Goal: Book appointment/travel/reservation

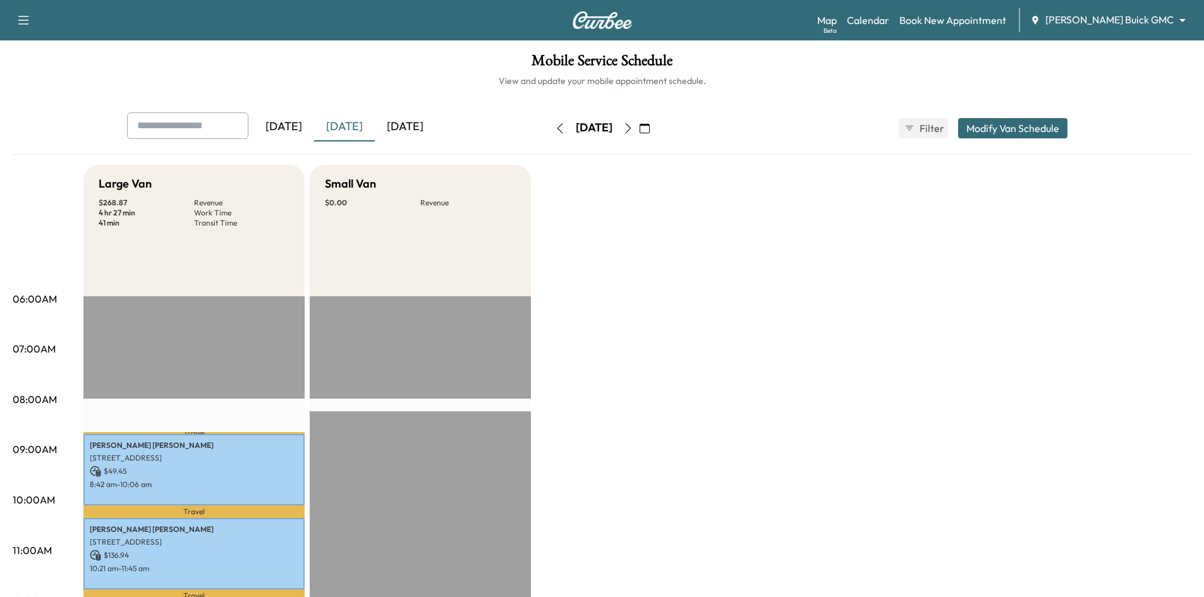
scroll to position [316, 0]
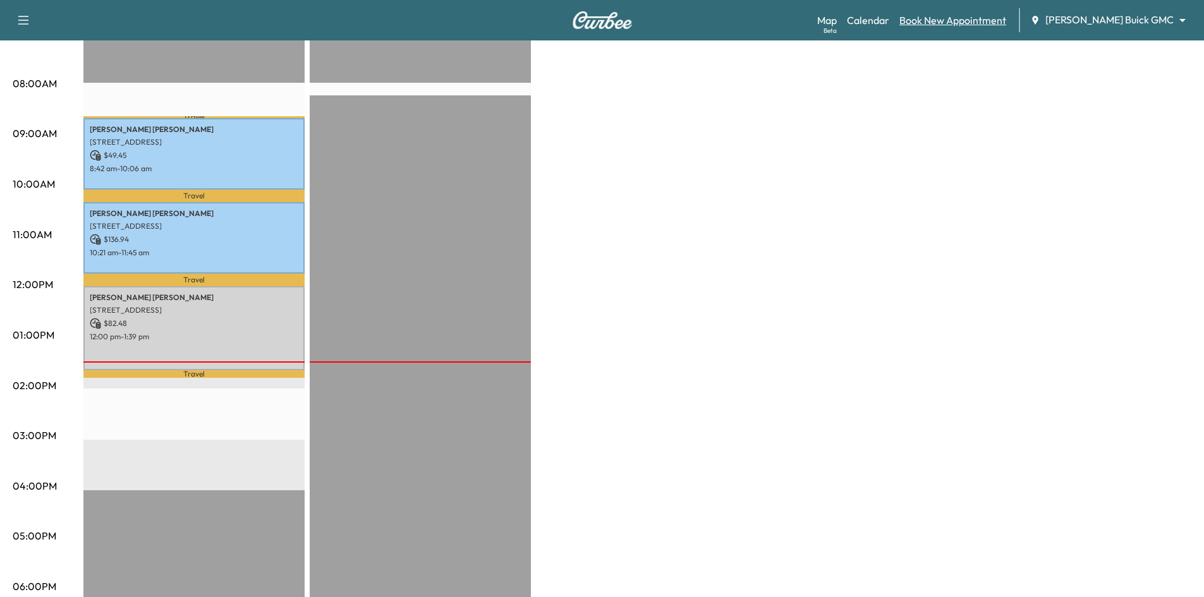
click at [979, 16] on link "Book New Appointment" at bounding box center [952, 20] width 107 height 15
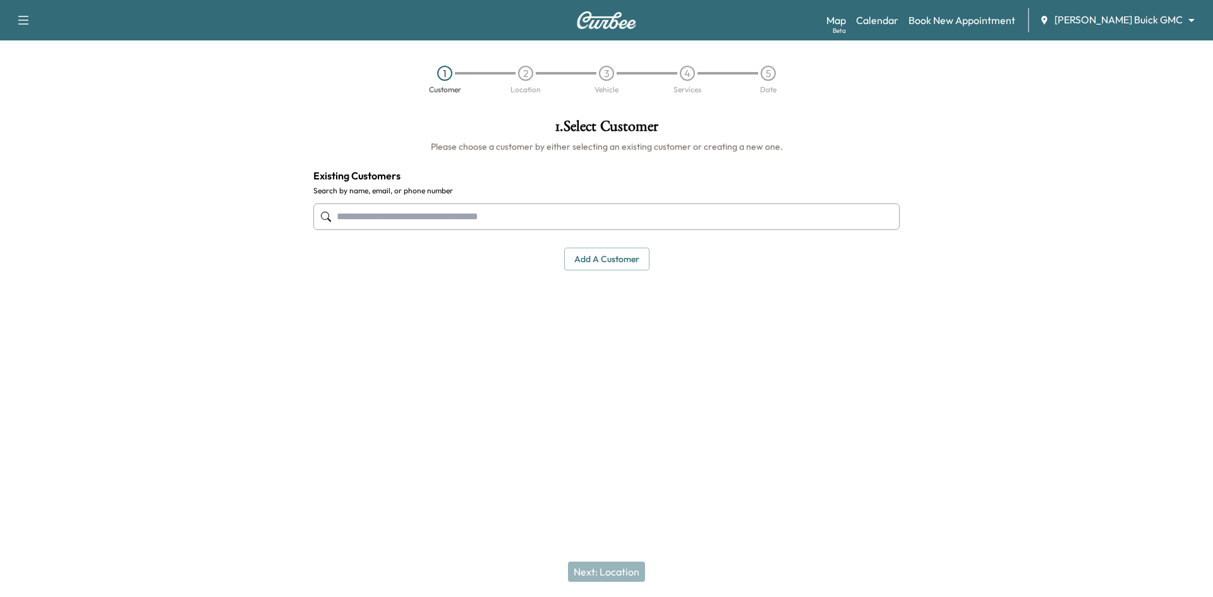
click at [531, 215] on input "text" at bounding box center [606, 216] width 586 height 27
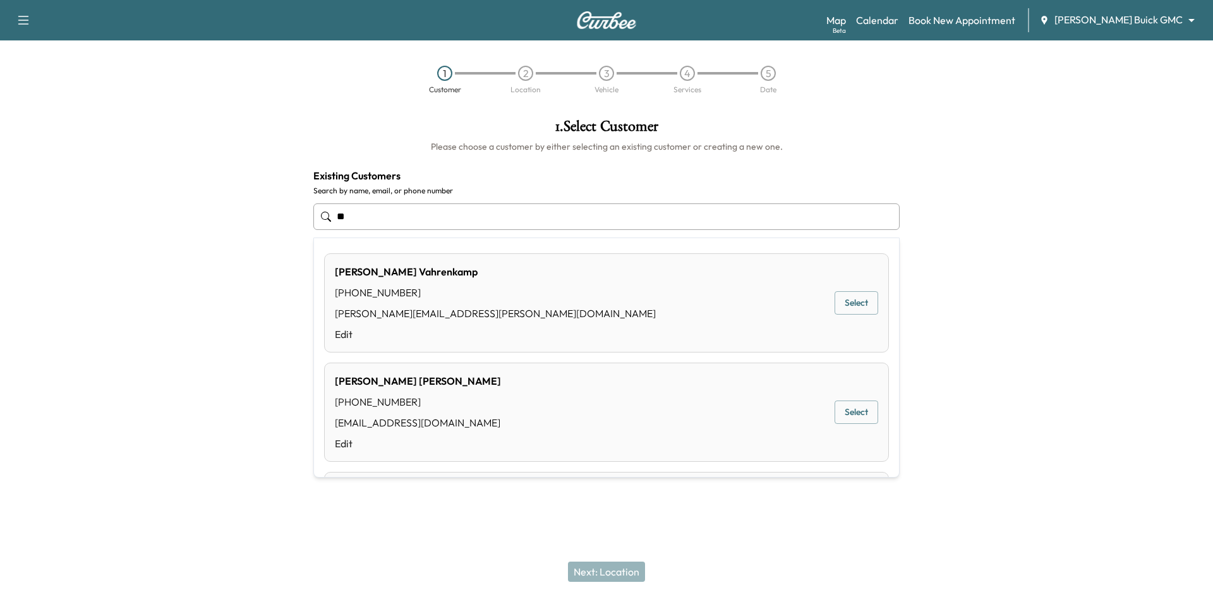
type input "*"
click at [851, 308] on button "Select" at bounding box center [857, 302] width 44 height 23
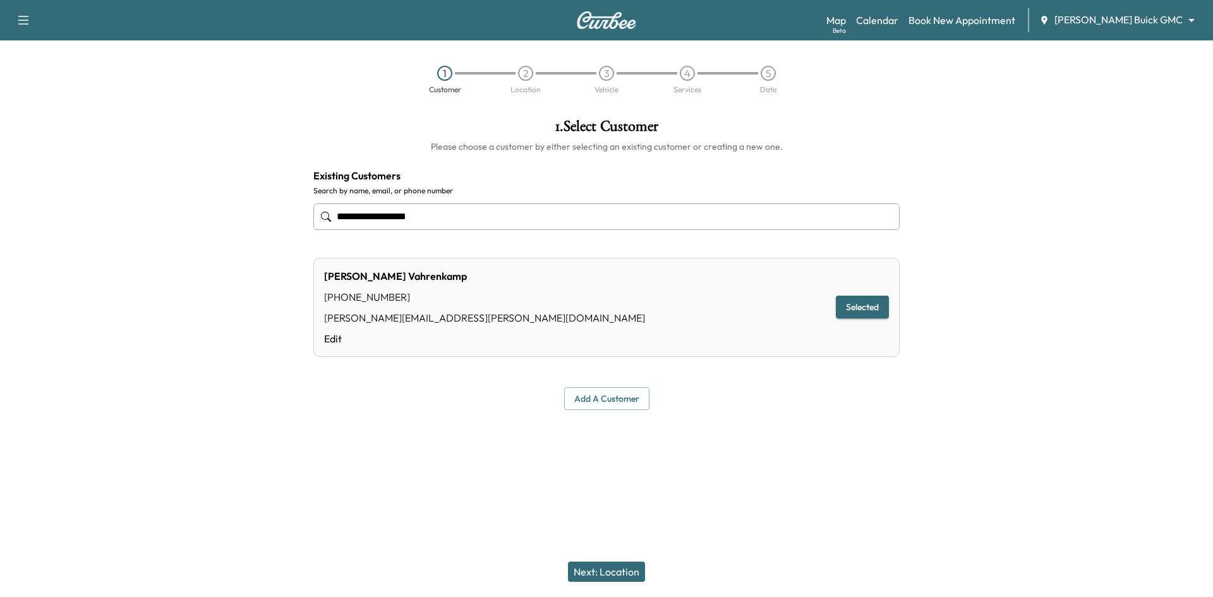
type input "**********"
click at [623, 577] on button "Next: Location" at bounding box center [606, 572] width 77 height 20
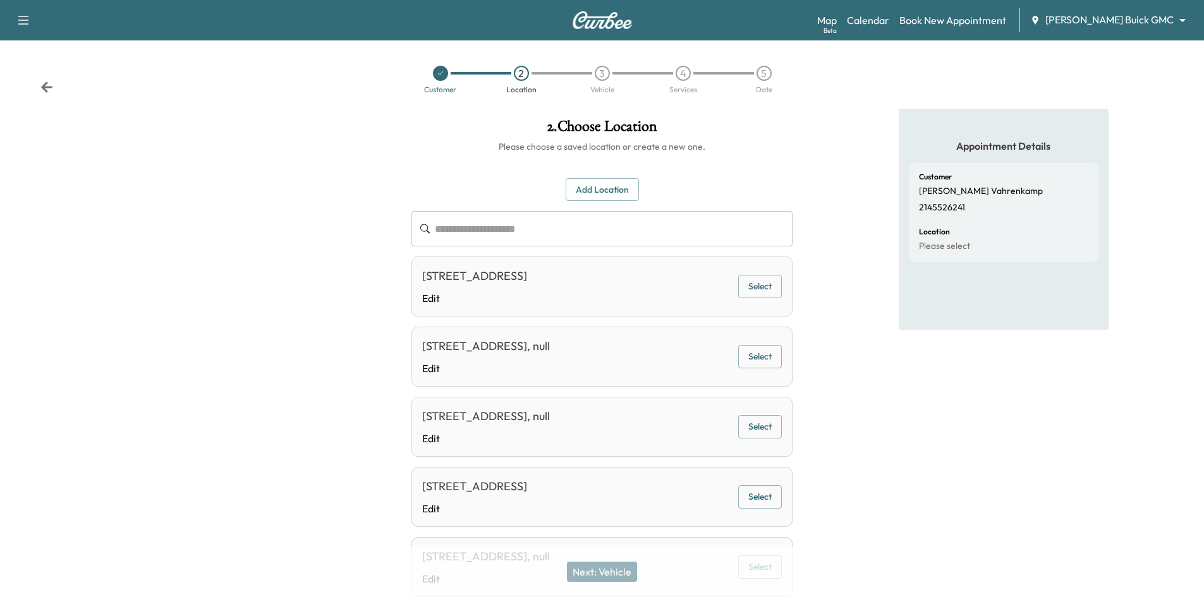
click at [764, 293] on button "Select" at bounding box center [760, 286] width 44 height 23
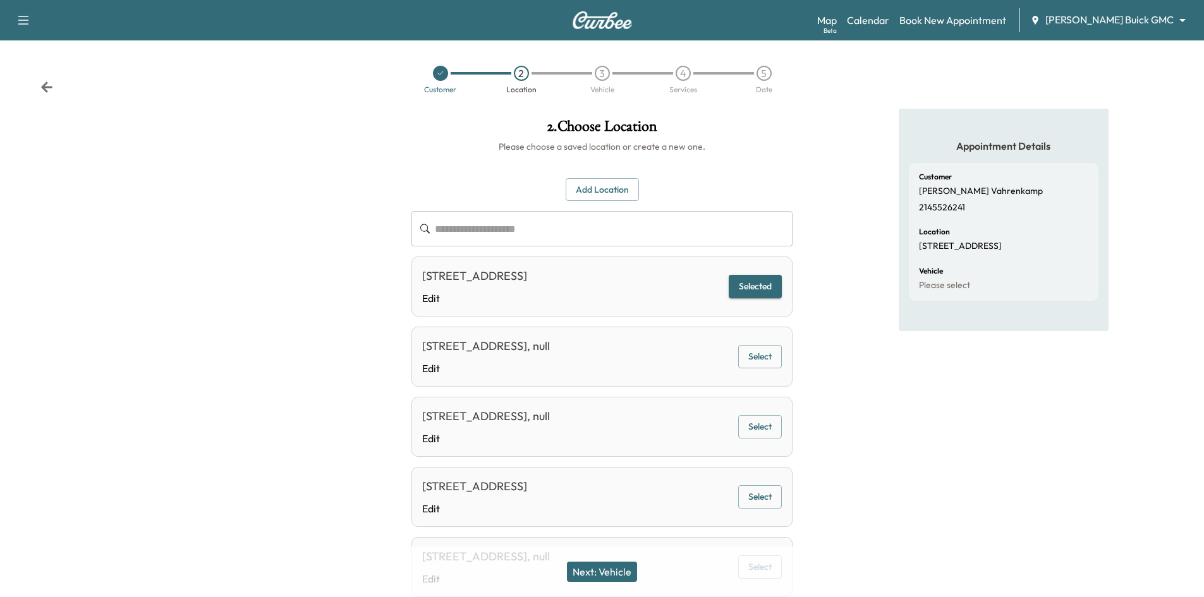
click at [624, 578] on button "Next: Vehicle" at bounding box center [602, 572] width 70 height 20
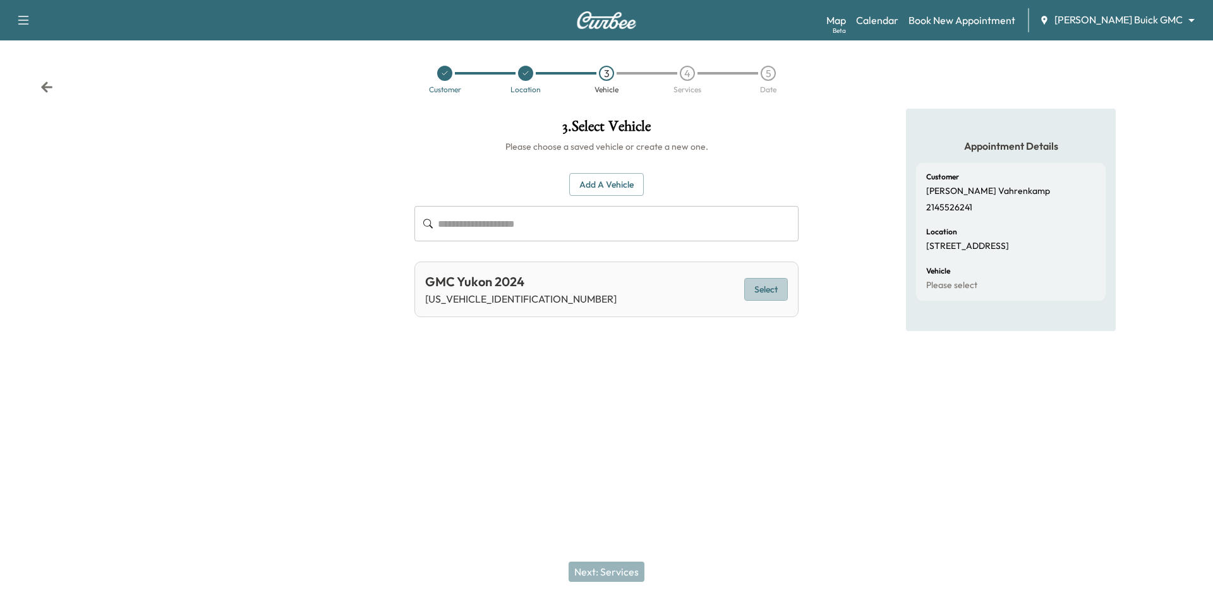
click at [764, 290] on button "Select" at bounding box center [766, 289] width 44 height 23
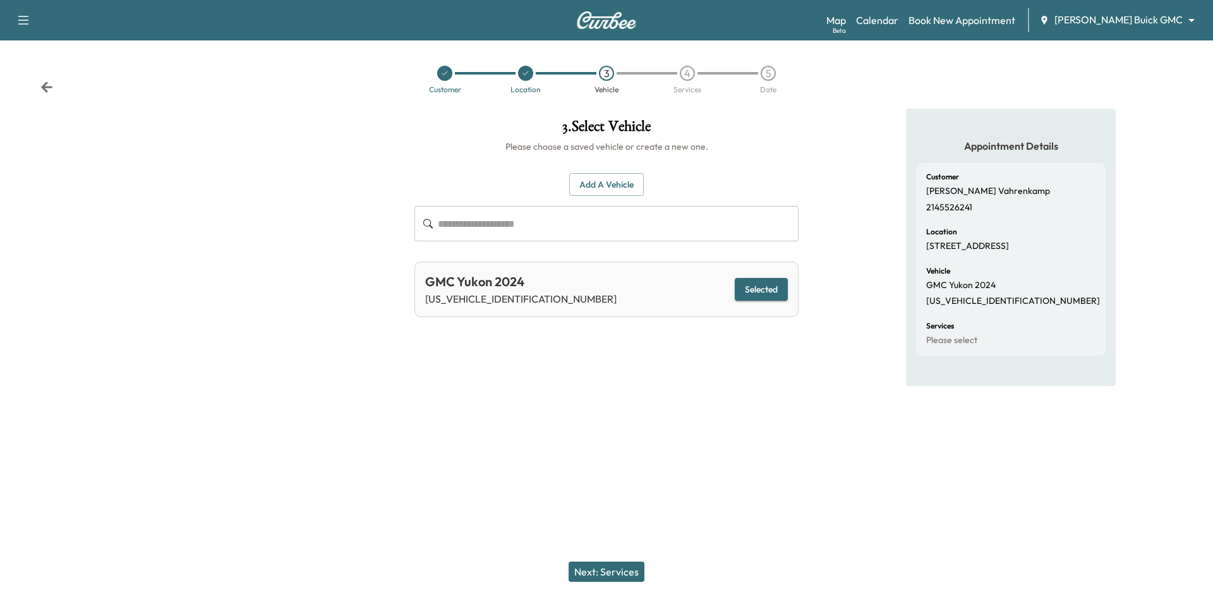
drag, startPoint x: 444, startPoint y: 74, endPoint x: 443, endPoint y: 82, distance: 8.3
click at [444, 74] on icon at bounding box center [445, 73] width 8 height 8
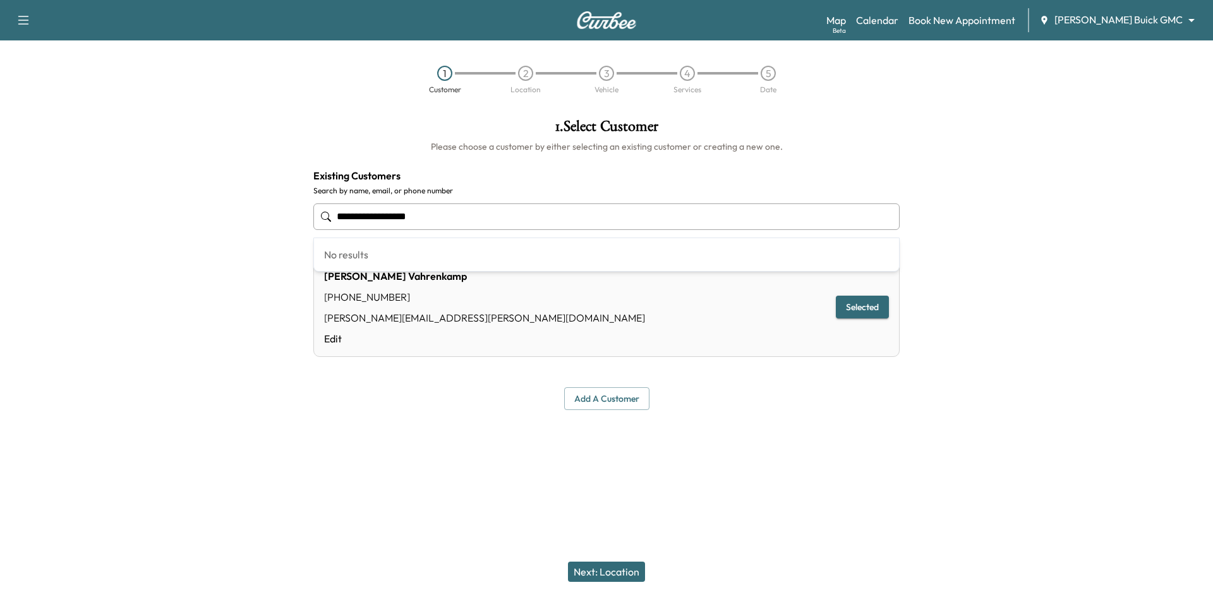
drag, startPoint x: 476, startPoint y: 211, endPoint x: 188, endPoint y: 202, distance: 287.6
click at [186, 203] on div "**********" at bounding box center [606, 264] width 1213 height 311
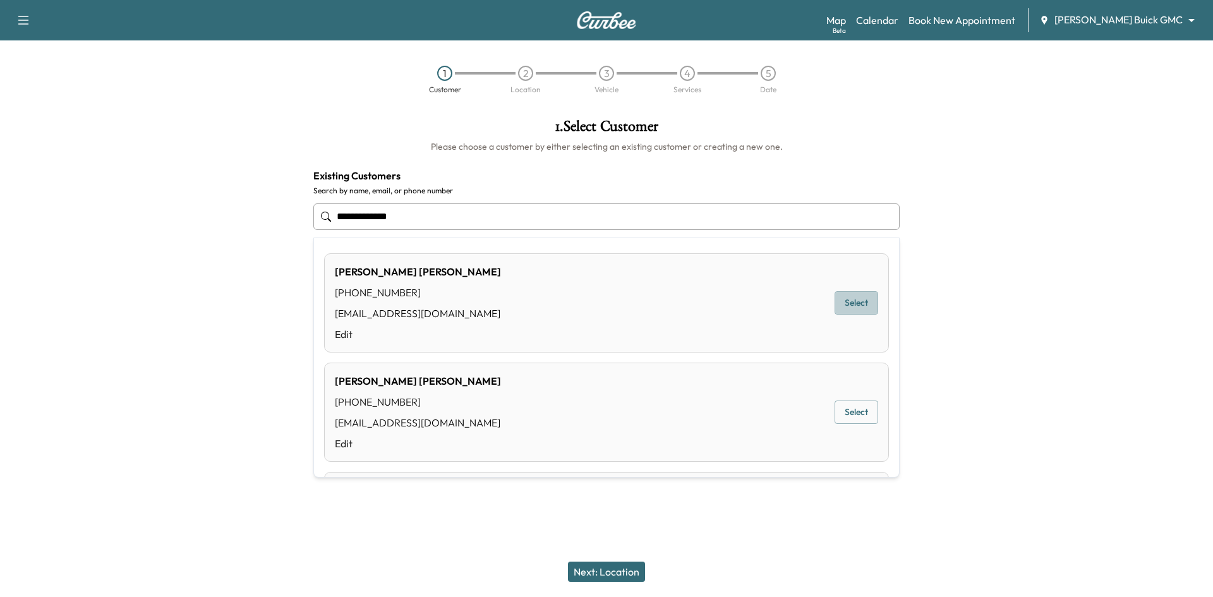
click at [854, 303] on button "Select" at bounding box center [857, 302] width 44 height 23
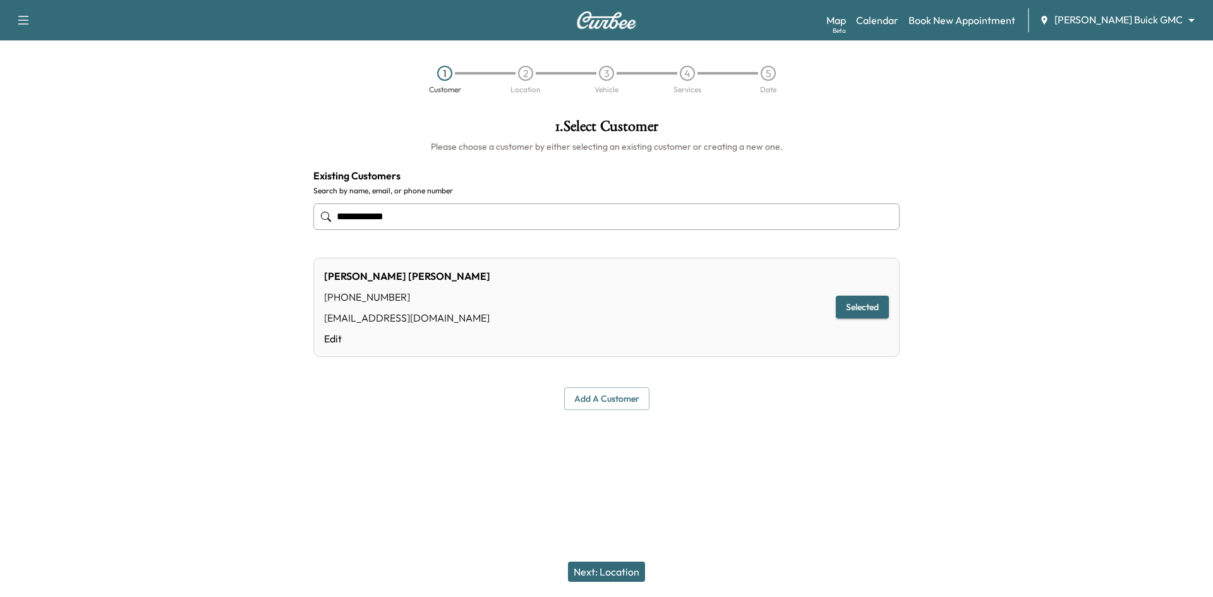
type input "**********"
click at [602, 572] on button "Next: Location" at bounding box center [606, 572] width 77 height 20
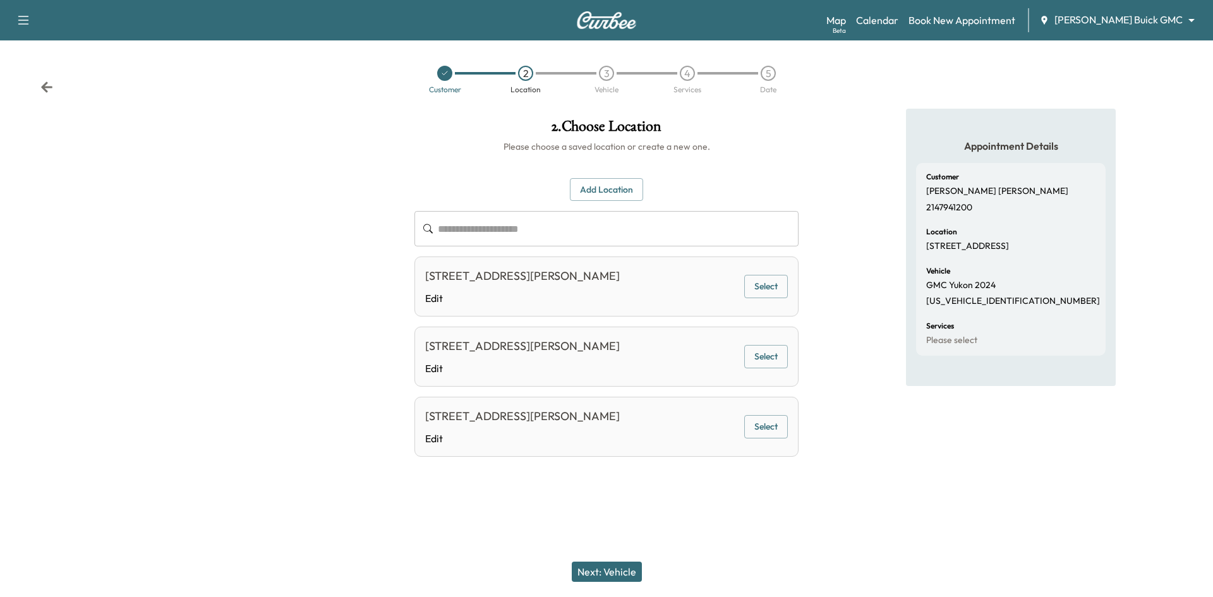
click at [759, 283] on button "Select" at bounding box center [766, 286] width 44 height 23
click at [629, 572] on button "Next: Vehicle" at bounding box center [607, 572] width 70 height 20
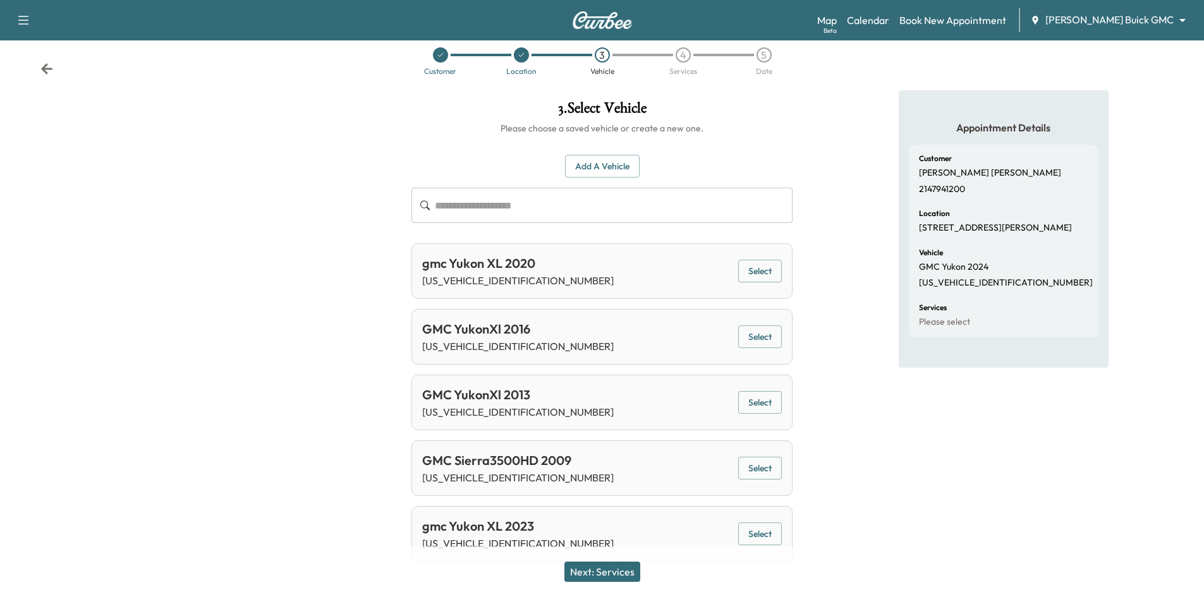
scroll to position [33, 0]
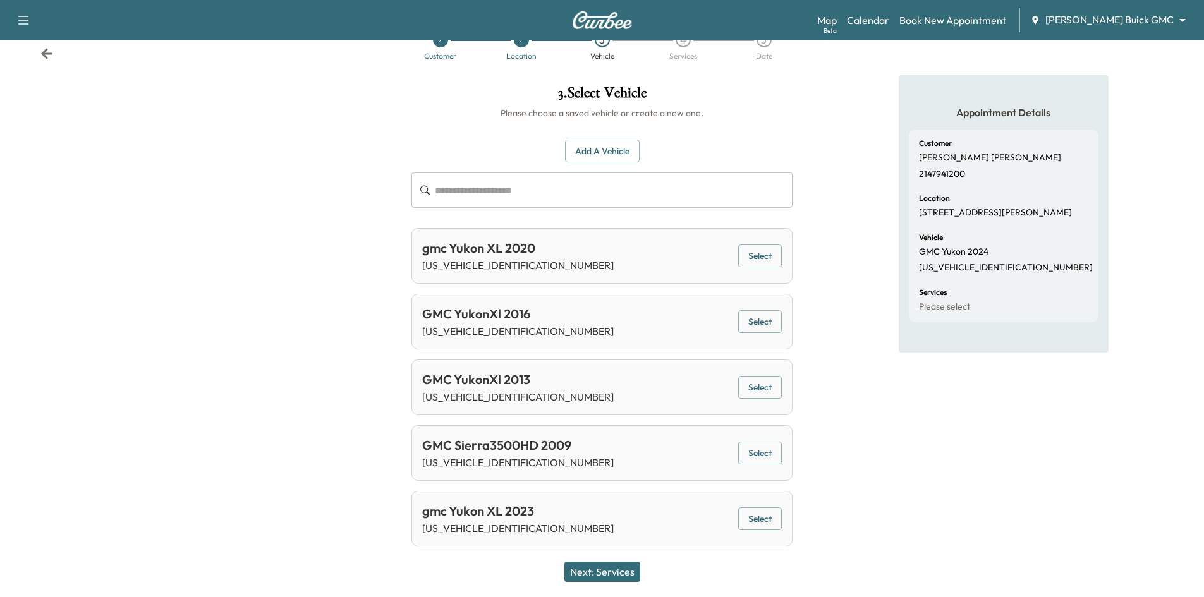
click at [766, 516] on button "Select" at bounding box center [760, 518] width 44 height 23
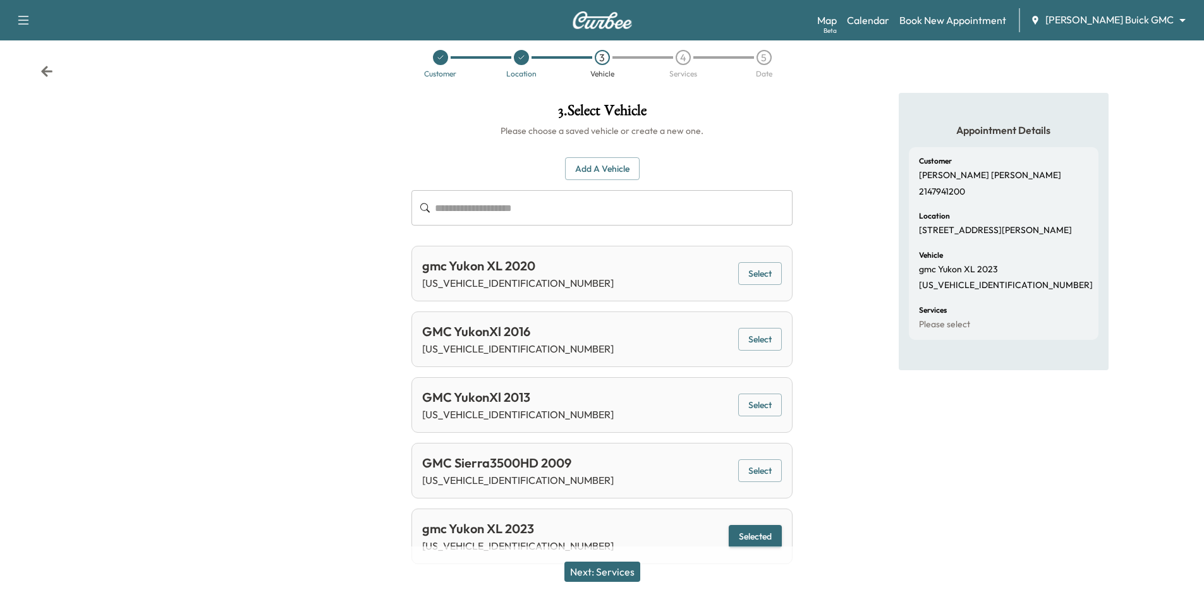
scroll to position [0, 0]
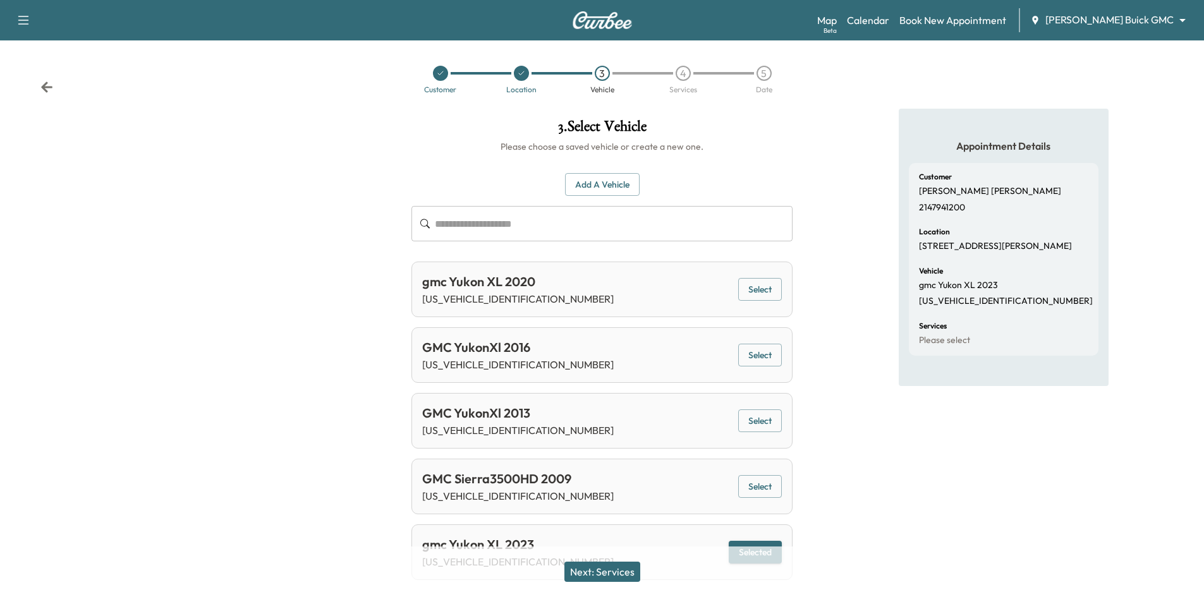
click at [440, 72] on icon at bounding box center [441, 73] width 8 height 8
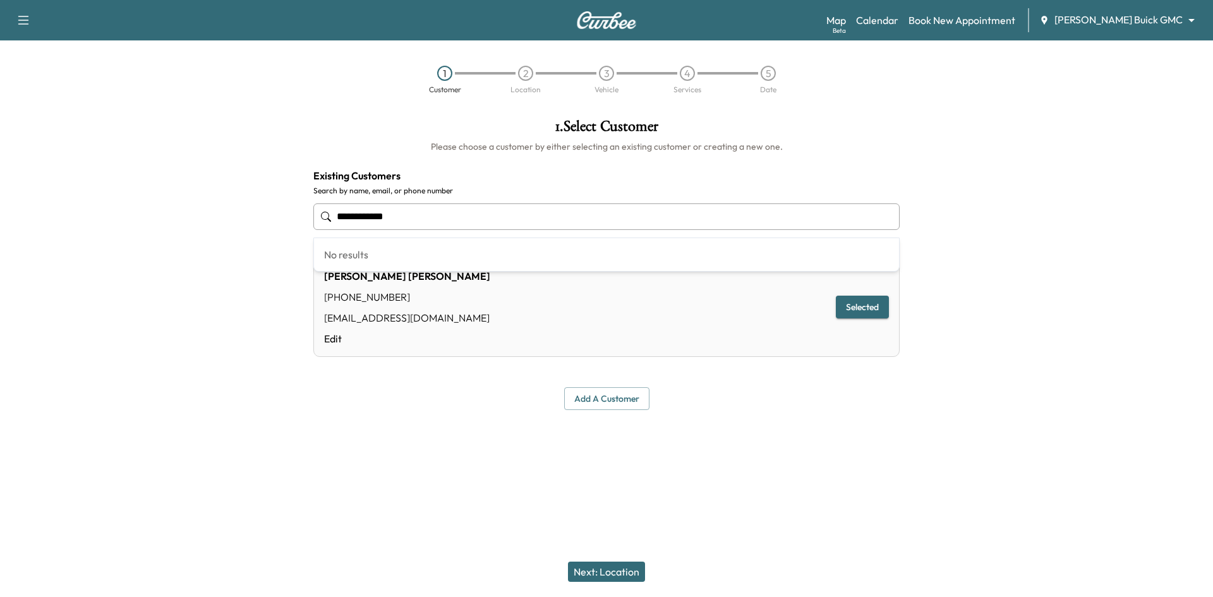
drag, startPoint x: 433, startPoint y: 215, endPoint x: 212, endPoint y: 216, distance: 221.1
click at [212, 216] on div "**********" at bounding box center [606, 264] width 1213 height 311
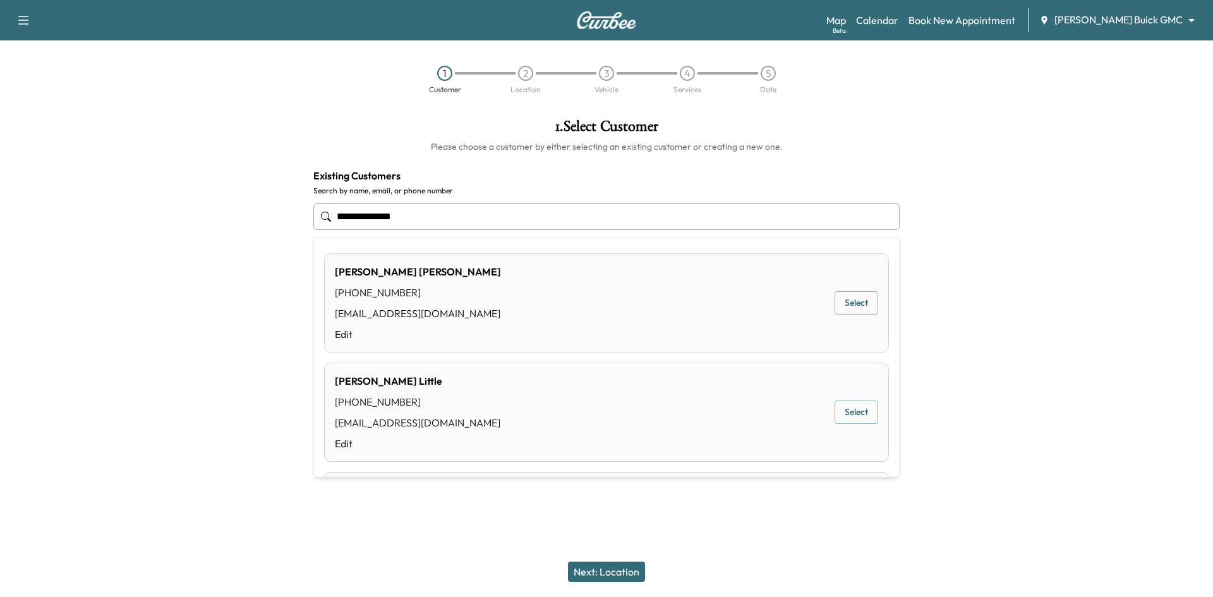
click at [839, 306] on button "Select" at bounding box center [857, 302] width 44 height 23
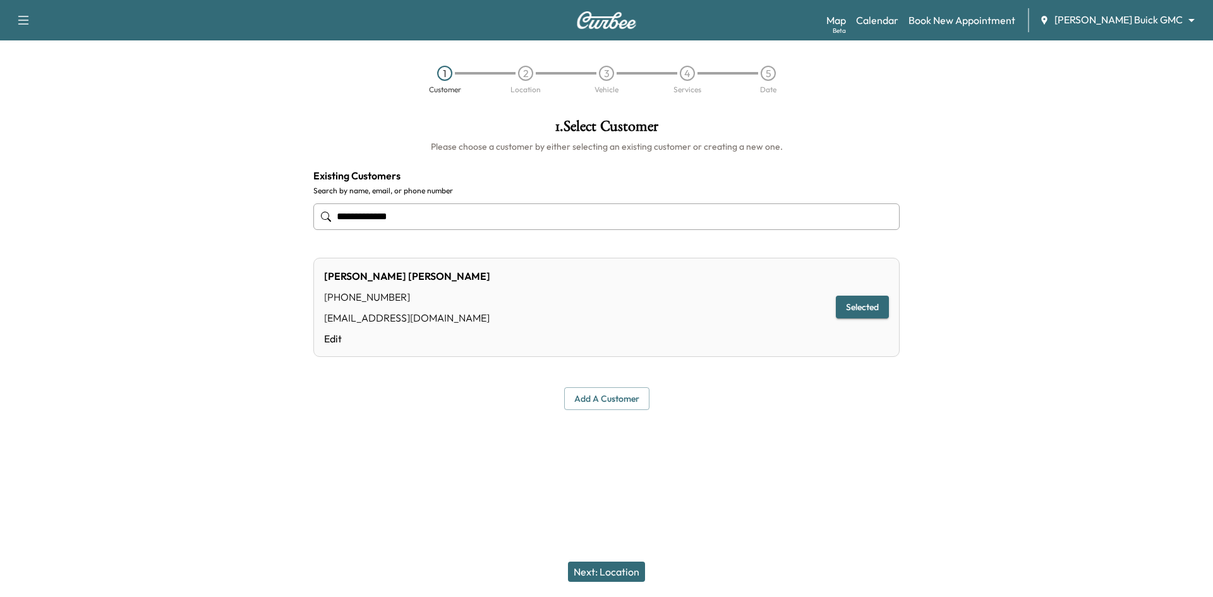
type input "**********"
drag, startPoint x: 599, startPoint y: 562, endPoint x: 583, endPoint y: 559, distance: 16.6
click at [600, 567] on button "Next: Location" at bounding box center [606, 572] width 77 height 20
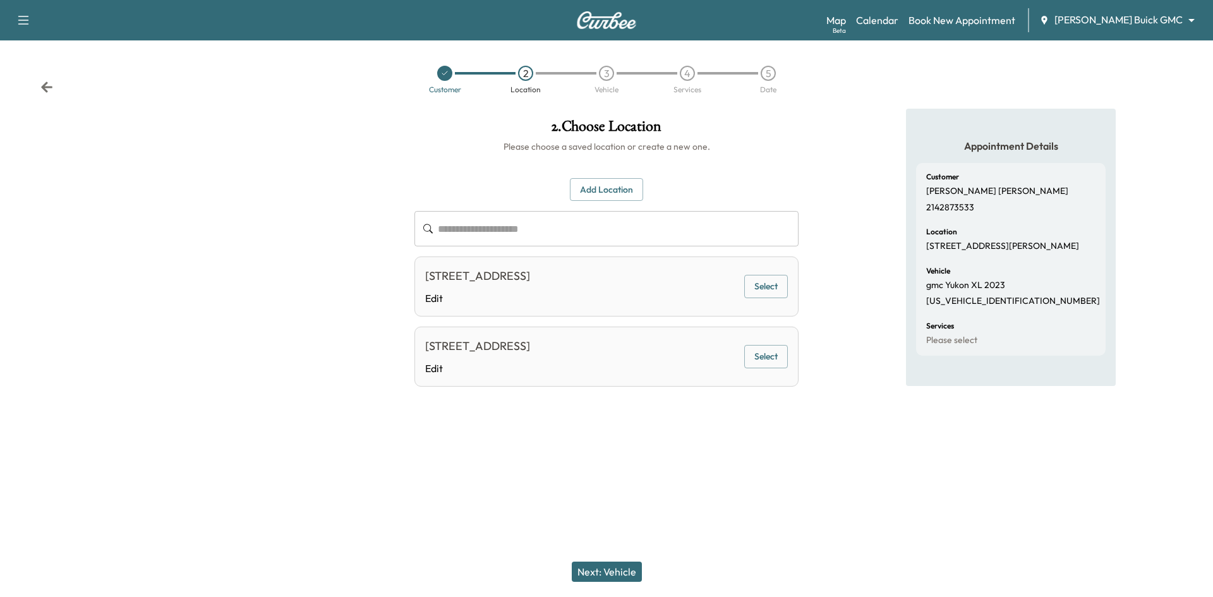
click at [764, 288] on button "Select" at bounding box center [766, 286] width 44 height 23
click at [625, 565] on button "Next: Vehicle" at bounding box center [607, 572] width 70 height 20
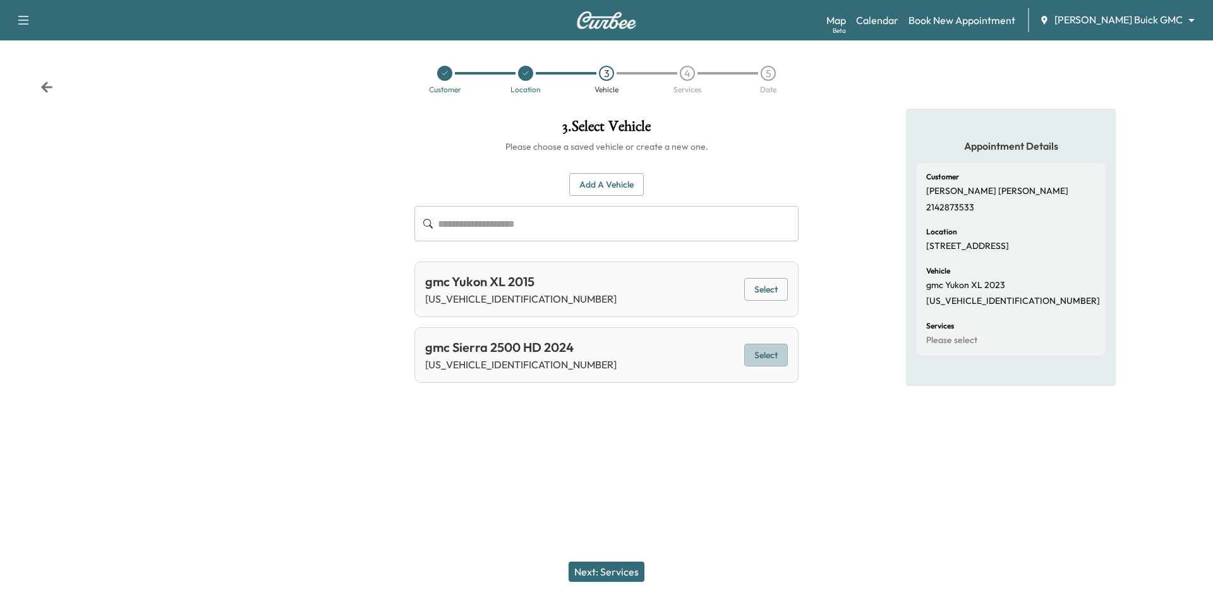
click at [747, 354] on button "Select" at bounding box center [766, 355] width 44 height 23
click at [589, 576] on button "Next: Services" at bounding box center [607, 572] width 76 height 20
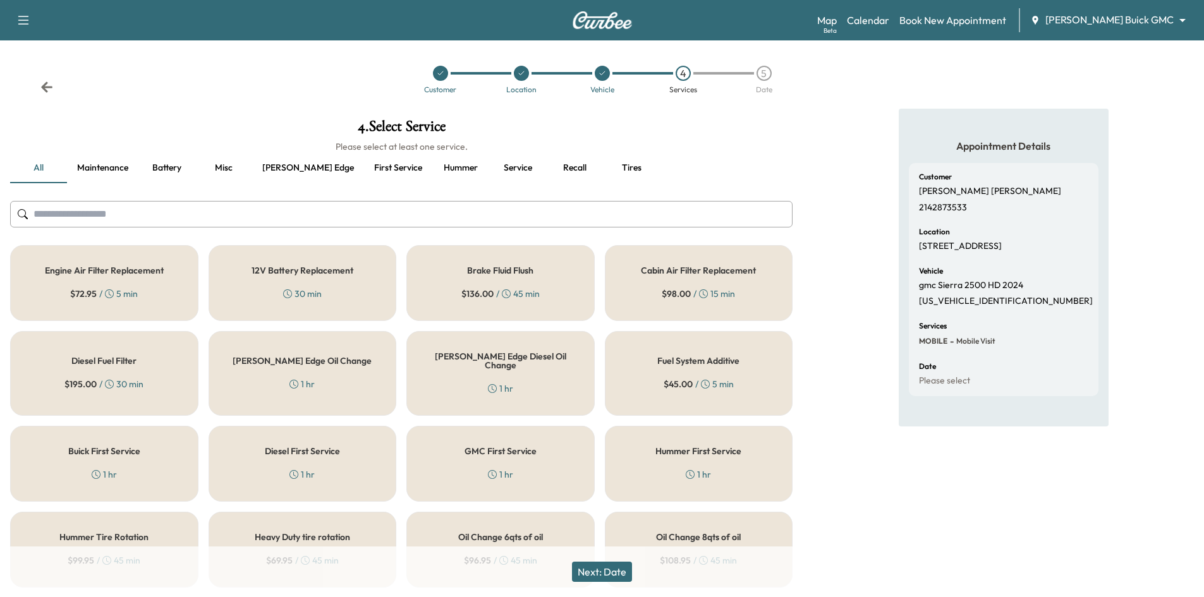
click at [600, 76] on icon at bounding box center [602, 73] width 8 height 8
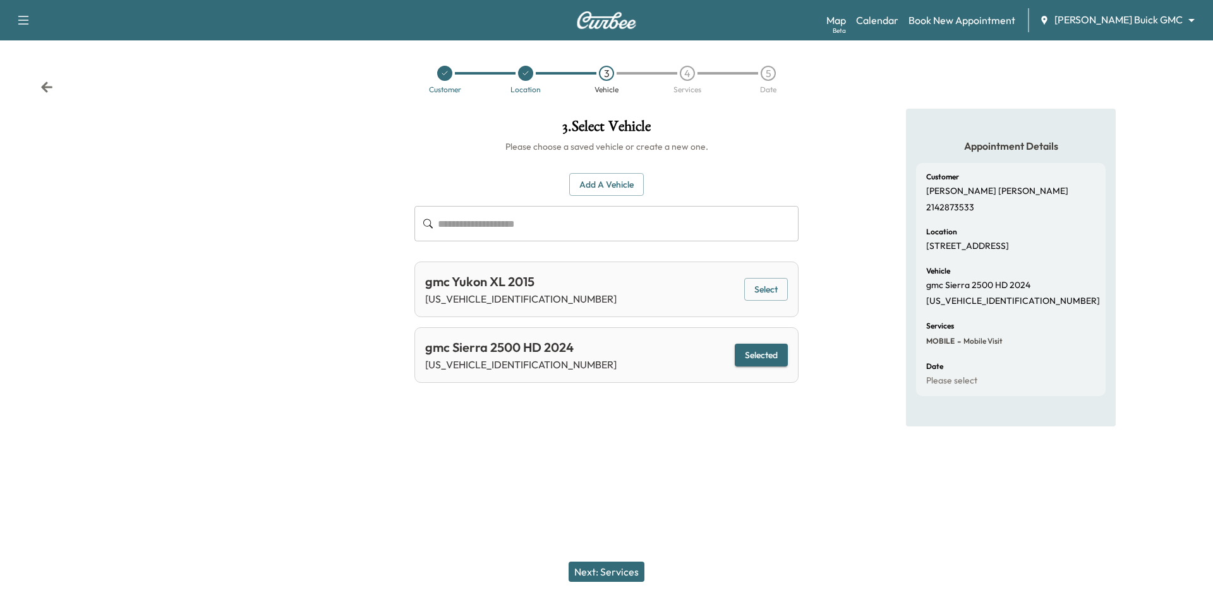
click at [445, 77] on div at bounding box center [444, 73] width 15 height 15
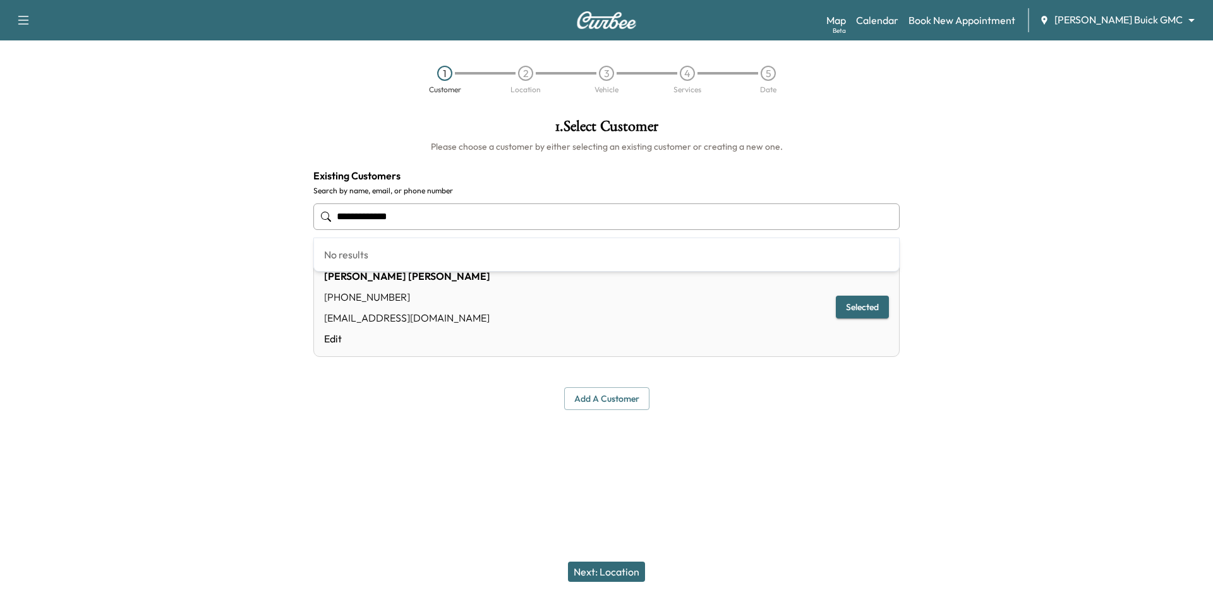
drag, startPoint x: 437, startPoint y: 225, endPoint x: 248, endPoint y: 215, distance: 189.1
click at [243, 226] on div "**********" at bounding box center [606, 264] width 1213 height 311
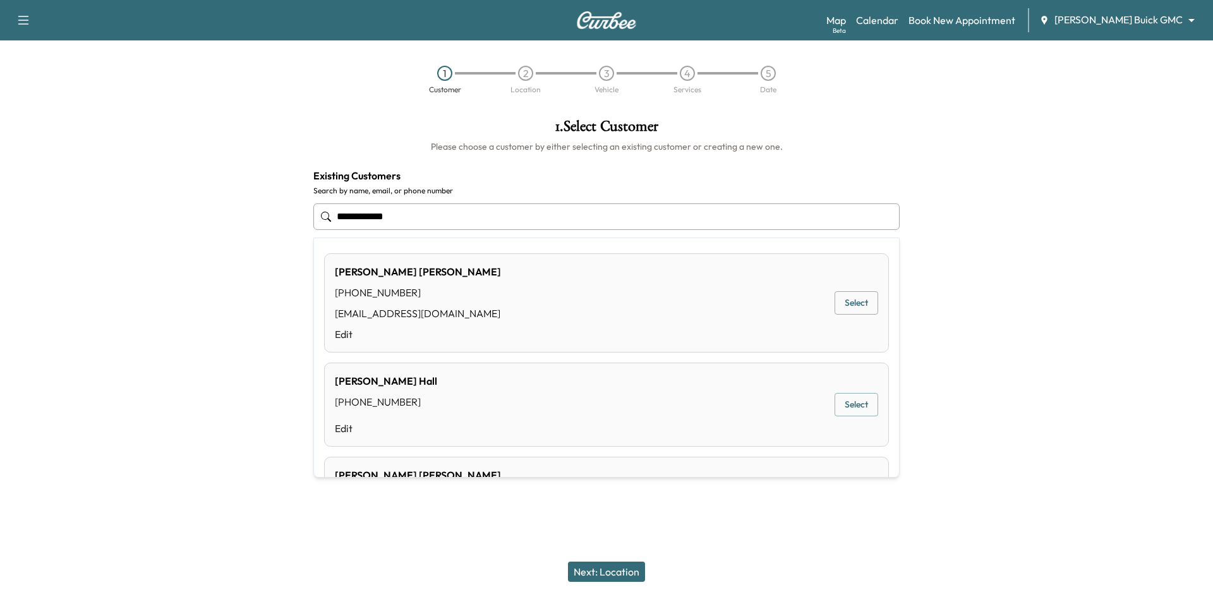
drag, startPoint x: 840, startPoint y: 303, endPoint x: 831, endPoint y: 304, distance: 8.9
click at [840, 303] on button "Select" at bounding box center [857, 302] width 44 height 23
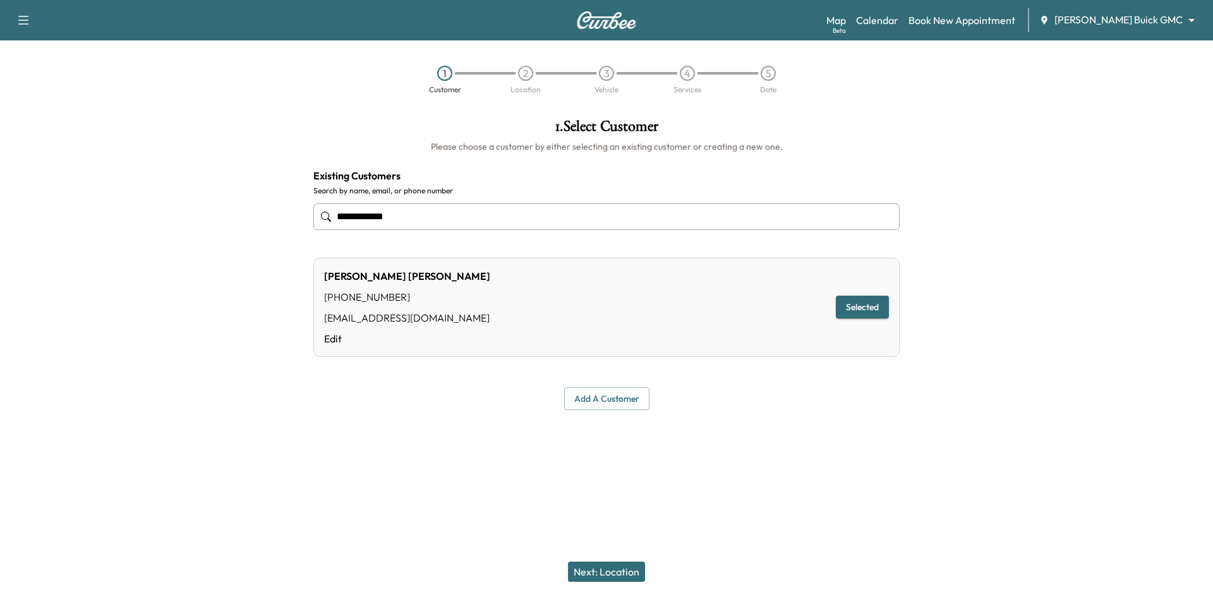
type input "**********"
click at [603, 574] on button "Next: Location" at bounding box center [606, 572] width 77 height 20
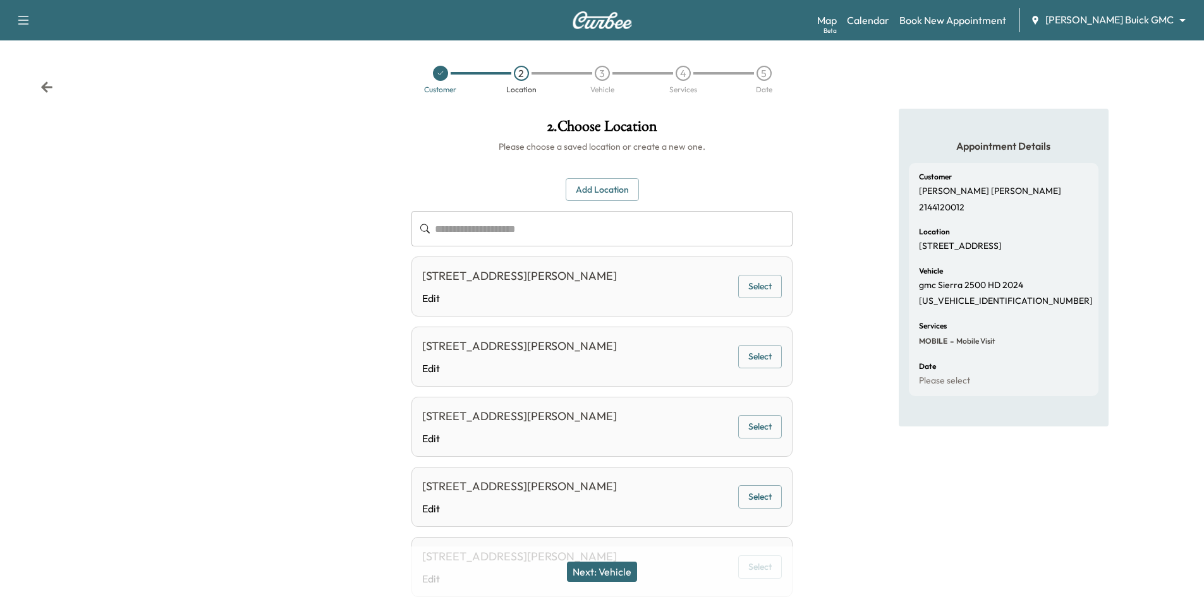
click at [748, 289] on button "Select" at bounding box center [760, 286] width 44 height 23
click at [589, 575] on button "Next: Vehicle" at bounding box center [602, 572] width 70 height 20
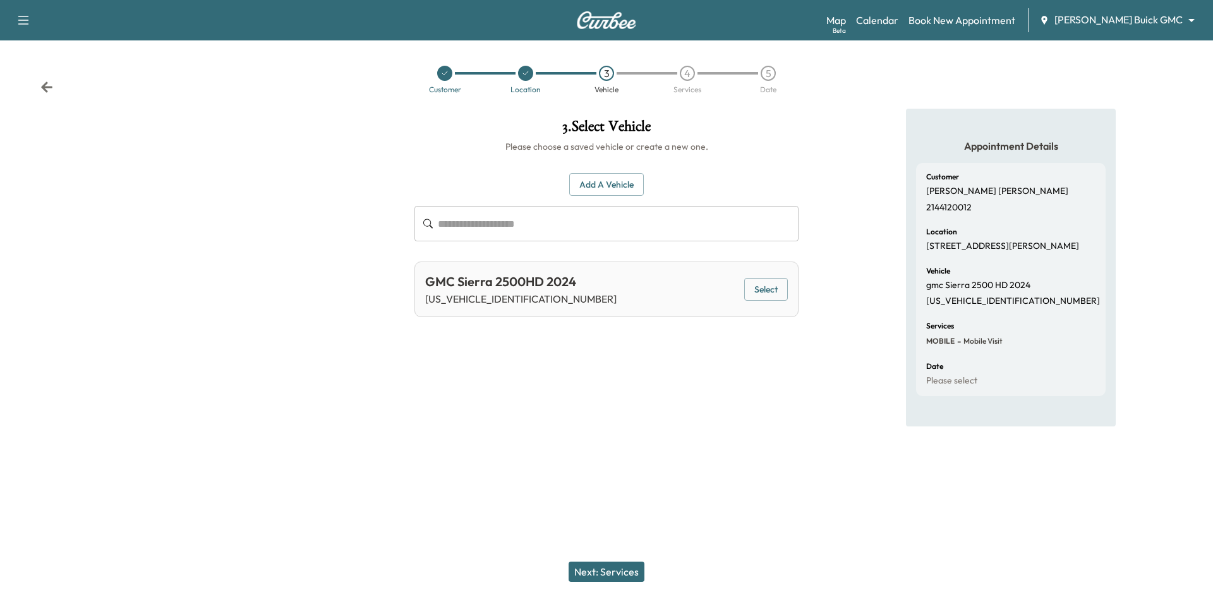
drag, startPoint x: 757, startPoint y: 286, endPoint x: 749, endPoint y: 292, distance: 10.0
click at [758, 286] on button "Select" at bounding box center [766, 289] width 44 height 23
click at [439, 71] on div at bounding box center [444, 73] width 15 height 15
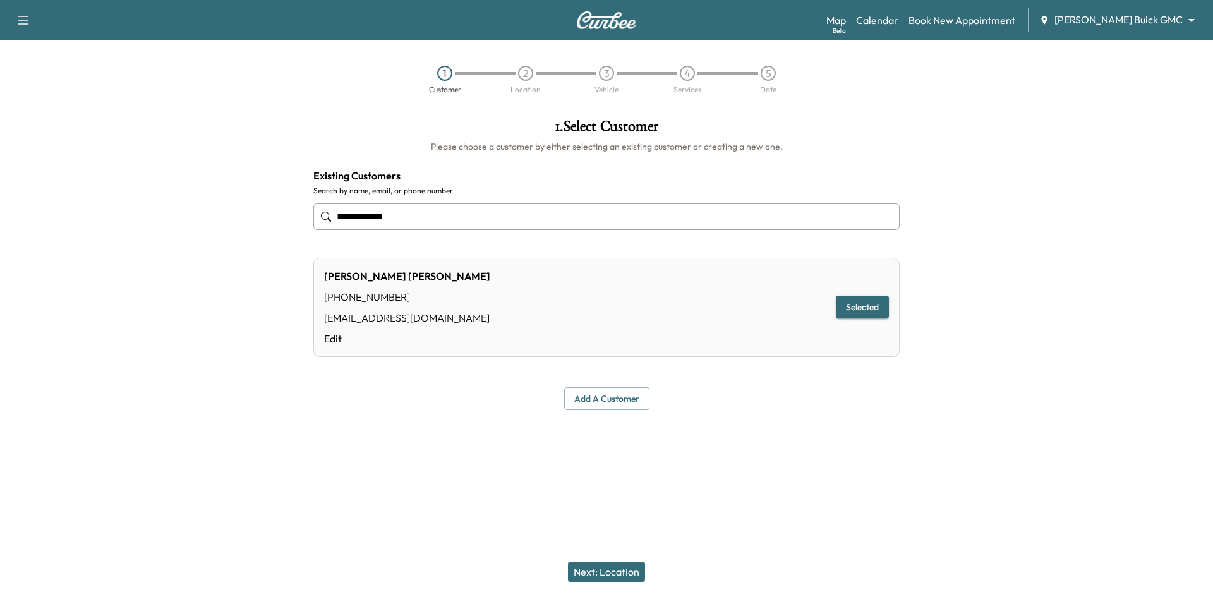
drag, startPoint x: 292, startPoint y: 214, endPoint x: 258, endPoint y: 220, distance: 34.6
click at [256, 216] on div "**********" at bounding box center [606, 264] width 1213 height 311
type input "**********"
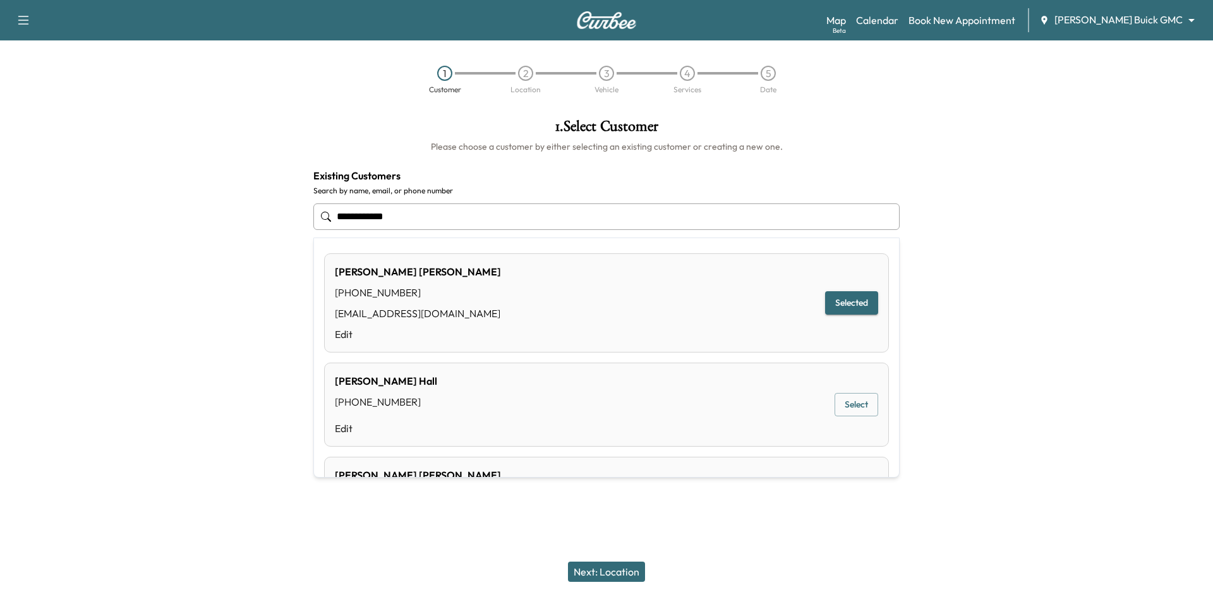
drag, startPoint x: 307, startPoint y: 222, endPoint x: 132, endPoint y: 196, distance: 176.9
click at [85, 189] on div "**********" at bounding box center [606, 264] width 1213 height 311
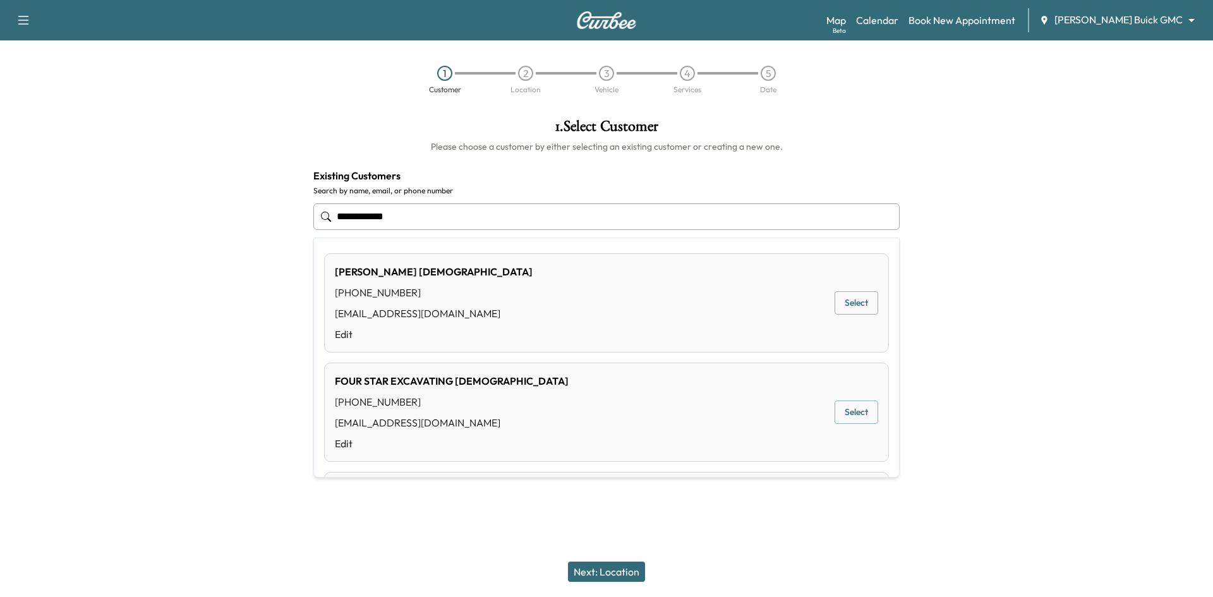
type input "**********"
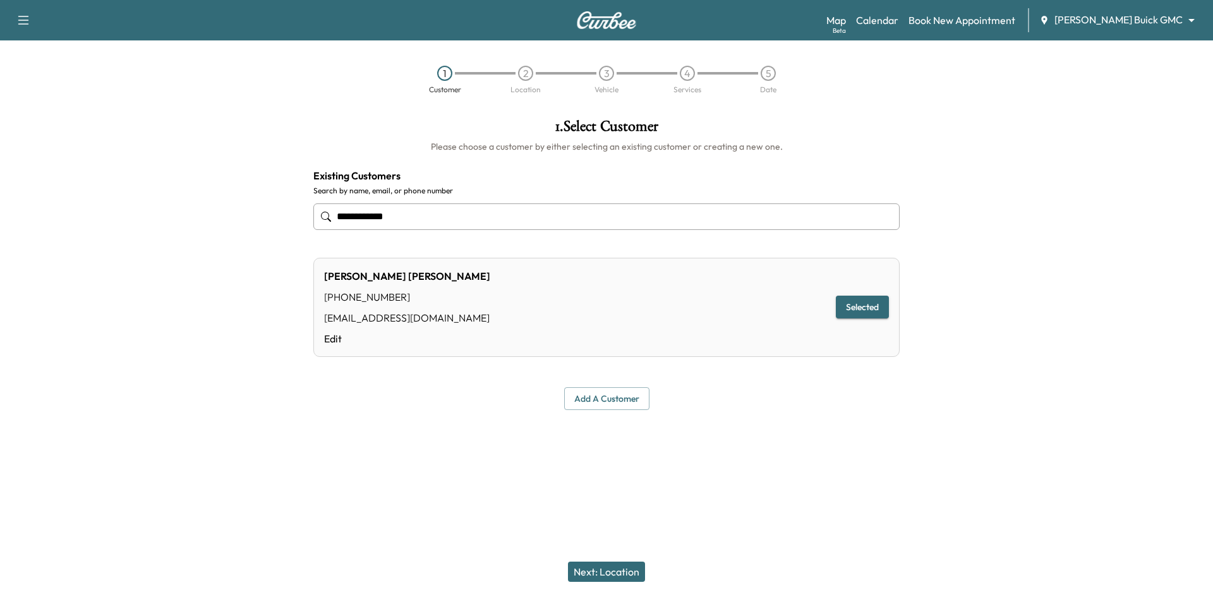
click at [217, 220] on div "**********" at bounding box center [606, 264] width 1213 height 311
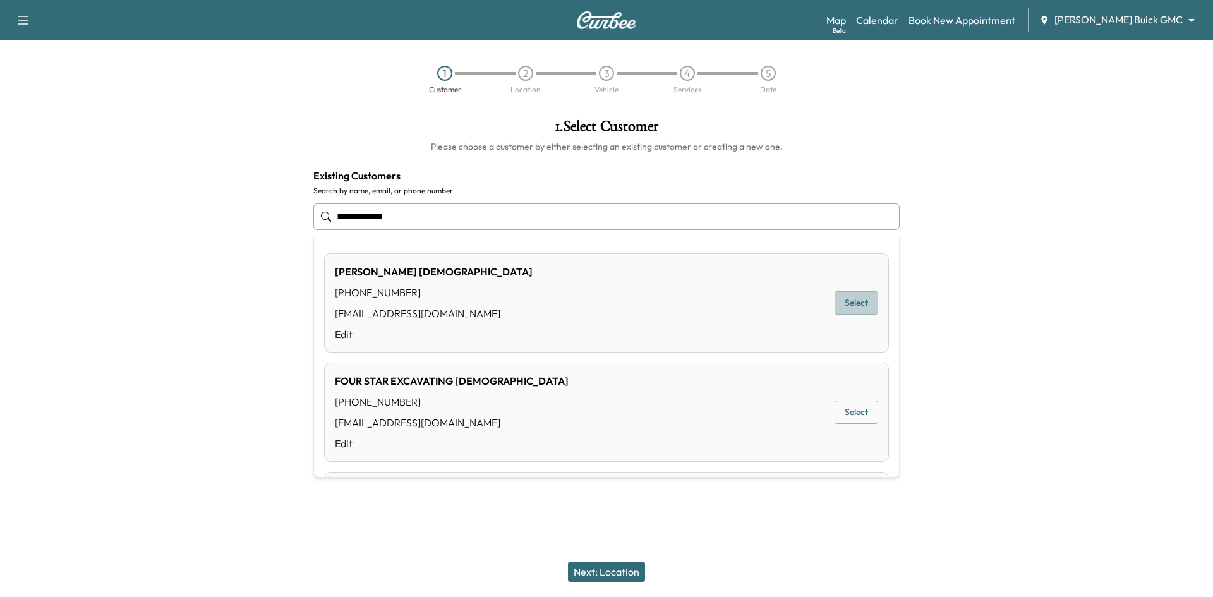
drag, startPoint x: 843, startPoint y: 308, endPoint x: 861, endPoint y: 313, distance: 18.6
click at [843, 309] on button "Select" at bounding box center [857, 302] width 44 height 23
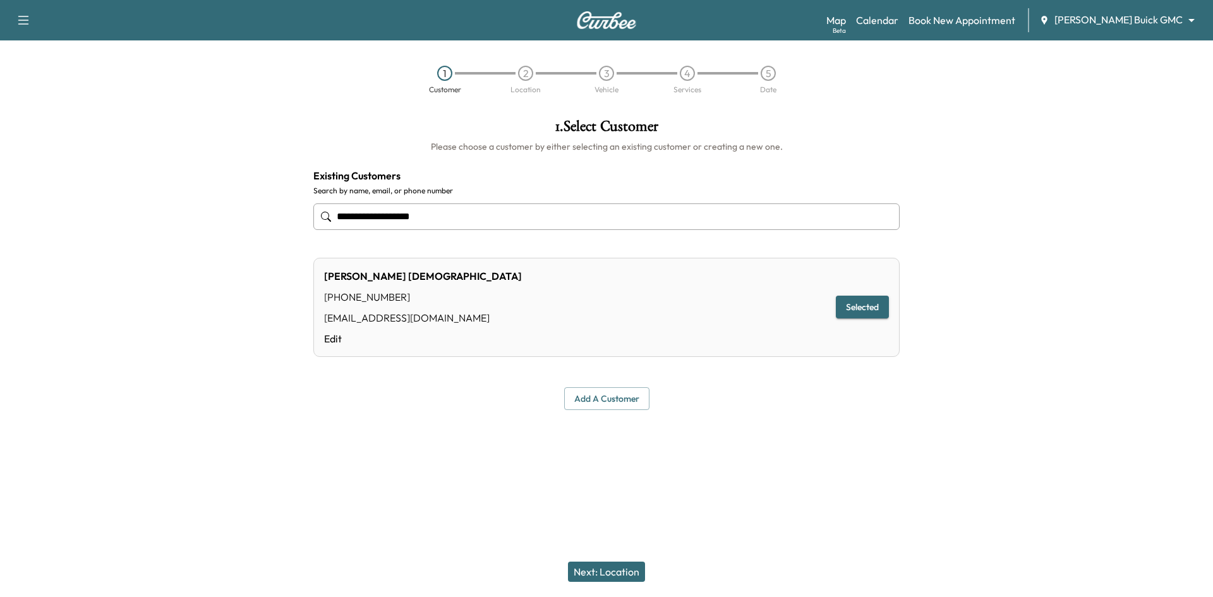
type input "**********"
click at [613, 576] on button "Next: Location" at bounding box center [606, 572] width 77 height 20
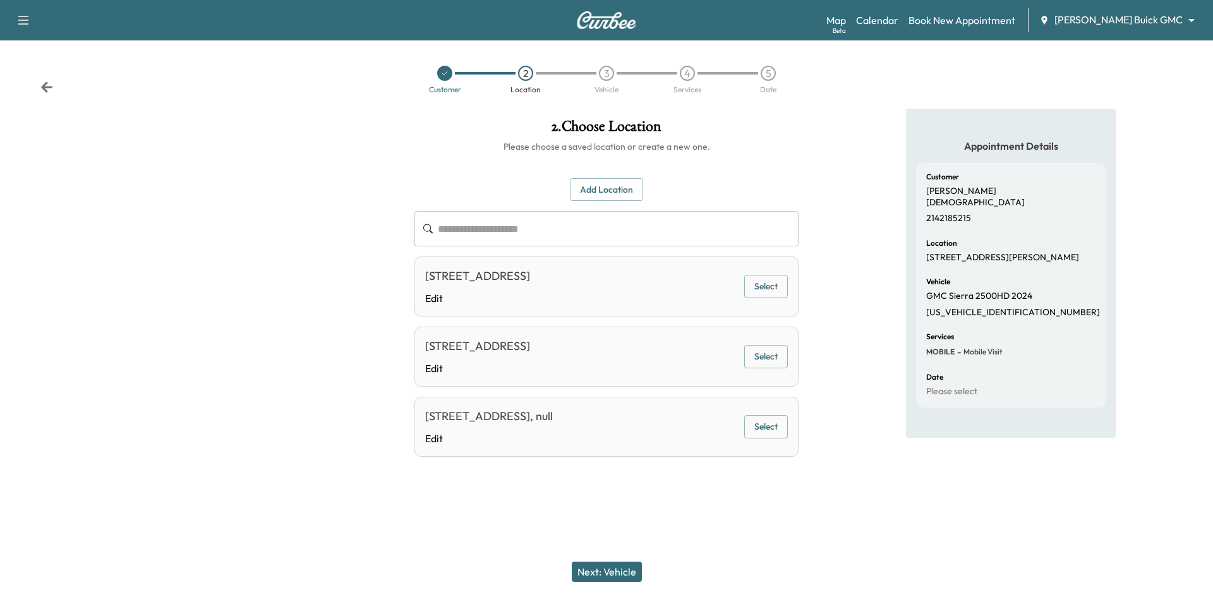
click at [446, 75] on icon at bounding box center [445, 73] width 8 height 8
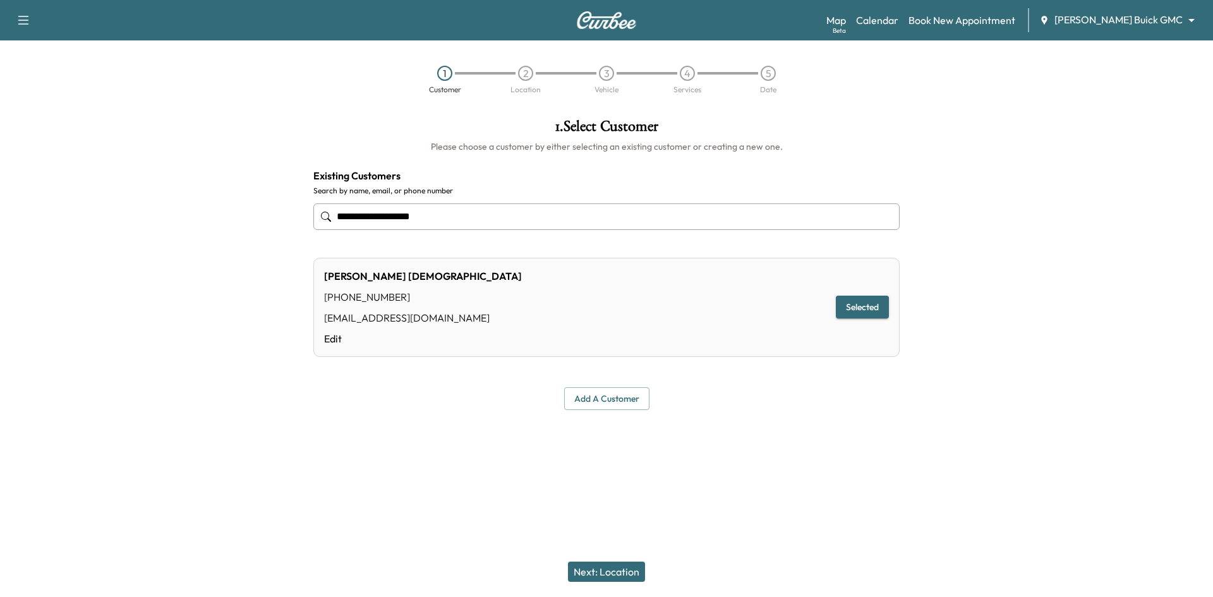
drag, startPoint x: 472, startPoint y: 216, endPoint x: 190, endPoint y: 208, distance: 282.5
click at [184, 208] on div "**********" at bounding box center [606, 264] width 1213 height 311
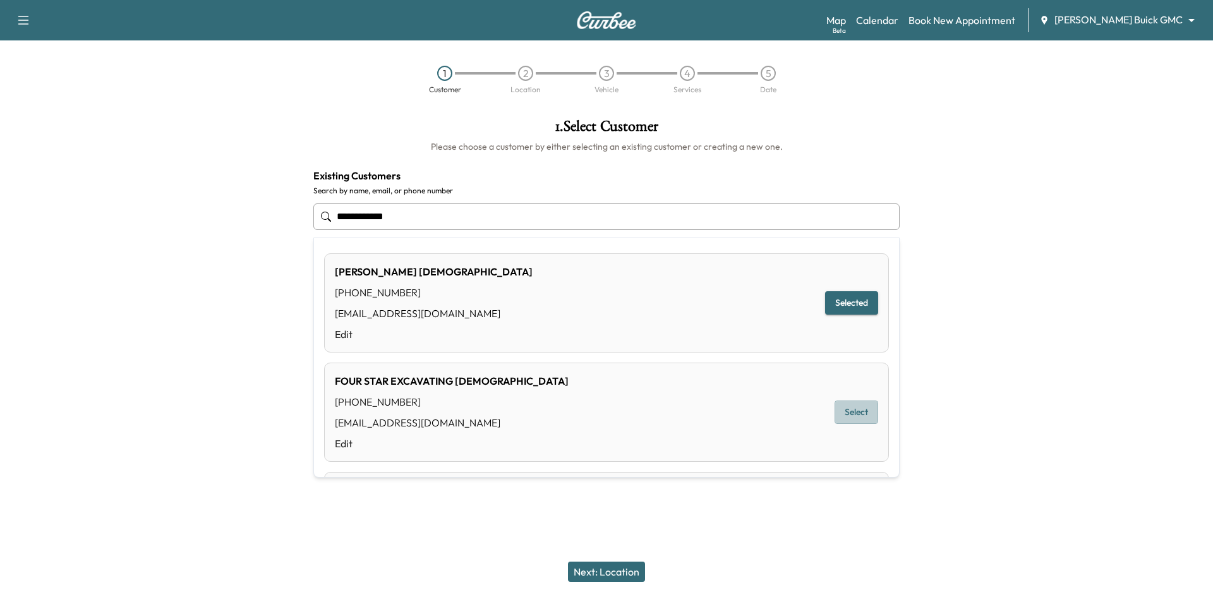
click at [835, 417] on button "Select" at bounding box center [857, 412] width 44 height 23
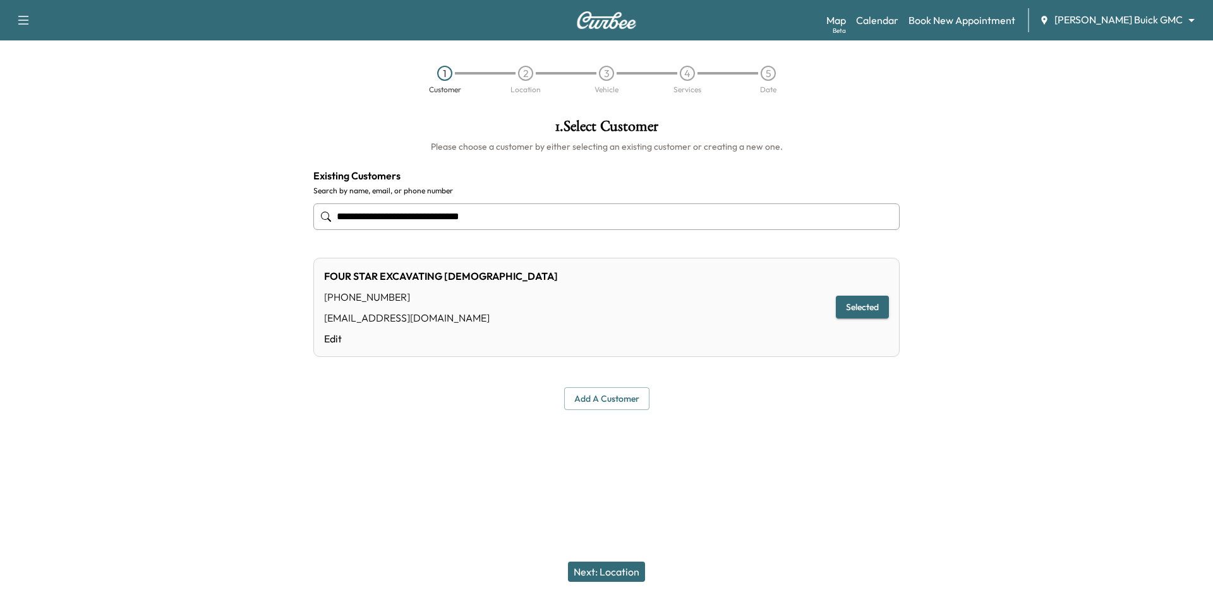
type input "**********"
click at [626, 568] on button "Next: Location" at bounding box center [606, 572] width 77 height 20
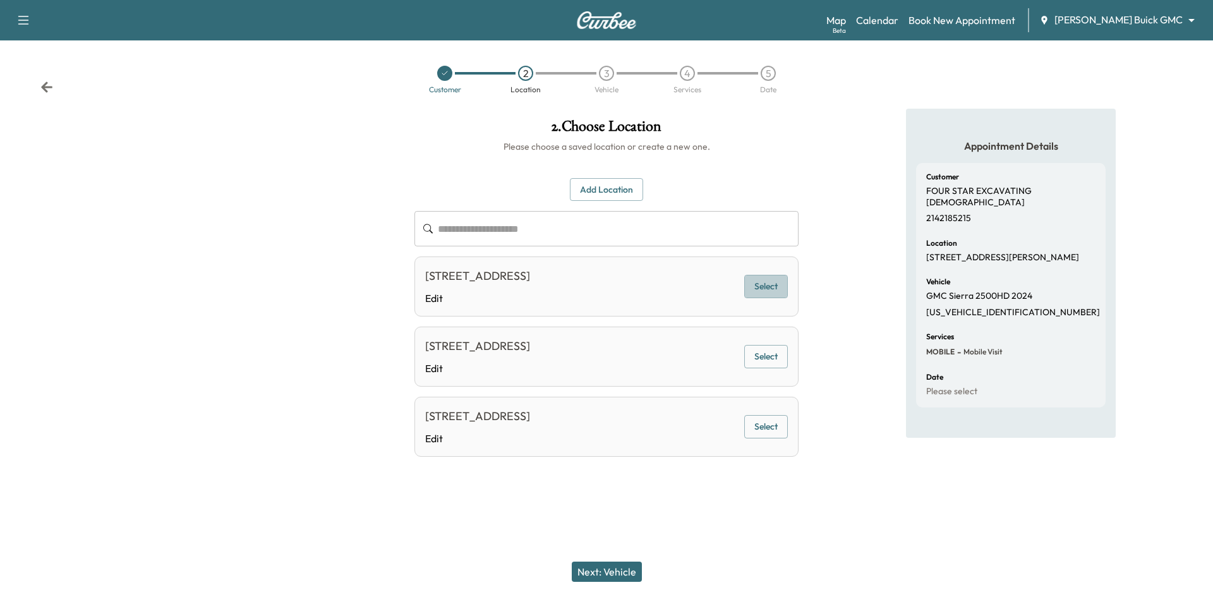
click at [767, 291] on button "Select" at bounding box center [766, 286] width 44 height 23
click at [444, 73] on icon at bounding box center [445, 73] width 8 height 8
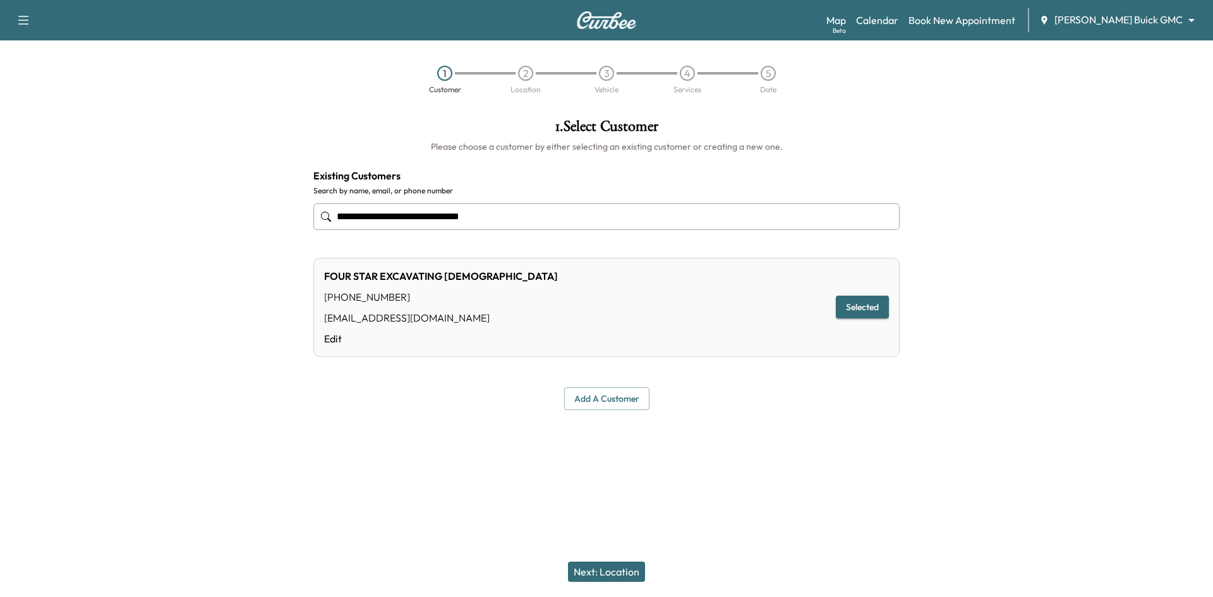
drag, startPoint x: 447, startPoint y: 75, endPoint x: 446, endPoint y: 67, distance: 7.7
click at [447, 75] on div "1" at bounding box center [444, 73] width 15 height 15
click at [443, 76] on div "1" at bounding box center [444, 73] width 15 height 15
click at [448, 67] on div "1" at bounding box center [444, 73] width 15 height 15
click at [447, 71] on div "1" at bounding box center [444, 73] width 15 height 15
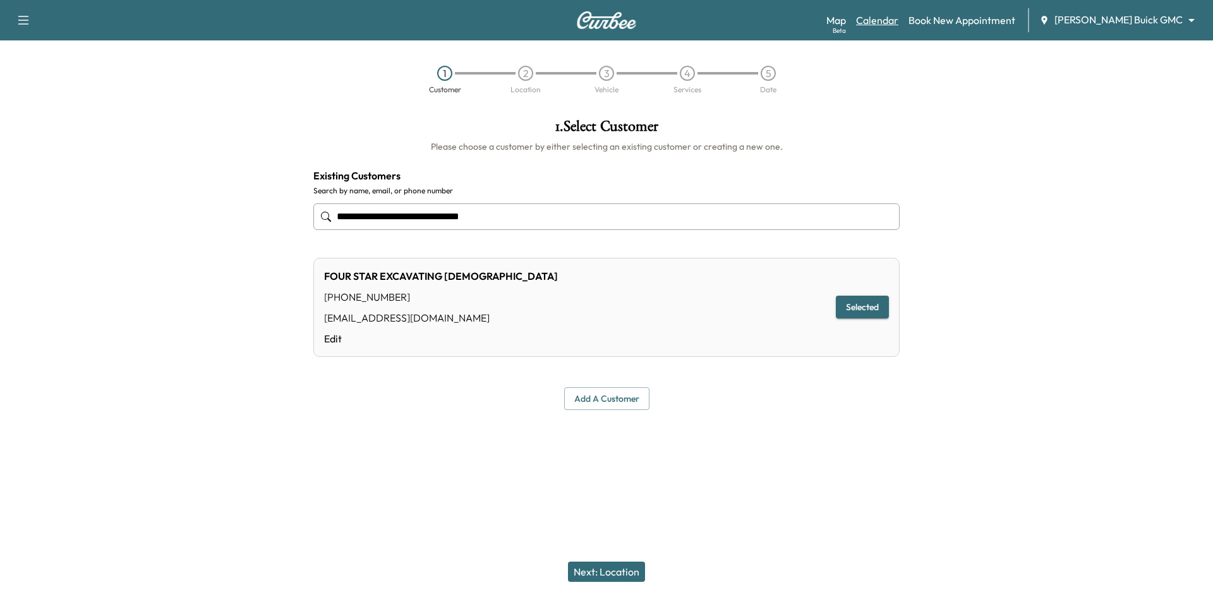
click at [898, 18] on link "Calendar" at bounding box center [877, 20] width 42 height 15
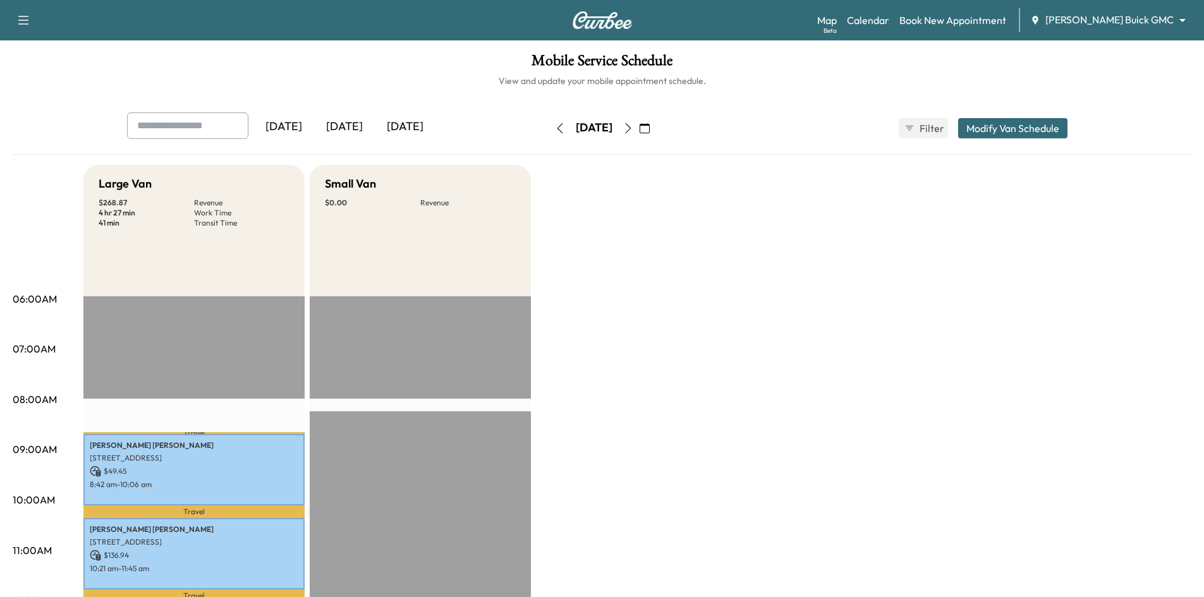
click at [633, 124] on icon "button" at bounding box center [628, 128] width 10 height 10
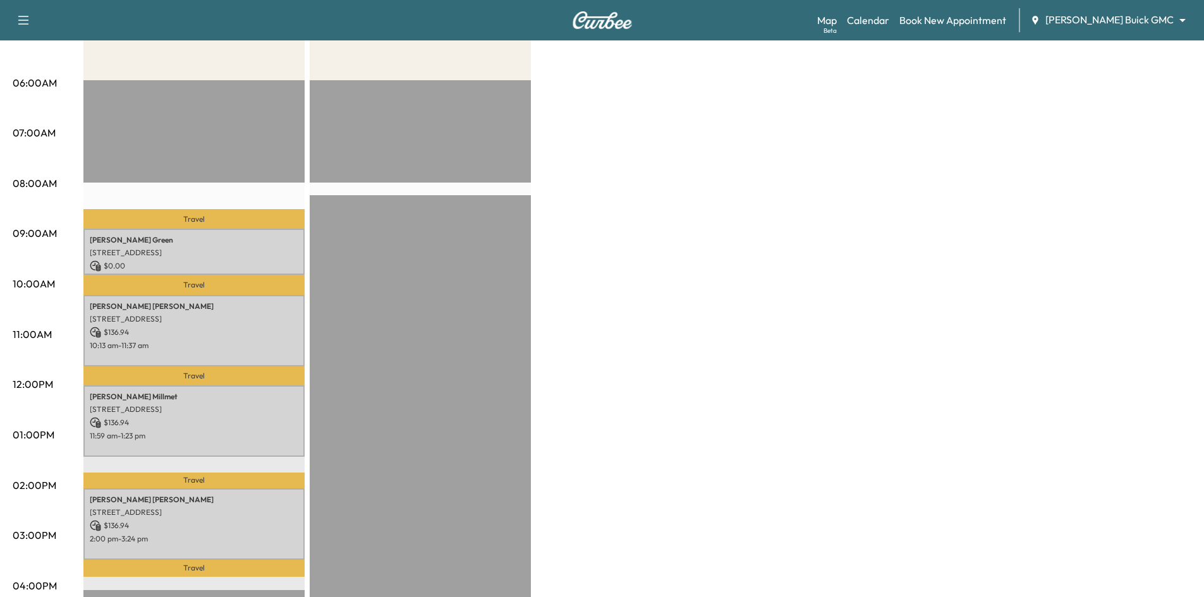
scroll to position [253, 0]
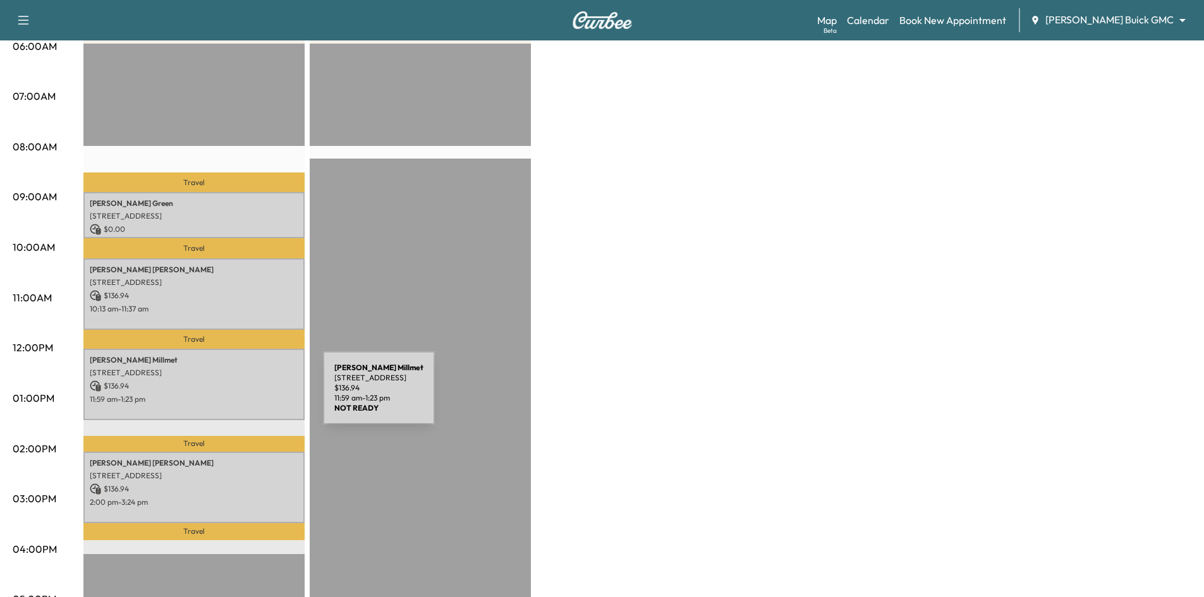
click at [228, 396] on p "11:59 am - 1:23 pm" at bounding box center [194, 399] width 208 height 10
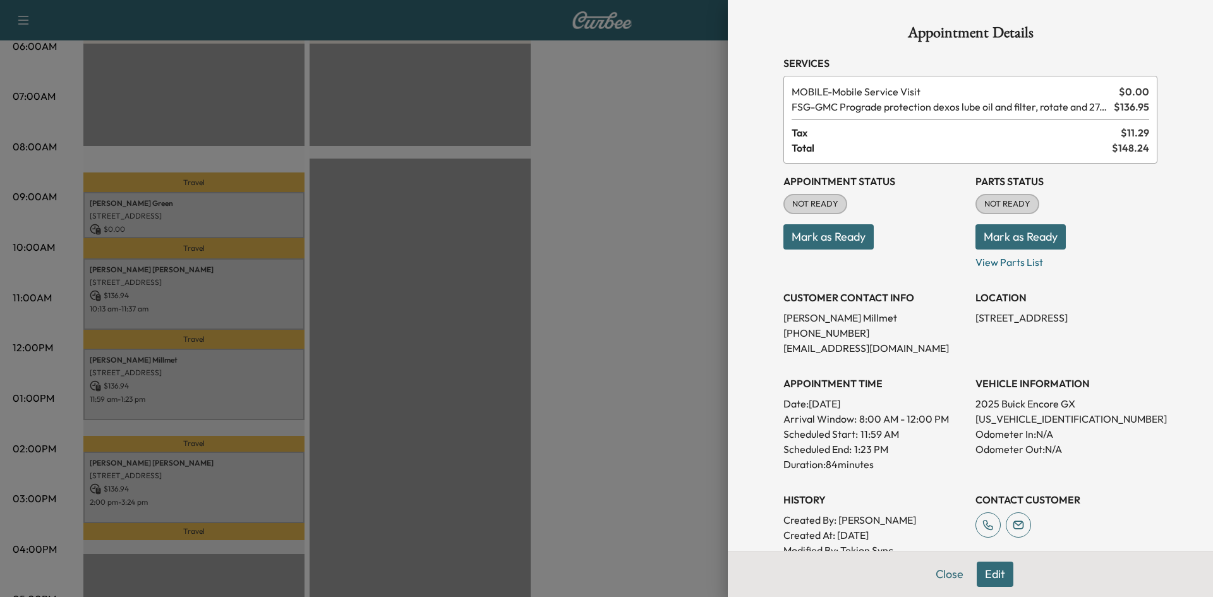
click at [634, 292] on div at bounding box center [606, 298] width 1213 height 597
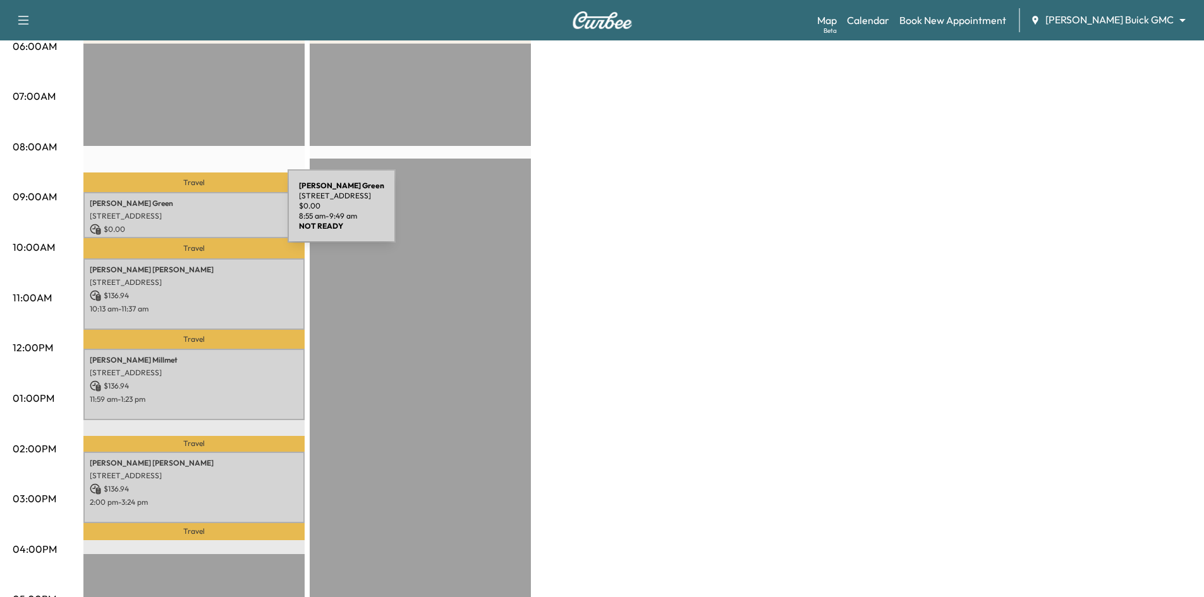
click at [187, 205] on p "Garrett Green" at bounding box center [194, 203] width 208 height 10
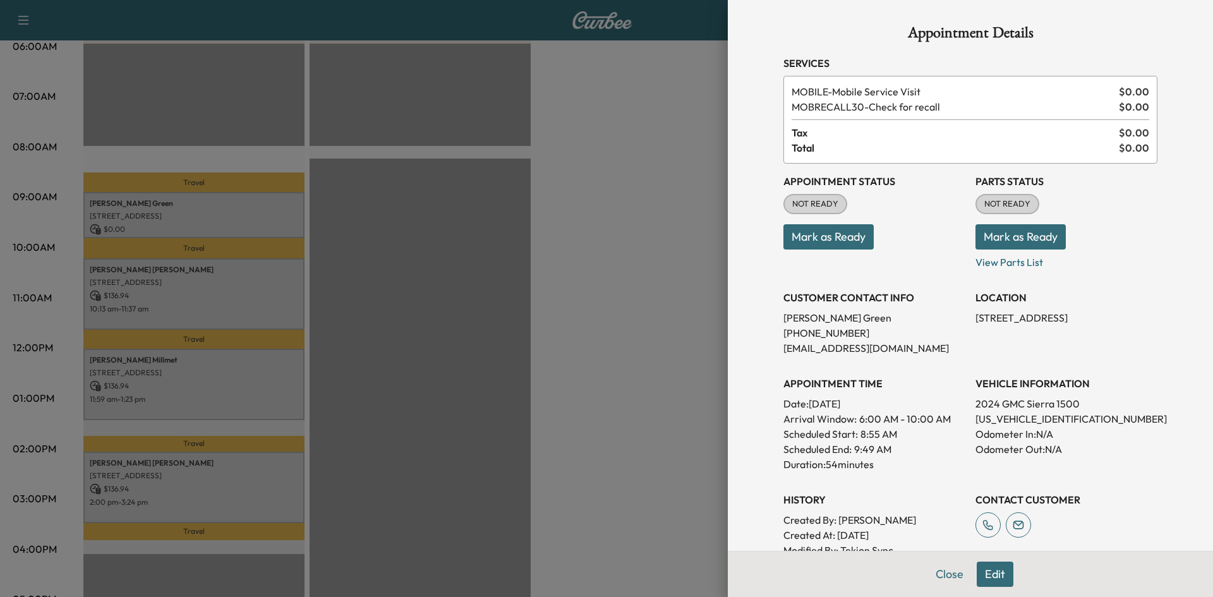
drag, startPoint x: 847, startPoint y: 245, endPoint x: 834, endPoint y: 246, distance: 13.4
click at [846, 246] on button "Mark as Ready" at bounding box center [828, 236] width 90 height 25
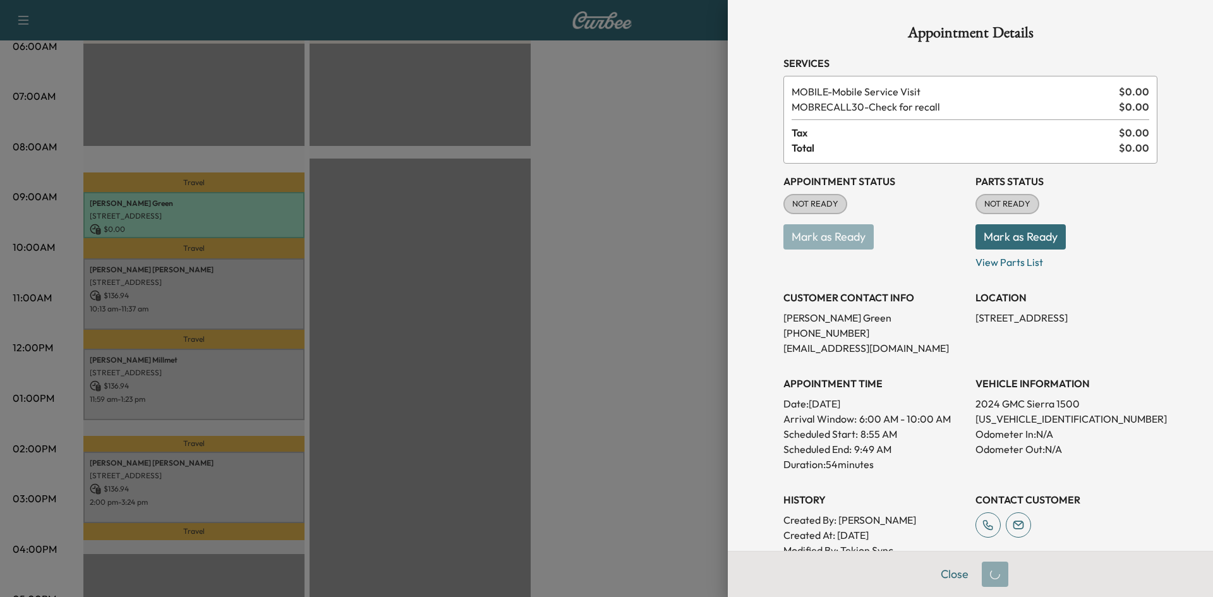
click at [528, 289] on div at bounding box center [606, 298] width 1213 height 597
drag, startPoint x: 486, startPoint y: 293, endPoint x: 425, endPoint y: 293, distance: 61.3
click at [485, 293] on div at bounding box center [606, 298] width 1213 height 597
click at [230, 295] on div at bounding box center [606, 298] width 1213 height 597
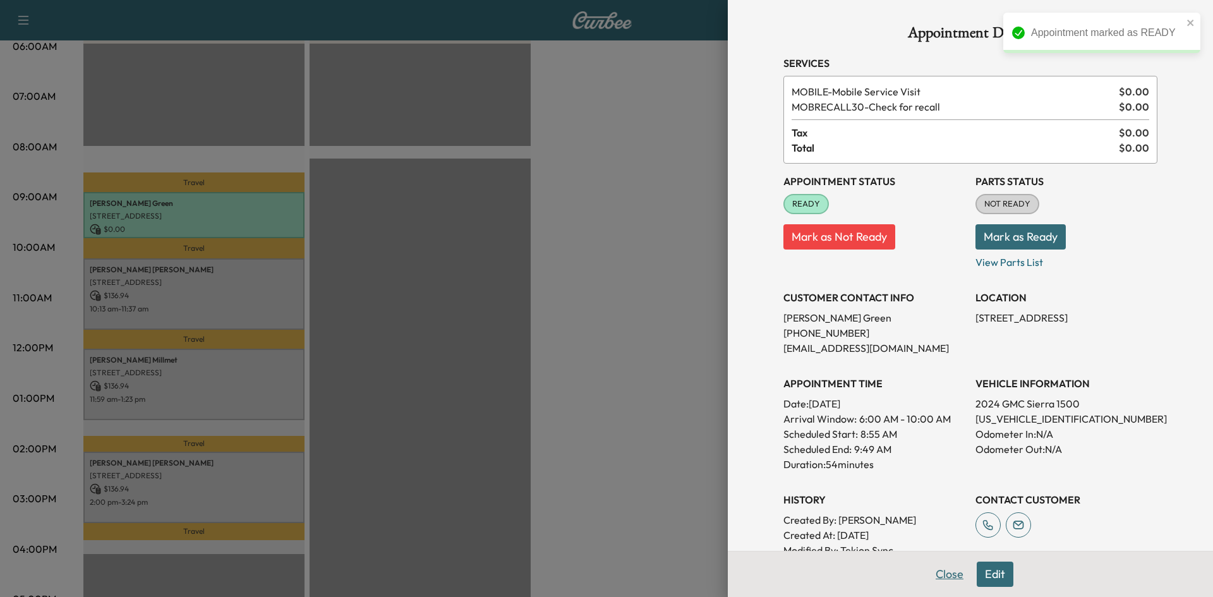
click at [931, 573] on button "Close" at bounding box center [949, 574] width 44 height 25
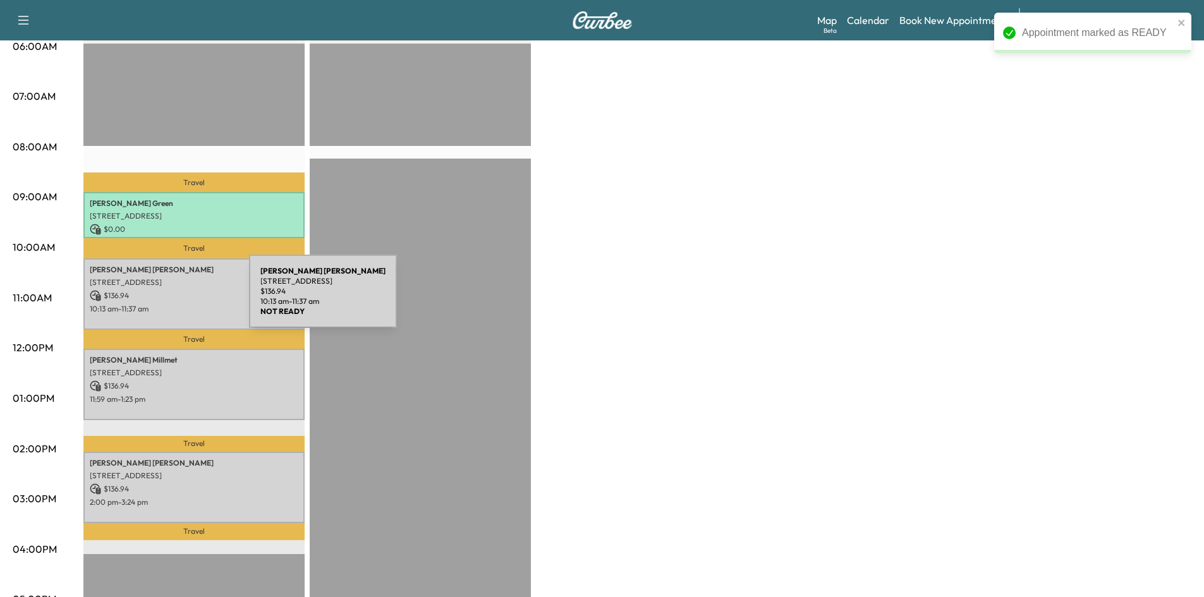
click at [157, 295] on p "$ 136.94" at bounding box center [194, 295] width 208 height 11
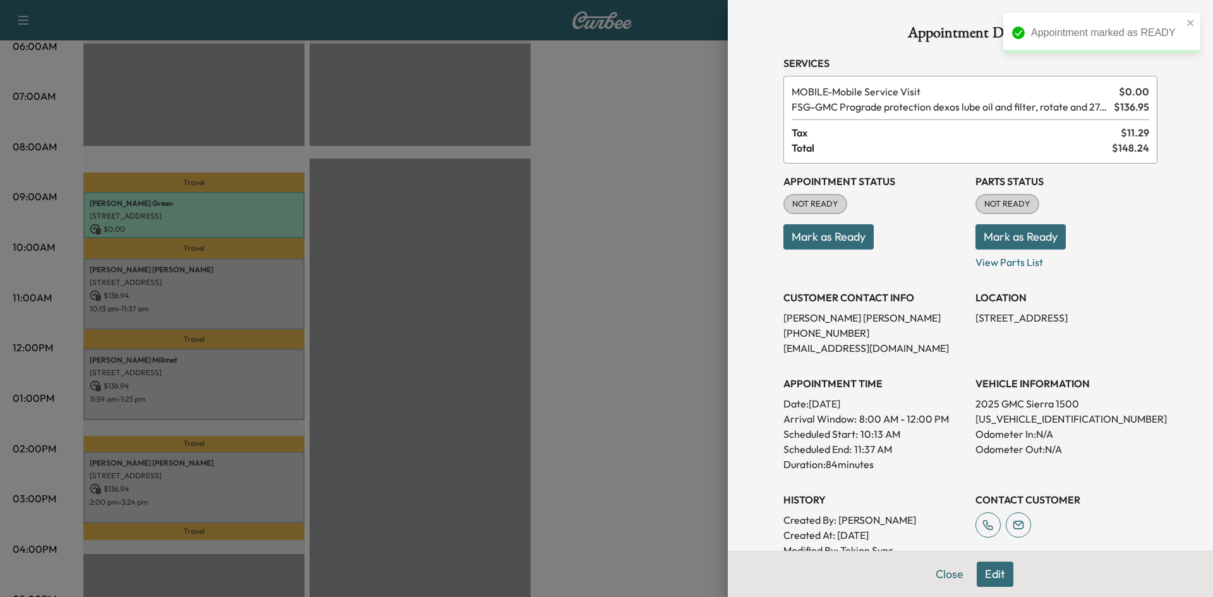
click at [827, 234] on button "Mark as Ready" at bounding box center [828, 236] width 90 height 25
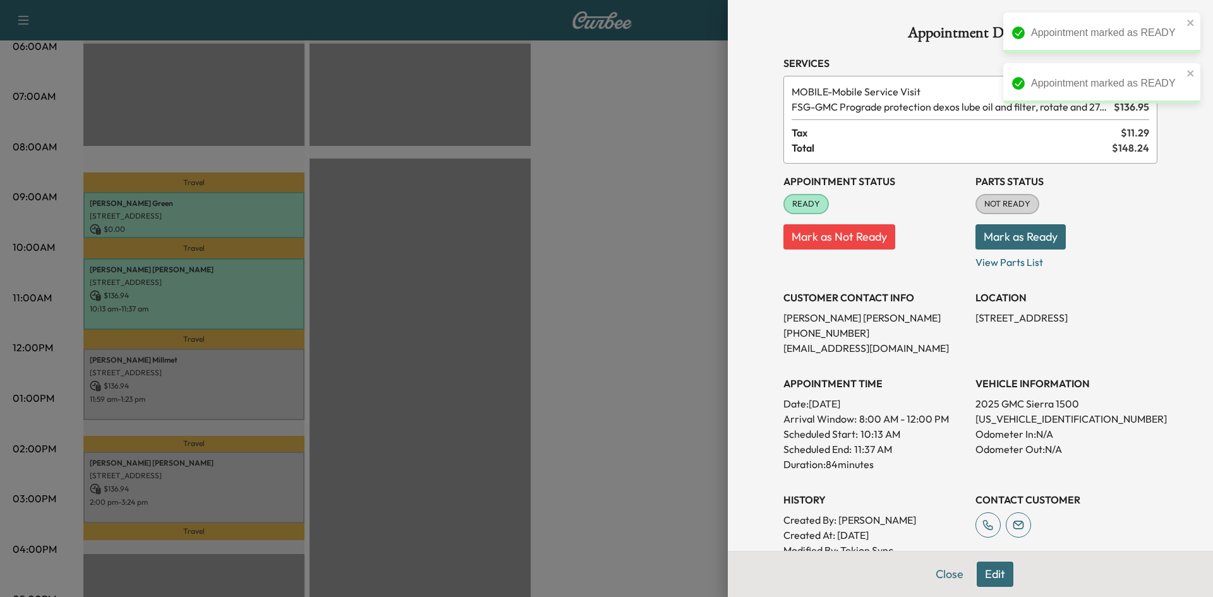
click at [946, 576] on button "Close" at bounding box center [949, 574] width 44 height 25
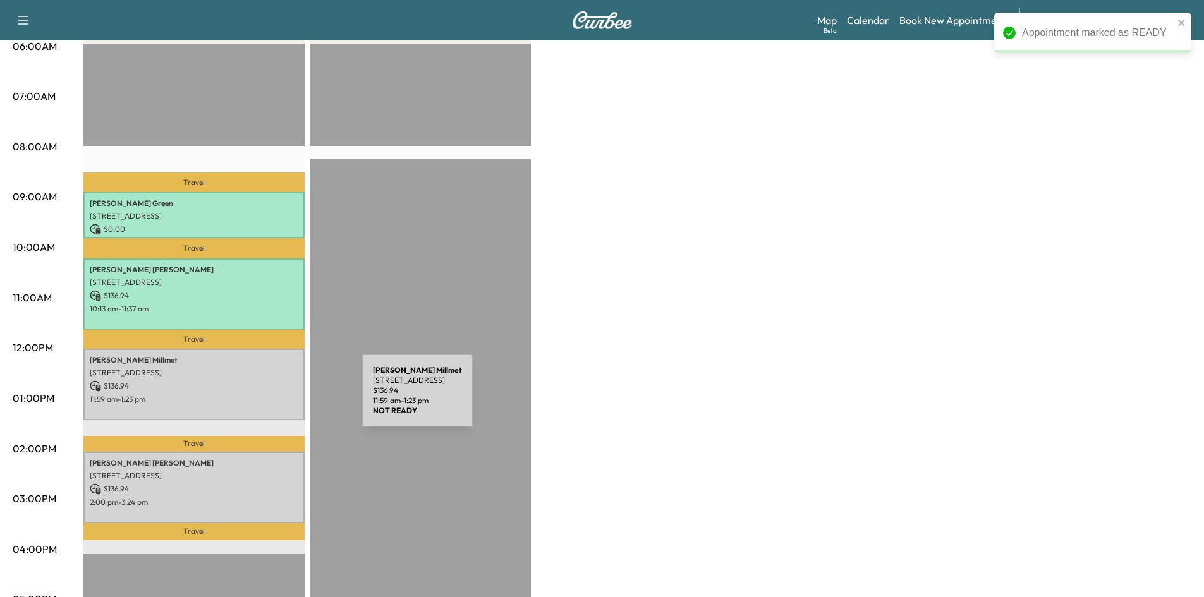
click at [267, 398] on p "11:59 am - 1:23 pm" at bounding box center [194, 399] width 208 height 10
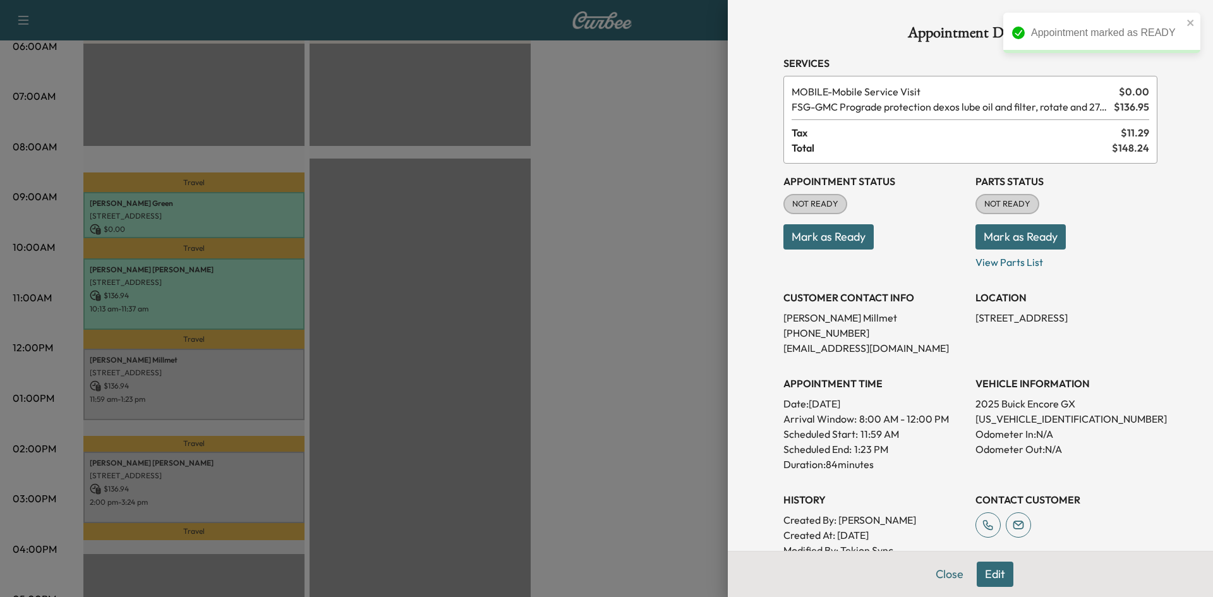
click at [829, 231] on button "Mark as Ready" at bounding box center [828, 236] width 90 height 25
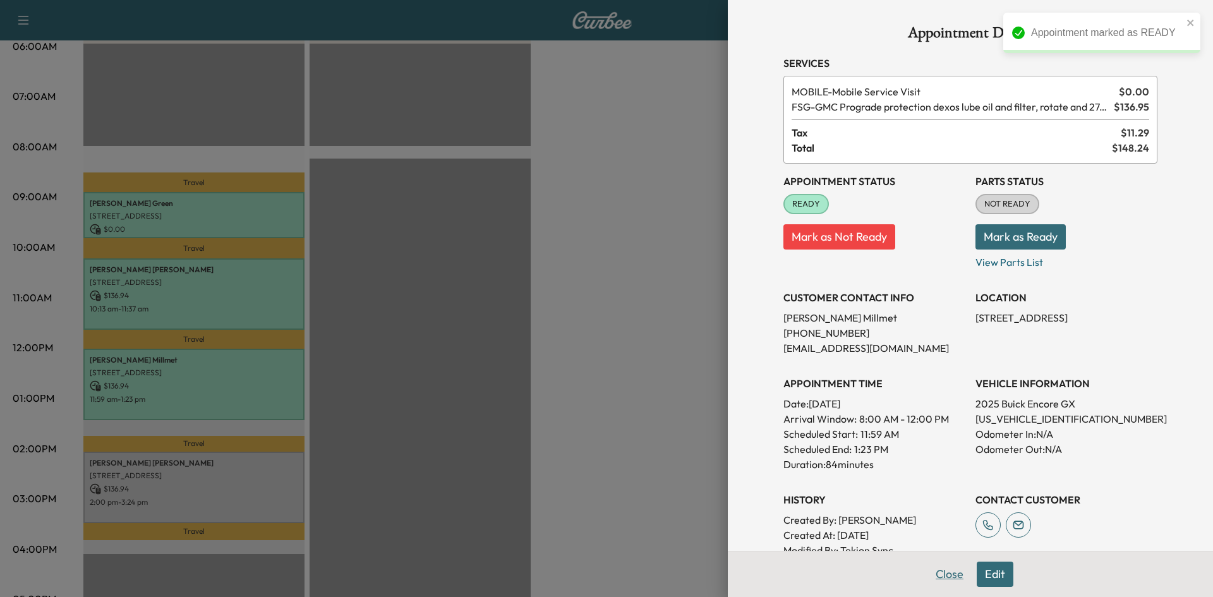
drag, startPoint x: 938, startPoint y: 576, endPoint x: 884, endPoint y: 577, distance: 53.7
click at [938, 576] on button "Close" at bounding box center [949, 574] width 44 height 25
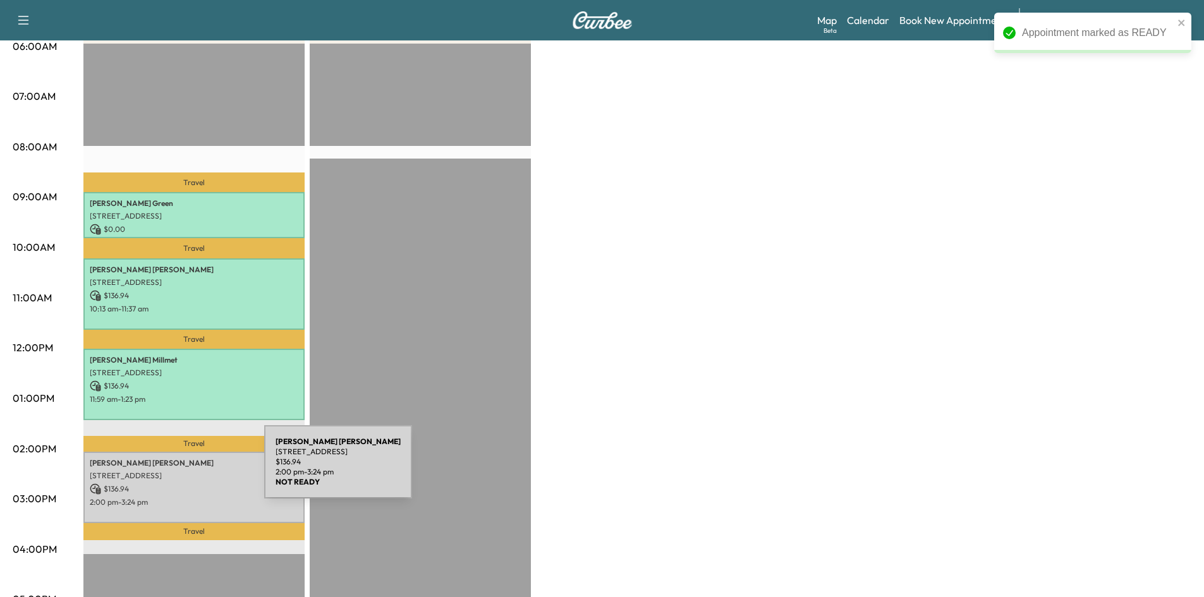
click at [177, 471] on p "[STREET_ADDRESS]" at bounding box center [194, 476] width 208 height 10
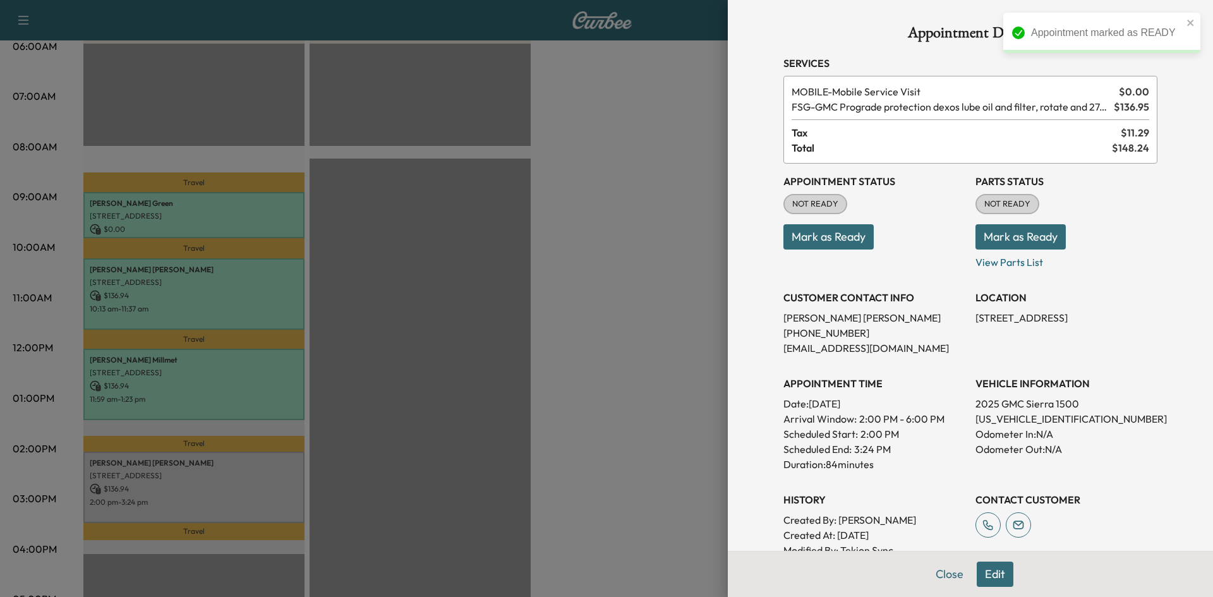
drag, startPoint x: 836, startPoint y: 234, endPoint x: 816, endPoint y: 245, distance: 22.6
click at [834, 236] on button "Mark as Ready" at bounding box center [828, 236] width 90 height 25
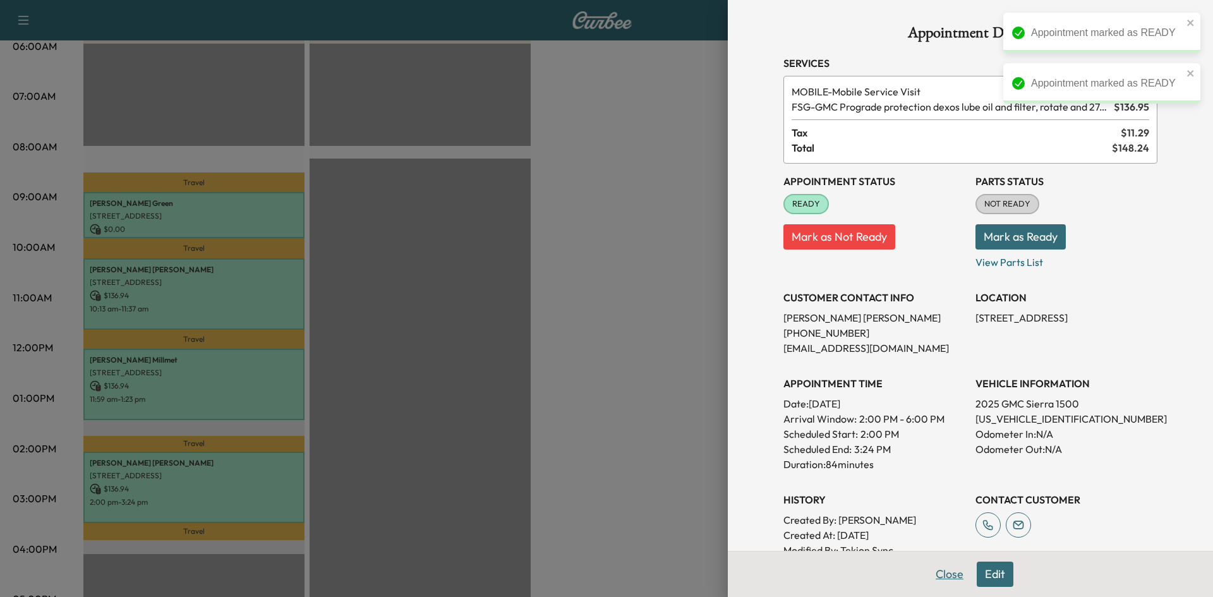
click at [949, 575] on button "Close" at bounding box center [949, 574] width 44 height 25
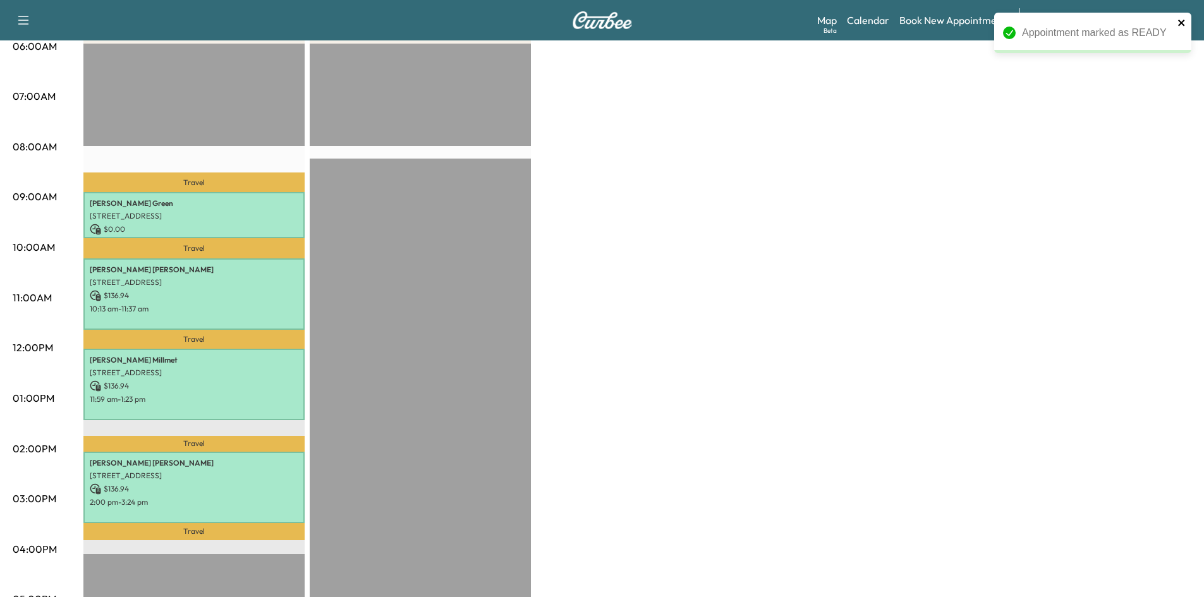
click at [1179, 22] on icon "close" at bounding box center [1181, 23] width 9 height 10
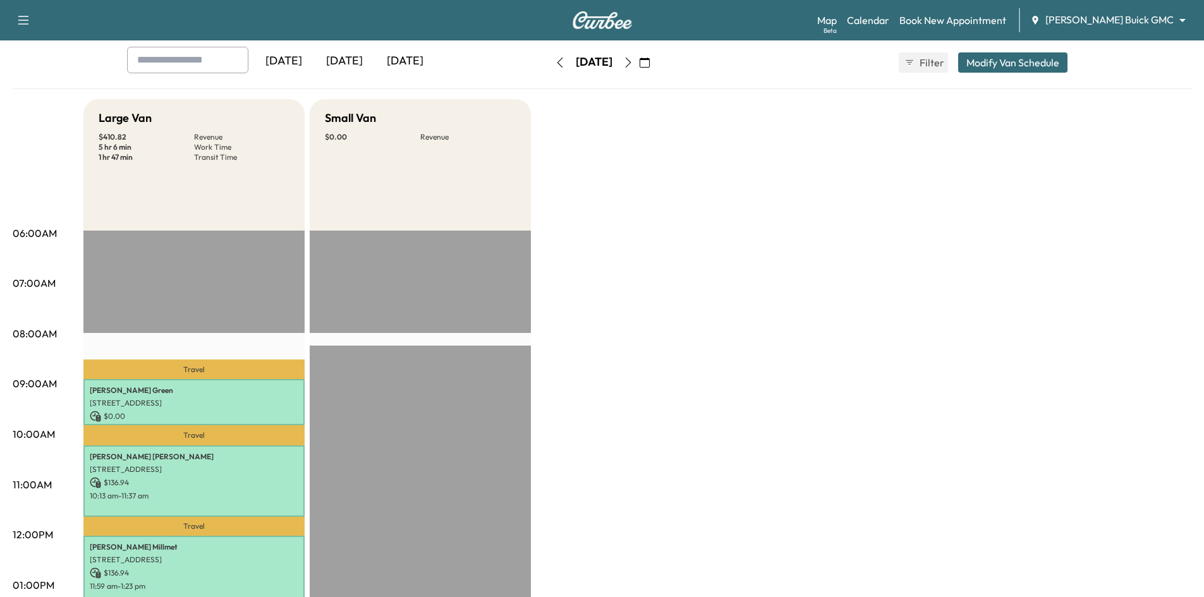
scroll to position [0, 0]
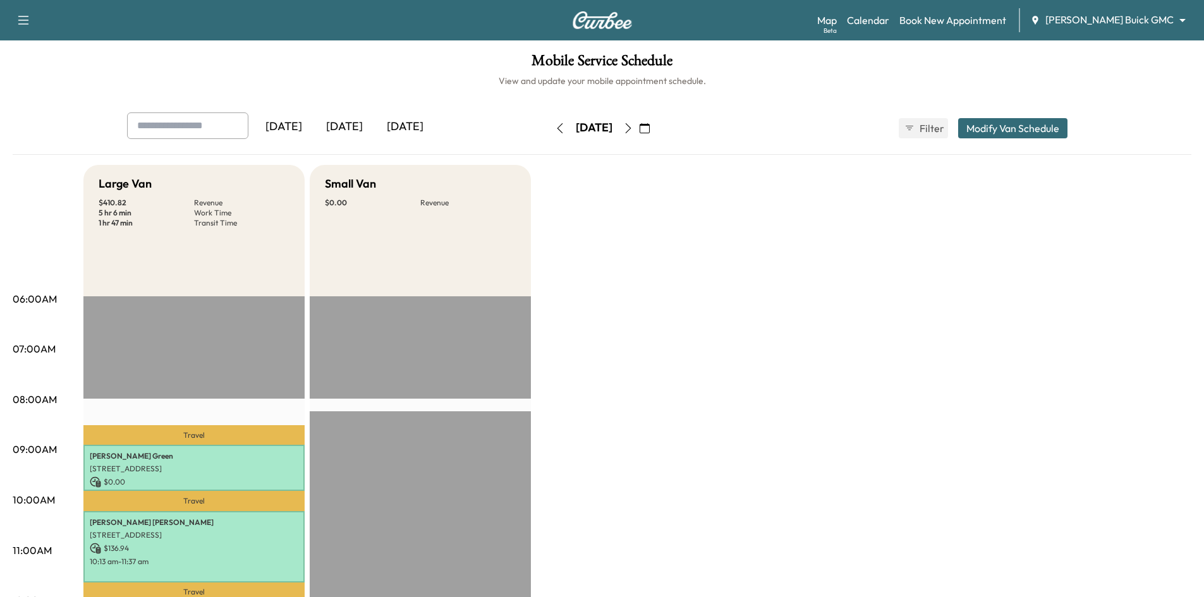
click at [337, 123] on div "[DATE]" at bounding box center [344, 126] width 61 height 29
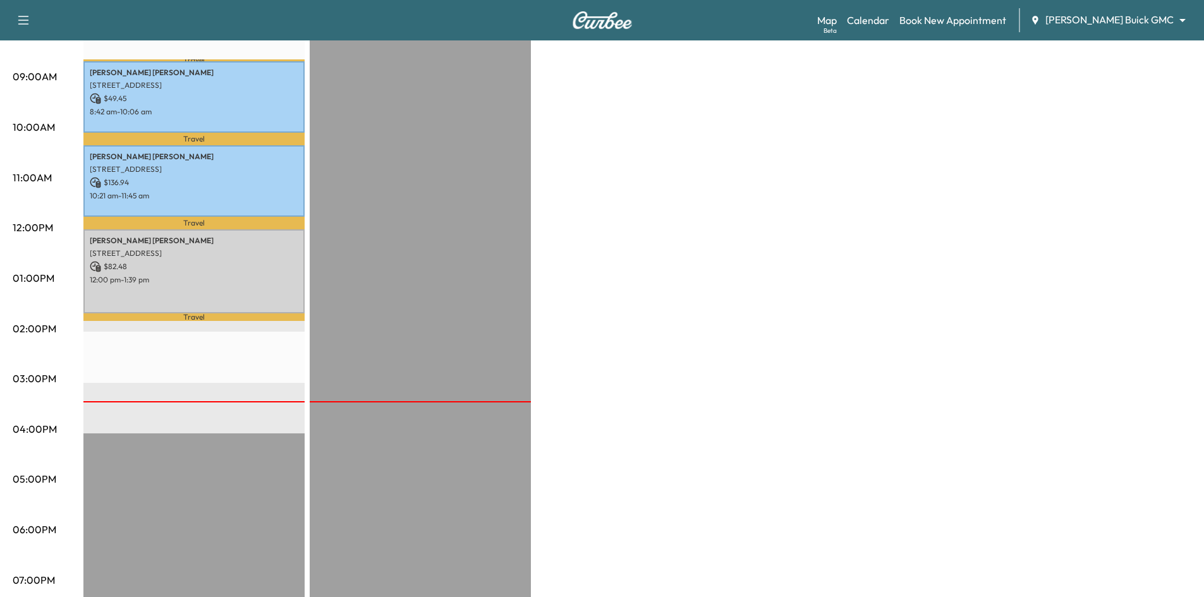
scroll to position [379, 0]
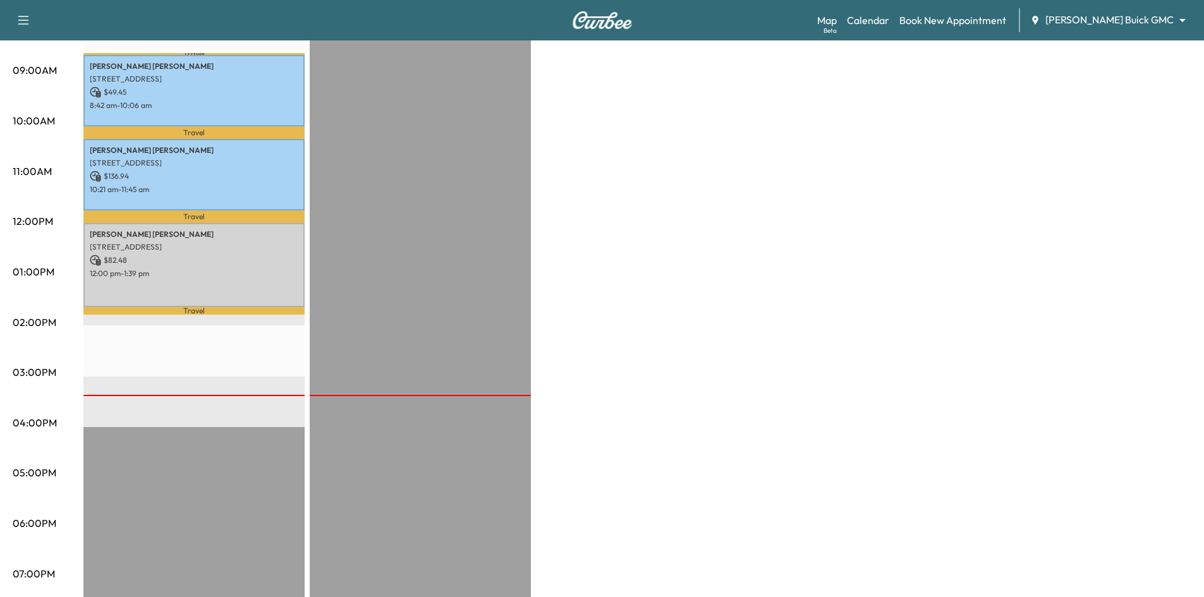
click at [203, 356] on div "Travel Alexander Daigle 6300 Communications Pkwy, Plano, TX 75024, USA $ 49.45 …" at bounding box center [193, 325] width 221 height 816
click at [962, 15] on link "Book New Appointment" at bounding box center [952, 20] width 107 height 15
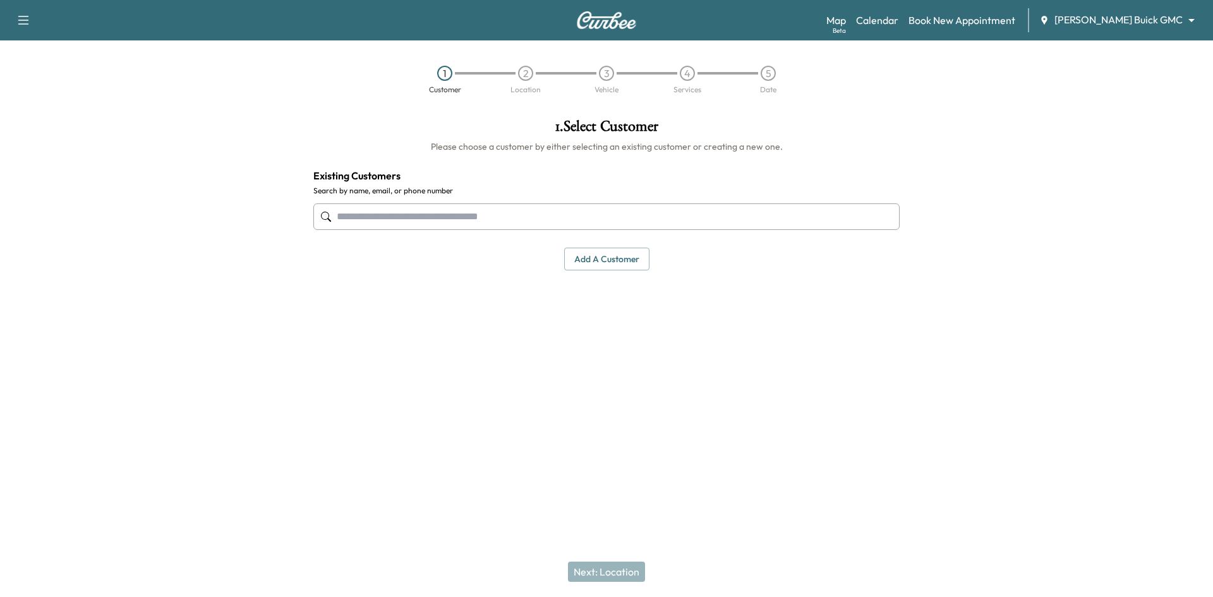
click at [710, 220] on input "text" at bounding box center [606, 216] width 586 height 27
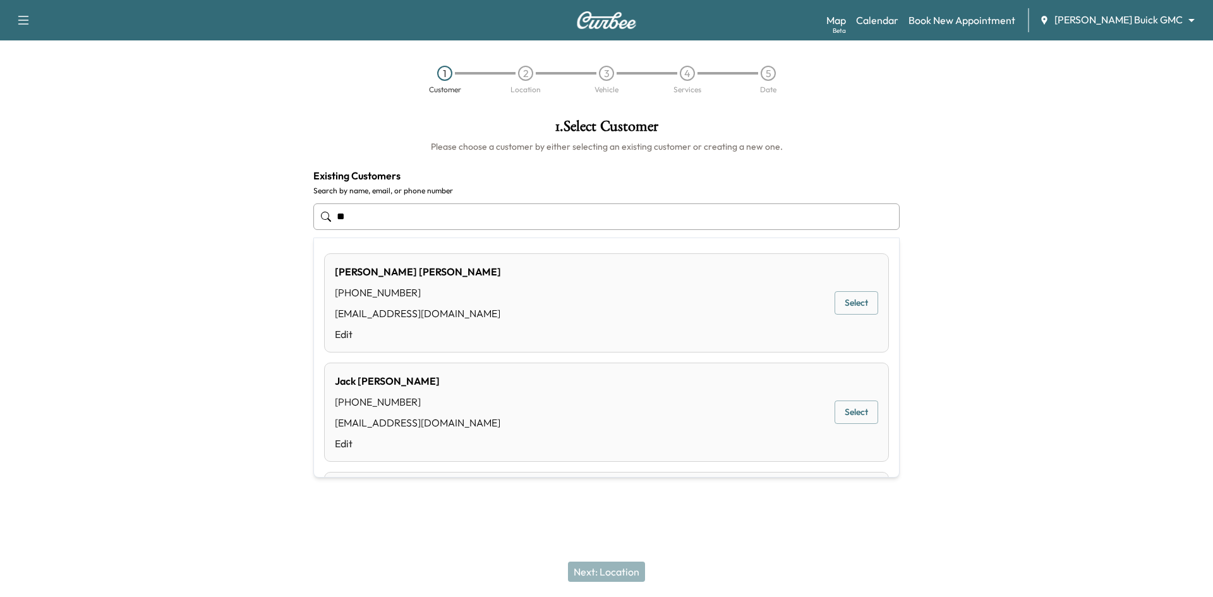
type input "*"
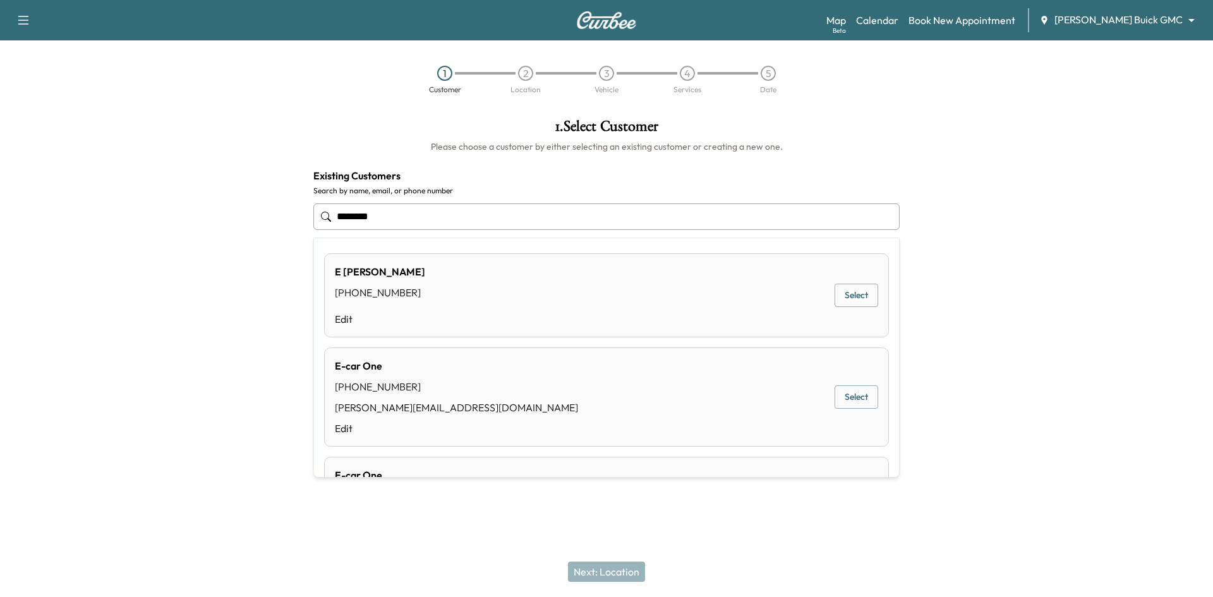
type input "********"
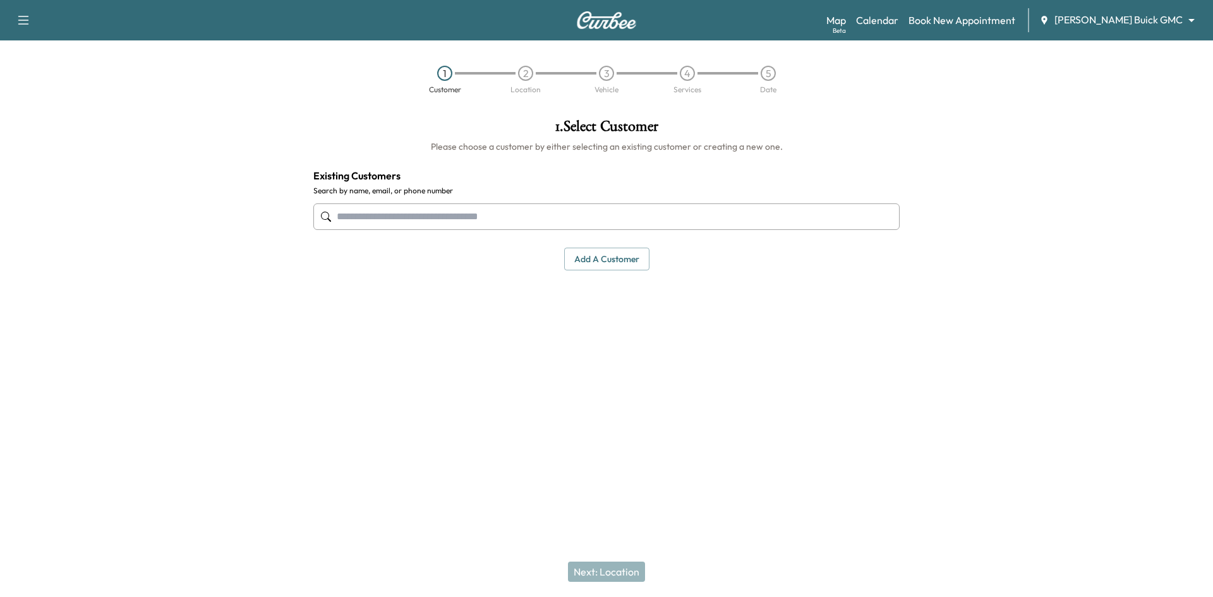
click at [411, 217] on input "text" at bounding box center [606, 216] width 586 height 27
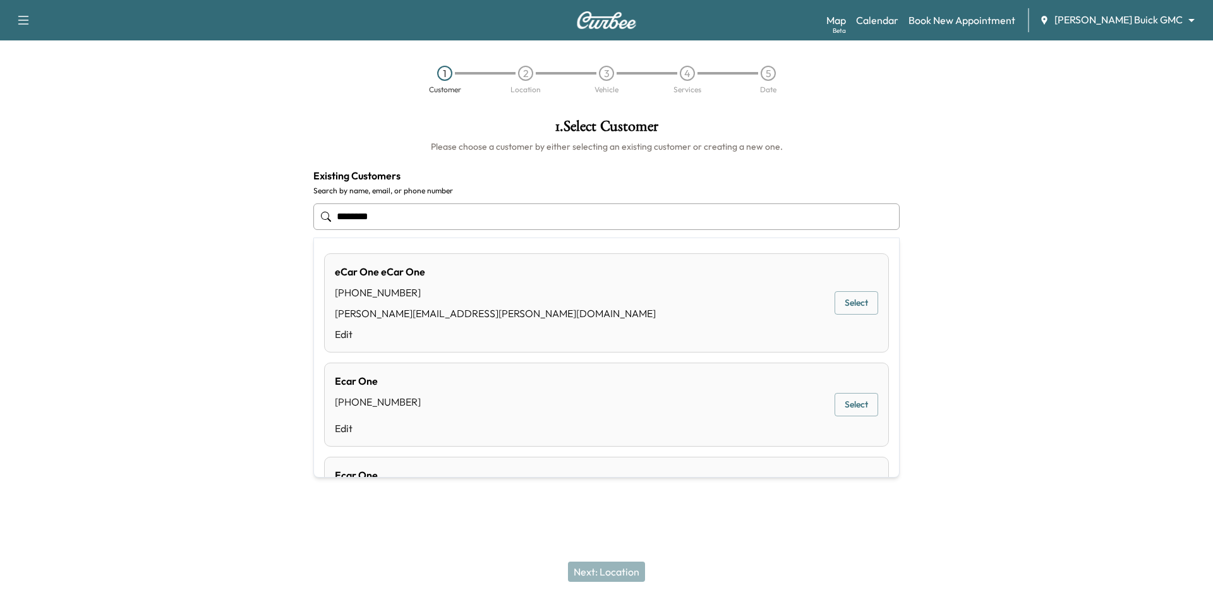
click at [824, 301] on div "eCar One eCar One (972) 403-4736 ALEJANDRO.LOZANO@ECARONE.COM Edit Select" at bounding box center [606, 302] width 565 height 99
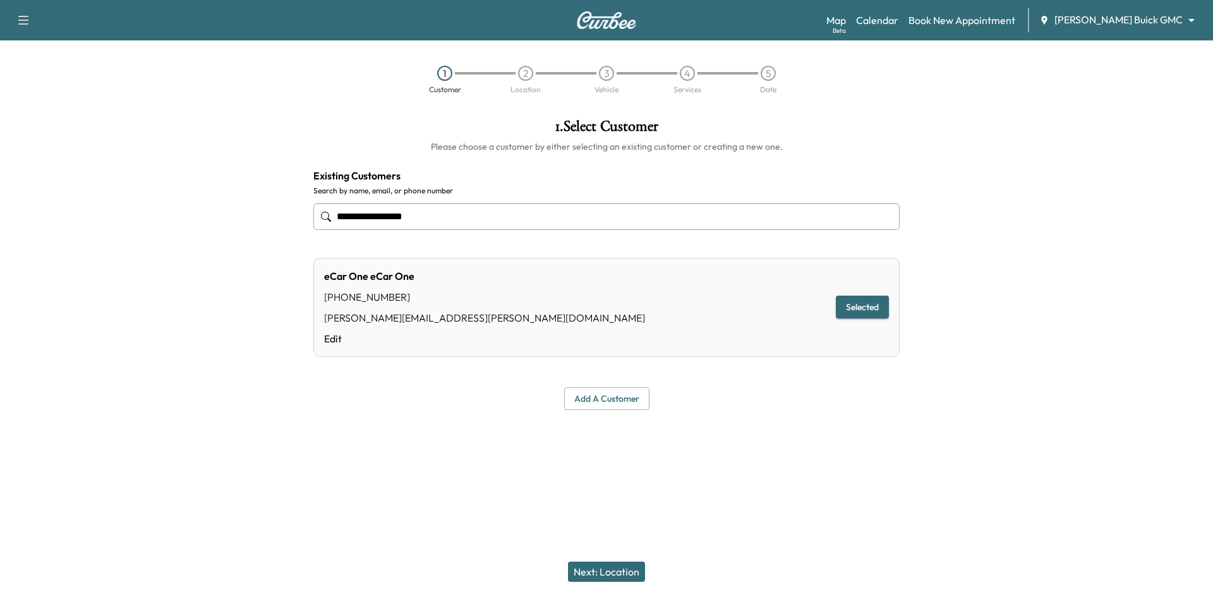
type input "**********"
drag, startPoint x: 588, startPoint y: 567, endPoint x: 589, endPoint y: 559, distance: 8.3
click at [589, 562] on button "Next: Location" at bounding box center [606, 572] width 77 height 20
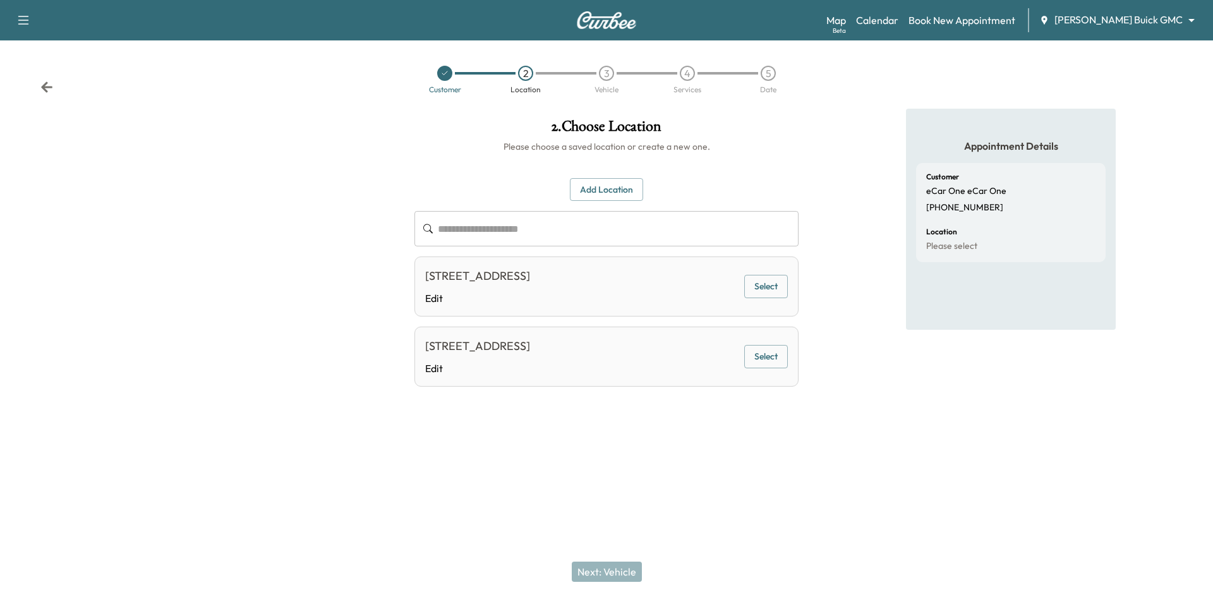
click at [766, 291] on button "Select" at bounding box center [766, 286] width 44 height 23
drag, startPoint x: 586, startPoint y: 567, endPoint x: 591, endPoint y: 561, distance: 7.2
click at [588, 564] on button "Next: Vehicle" at bounding box center [607, 572] width 70 height 20
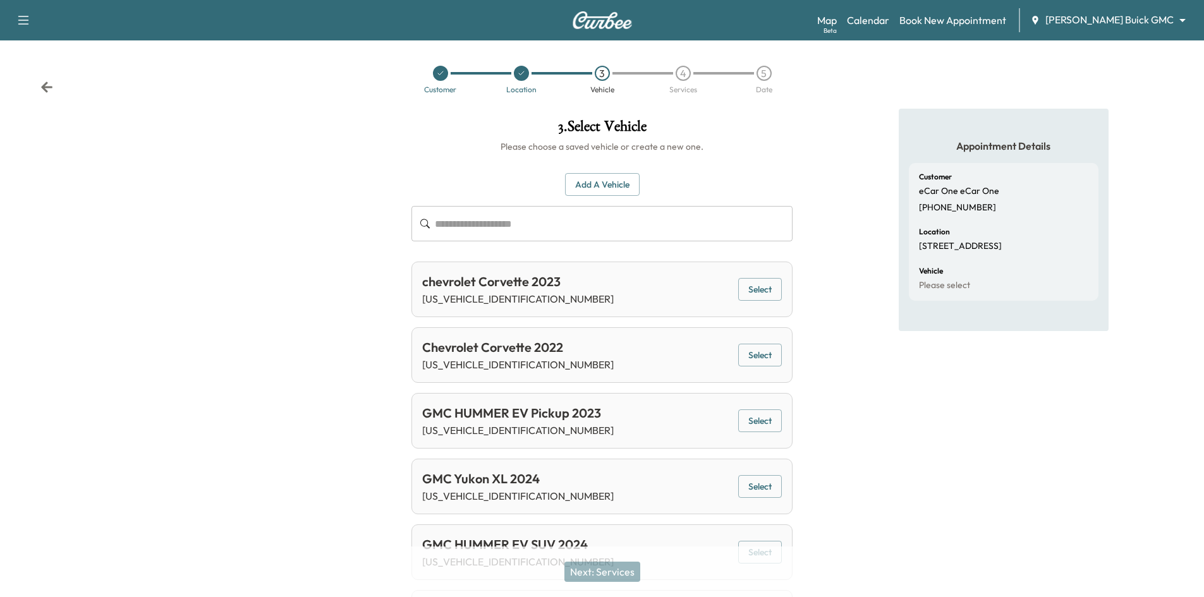
click at [605, 186] on button "Add a Vehicle" at bounding box center [602, 184] width 75 height 23
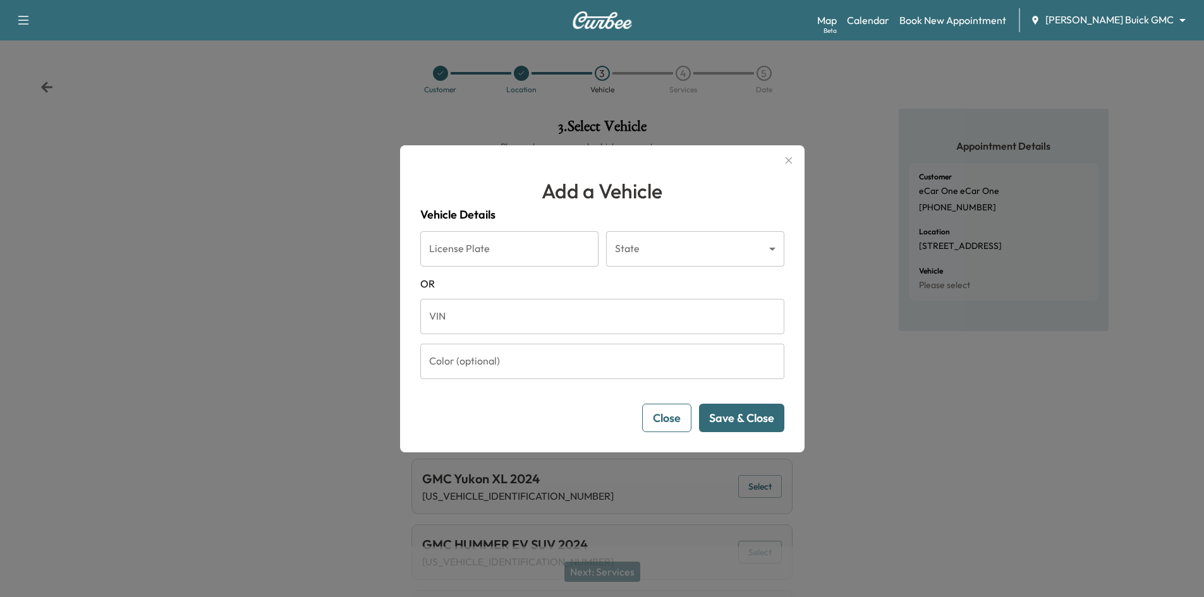
click at [629, 320] on input "VIN" at bounding box center [602, 316] width 364 height 35
type input "**********"
click at [732, 423] on button "Save & Close" at bounding box center [741, 418] width 85 height 28
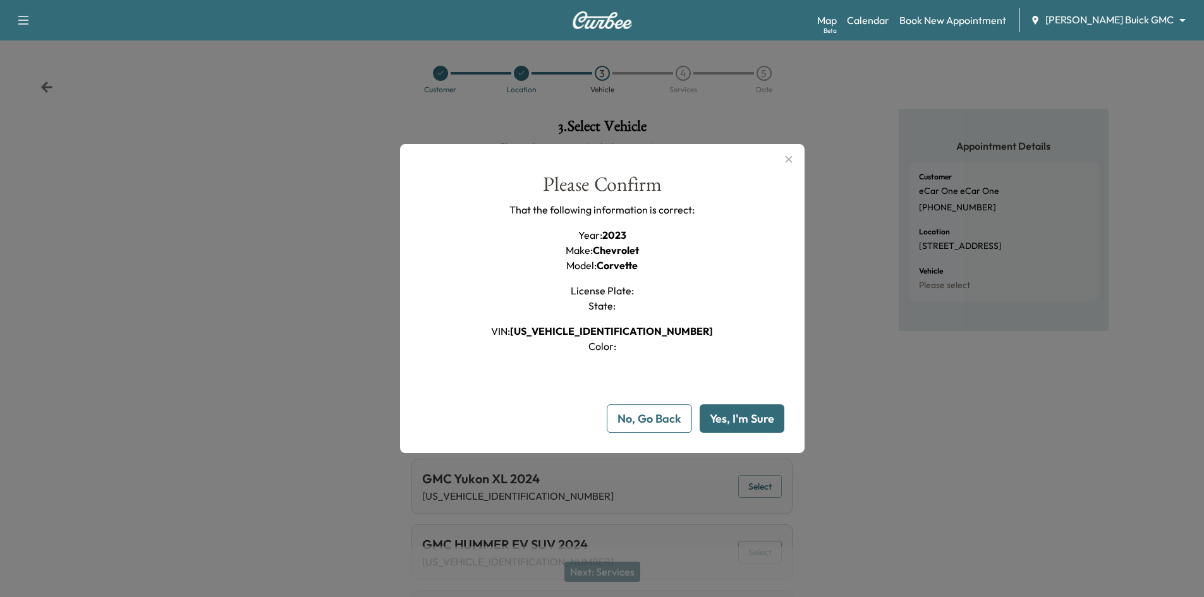
click at [731, 423] on button "Yes, I'm Sure" at bounding box center [741, 418] width 85 height 28
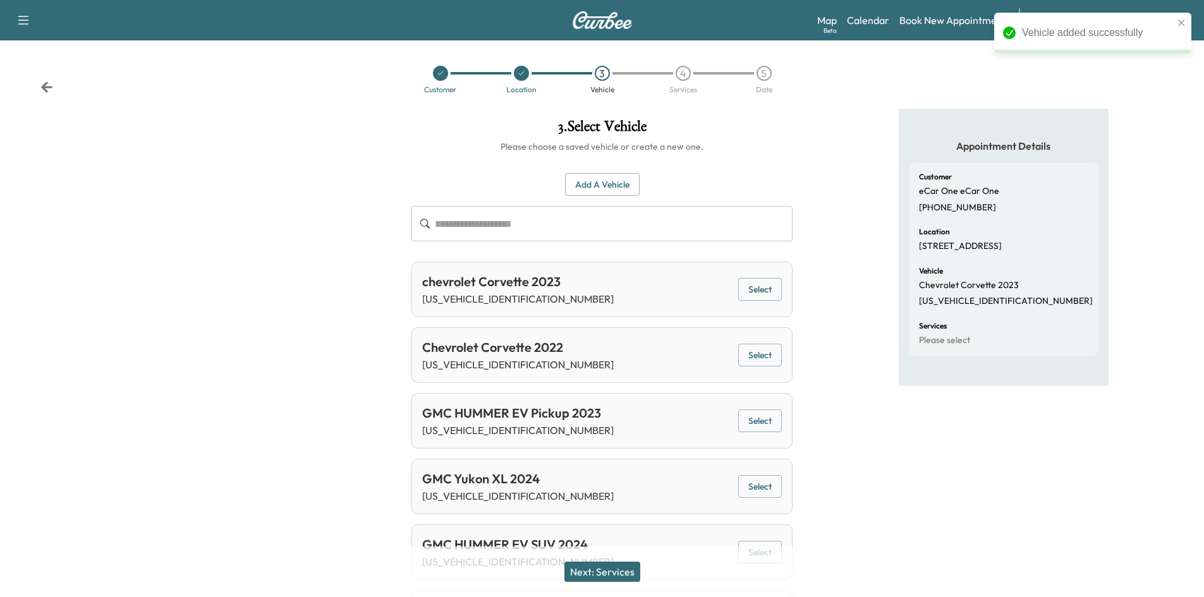
click at [616, 574] on button "Next: Services" at bounding box center [602, 572] width 76 height 20
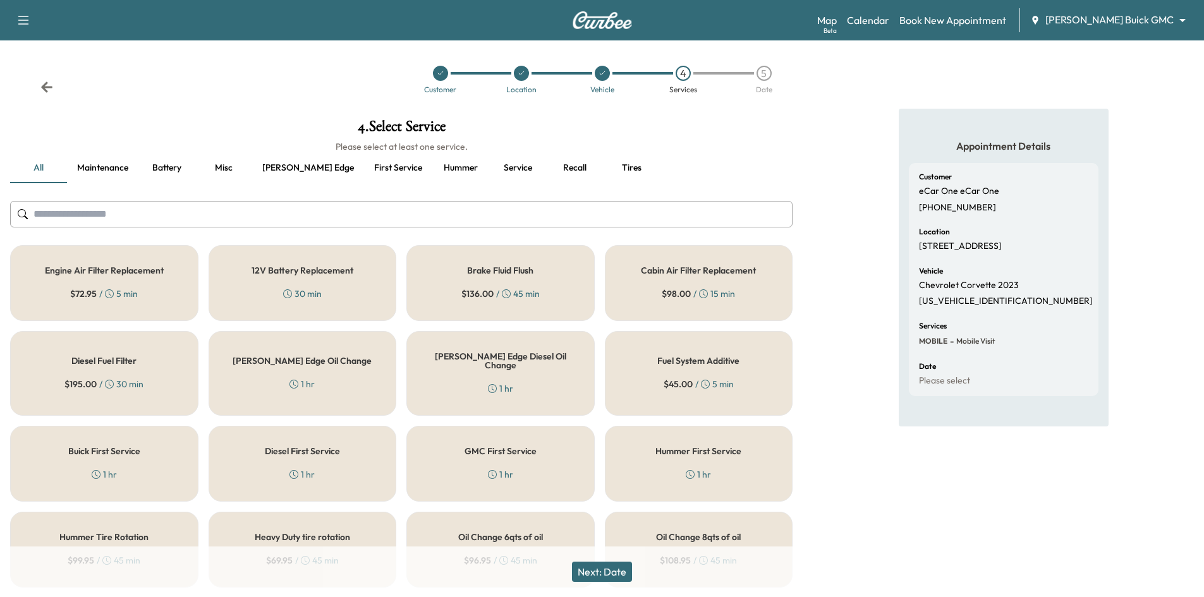
click at [546, 167] on button "Recall" at bounding box center [574, 168] width 57 height 30
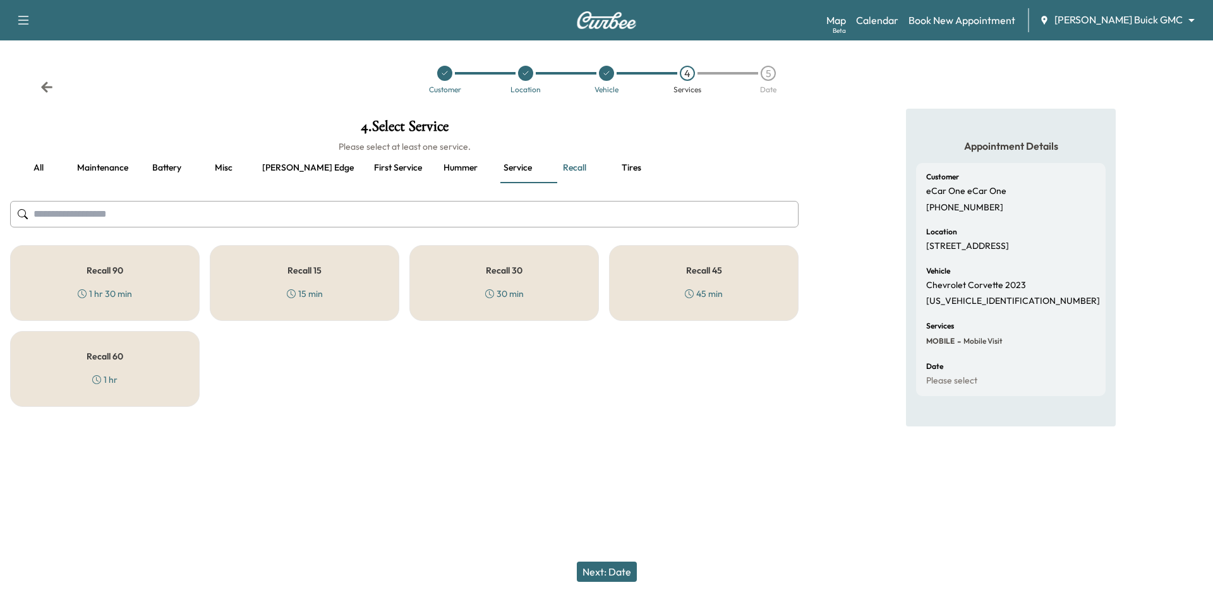
click at [371, 274] on div "Recall 15 15 min" at bounding box center [305, 283] width 190 height 76
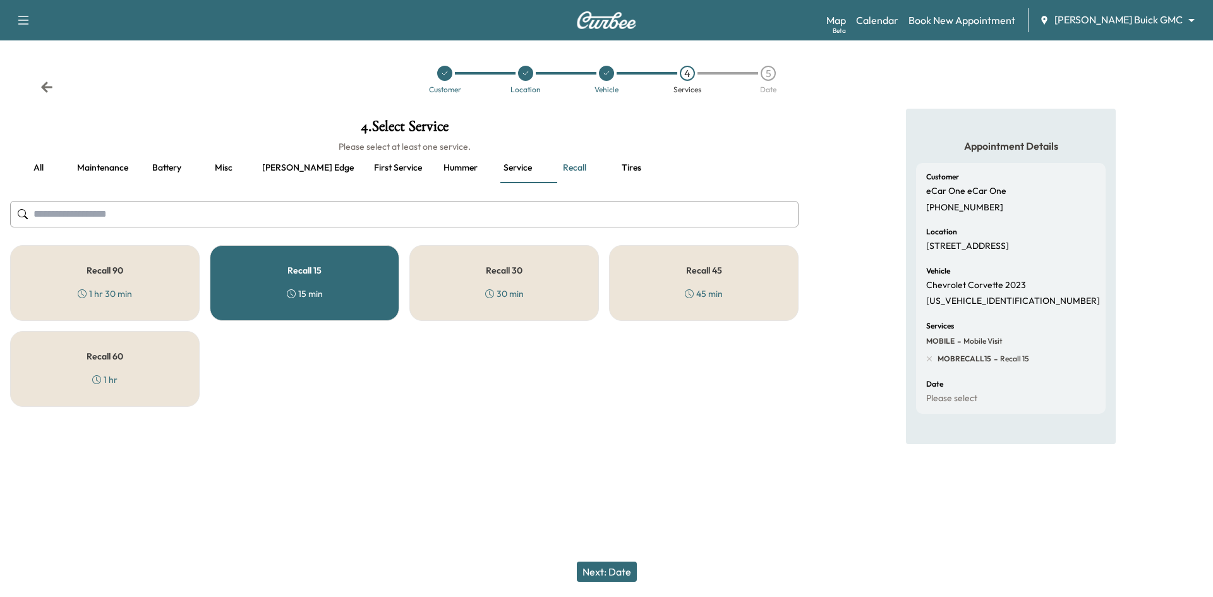
click at [598, 574] on button "Next: Date" at bounding box center [607, 572] width 60 height 20
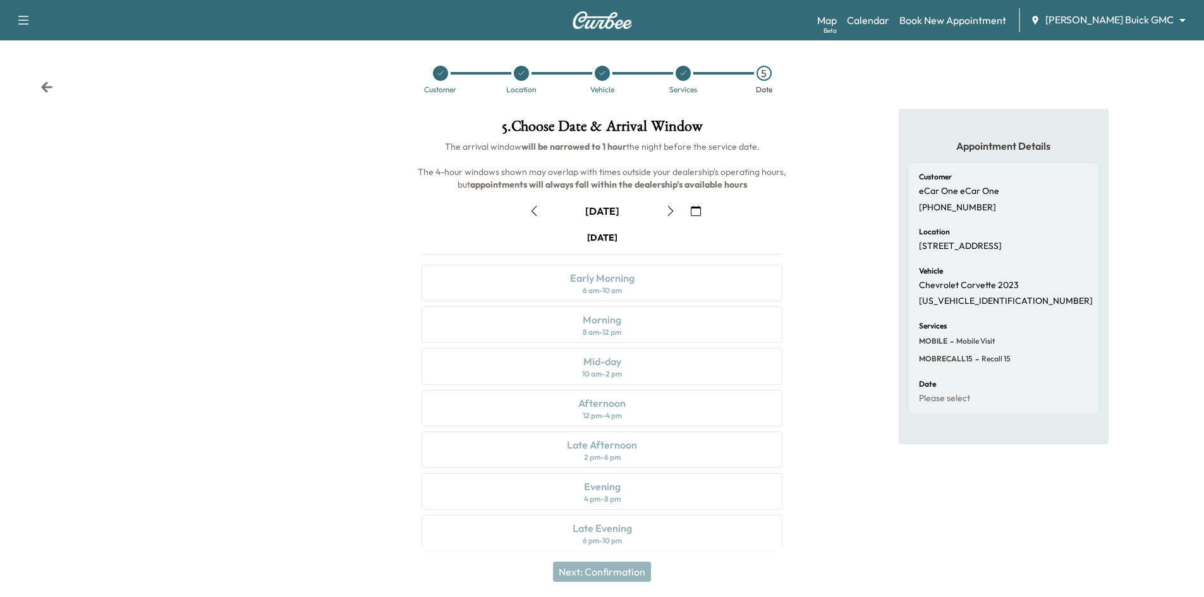
click at [534, 212] on icon "button" at bounding box center [534, 211] width 10 height 10
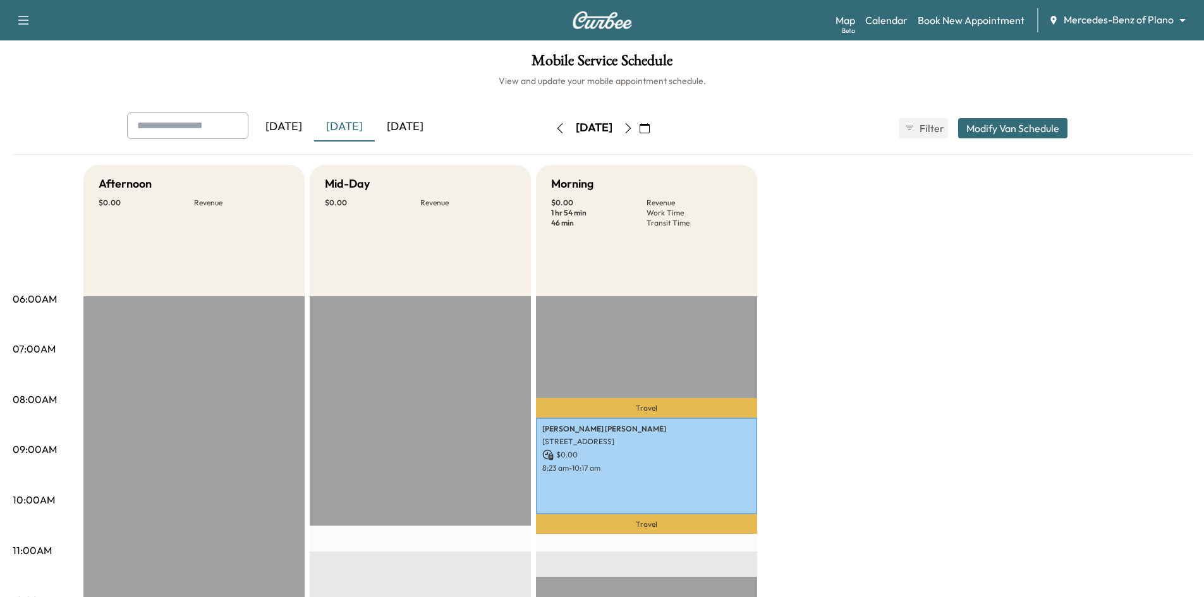
click at [421, 125] on div "[DATE]" at bounding box center [405, 126] width 61 height 29
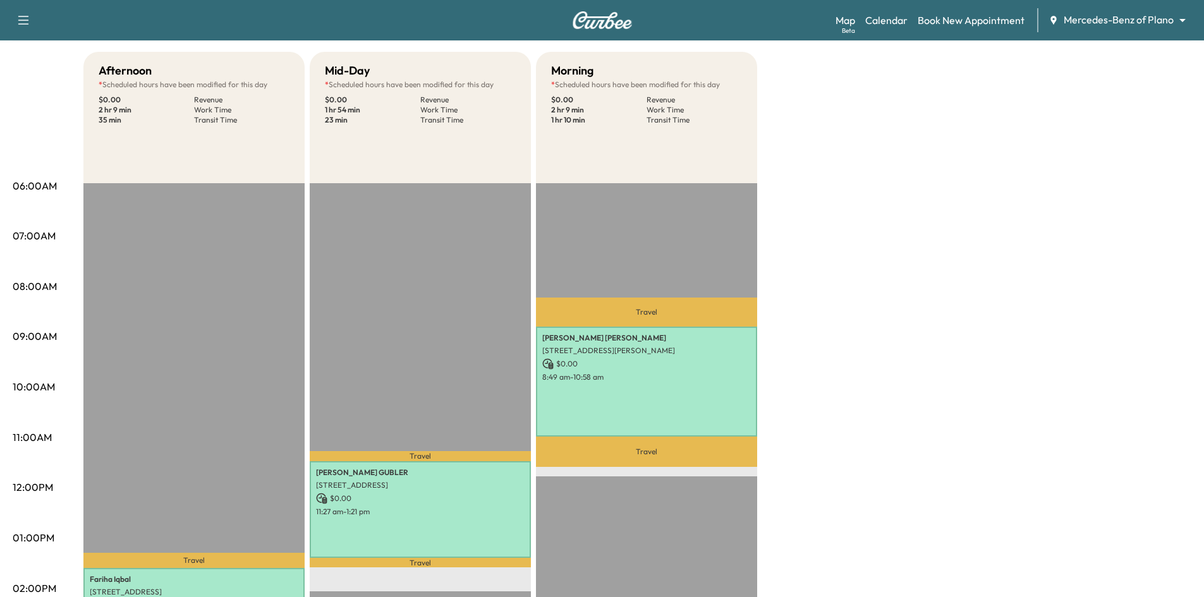
scroll to position [253, 0]
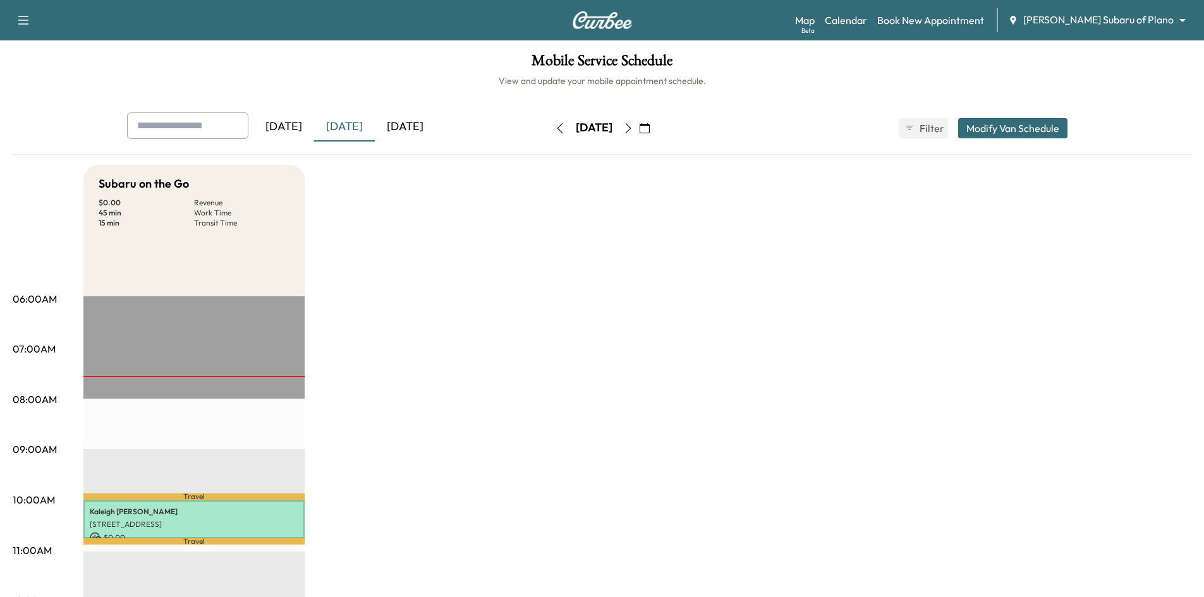
click at [406, 125] on div "[DATE]" at bounding box center [405, 126] width 61 height 29
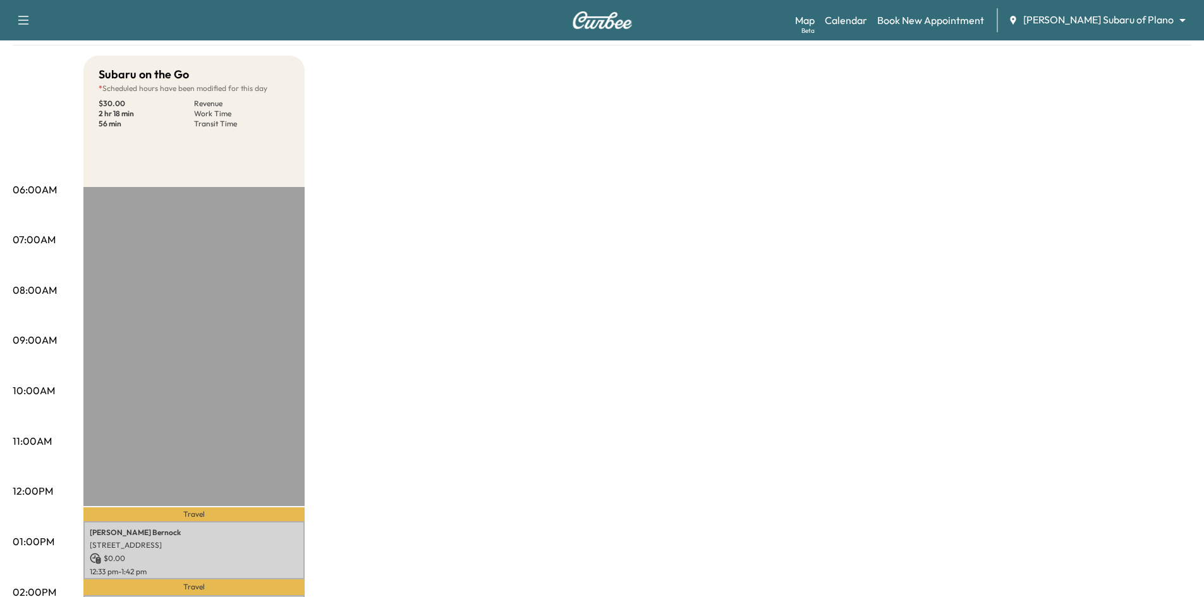
scroll to position [442, 0]
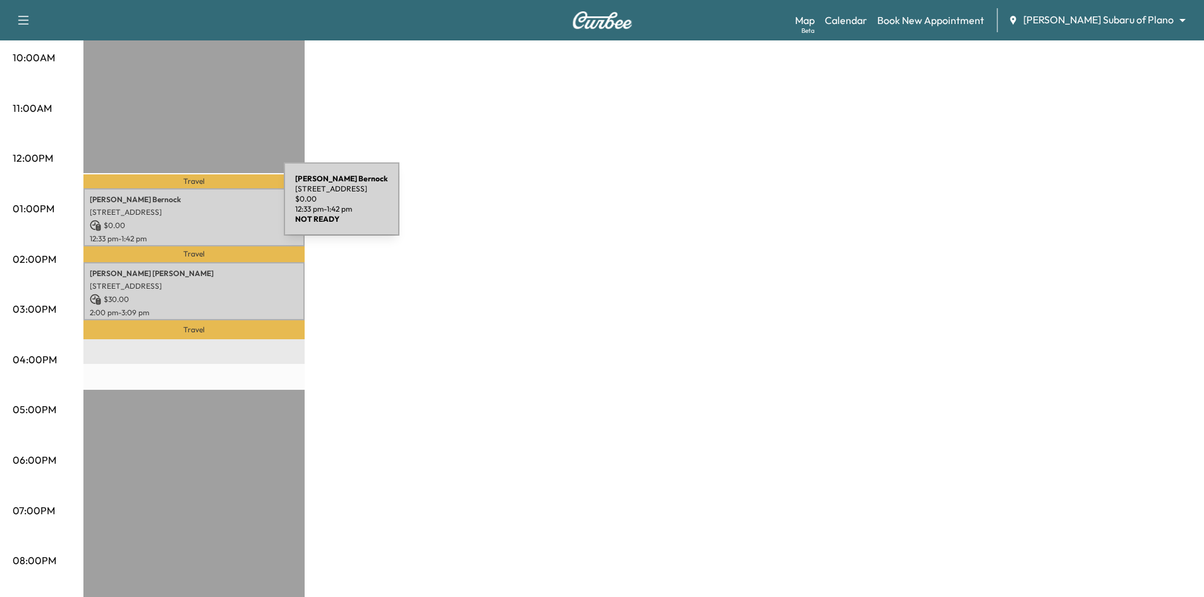
click at [189, 207] on p "[STREET_ADDRESS]" at bounding box center [194, 212] width 208 height 10
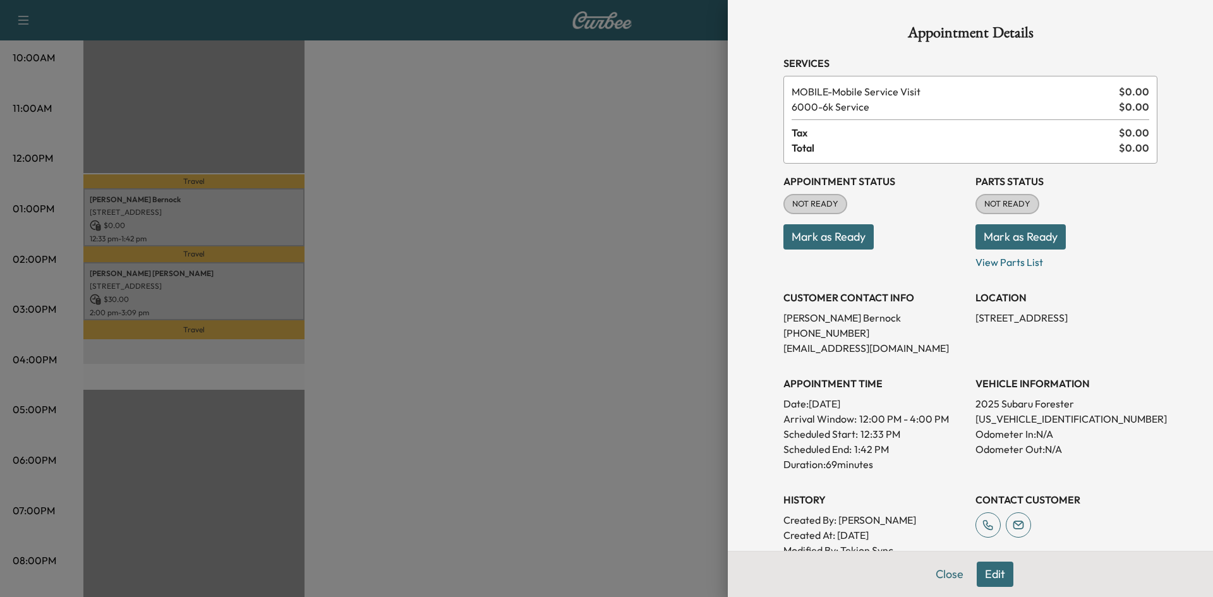
click at [838, 238] on button "Mark as Ready" at bounding box center [828, 236] width 90 height 25
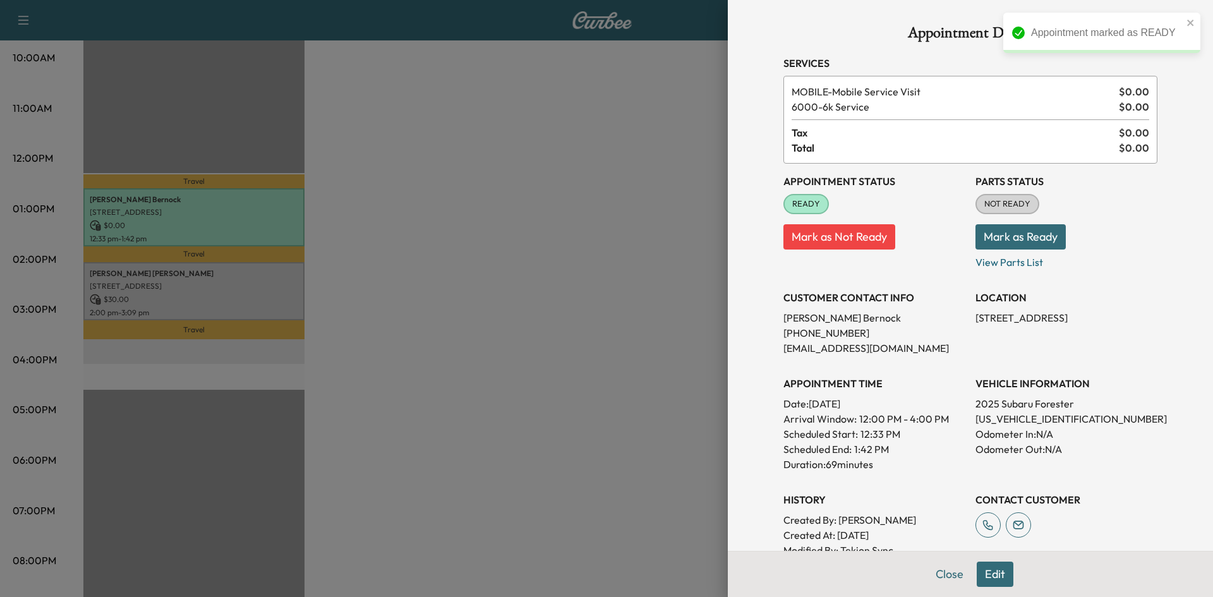
click at [560, 308] on div at bounding box center [606, 298] width 1213 height 597
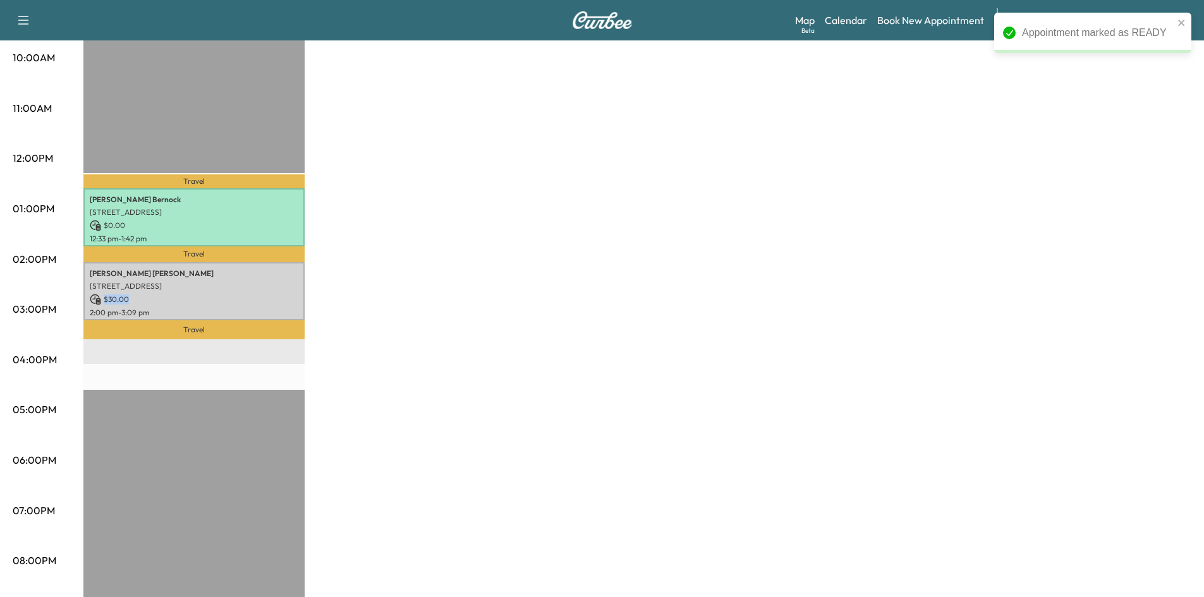
click at [234, 299] on div "maria mcbee 2 Crownwood Ct, Dallas, TX 75225, USA $ 30.00 2:00 pm - 3:09 pm" at bounding box center [193, 291] width 221 height 59
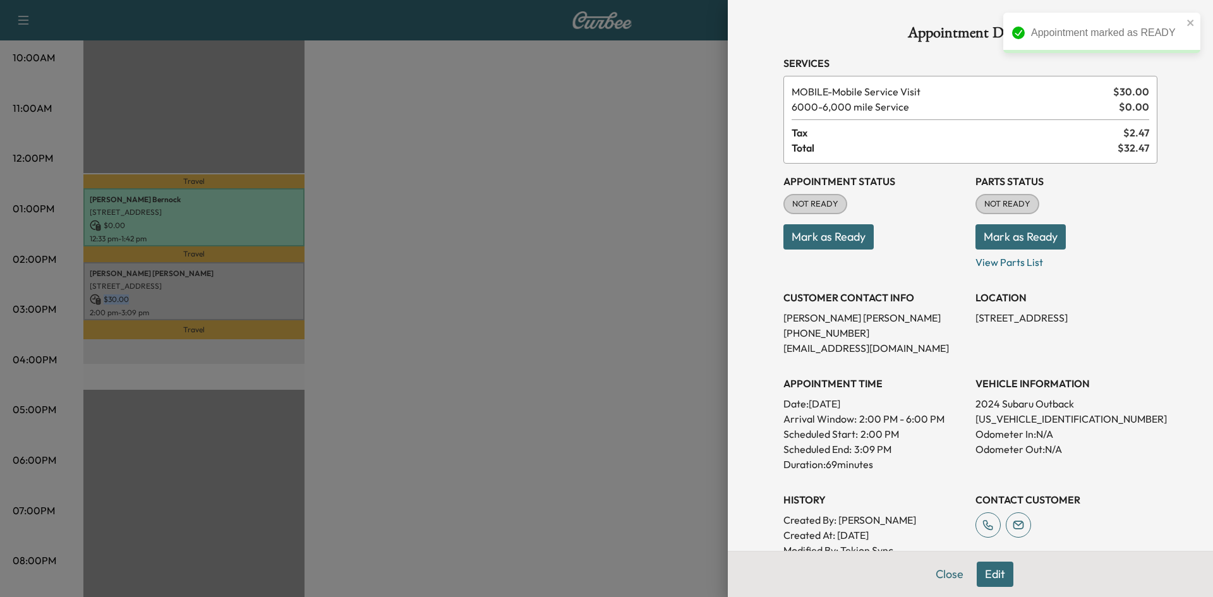
click at [791, 234] on button "Mark as Ready" at bounding box center [828, 236] width 90 height 25
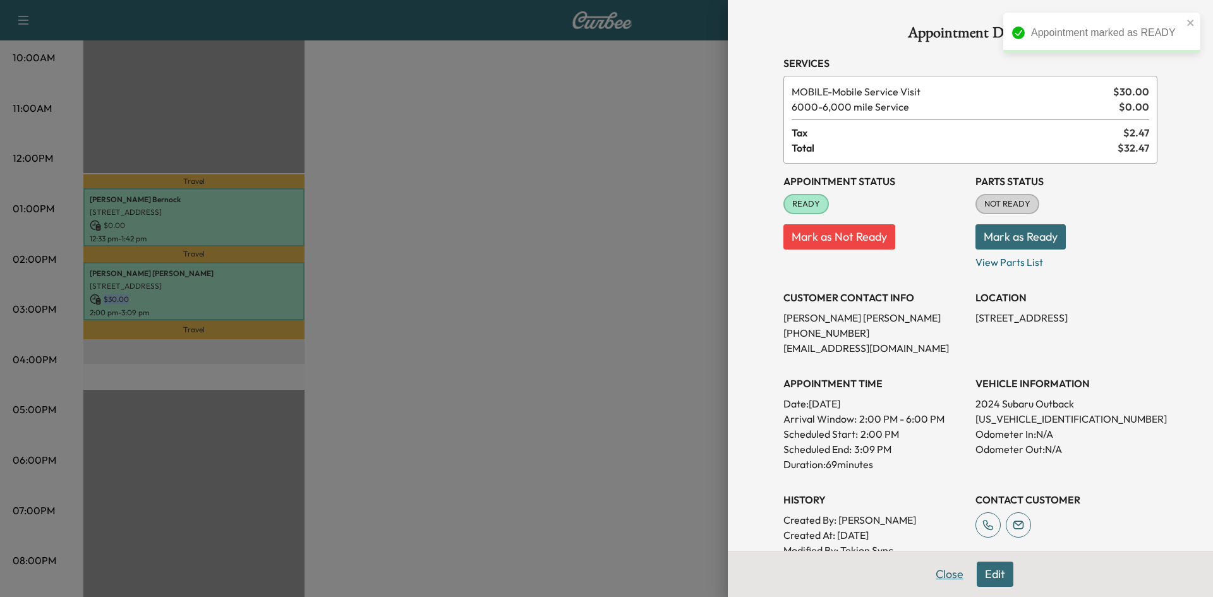
drag, startPoint x: 943, startPoint y: 568, endPoint x: 885, endPoint y: 553, distance: 59.5
click at [942, 567] on button "Close" at bounding box center [949, 574] width 44 height 25
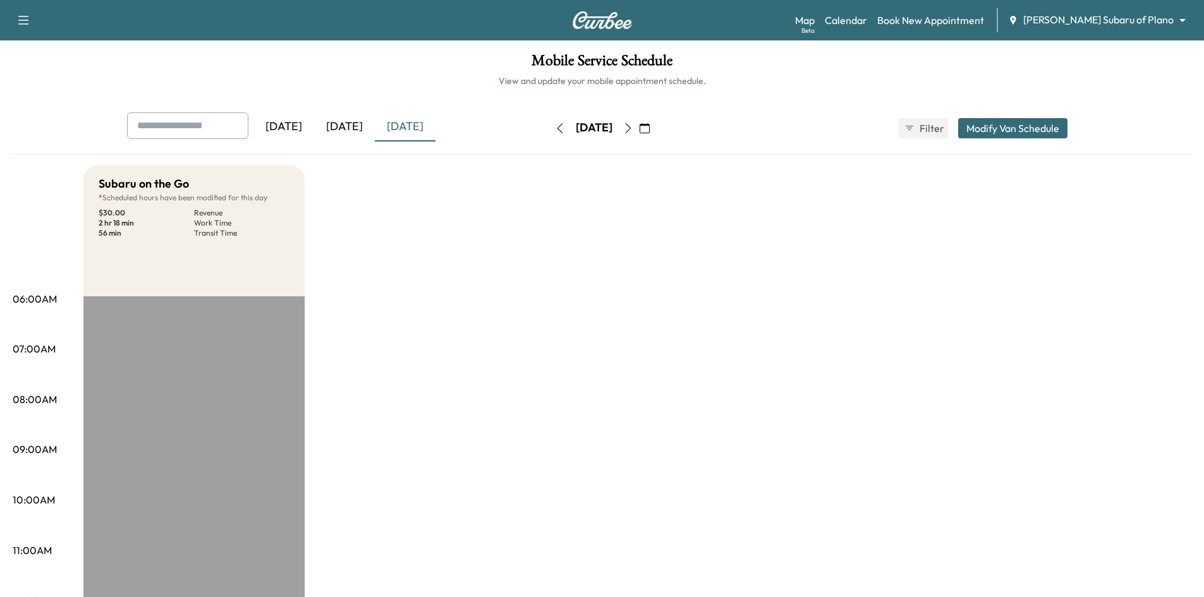
scroll to position [442, 0]
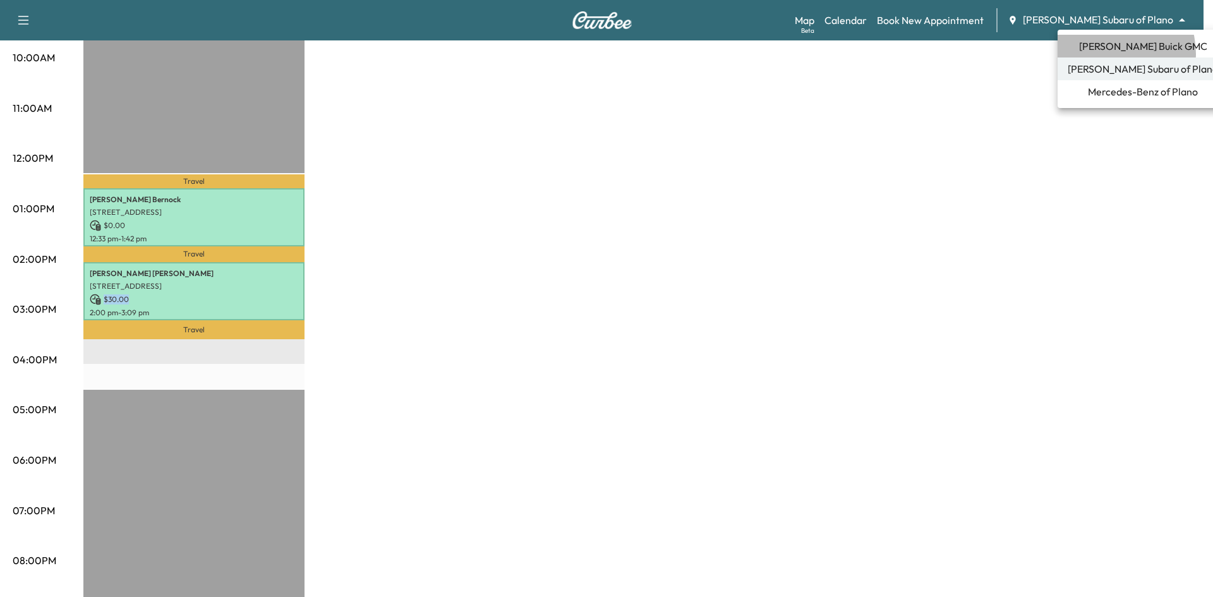
click at [1108, 53] on li "[PERSON_NAME] Buick GMC" at bounding box center [1143, 46] width 171 height 23
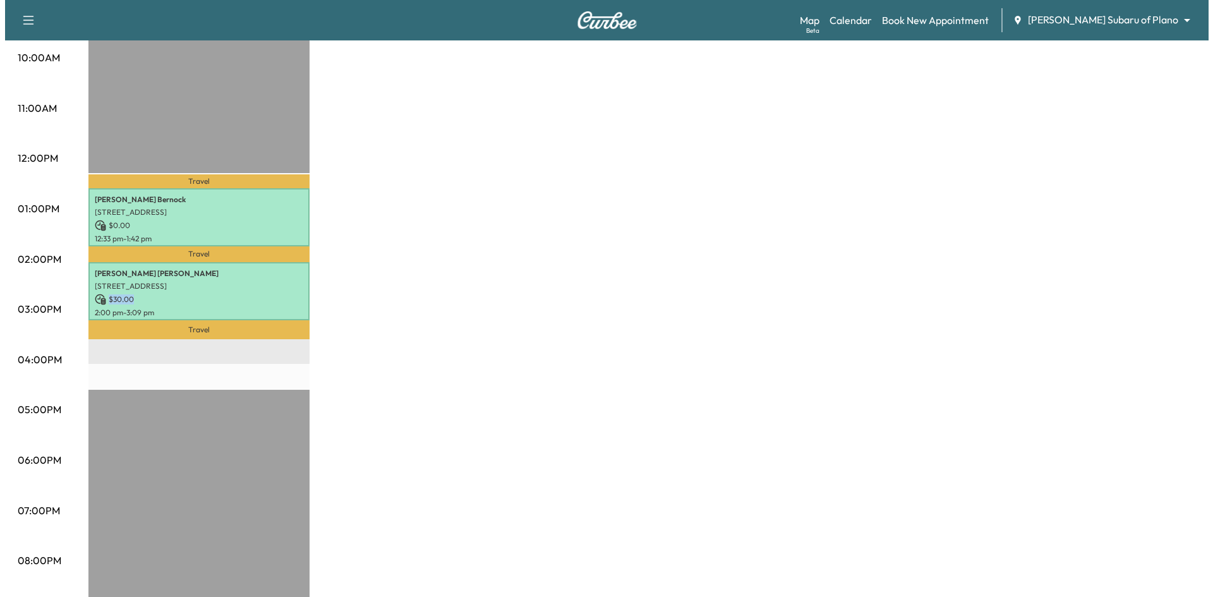
scroll to position [0, 0]
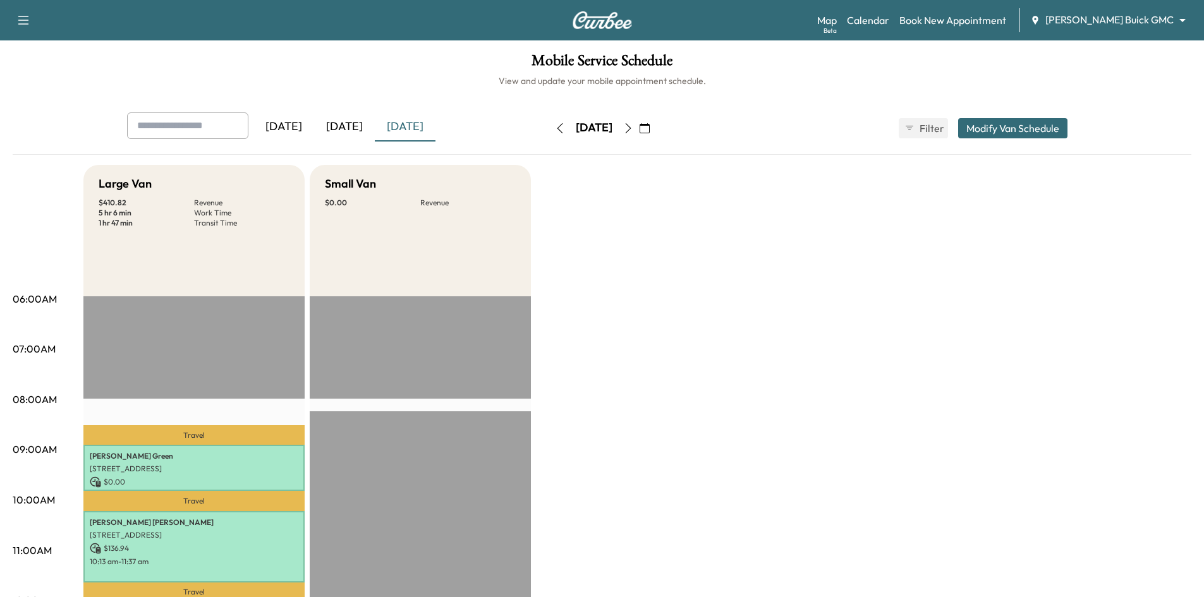
click at [338, 122] on div "[DATE]" at bounding box center [344, 126] width 61 height 29
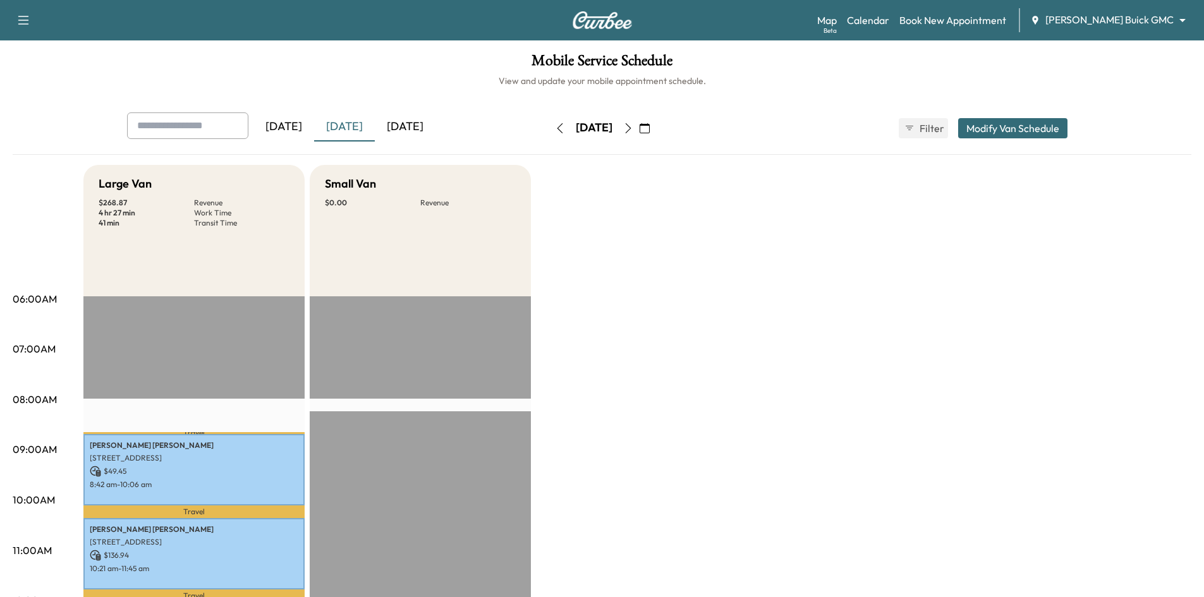
click at [267, 188] on div "Large Van" at bounding box center [194, 184] width 191 height 18
click at [1008, 125] on button "Modify Van Schedule" at bounding box center [1012, 128] width 109 height 20
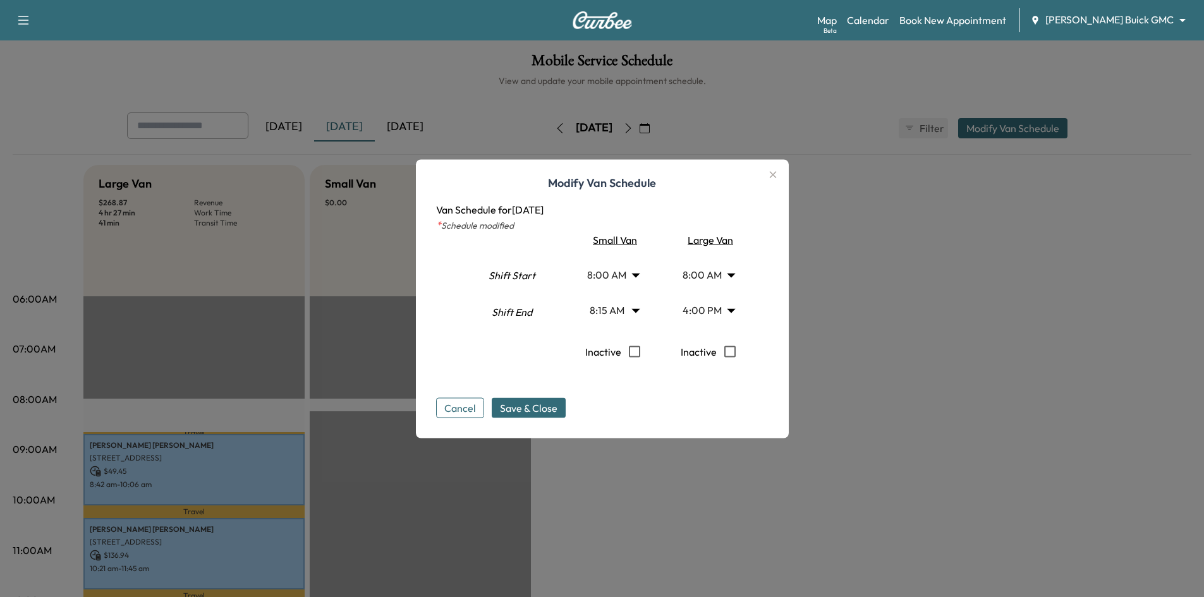
click at [723, 243] on div "Large Van" at bounding box center [708, 239] width 90 height 15
click at [739, 310] on body "Support Log Out Map Beta Calendar Book New Appointment Ewing Buick GMC ********…" at bounding box center [602, 298] width 1204 height 597
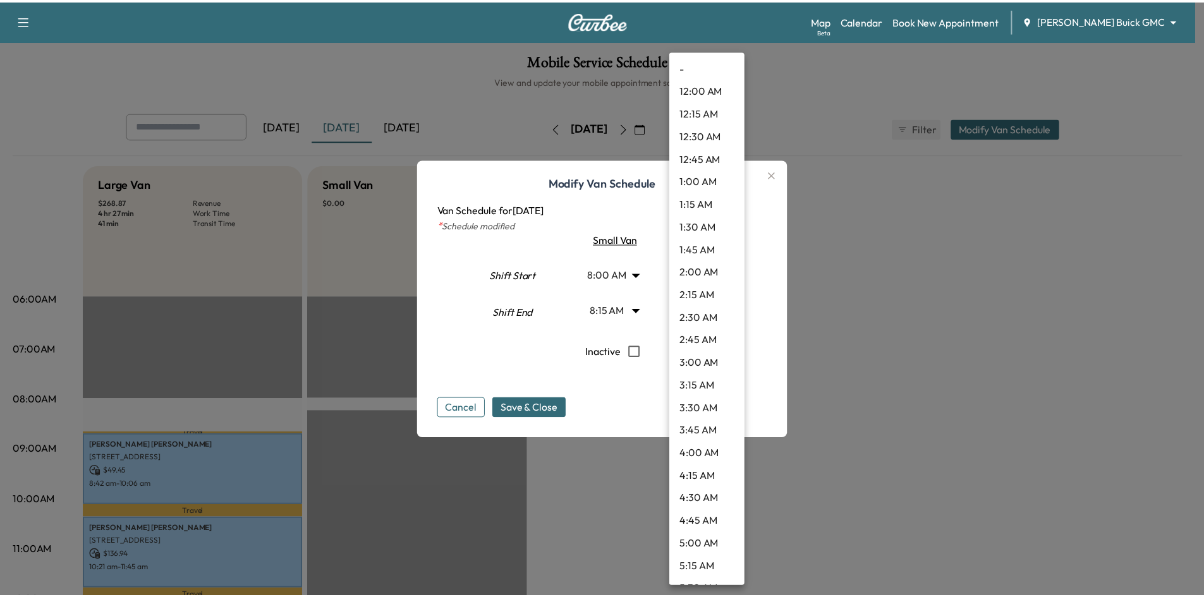
scroll to position [1227, 0]
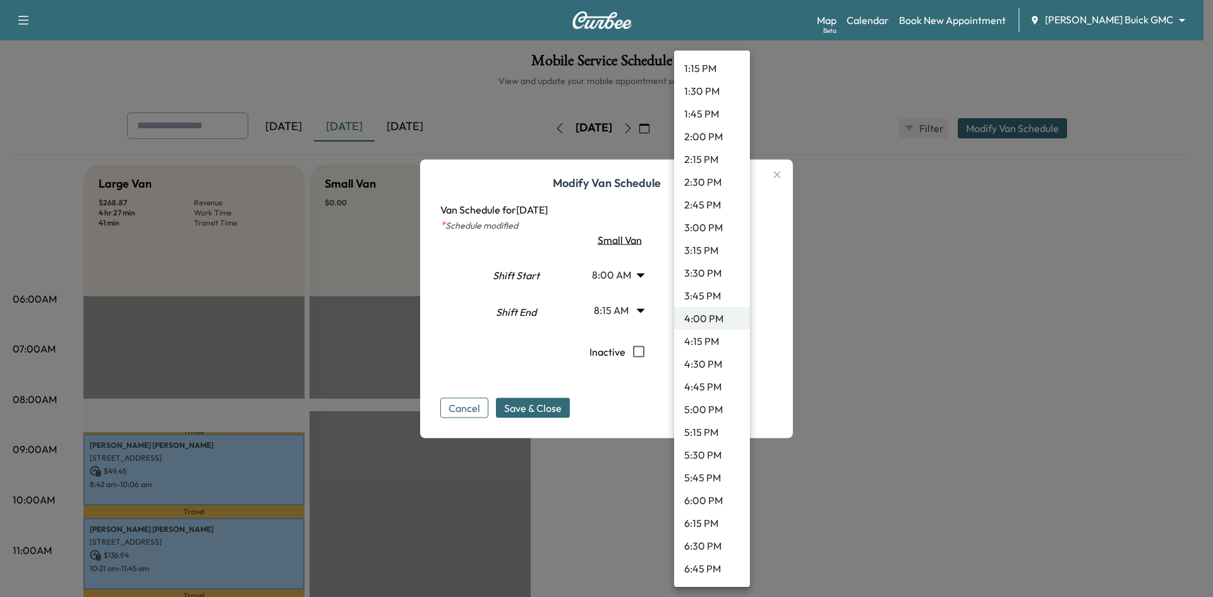
click at [705, 454] on li "5:30 PM" at bounding box center [712, 455] width 76 height 23
type input "****"
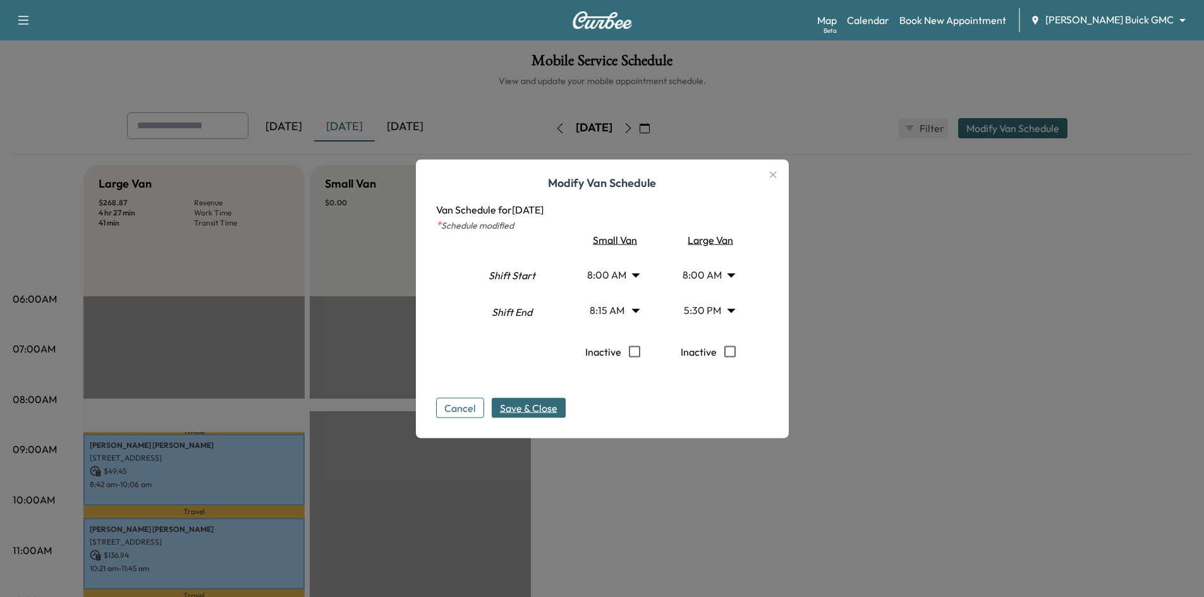
click at [542, 412] on span "Save & Close" at bounding box center [528, 407] width 57 height 15
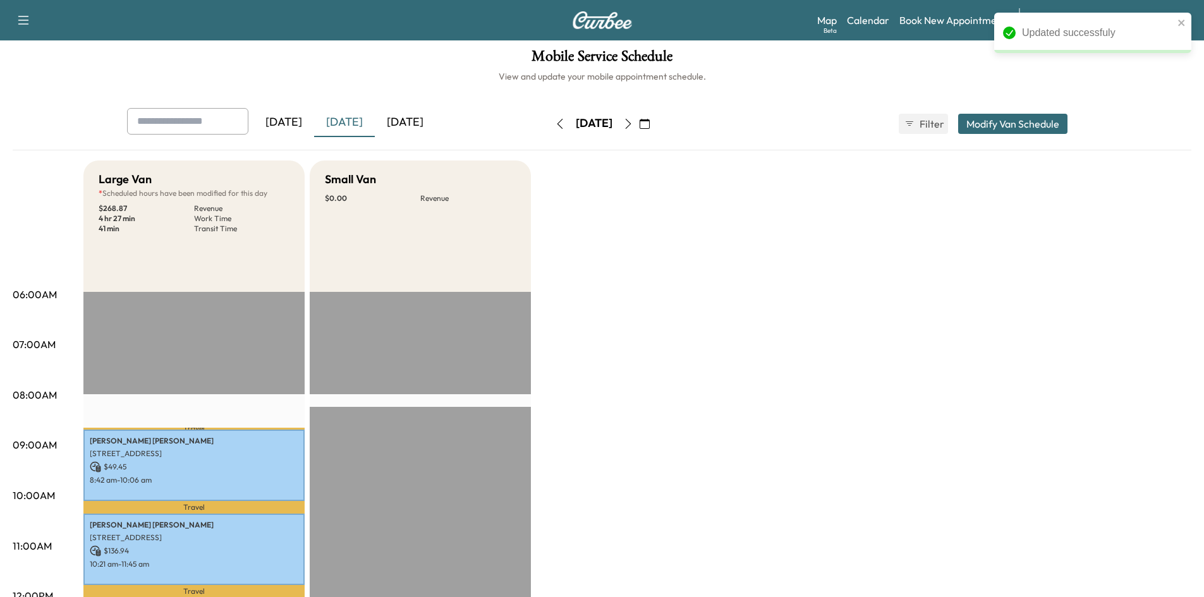
scroll to position [0, 0]
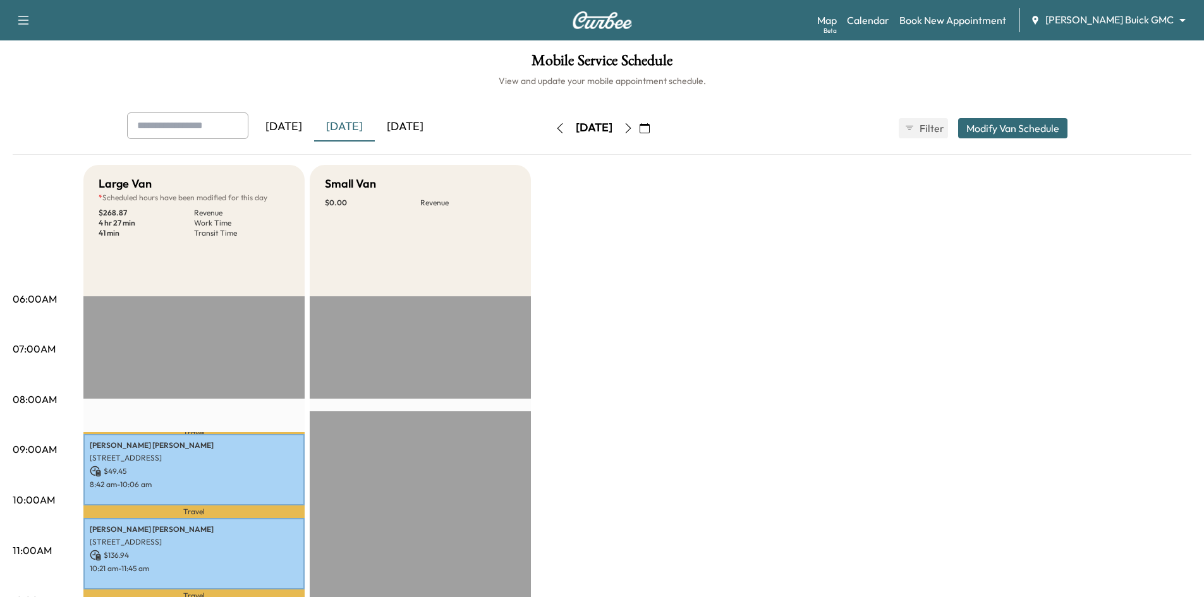
click at [404, 125] on div "[DATE]" at bounding box center [405, 126] width 61 height 29
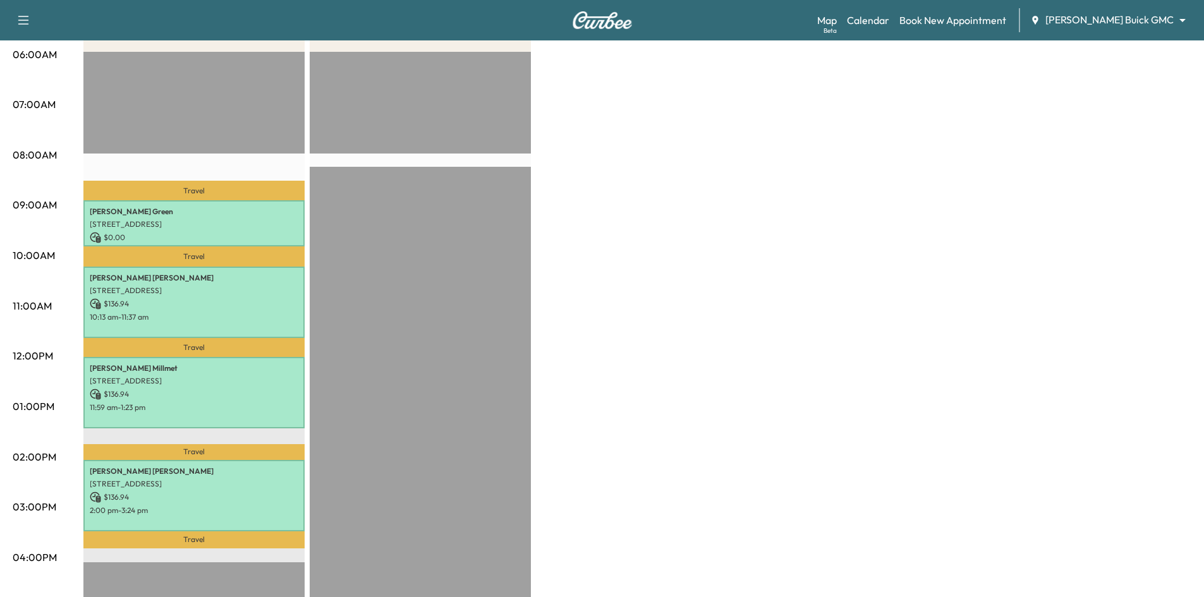
scroll to position [379, 0]
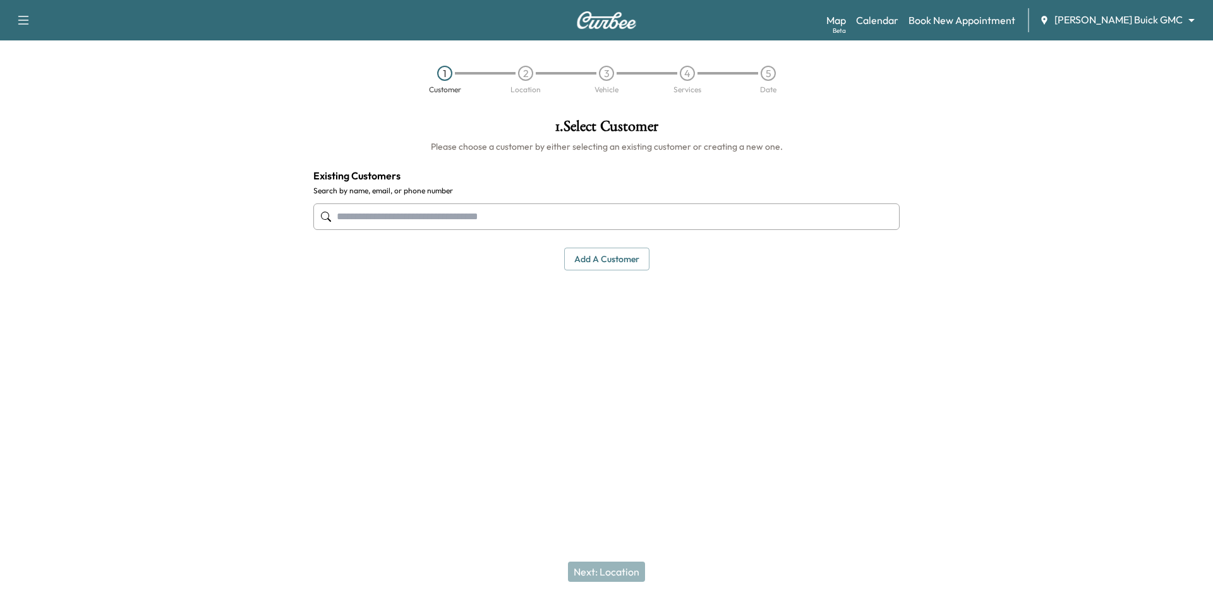
click at [424, 214] on input "text" at bounding box center [606, 216] width 586 height 27
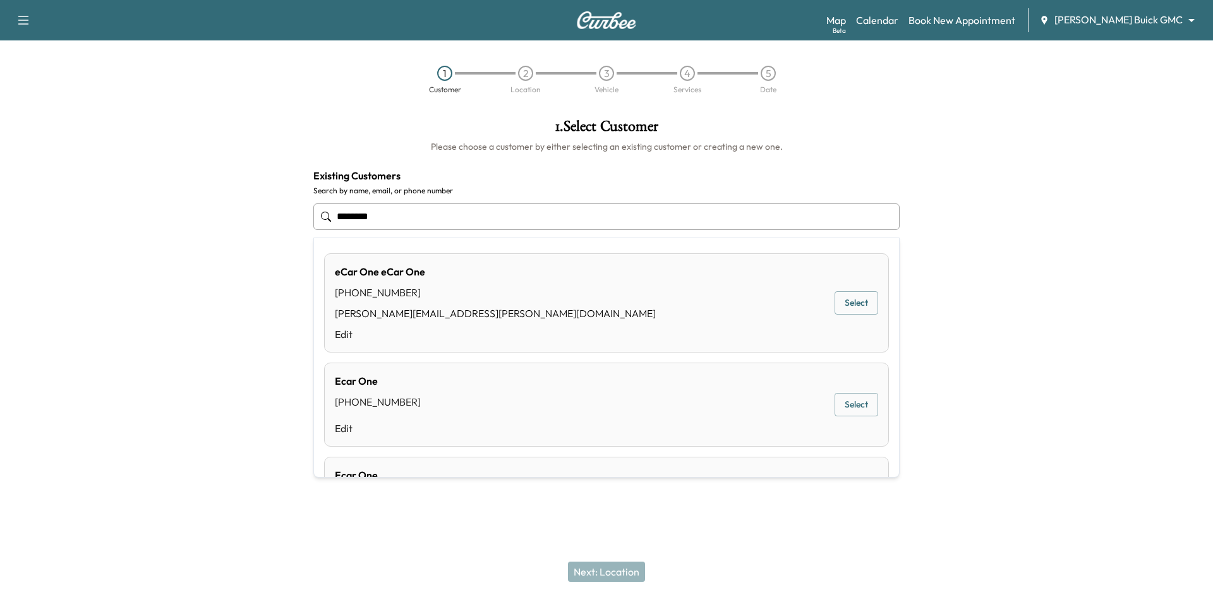
click at [847, 308] on button "Select" at bounding box center [857, 302] width 44 height 23
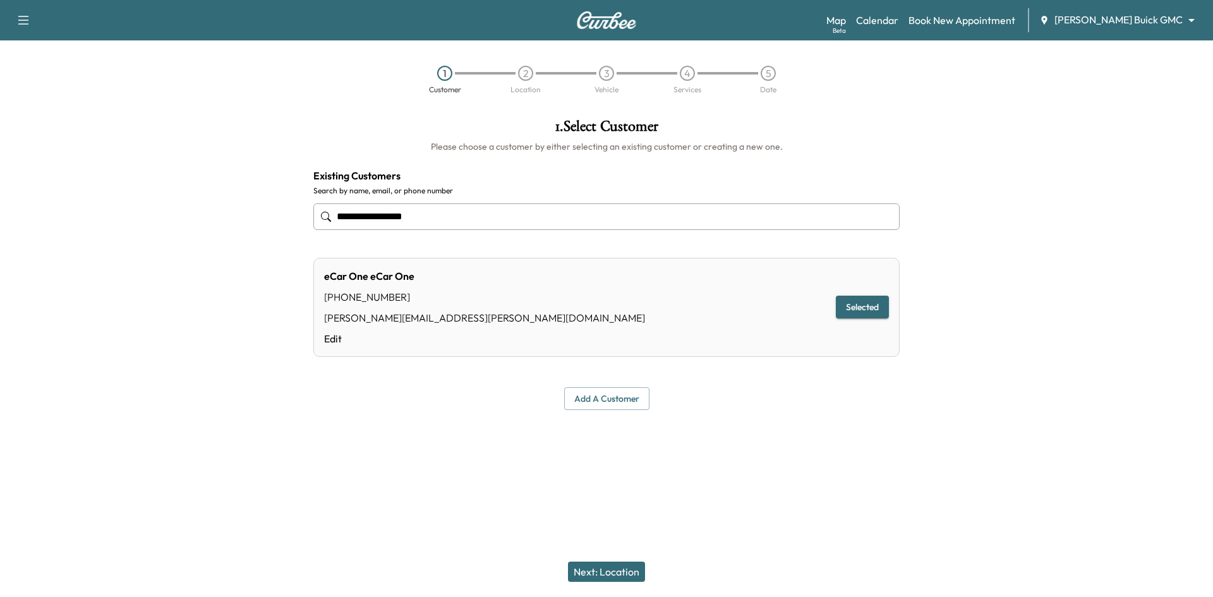
type input "**********"
drag, startPoint x: 615, startPoint y: 574, endPoint x: 626, endPoint y: 557, distance: 21.0
click at [615, 574] on button "Next: Location" at bounding box center [606, 572] width 77 height 20
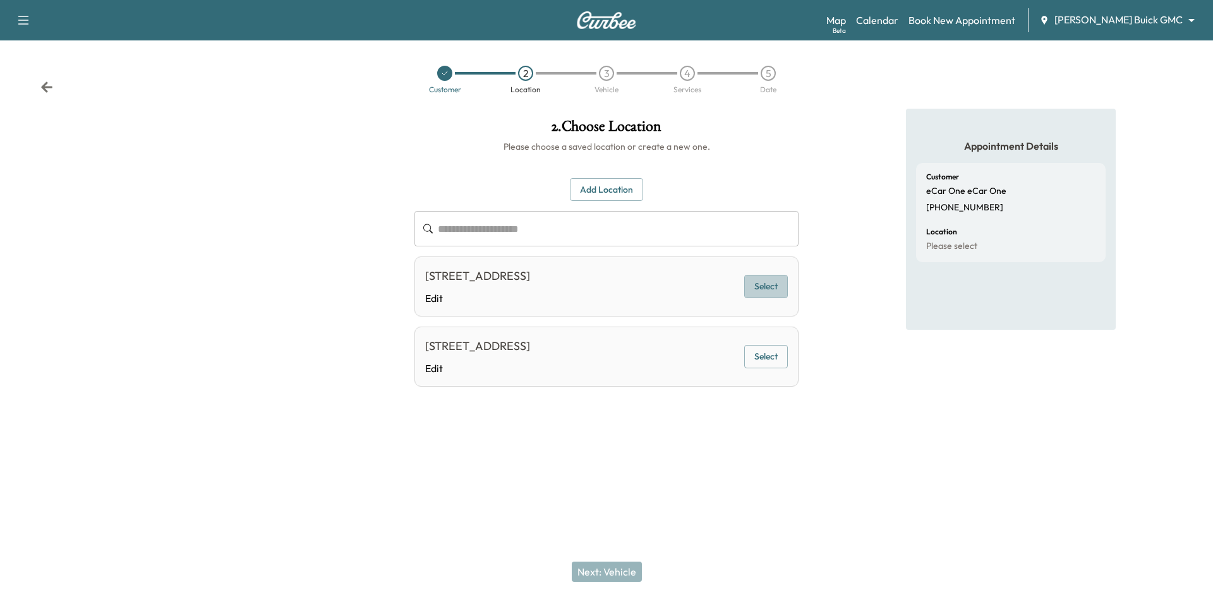
click at [750, 288] on button "Select" at bounding box center [766, 286] width 44 height 23
drag, startPoint x: 596, startPoint y: 578, endPoint x: 595, endPoint y: 571, distance: 7.7
click at [596, 577] on button "Next: Vehicle" at bounding box center [607, 572] width 70 height 20
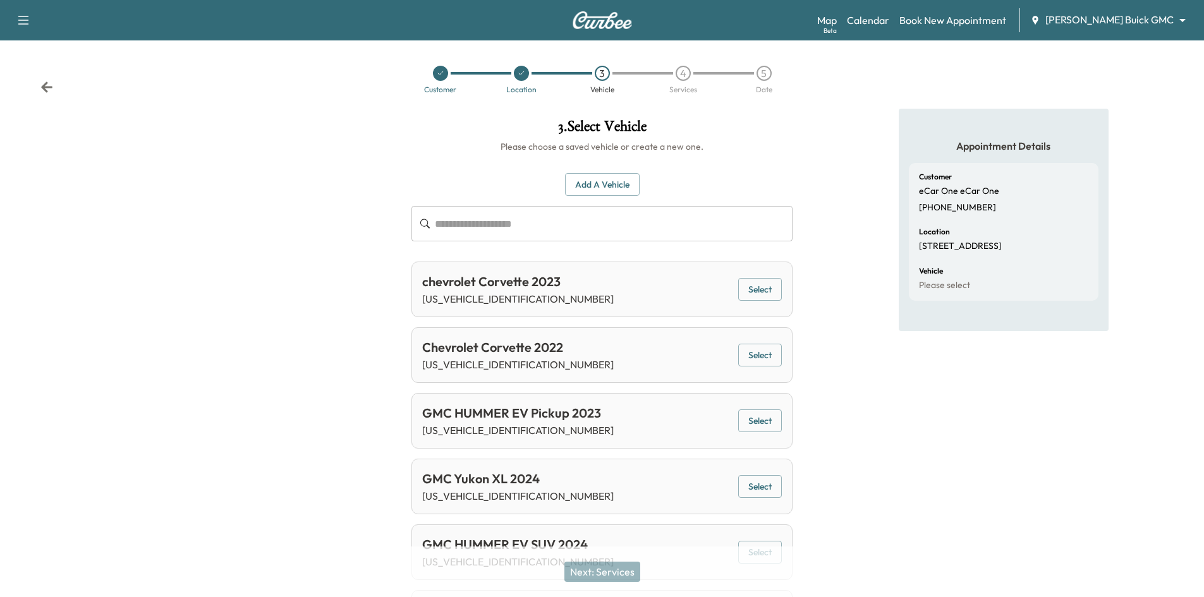
click at [479, 225] on input "text" at bounding box center [614, 223] width 358 height 35
click at [627, 189] on button "Add a Vehicle" at bounding box center [602, 184] width 75 height 23
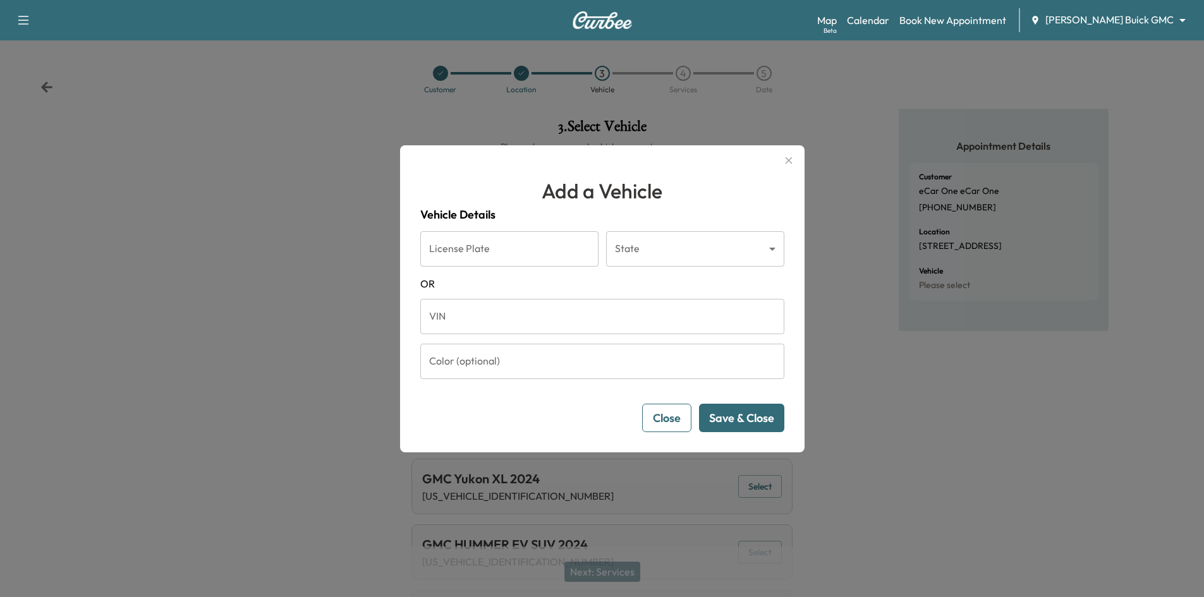
click at [483, 318] on input "VIN" at bounding box center [602, 316] width 364 height 35
type input "**********"
click at [749, 418] on button "Save & Close" at bounding box center [741, 418] width 85 height 28
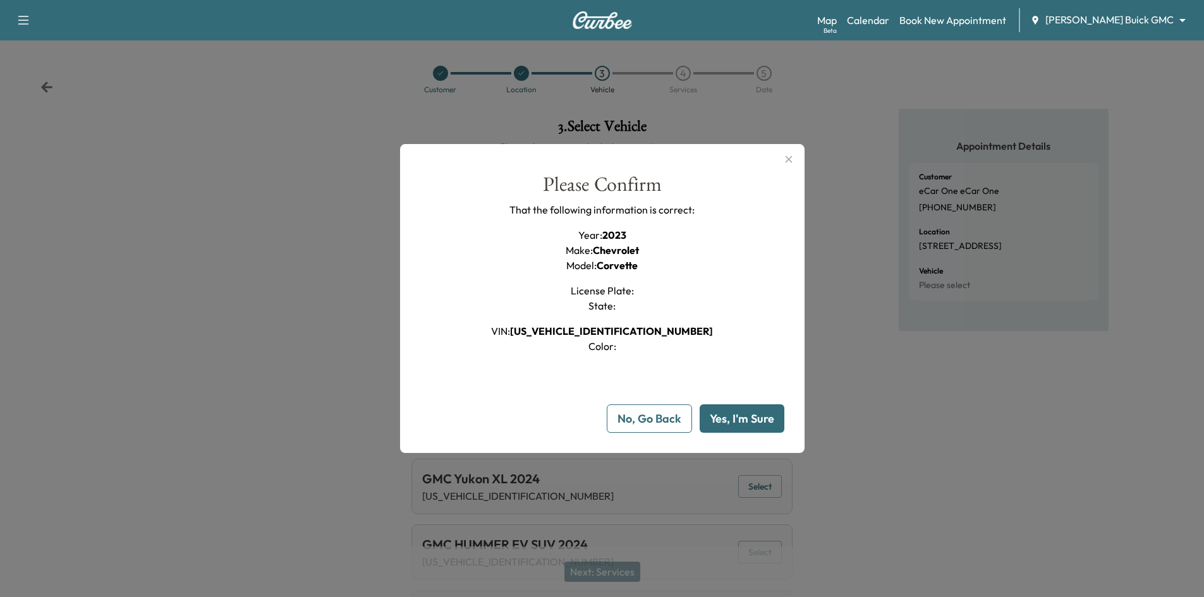
click at [727, 431] on button "Yes, I'm Sure" at bounding box center [741, 418] width 85 height 28
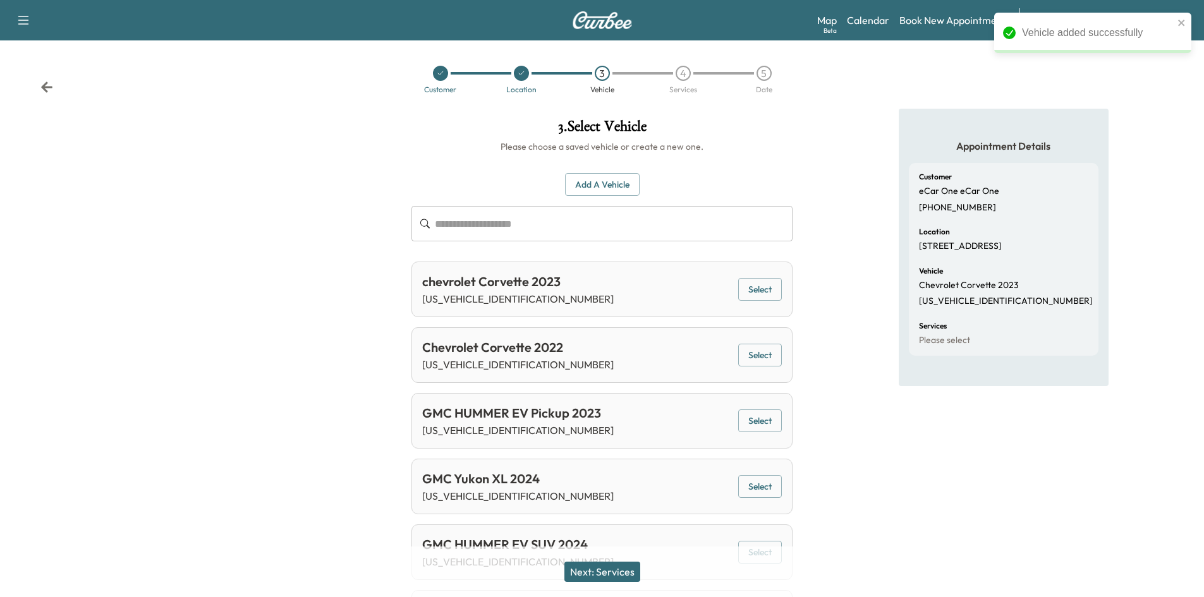
drag, startPoint x: 630, startPoint y: 572, endPoint x: 557, endPoint y: 514, distance: 93.9
click at [631, 572] on button "Next: Services" at bounding box center [602, 572] width 76 height 20
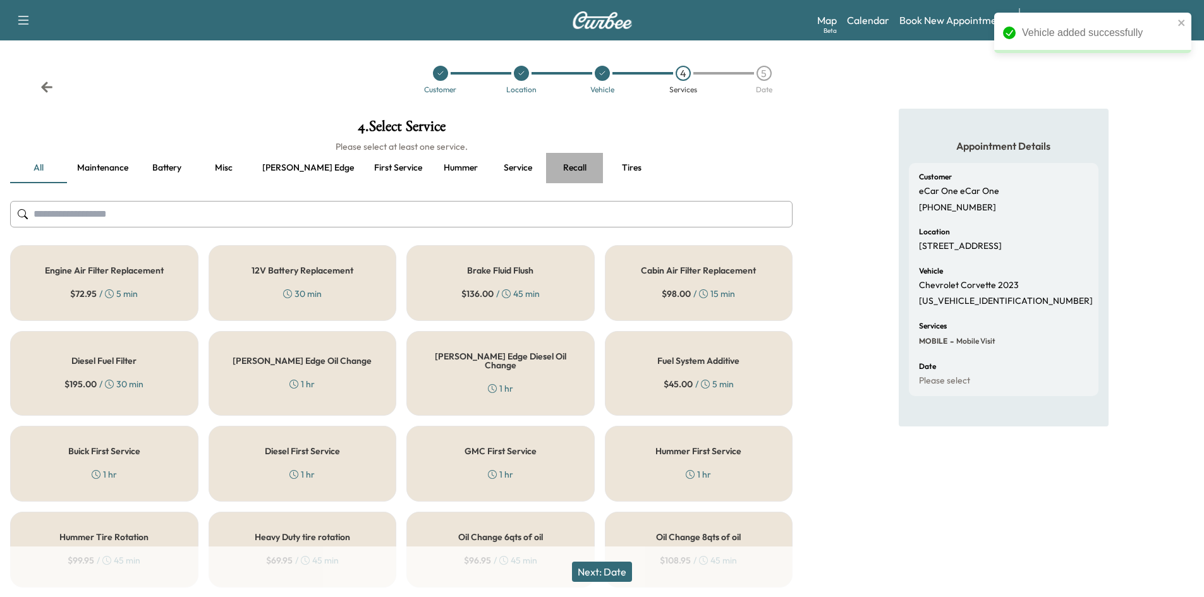
drag, startPoint x: 522, startPoint y: 166, endPoint x: 321, endPoint y: 233, distance: 212.4
click at [546, 167] on button "Recall" at bounding box center [574, 168] width 57 height 30
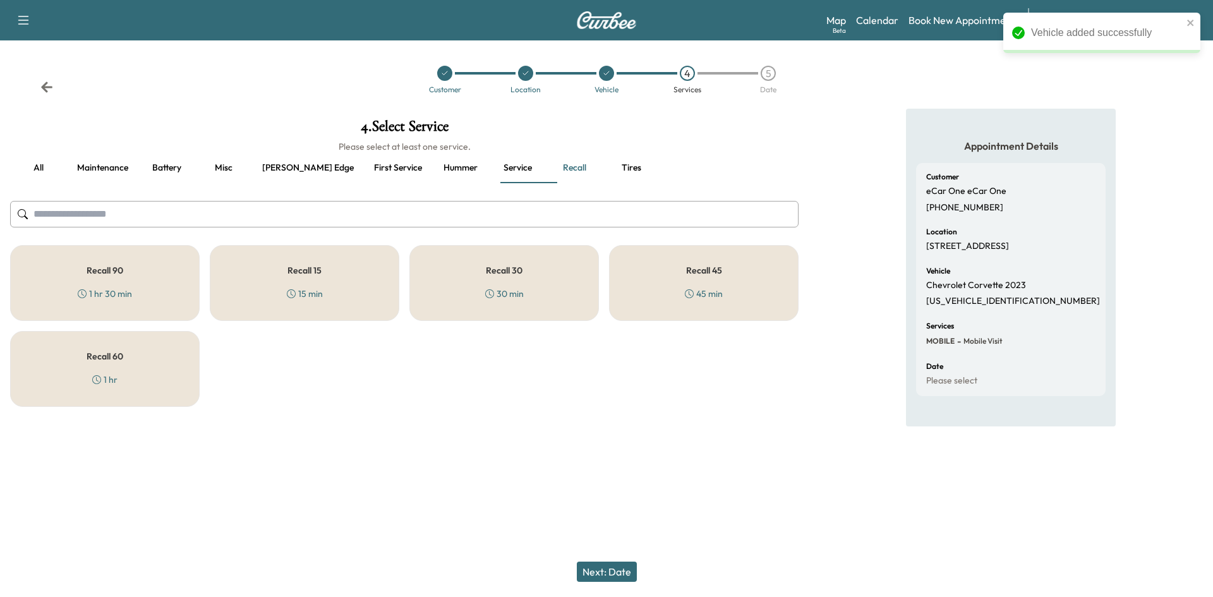
click at [327, 281] on div "Recall 15 15 min" at bounding box center [305, 283] width 190 height 76
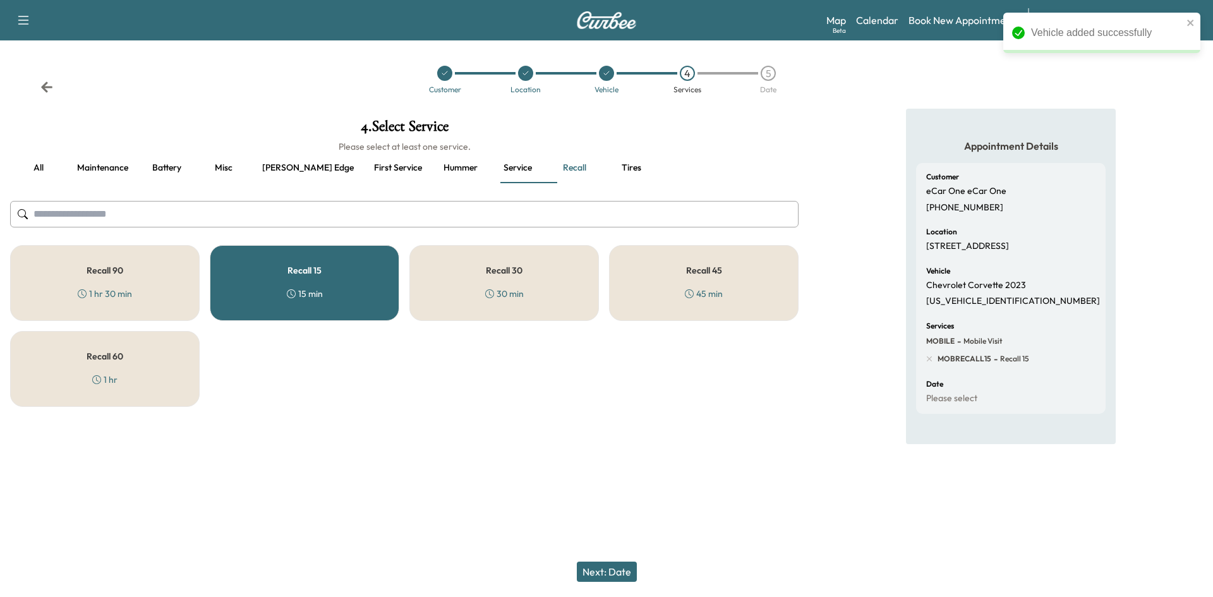
drag, startPoint x: 606, startPoint y: 573, endPoint x: 593, endPoint y: 560, distance: 18.3
click at [606, 572] on button "Next: Date" at bounding box center [607, 572] width 60 height 20
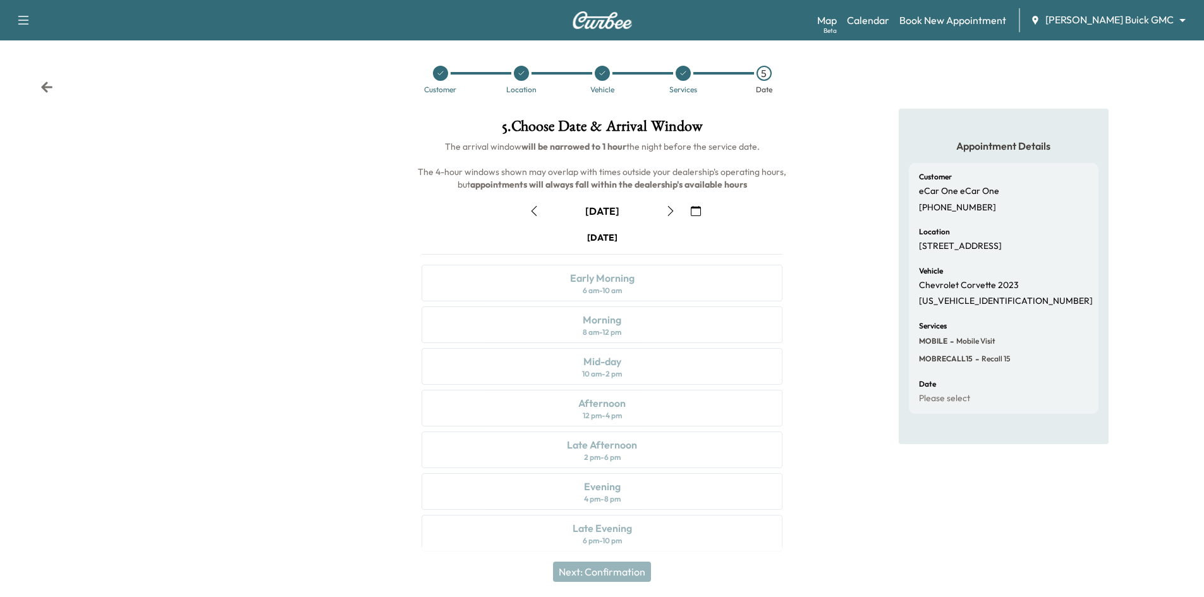
click at [538, 210] on button "button" at bounding box center [533, 211] width 21 height 20
click at [675, 444] on div "Late Afternoon 2 pm - 6 pm" at bounding box center [601, 450] width 361 height 37
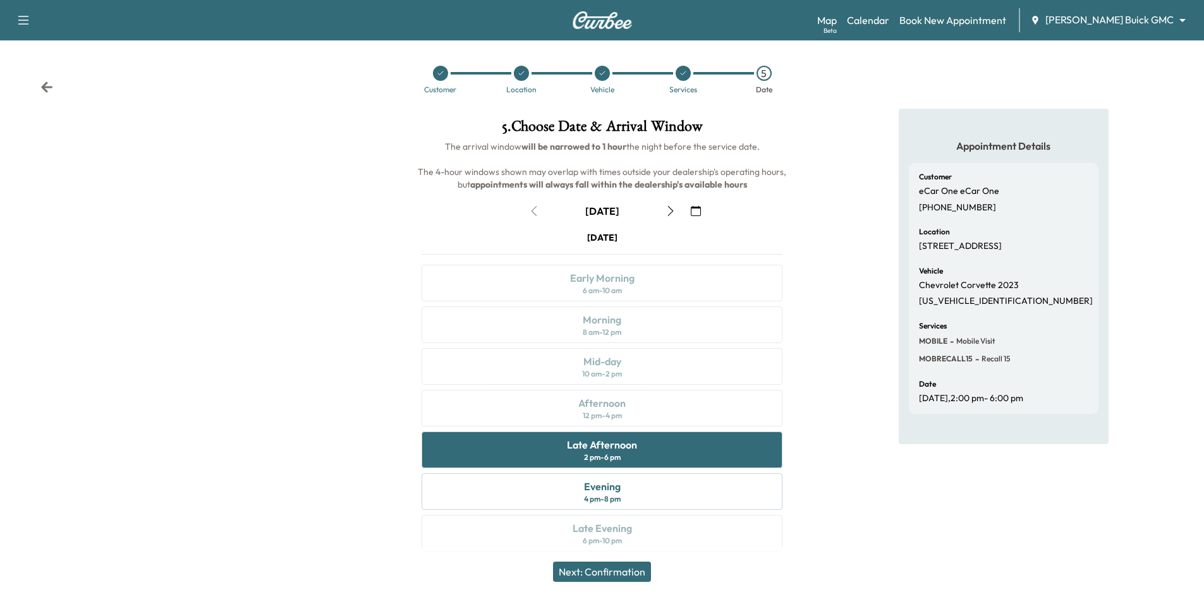
click at [634, 574] on button "Next: Confirmation" at bounding box center [602, 572] width 98 height 20
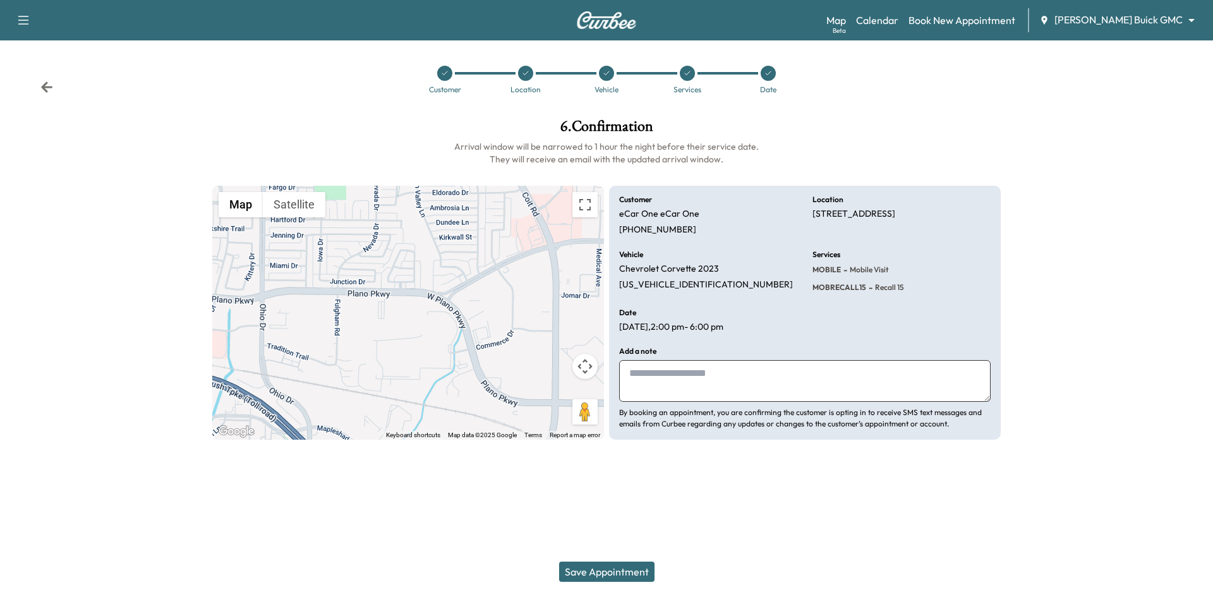
click at [613, 567] on button "Save Appointment" at bounding box center [606, 572] width 95 height 20
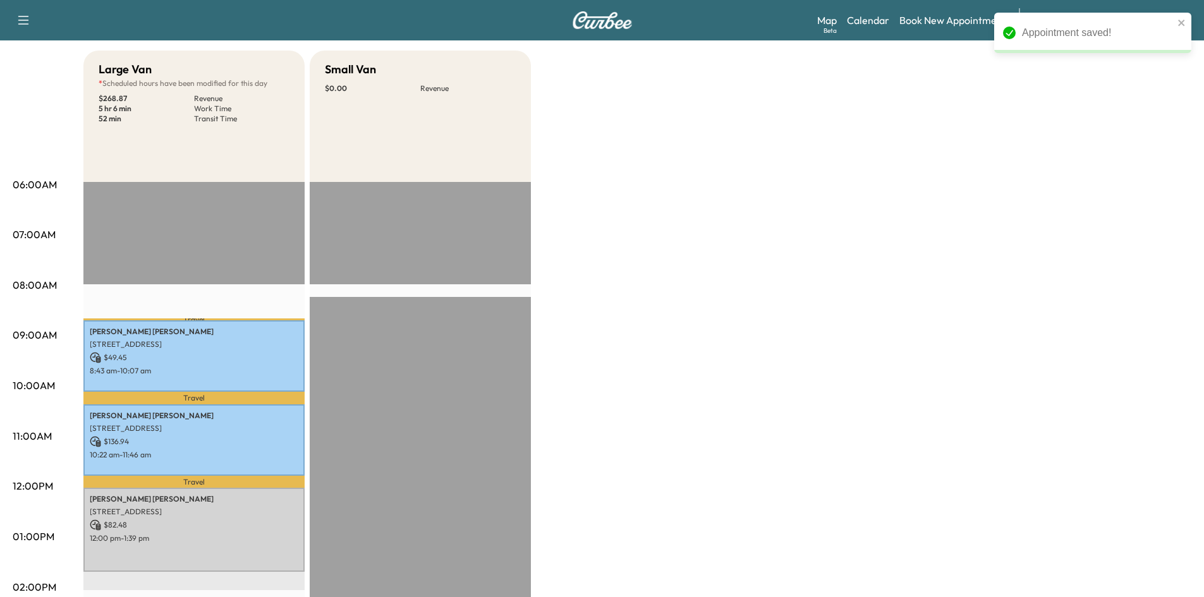
scroll to position [379, 0]
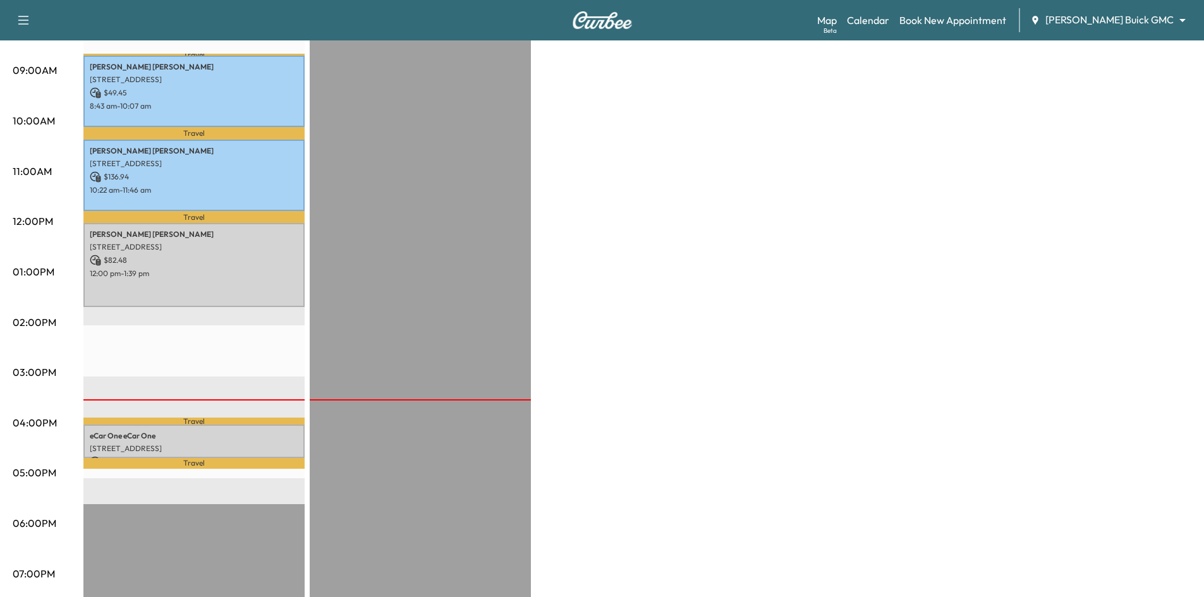
drag, startPoint x: 195, startPoint y: 457, endPoint x: 195, endPoint y: 445, distance: 12.0
click at [196, 458] on p "Travel" at bounding box center [193, 463] width 221 height 11
click at [196, 435] on p "eCar One eCar One" at bounding box center [194, 436] width 208 height 10
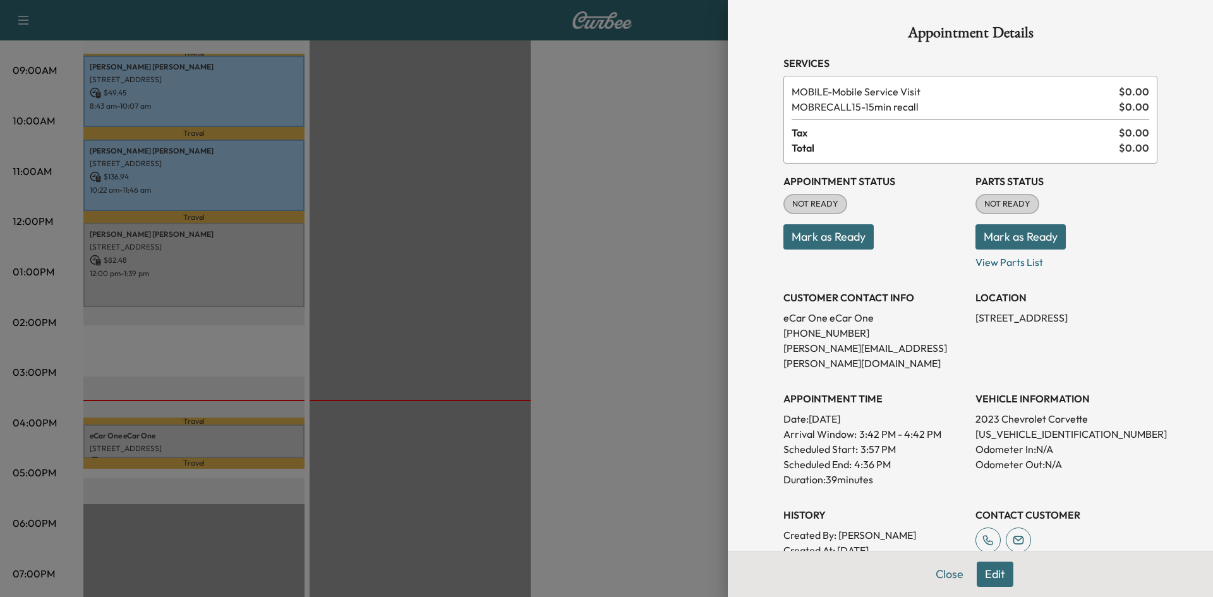
drag, startPoint x: 798, startPoint y: 236, endPoint x: 781, endPoint y: 236, distance: 17.1
click at [796, 236] on button "Mark as Ready" at bounding box center [828, 236] width 90 height 25
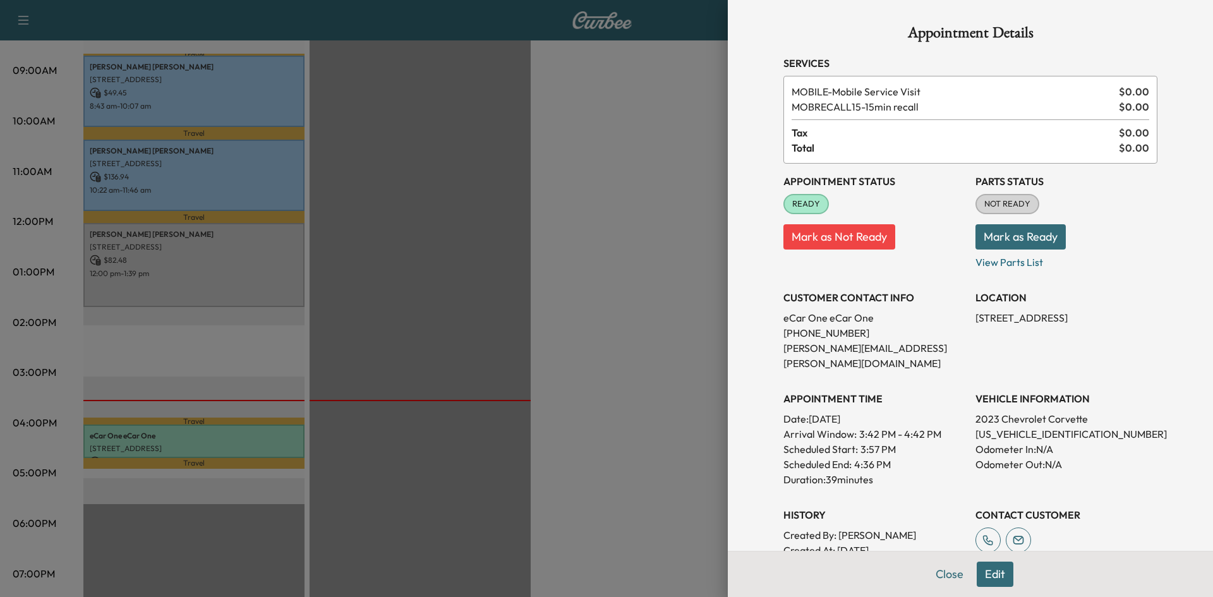
drag, startPoint x: 951, startPoint y: 571, endPoint x: 854, endPoint y: 539, distance: 102.5
click at [951, 571] on button "Close" at bounding box center [949, 574] width 44 height 25
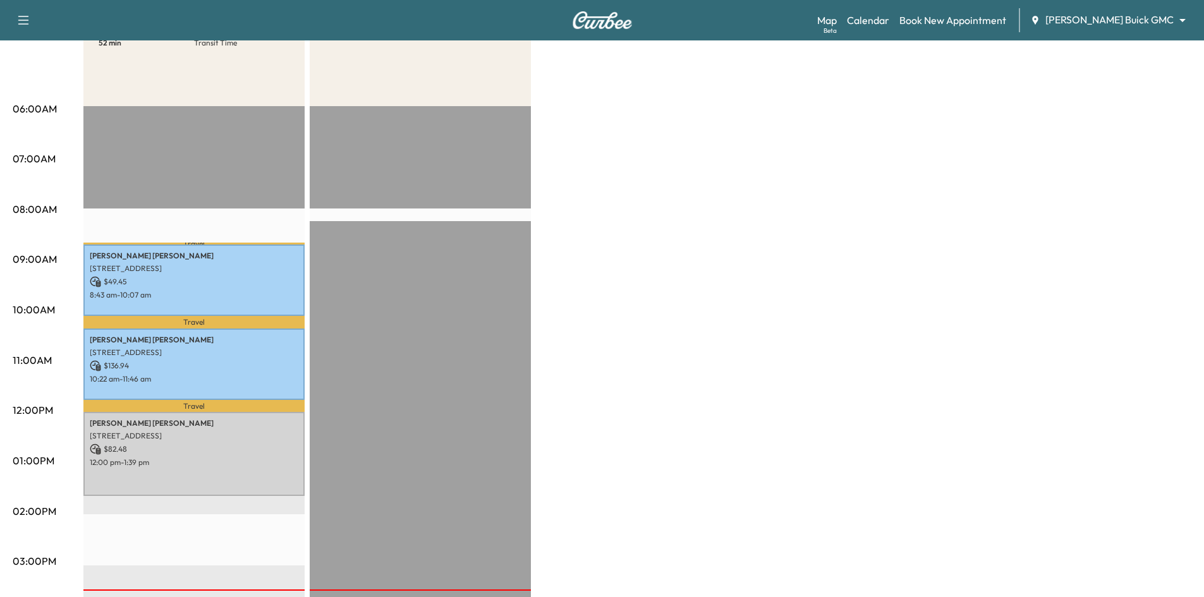
scroll to position [190, 0]
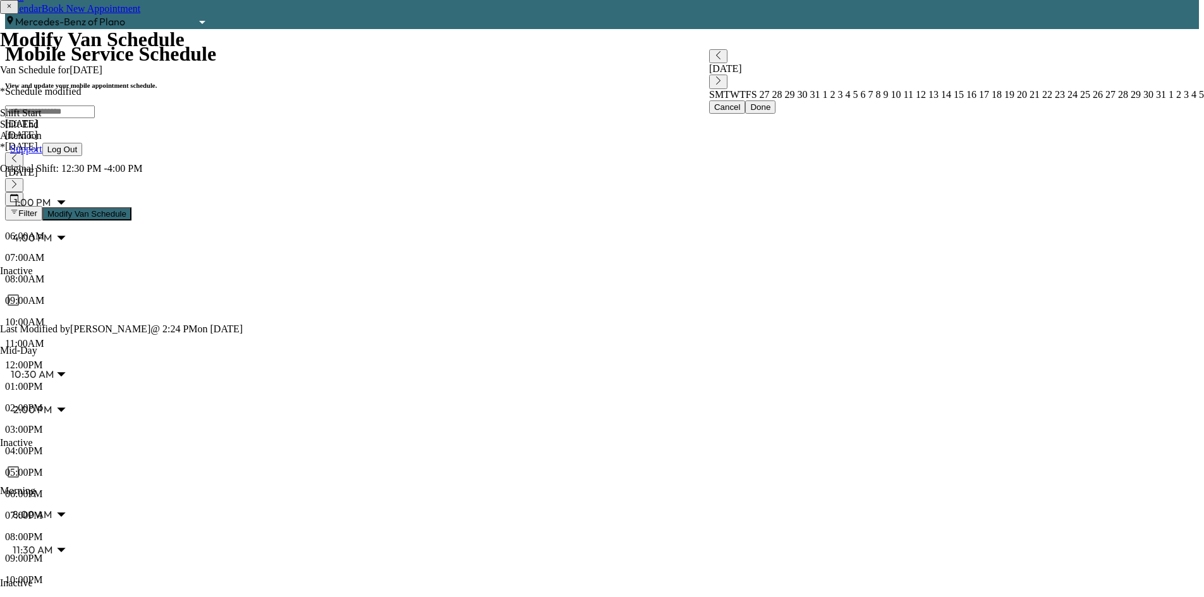
scroll to position [63, 0]
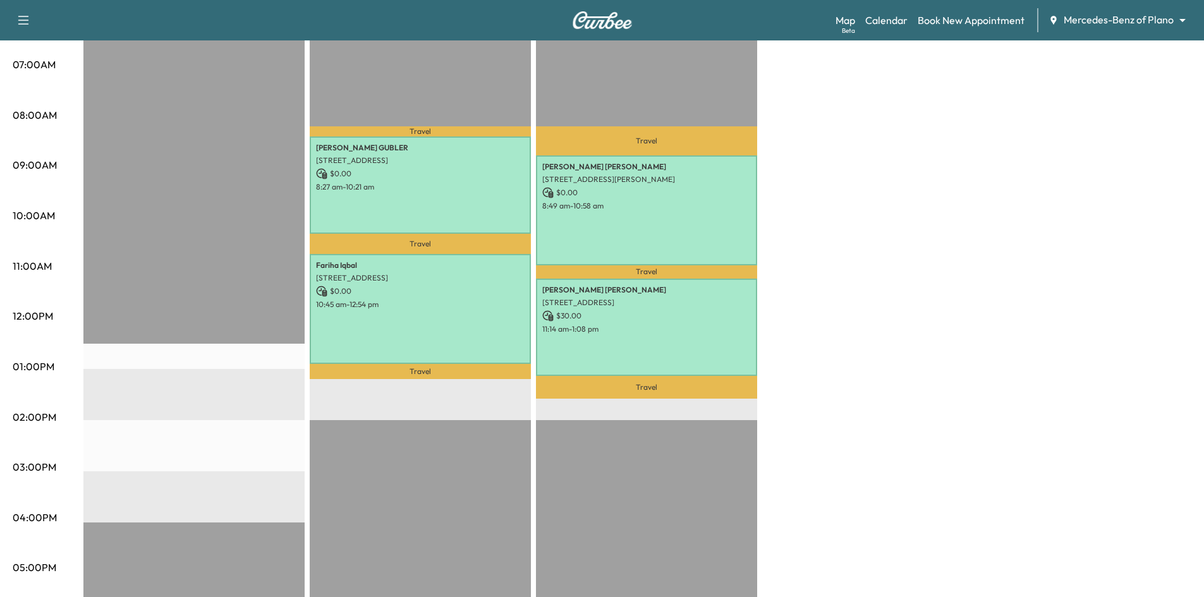
scroll to position [442, 0]
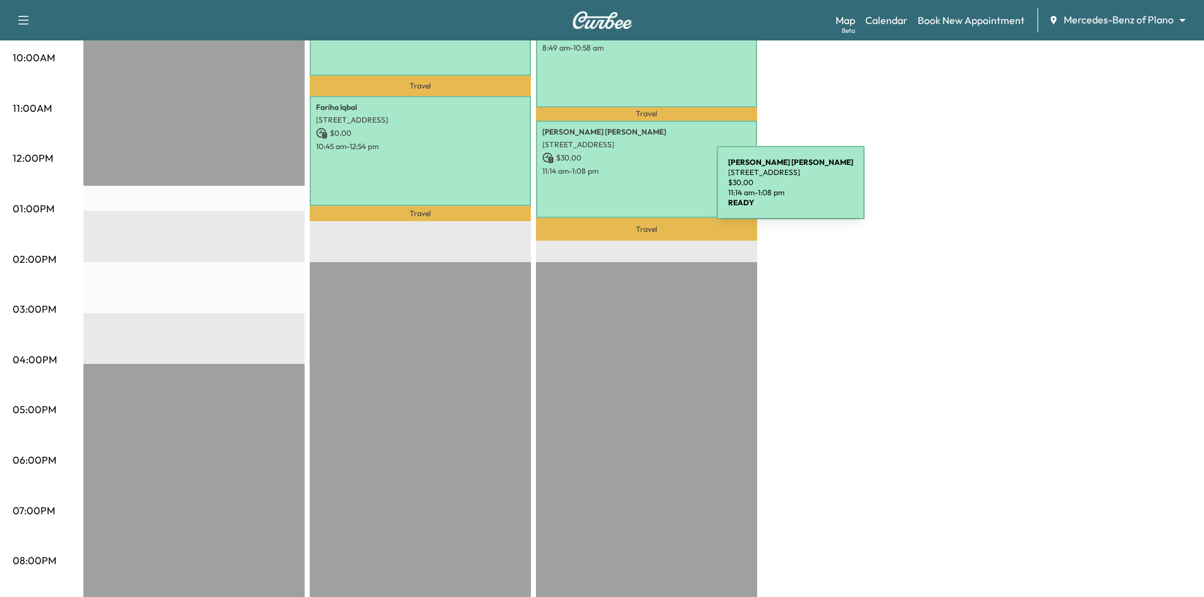
click at [622, 190] on div "[PERSON_NAME] [PERSON_NAME] [STREET_ADDRESS] $ 30.00 11:14 am - 1:08 pm" at bounding box center [646, 169] width 221 height 97
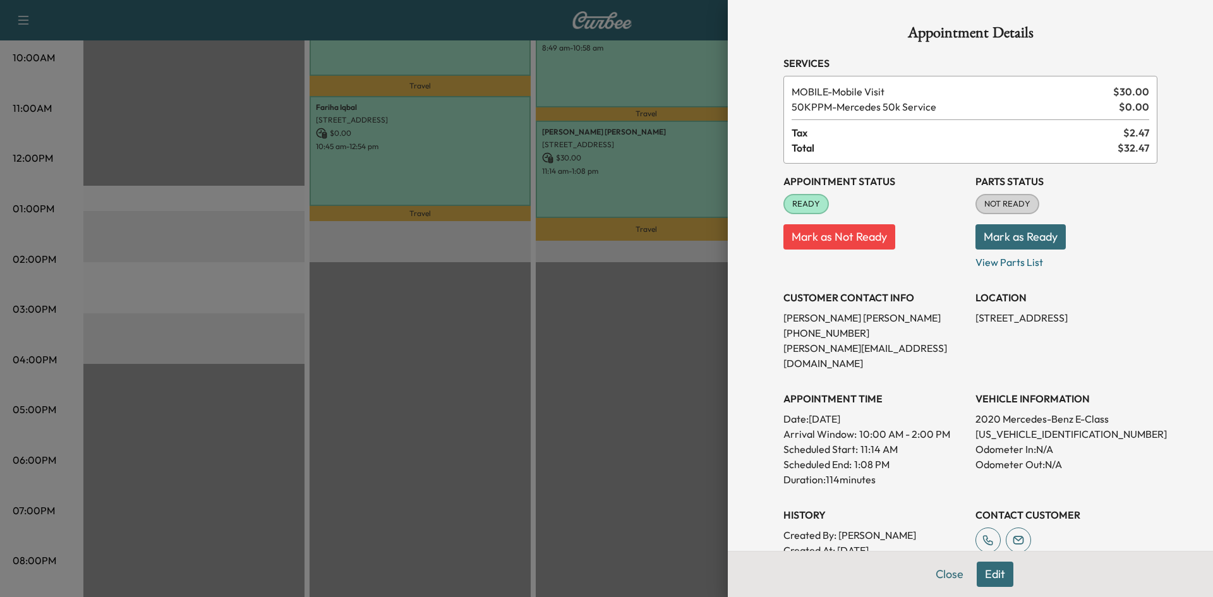
drag, startPoint x: 658, startPoint y: 468, endPoint x: 633, endPoint y: 442, distance: 36.2
click at [656, 466] on div at bounding box center [606, 298] width 1213 height 597
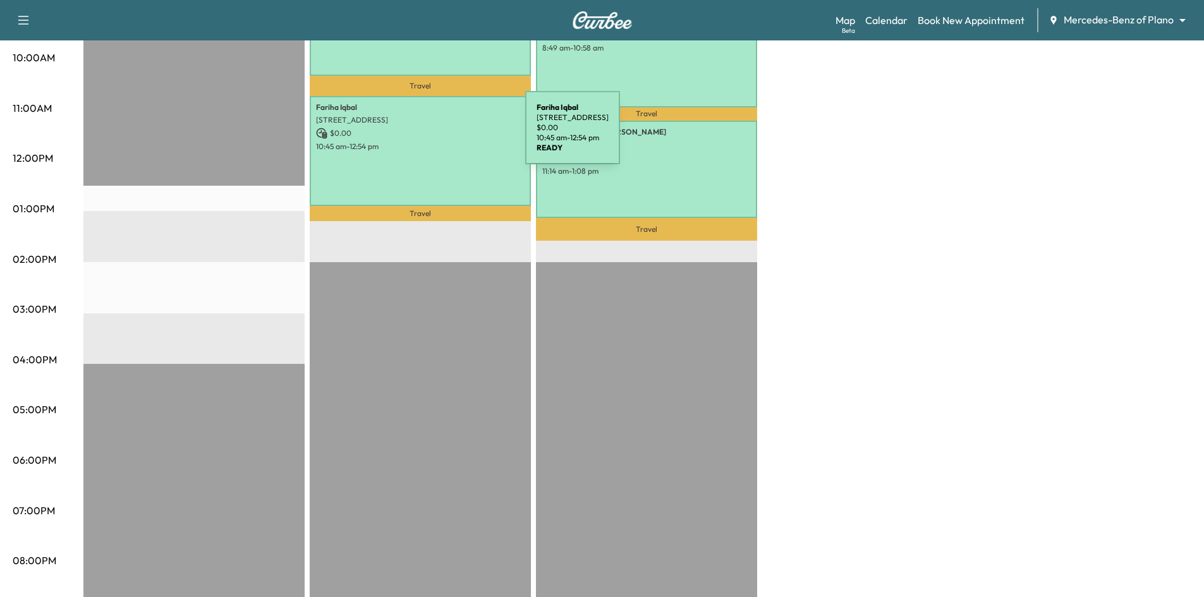
click at [442, 148] on p "10:45 am - 12:54 pm" at bounding box center [420, 147] width 208 height 10
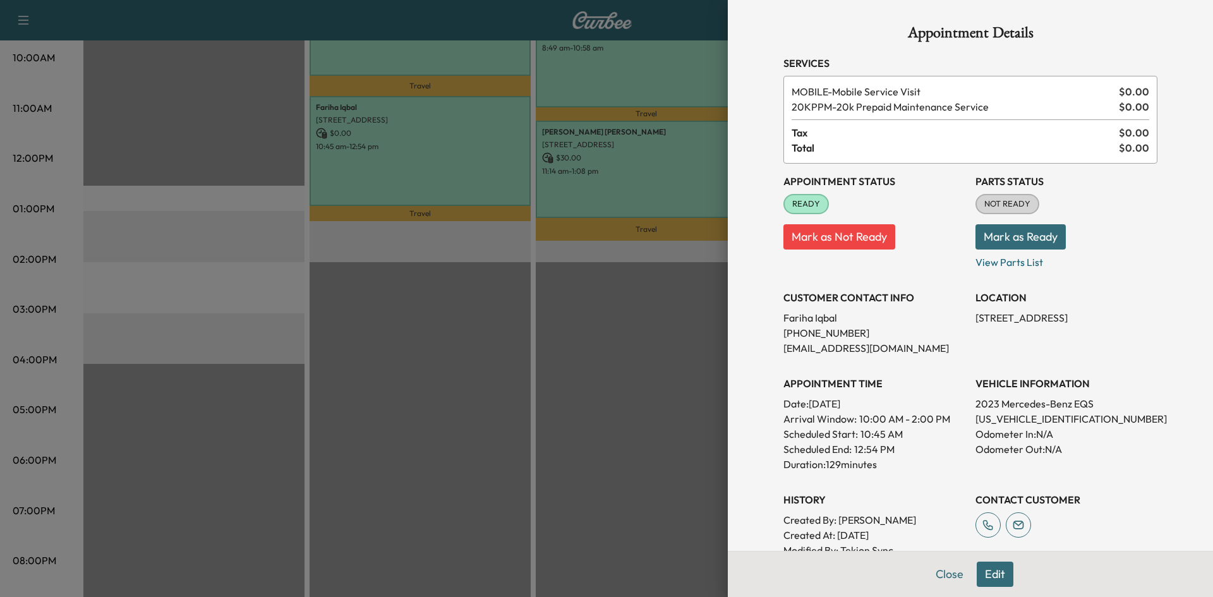
drag, startPoint x: 440, startPoint y: 250, endPoint x: 456, endPoint y: 222, distance: 32.8
click at [440, 250] on div at bounding box center [606, 298] width 1213 height 597
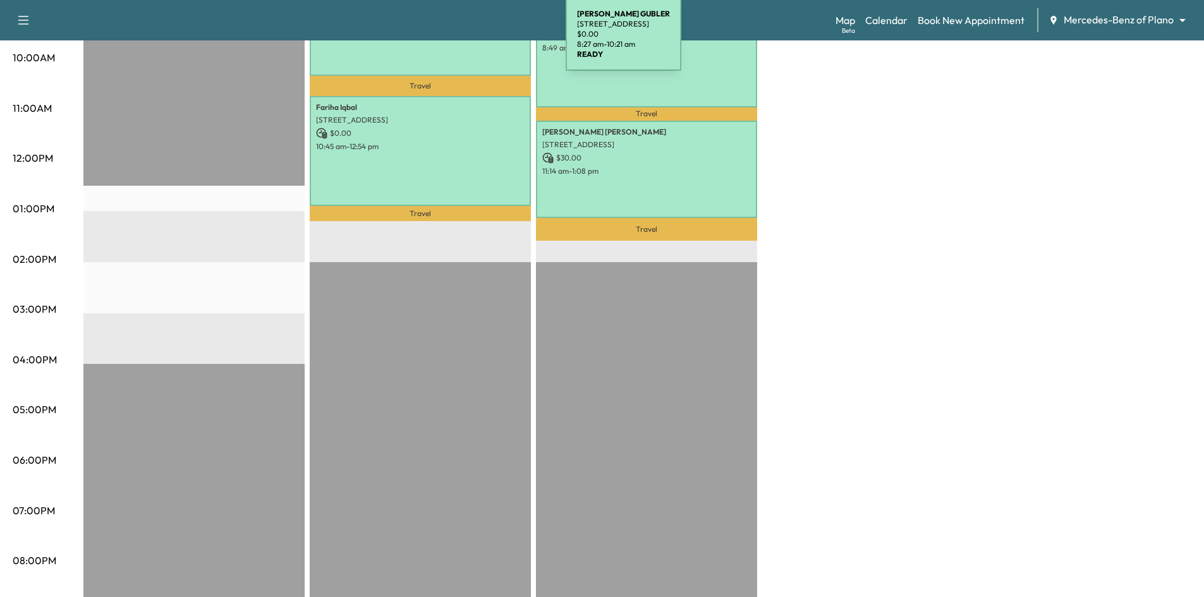
click at [471, 42] on div "LEANDRO GUBLER 4584 Explorer Drive, Frisco, TX 75034, US $ 0.00 8:27 am - 10:21…" at bounding box center [420, 27] width 221 height 97
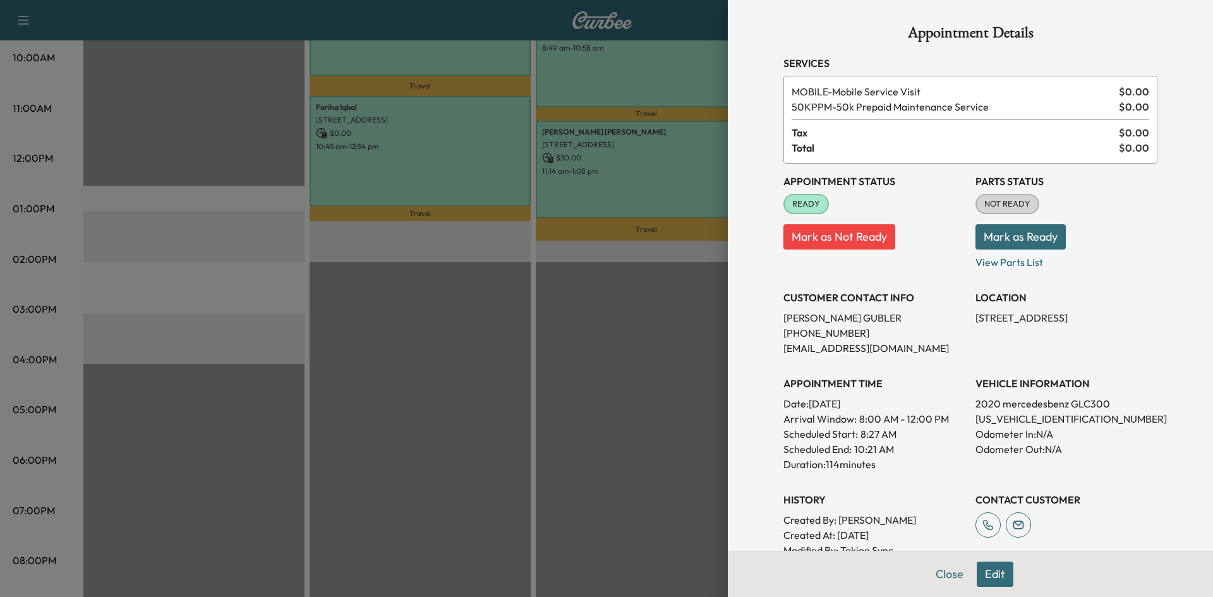
click at [674, 396] on div at bounding box center [606, 298] width 1213 height 597
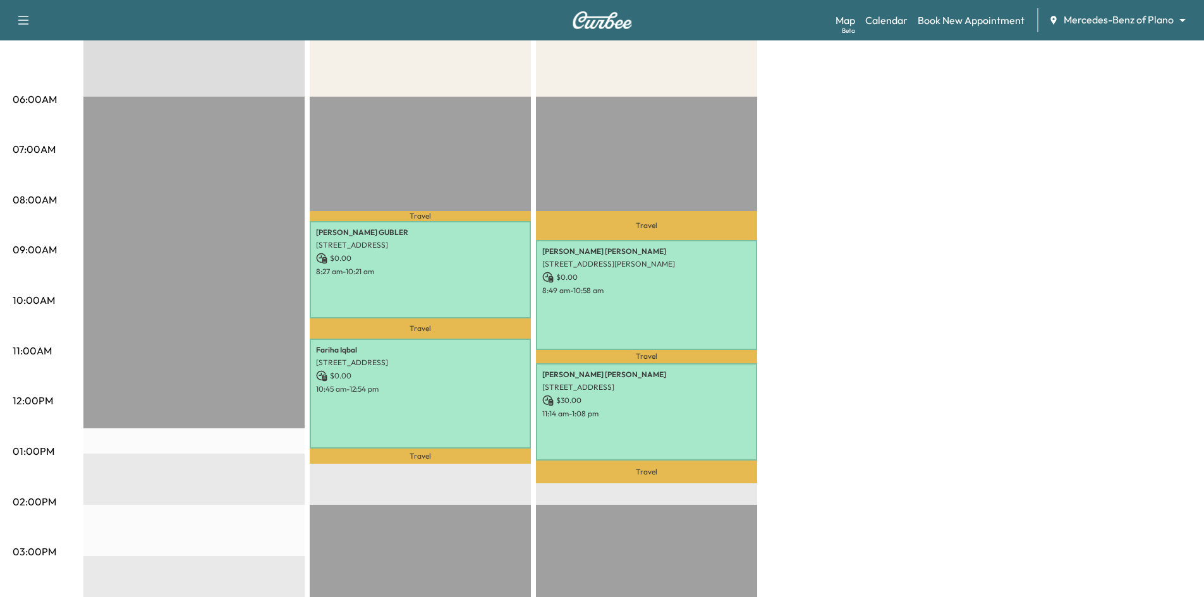
scroll to position [23, 0]
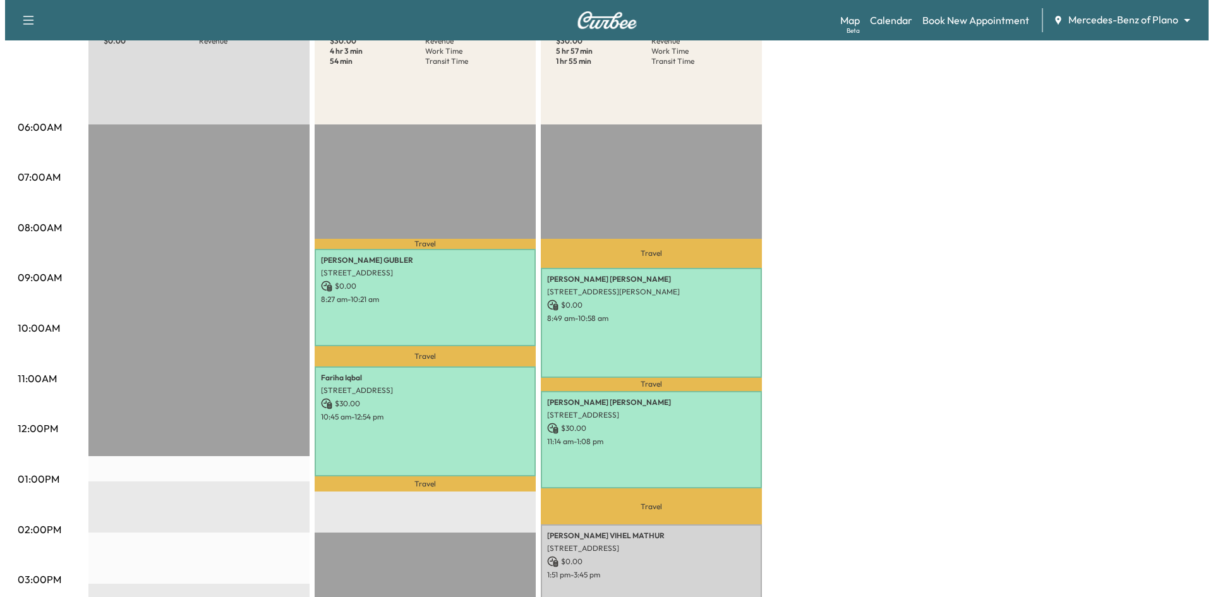
scroll to position [316, 0]
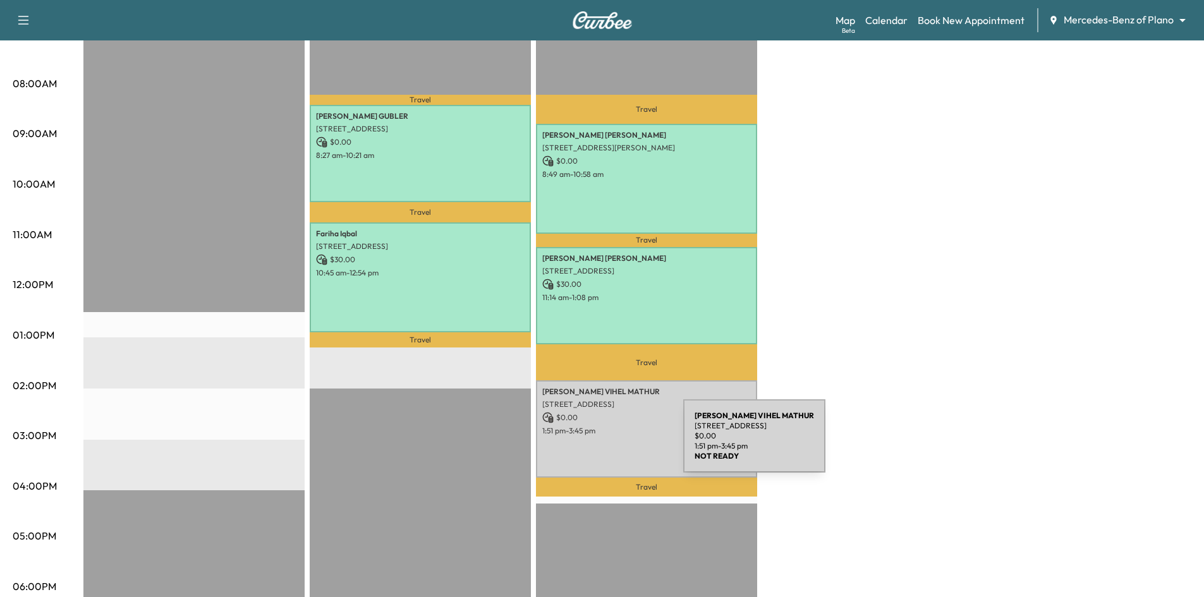
click at [588, 444] on div "PRIYA SINHA VIHEL MATHUR [STREET_ADDRESS] $ 0.00 1:51 pm - 3:45 pm" at bounding box center [646, 428] width 221 height 97
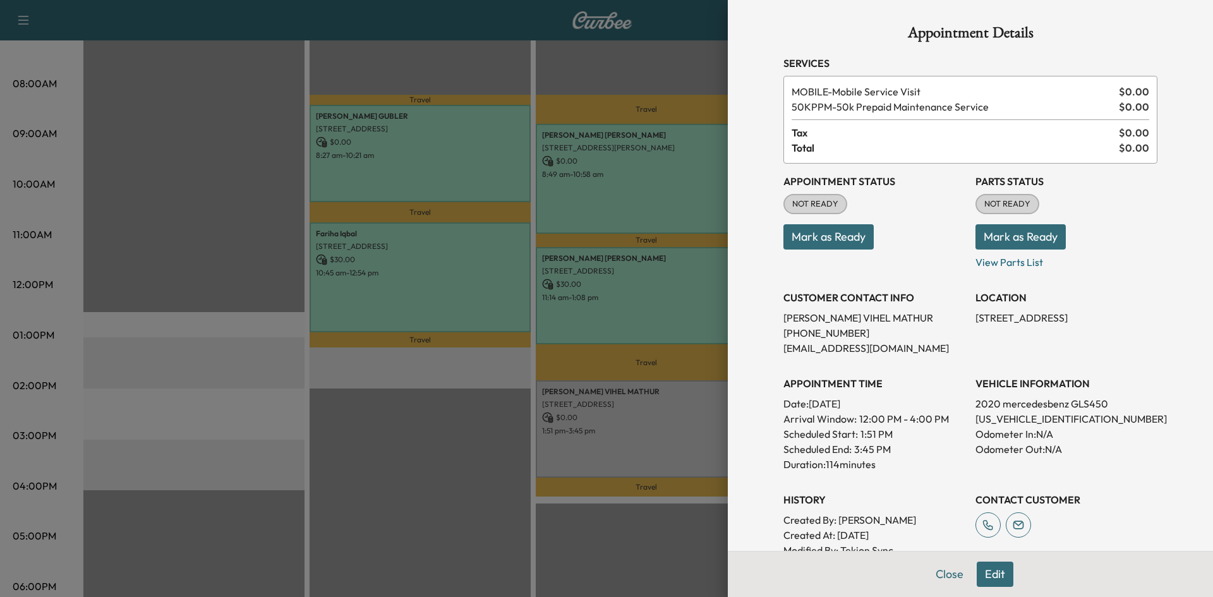
click at [850, 229] on button "Mark as Ready" at bounding box center [828, 236] width 90 height 25
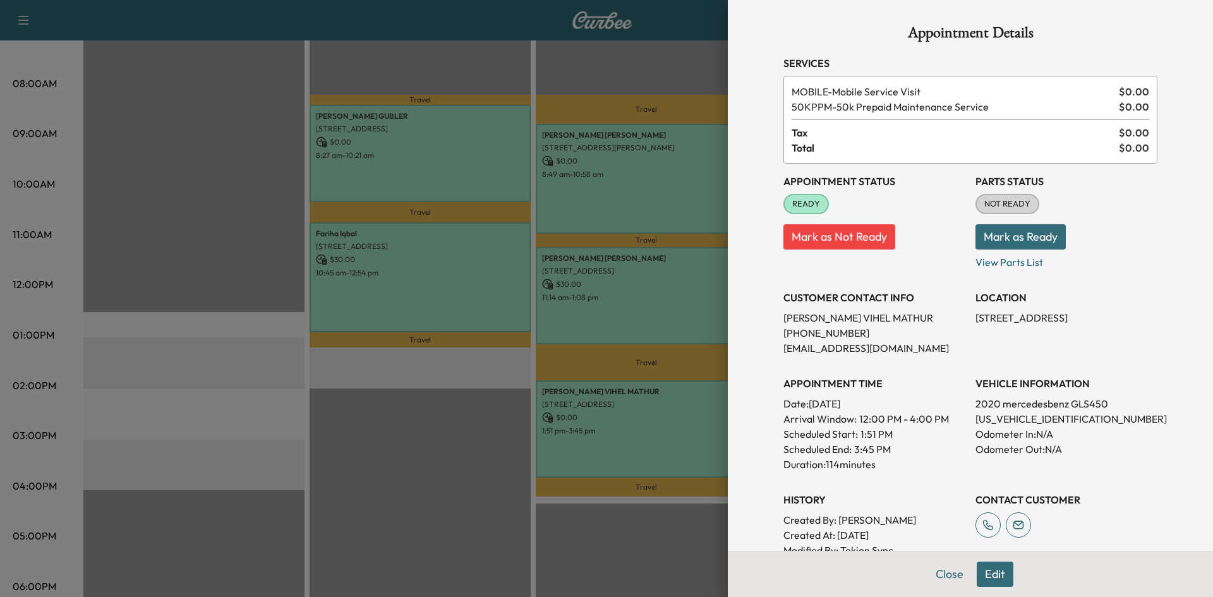
drag, startPoint x: 938, startPoint y: 575, endPoint x: 749, endPoint y: 411, distance: 250.3
click at [928, 567] on button "Close" at bounding box center [949, 574] width 44 height 25
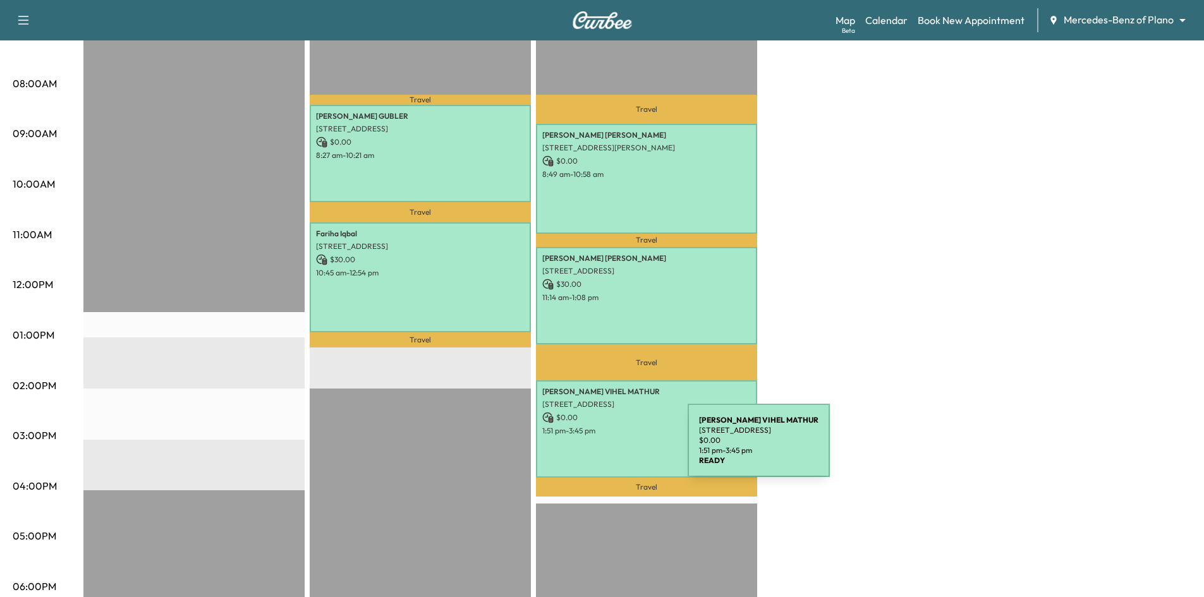
click at [627, 412] on p "$ 0.00" at bounding box center [646, 417] width 208 height 11
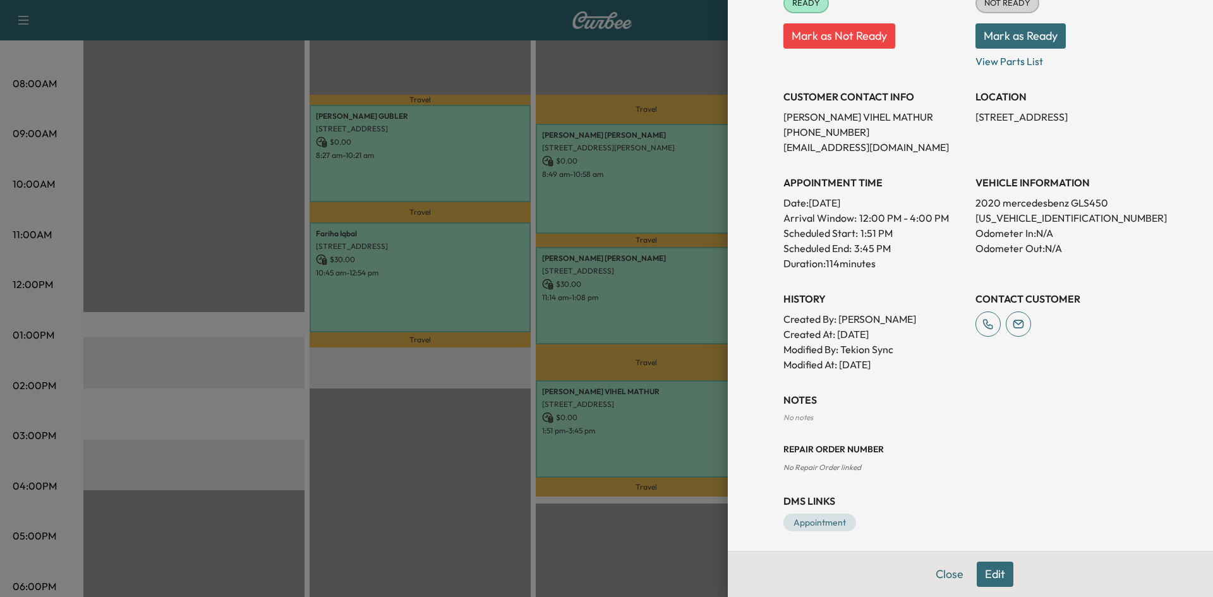
scroll to position [207, 0]
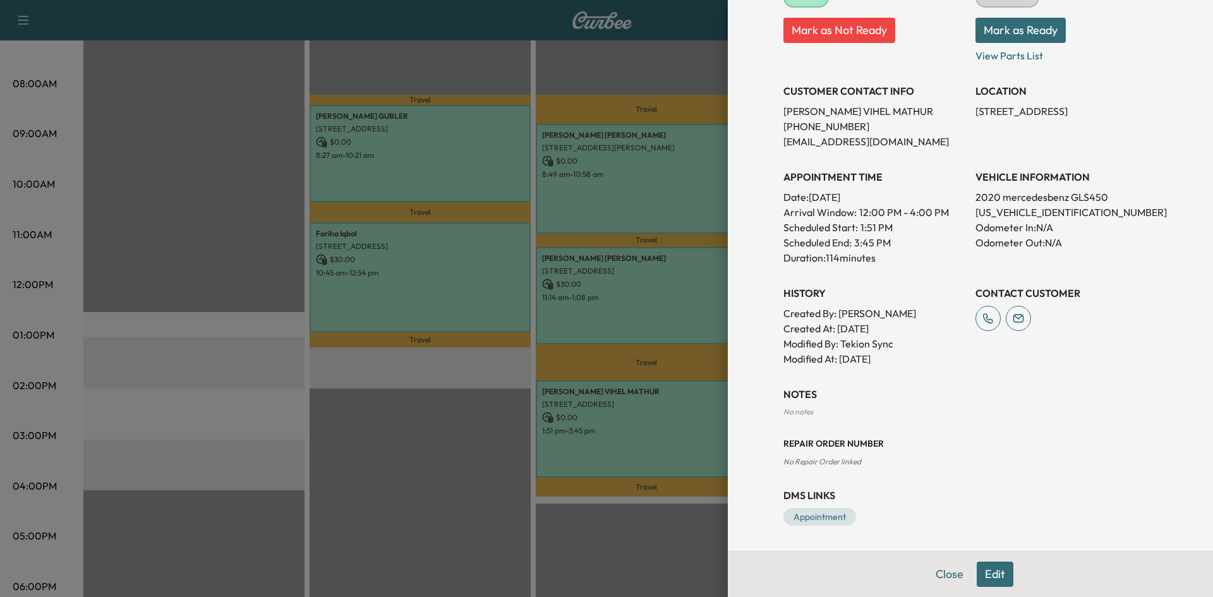
drag, startPoint x: 992, startPoint y: 577, endPoint x: 982, endPoint y: 567, distance: 13.4
click at [993, 576] on button "Edit" at bounding box center [995, 574] width 37 height 25
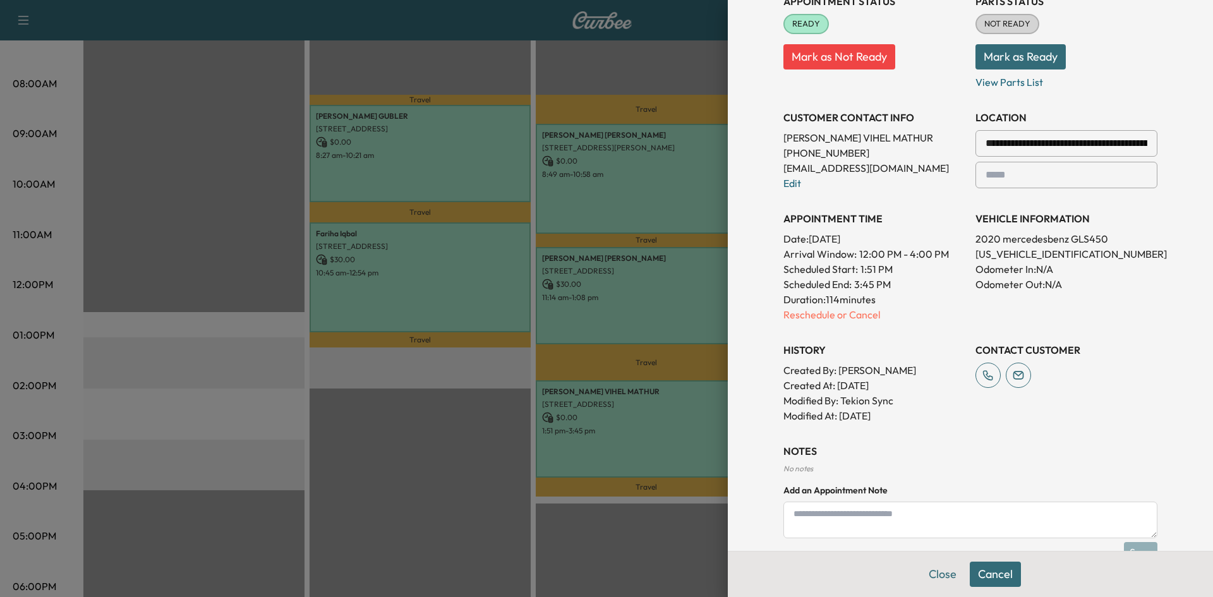
scroll to position [233, 0]
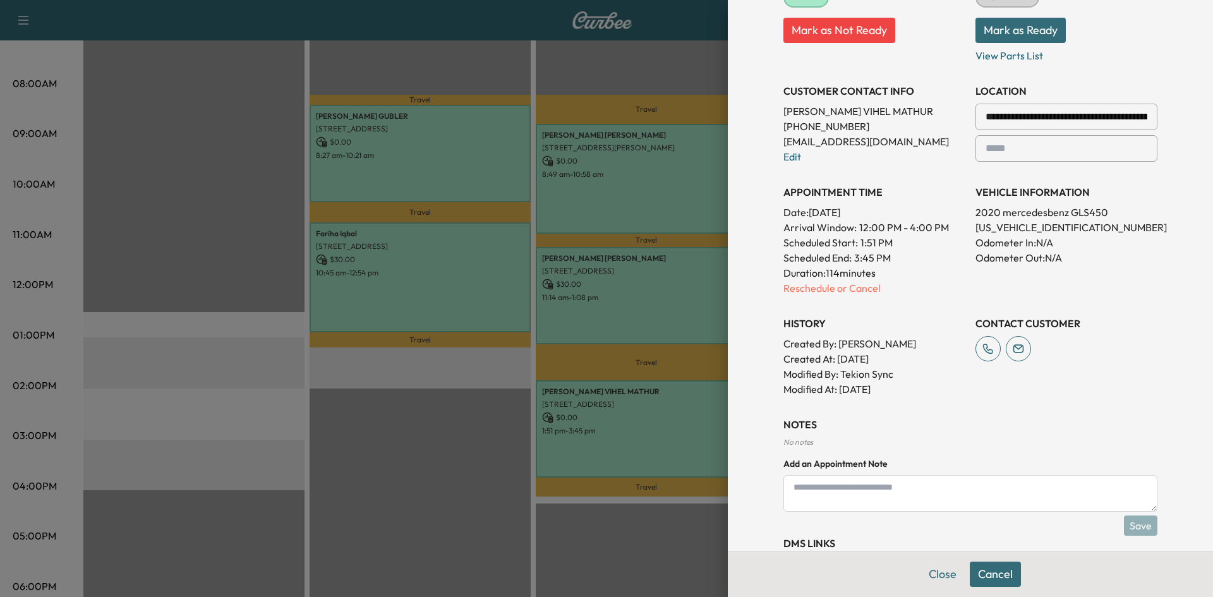
click at [895, 498] on textarea at bounding box center [970, 493] width 374 height 37
type textarea "*"
paste textarea "**********"
type textarea "**********"
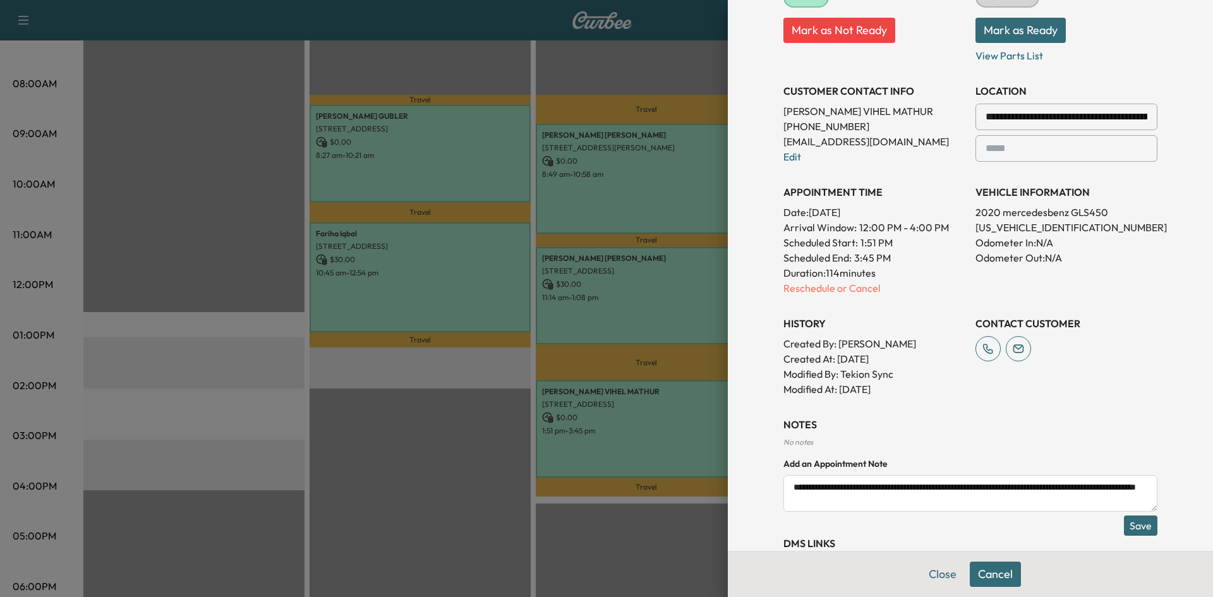
click at [1126, 529] on button "Save" at bounding box center [1140, 526] width 33 height 20
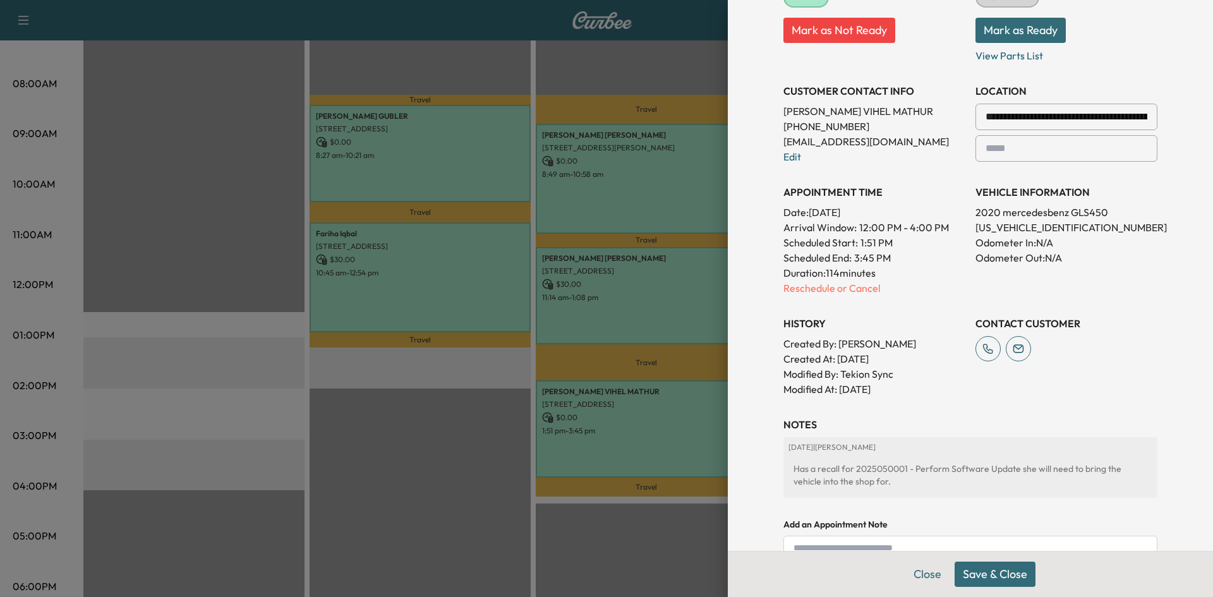
click at [980, 578] on button "Save & Close" at bounding box center [995, 574] width 81 height 25
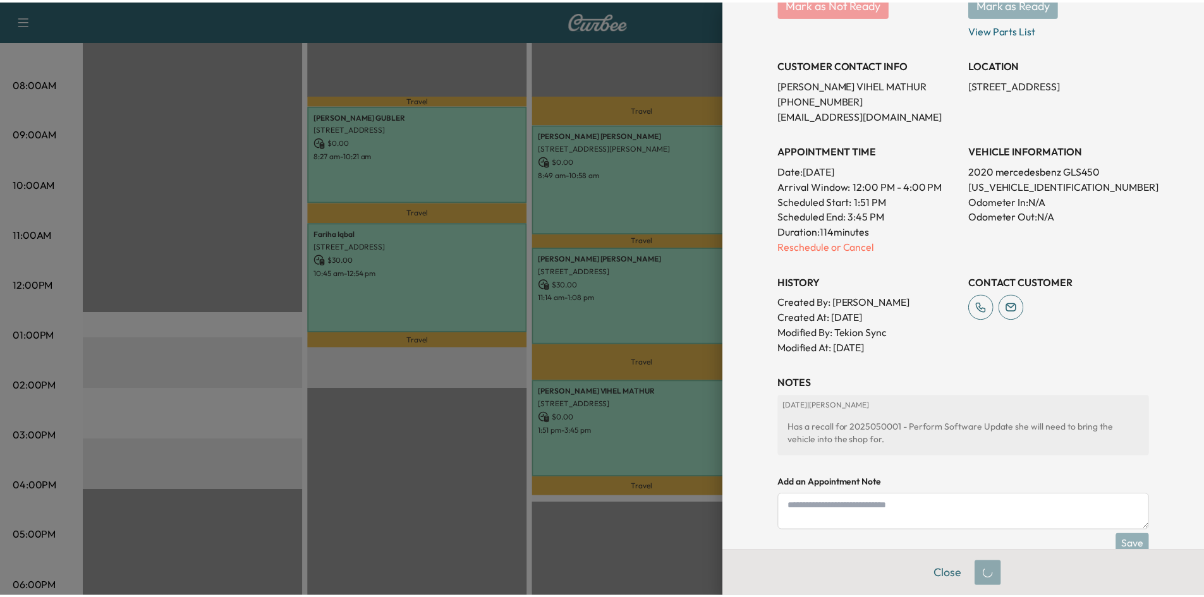
scroll to position [207, 0]
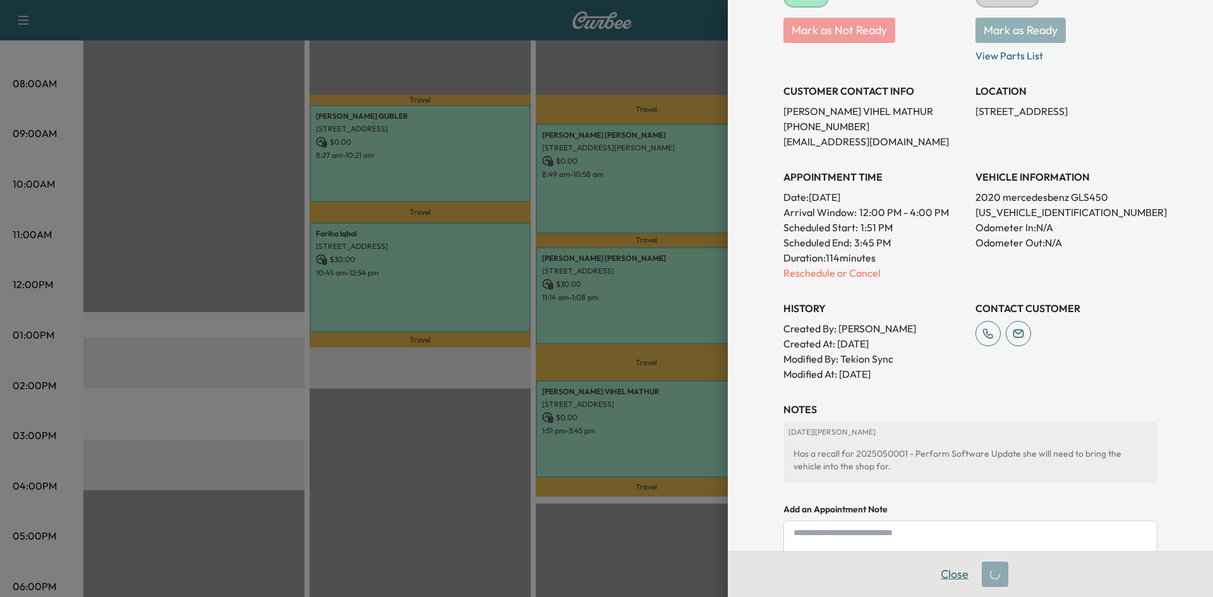
click at [950, 576] on button "Close" at bounding box center [955, 574] width 44 height 25
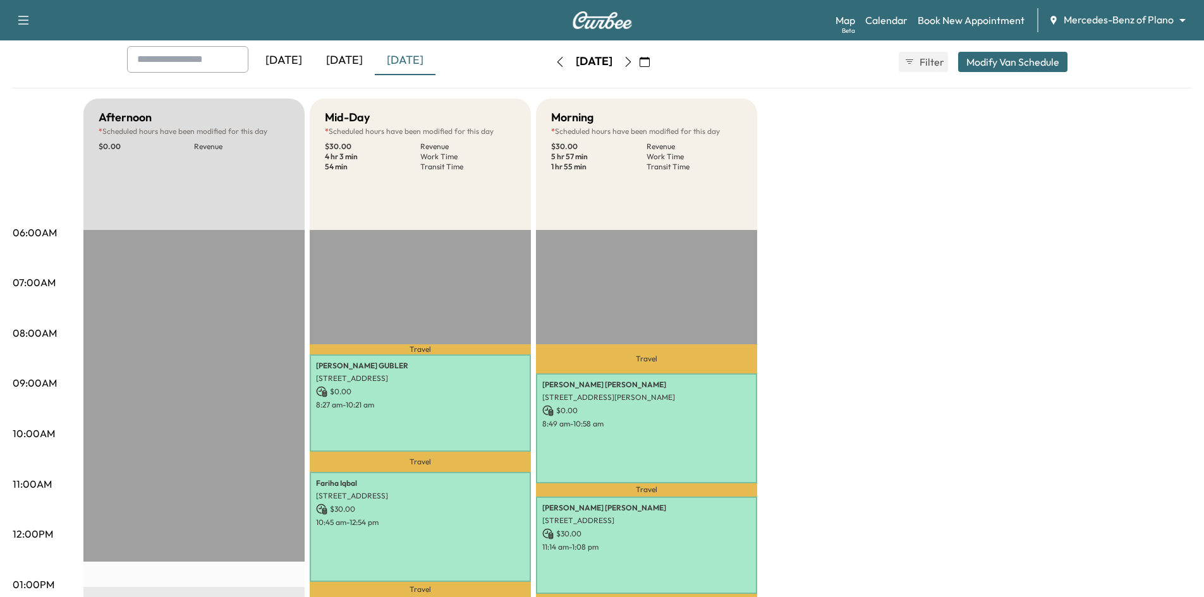
scroll to position [0, 0]
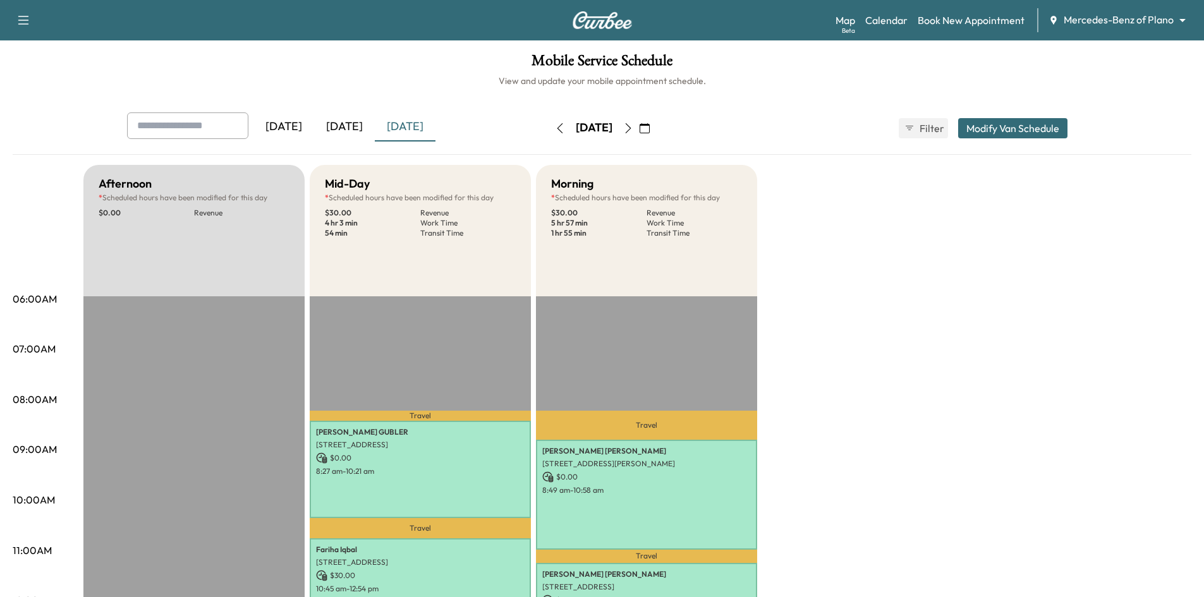
click at [633, 124] on icon "button" at bounding box center [628, 128] width 10 height 10
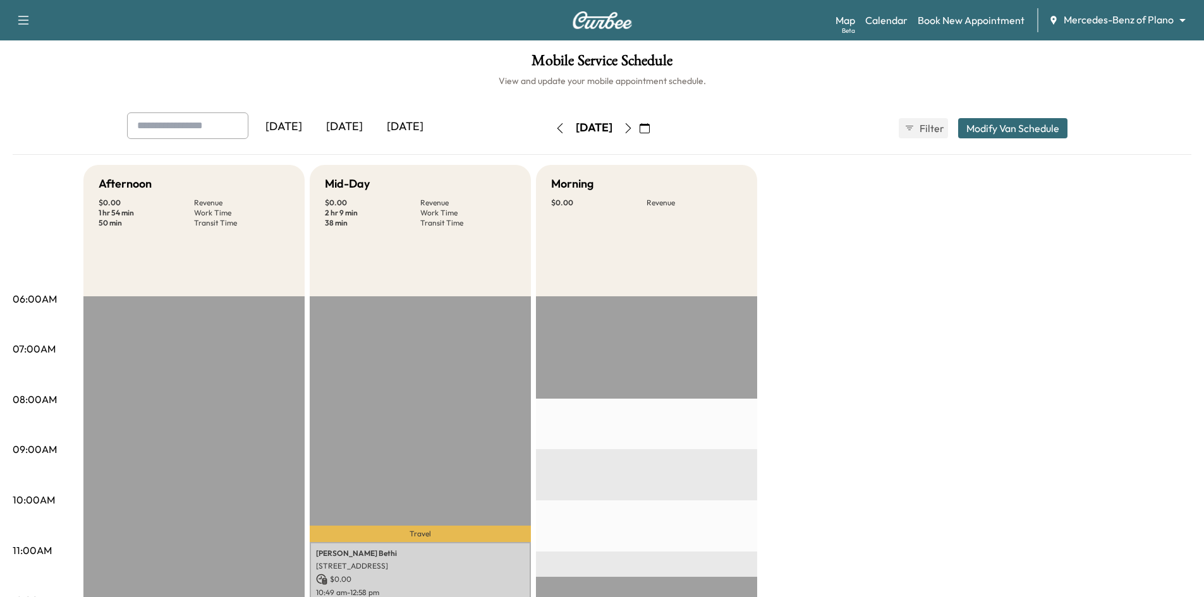
click at [633, 128] on icon "button" at bounding box center [628, 128] width 10 height 10
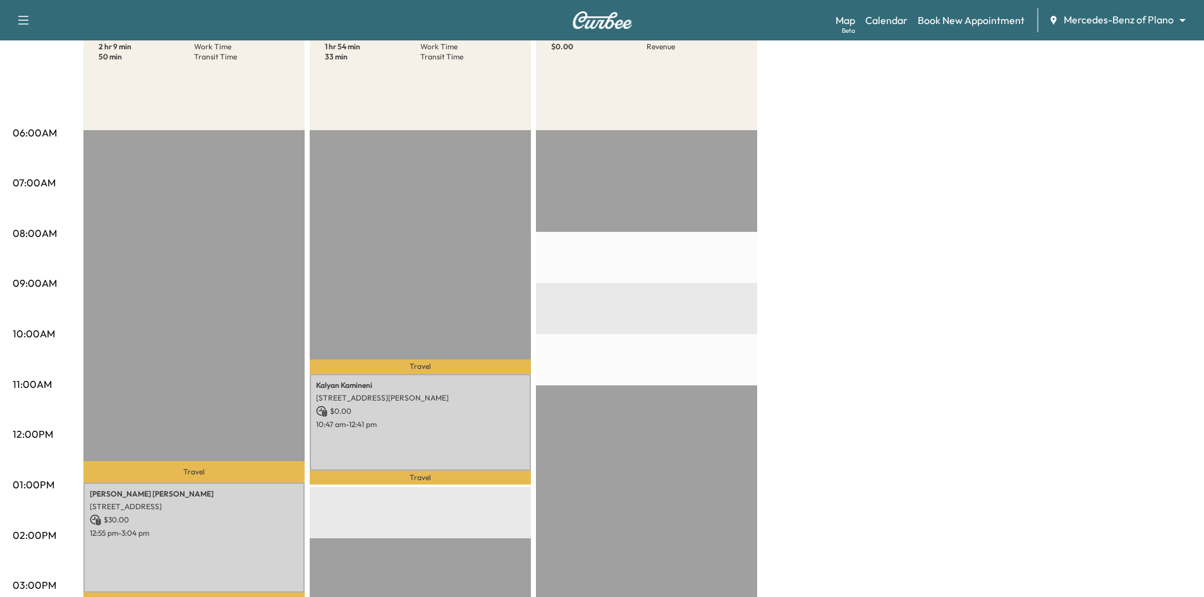
scroll to position [63, 0]
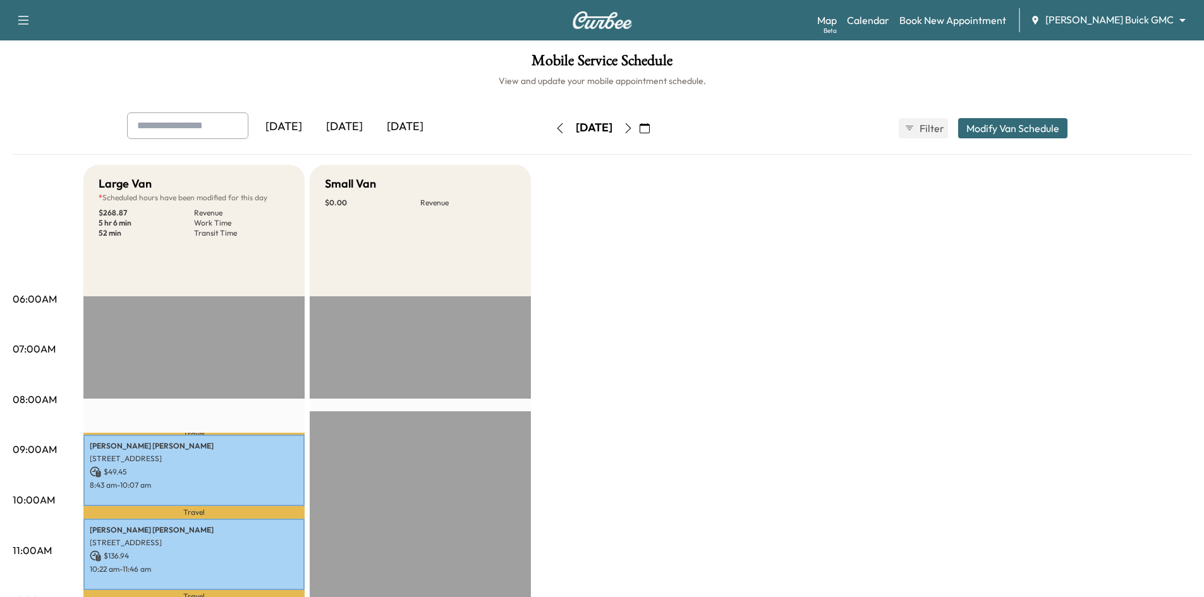
click at [633, 125] on icon "button" at bounding box center [628, 128] width 10 height 10
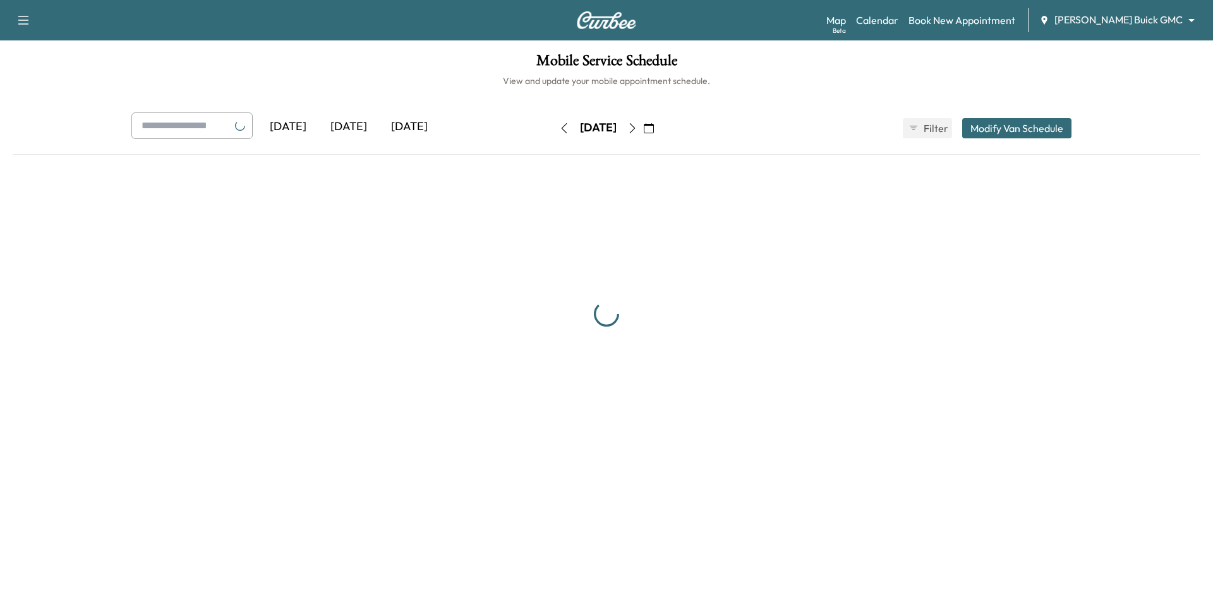
click at [643, 125] on button "button" at bounding box center [632, 128] width 21 height 20
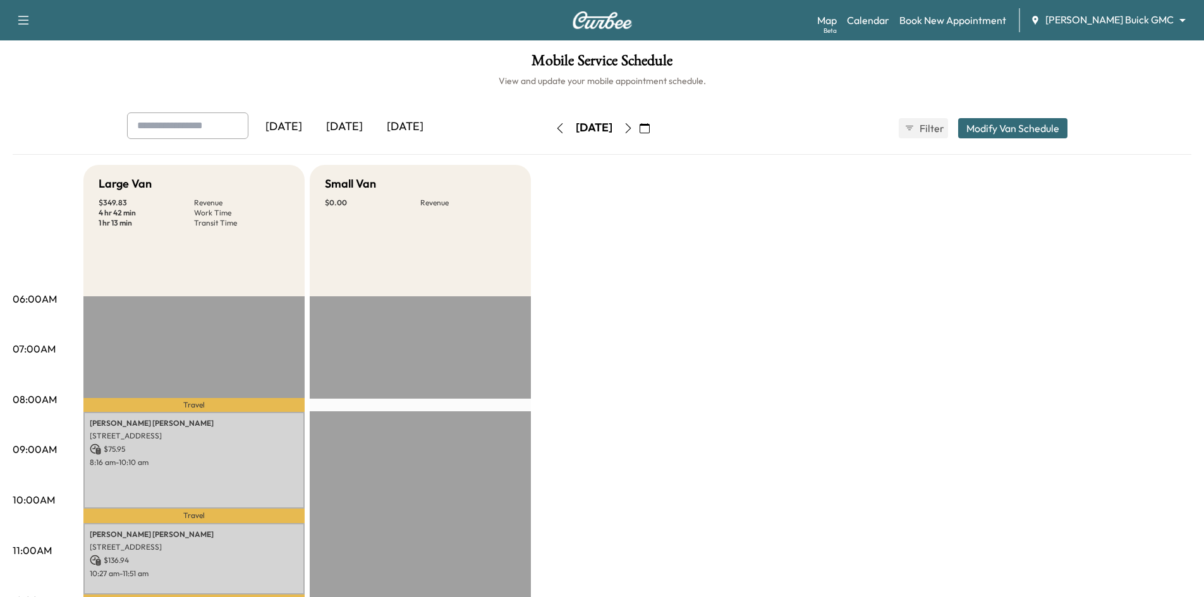
click at [633, 128] on icon "button" at bounding box center [628, 128] width 10 height 10
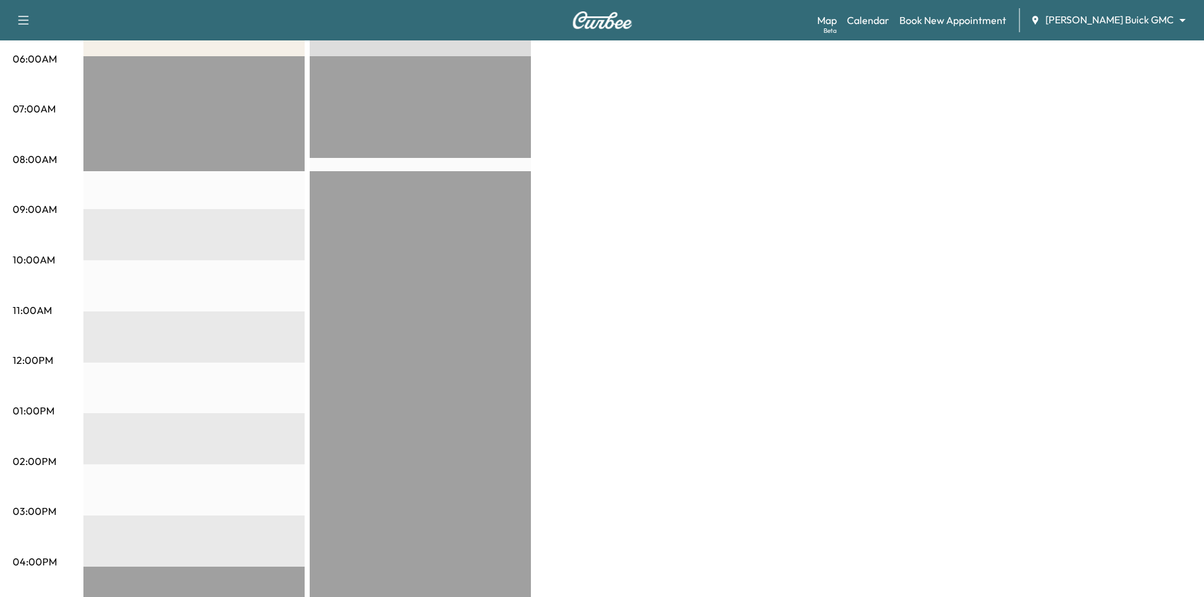
scroll to position [126, 0]
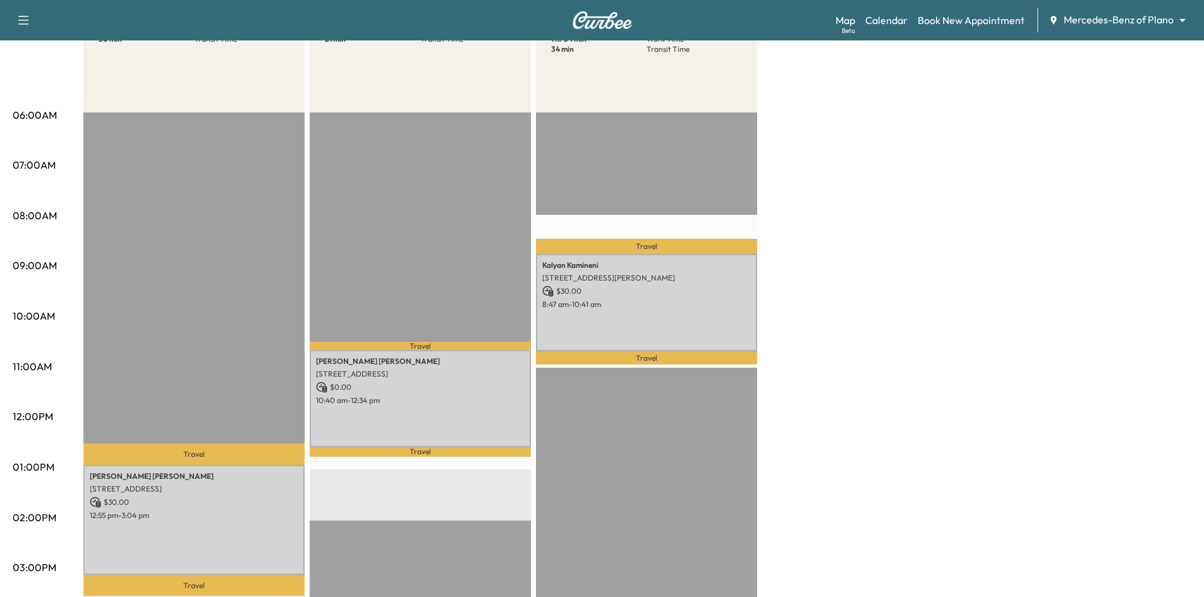
scroll to position [190, 0]
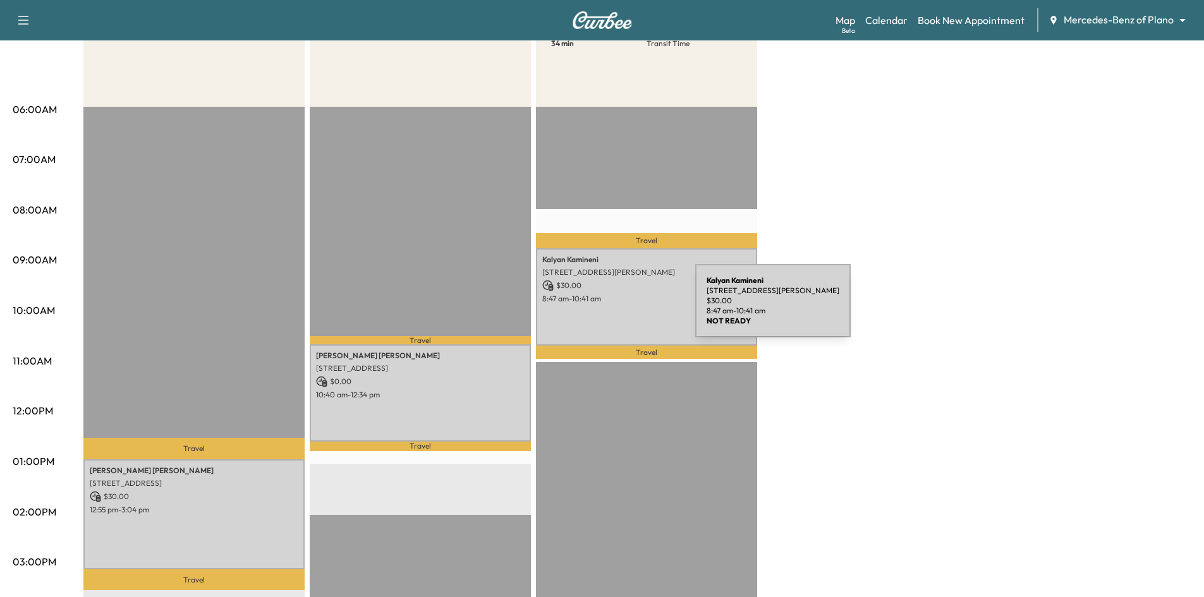
click at [600, 308] on div "[PERSON_NAME] [STREET_ADDRESS][PERSON_NAME] $ 30.00 8:47 am - 10:41 am" at bounding box center [646, 296] width 221 height 97
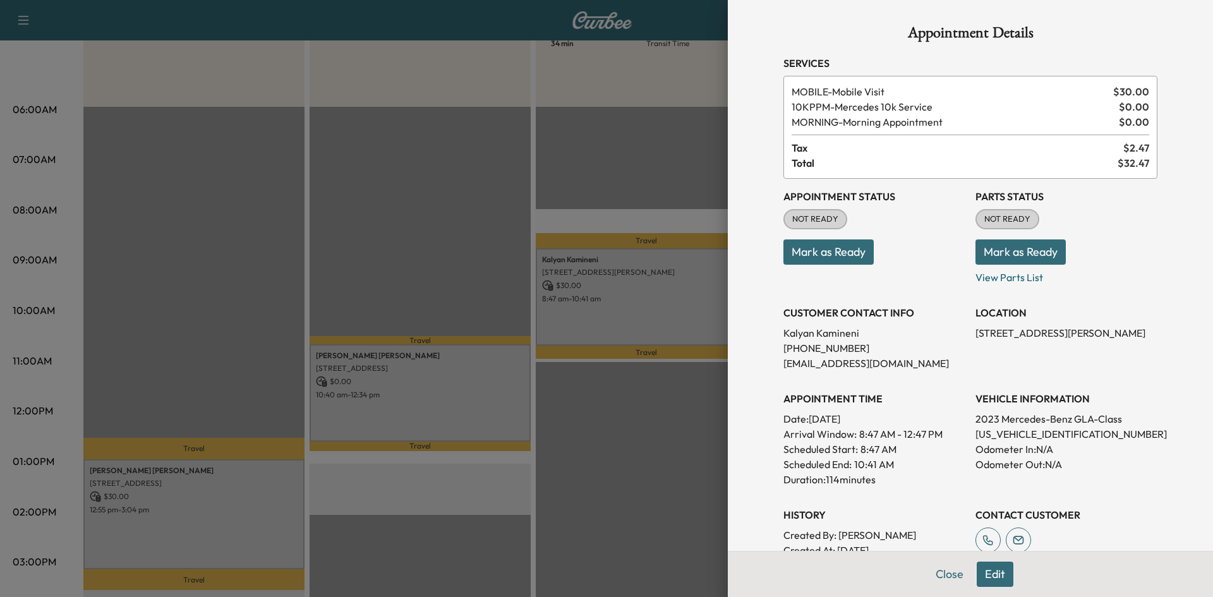
click at [470, 409] on div at bounding box center [606, 298] width 1213 height 597
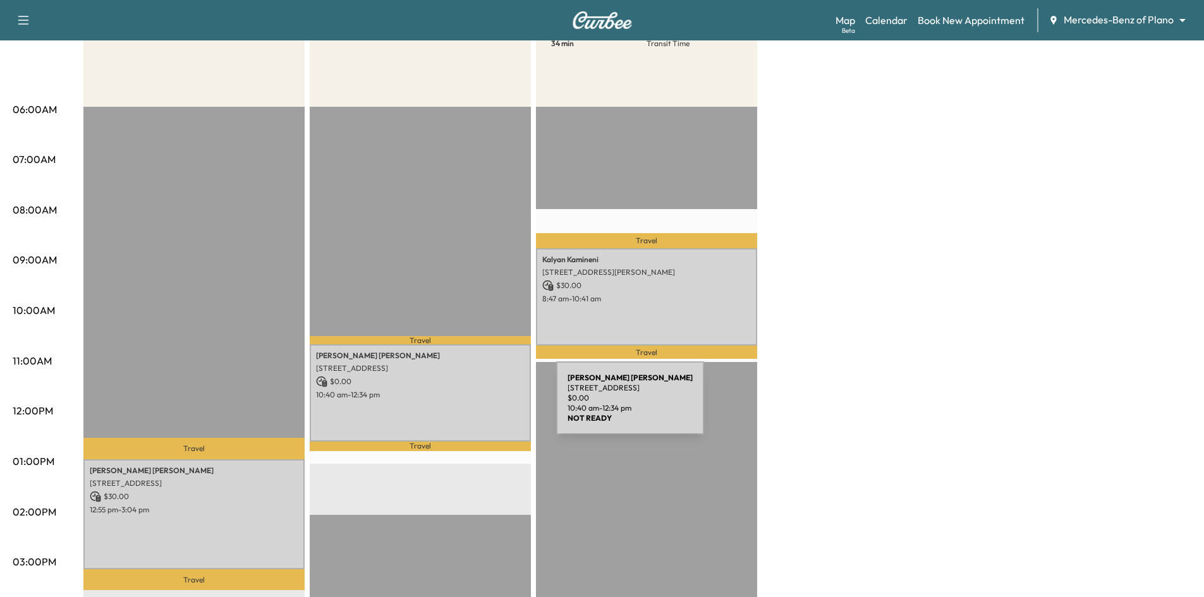
click at [461, 406] on div "[PERSON_NAME] [STREET_ADDRESS] $ 0.00 10:40 am - 12:34 pm" at bounding box center [420, 392] width 221 height 97
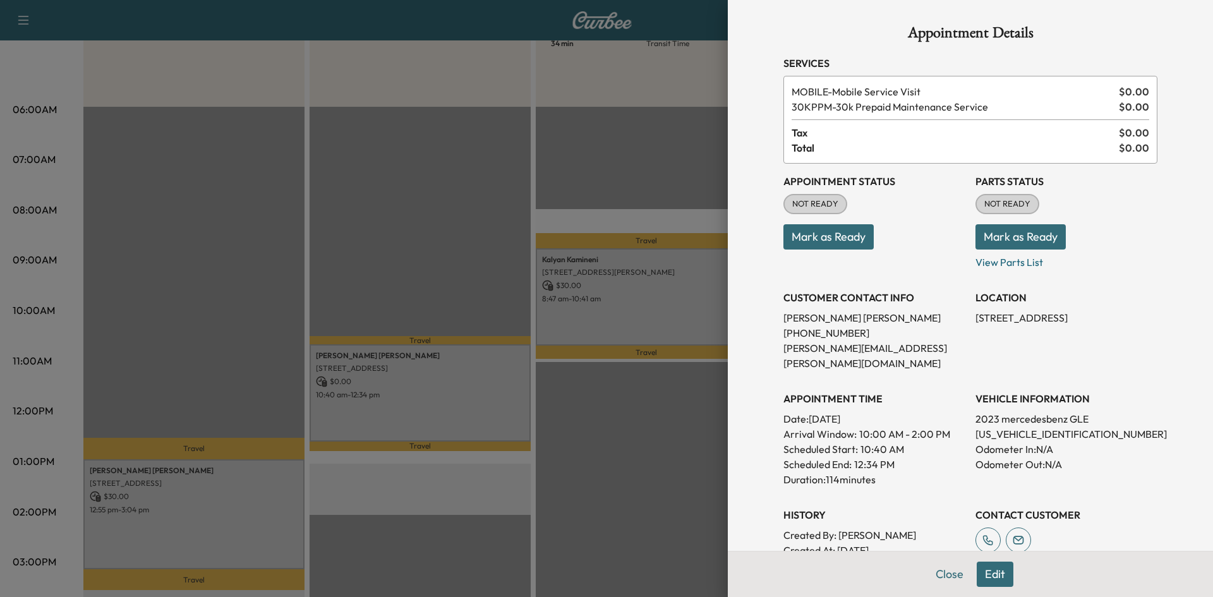
click at [236, 526] on div at bounding box center [606, 298] width 1213 height 597
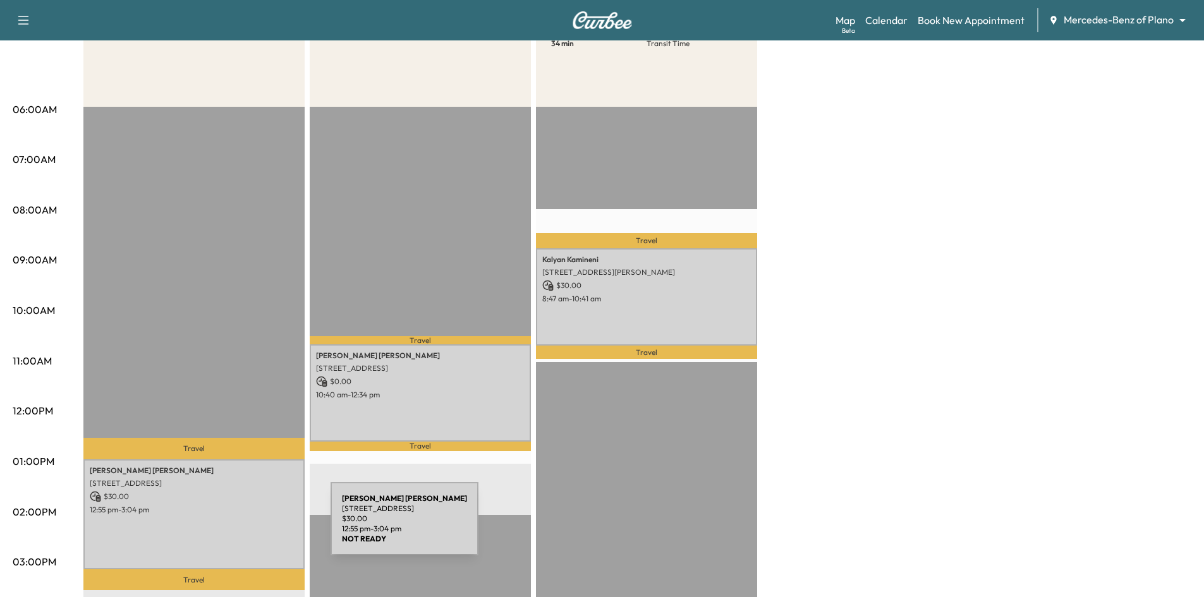
click at [235, 526] on div "BETTY WILLIAMS 2813 Wrangler Lane, Sachse, TX 75048, US $ 30.00 12:55 pm - 3:04…" at bounding box center [193, 514] width 221 height 110
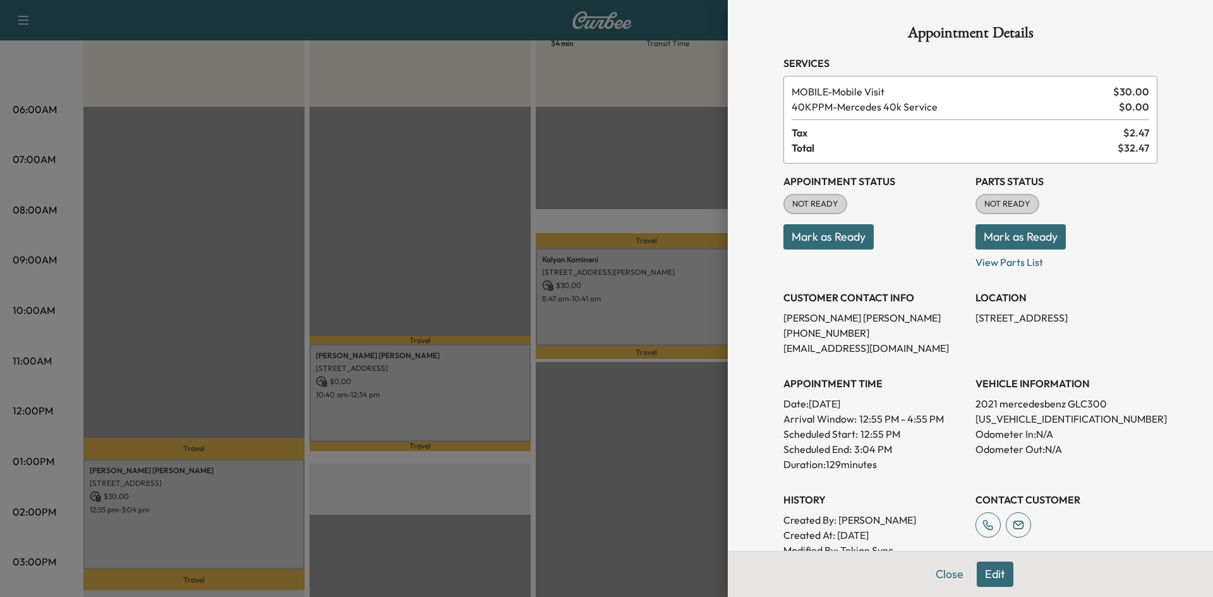
click at [468, 403] on div at bounding box center [606, 298] width 1213 height 597
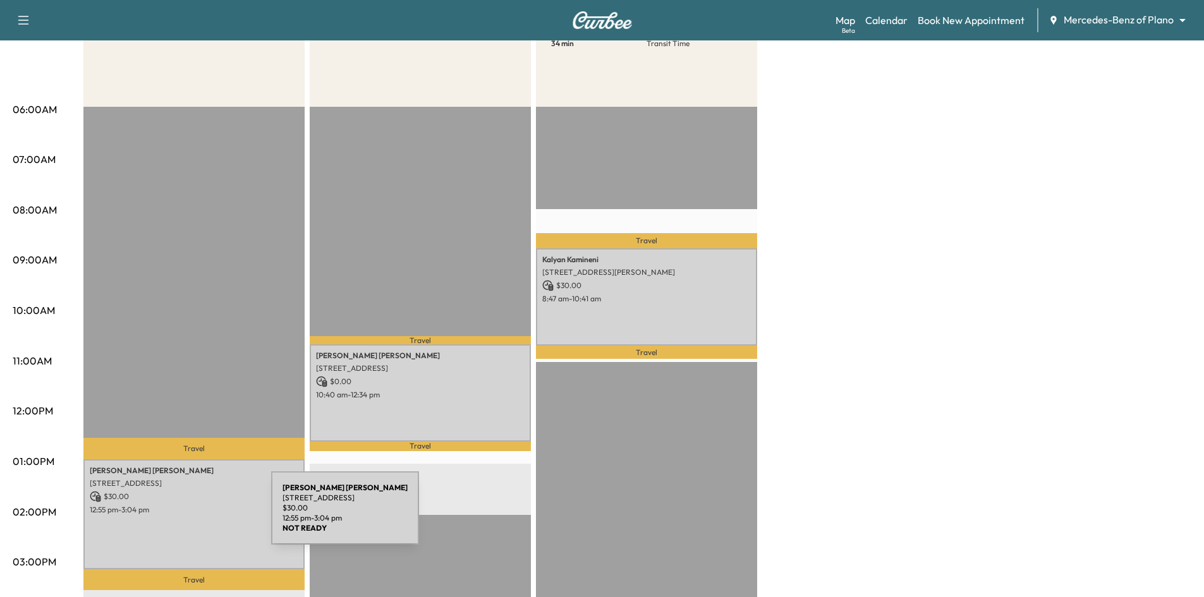
drag, startPoint x: 174, startPoint y: 516, endPoint x: 183, endPoint y: 516, distance: 9.5
click at [183, 516] on div "BETTY WILLIAMS 2813 Wrangler Lane, Sachse, TX 75048, US $ 30.00 12:55 pm - 3:04…" at bounding box center [193, 514] width 221 height 110
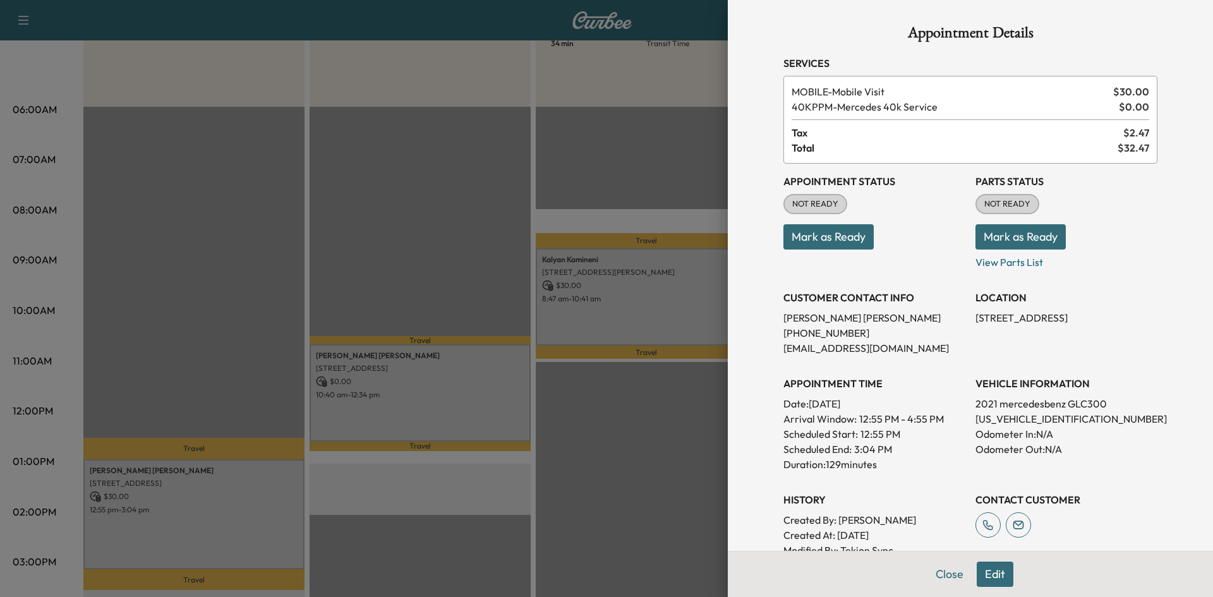
click at [479, 411] on div at bounding box center [606, 298] width 1213 height 597
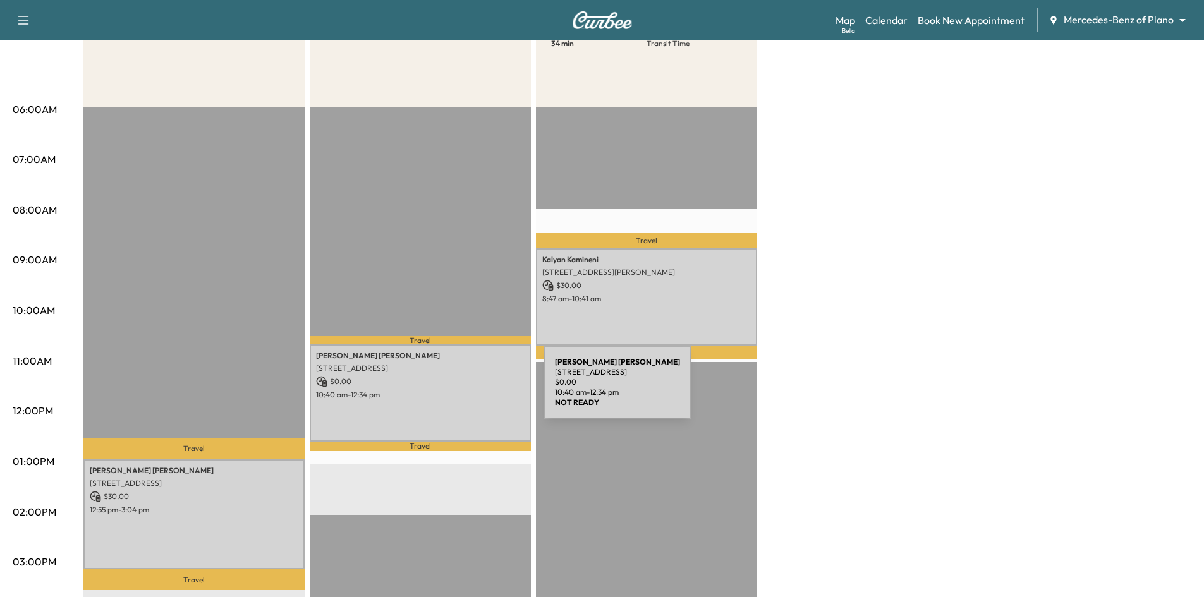
click at [449, 390] on p "10:40 am - 12:34 pm" at bounding box center [420, 395] width 208 height 10
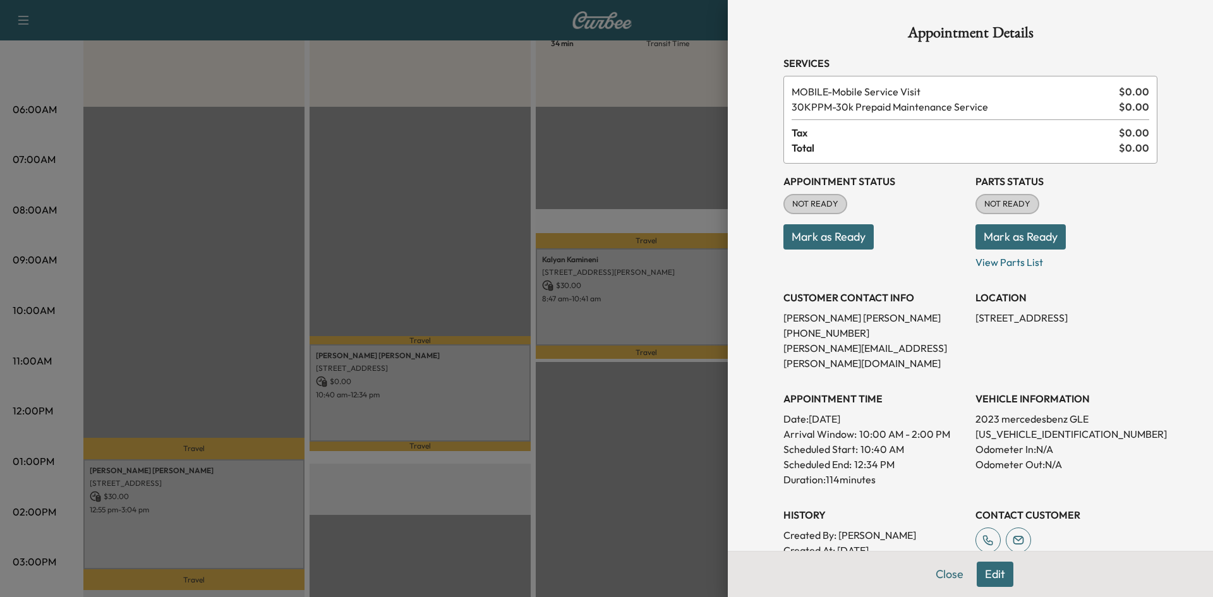
click at [639, 304] on div at bounding box center [606, 298] width 1213 height 597
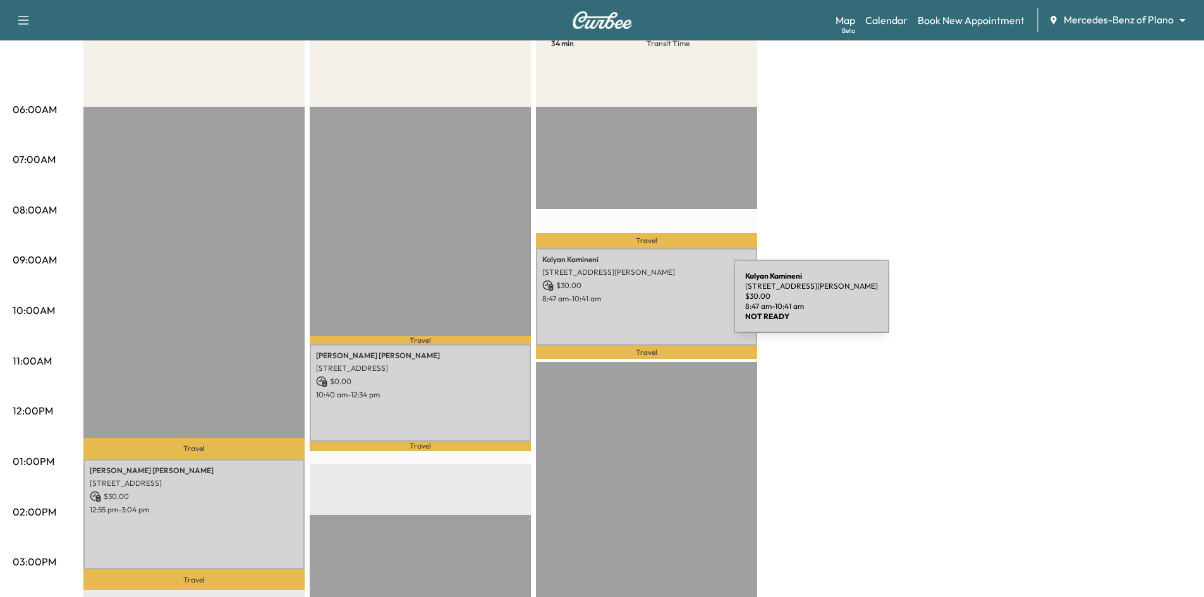
click at [639, 304] on div "Kalyan Kamineni 14847 Huffman Ln, Frisco, TX 75035, USA $ 30.00 8:47 am - 10:41…" at bounding box center [646, 296] width 221 height 97
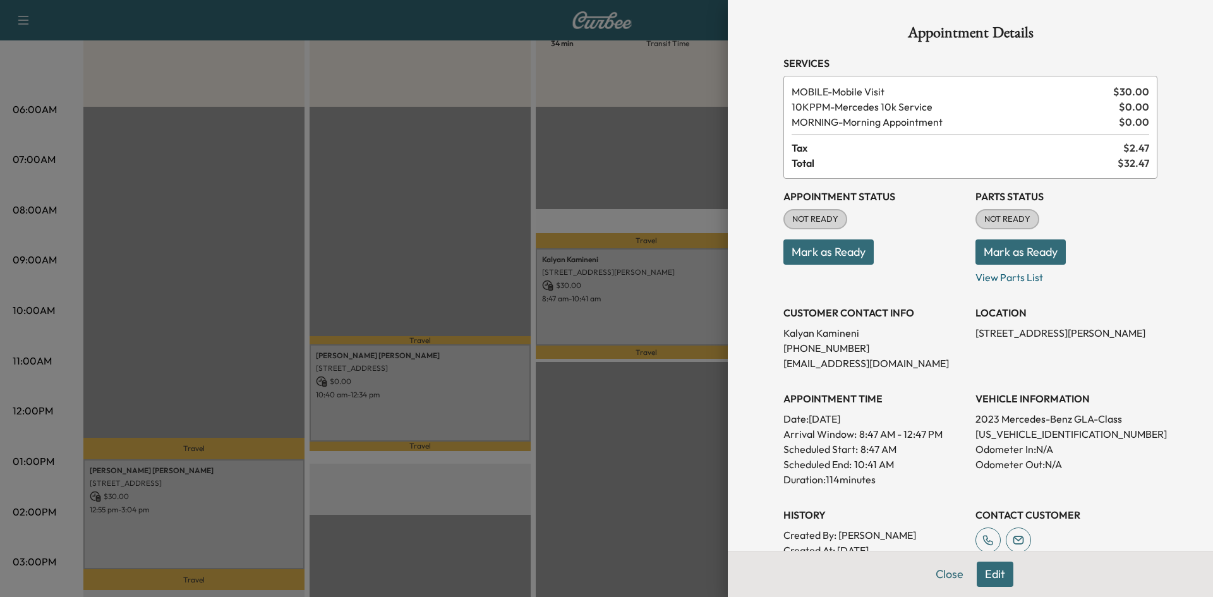
click at [371, 207] on div at bounding box center [606, 298] width 1213 height 597
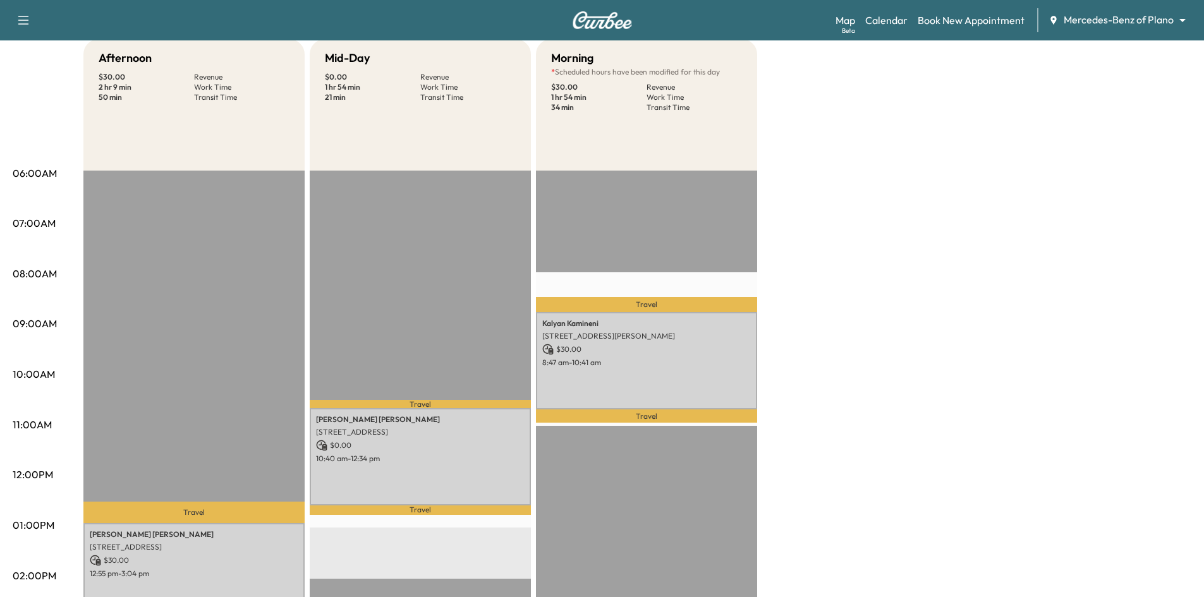
scroll to position [0, 0]
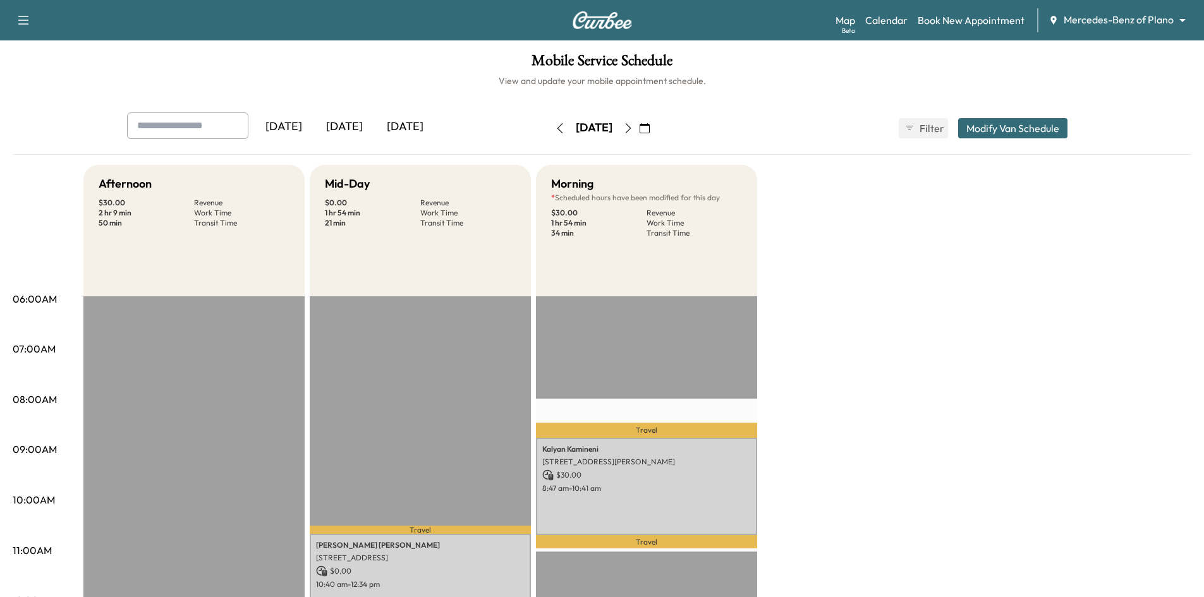
click at [356, 125] on div "[DATE]" at bounding box center [344, 126] width 61 height 29
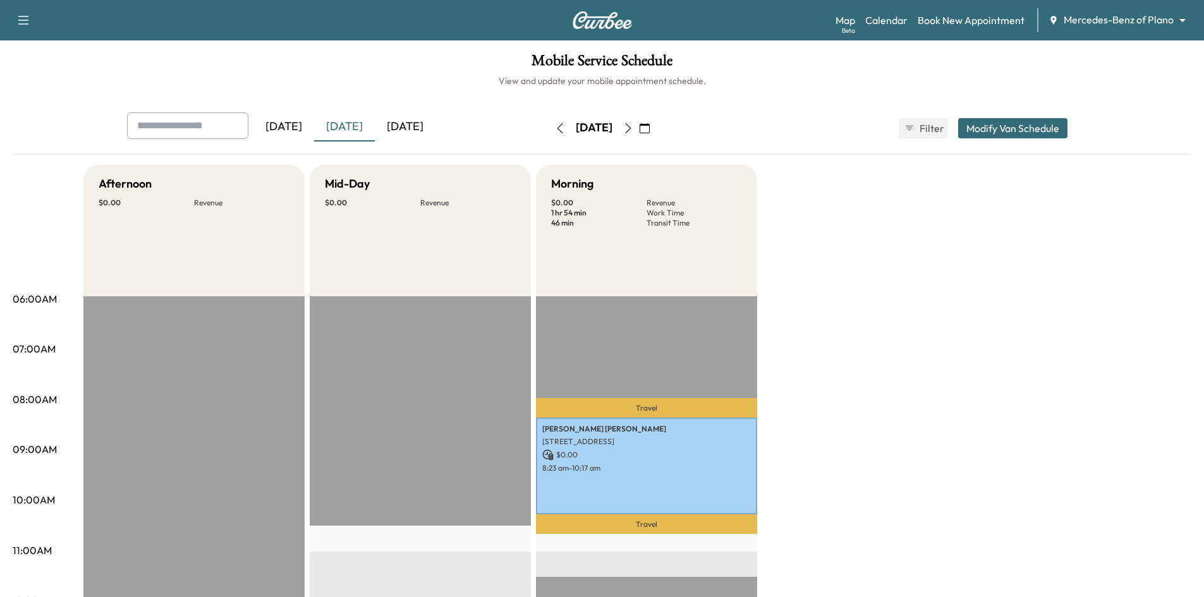
click at [633, 128] on icon "button" at bounding box center [628, 128] width 10 height 10
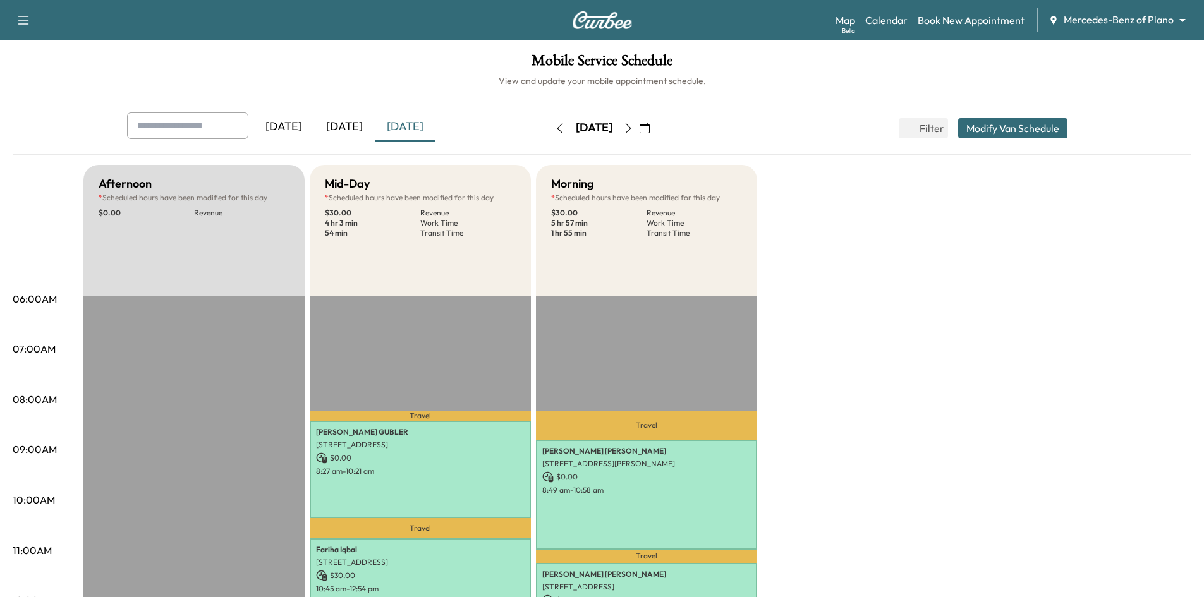
click at [633, 133] on icon "button" at bounding box center [628, 128] width 10 height 10
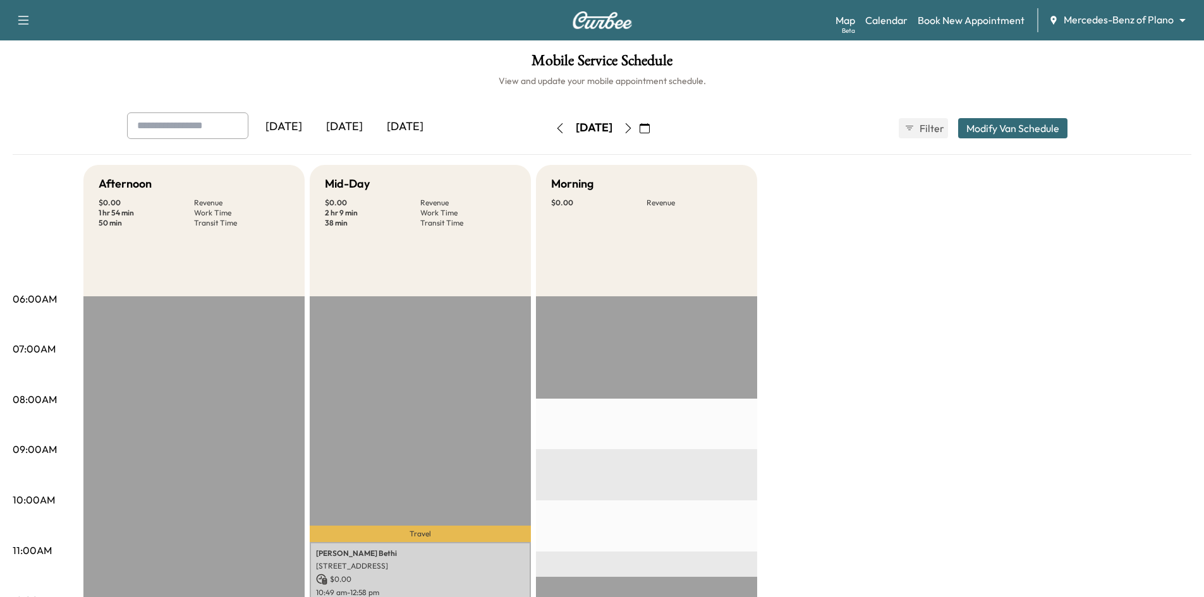
click at [633, 124] on icon "button" at bounding box center [628, 128] width 10 height 10
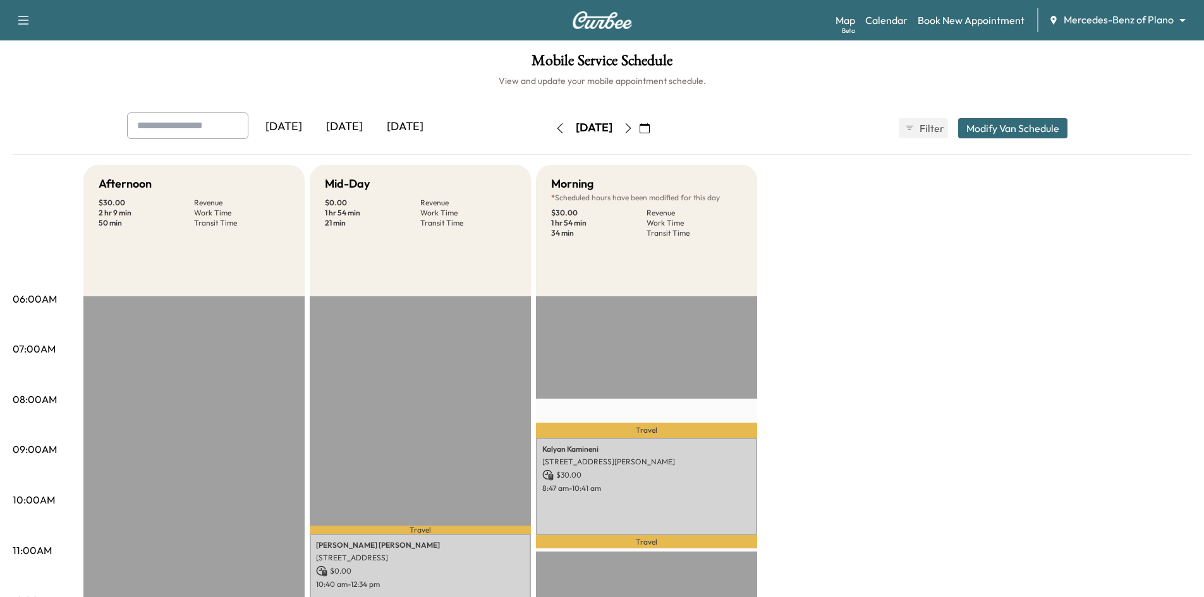
click at [633, 133] on icon "button" at bounding box center [628, 128] width 10 height 10
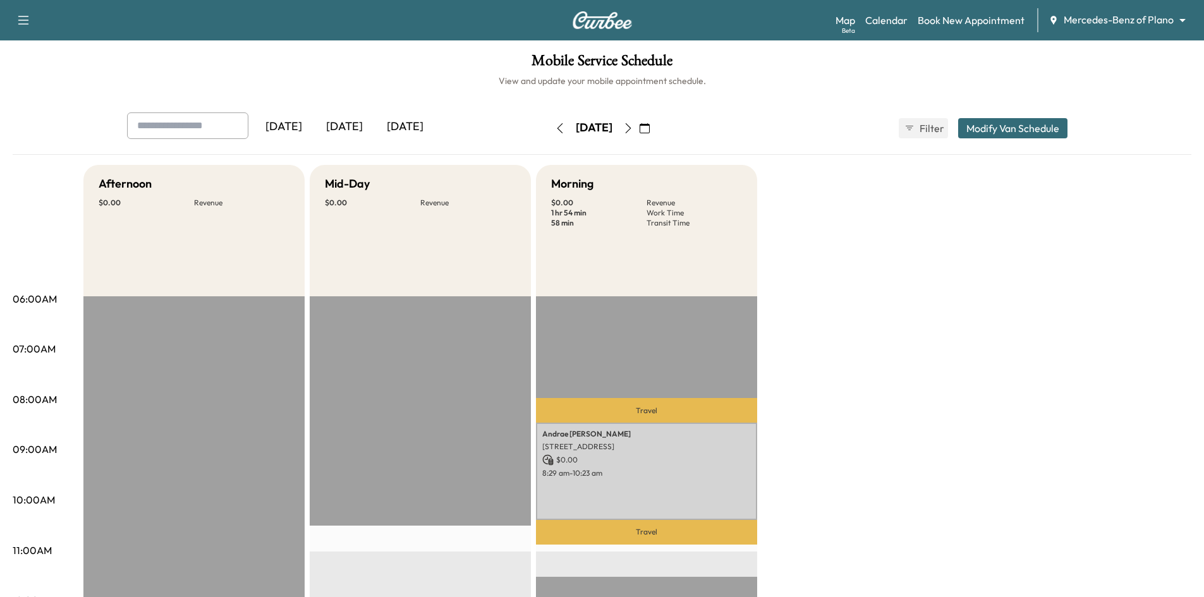
click at [346, 123] on div "[DATE]" at bounding box center [344, 126] width 61 height 29
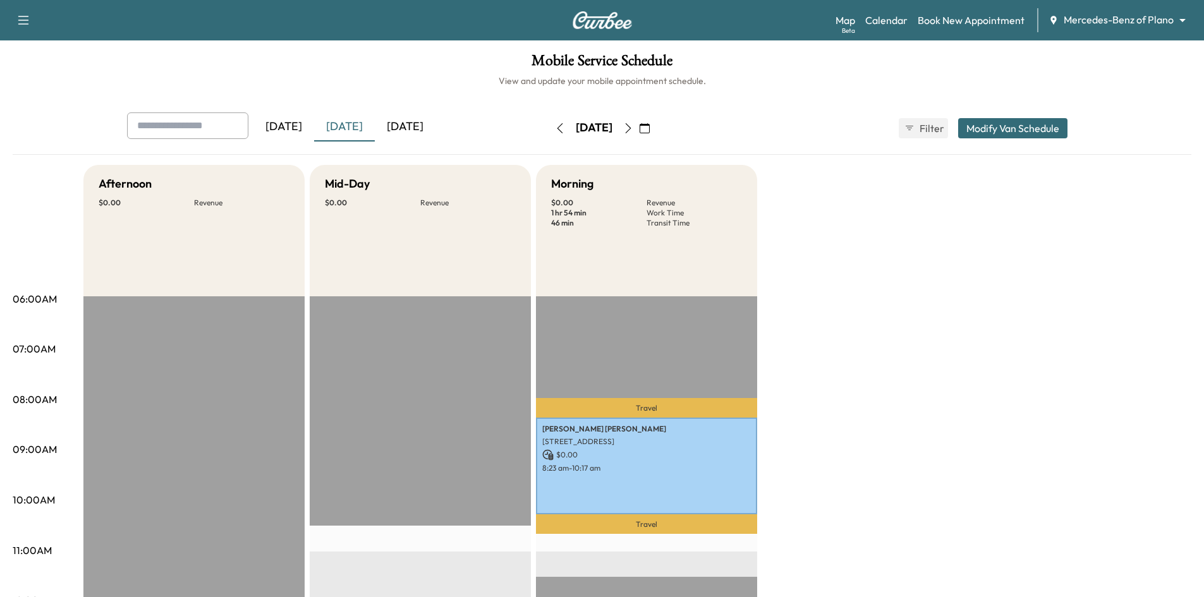
click at [415, 120] on div "[DATE]" at bounding box center [405, 126] width 61 height 29
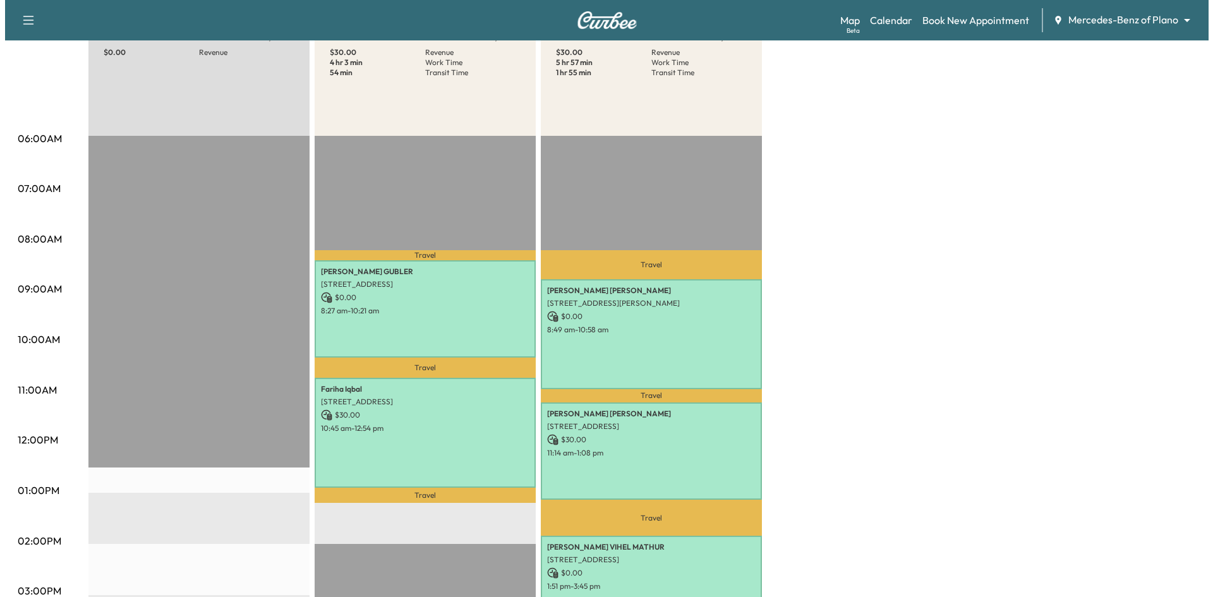
scroll to position [253, 0]
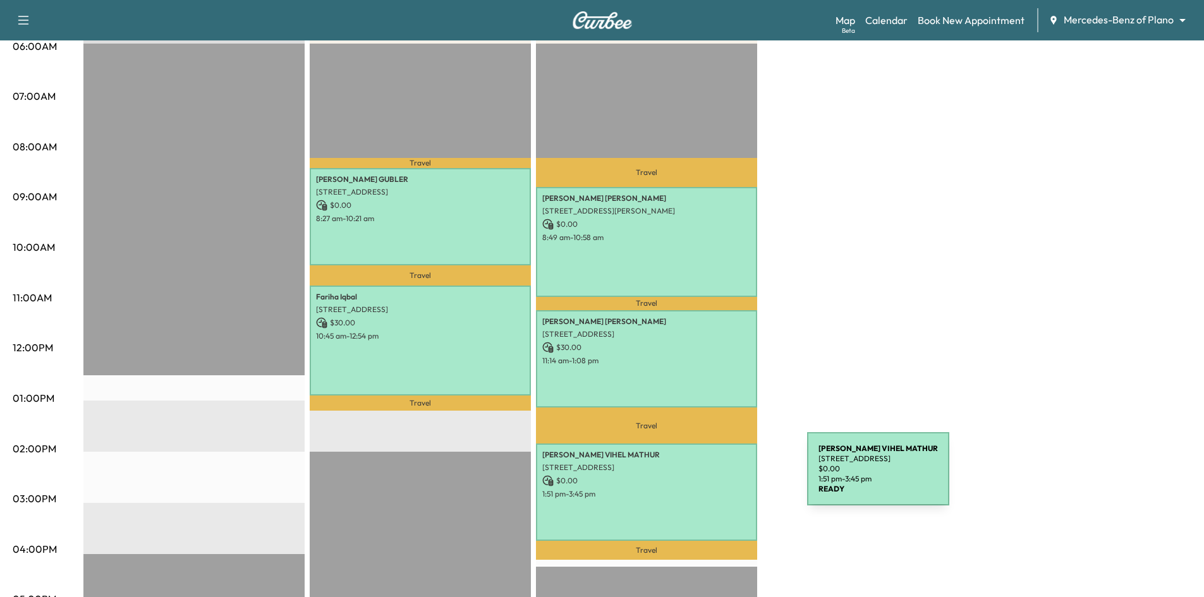
click at [672, 475] on p "$ 0.00" at bounding box center [646, 480] width 208 height 11
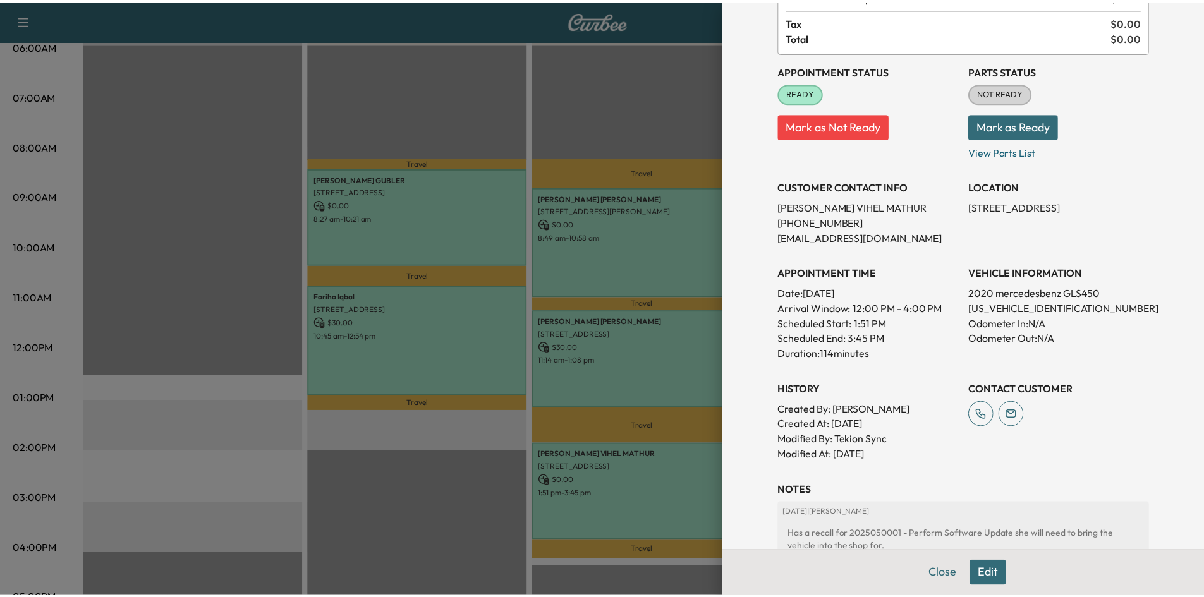
scroll to position [190, 0]
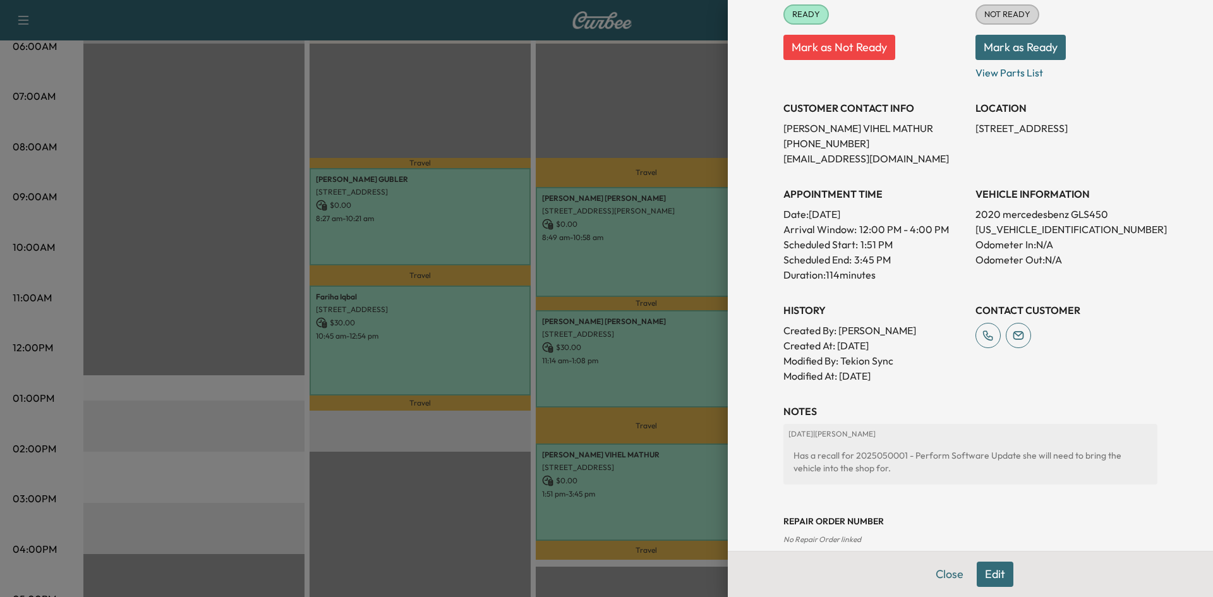
click at [617, 98] on div at bounding box center [606, 298] width 1213 height 597
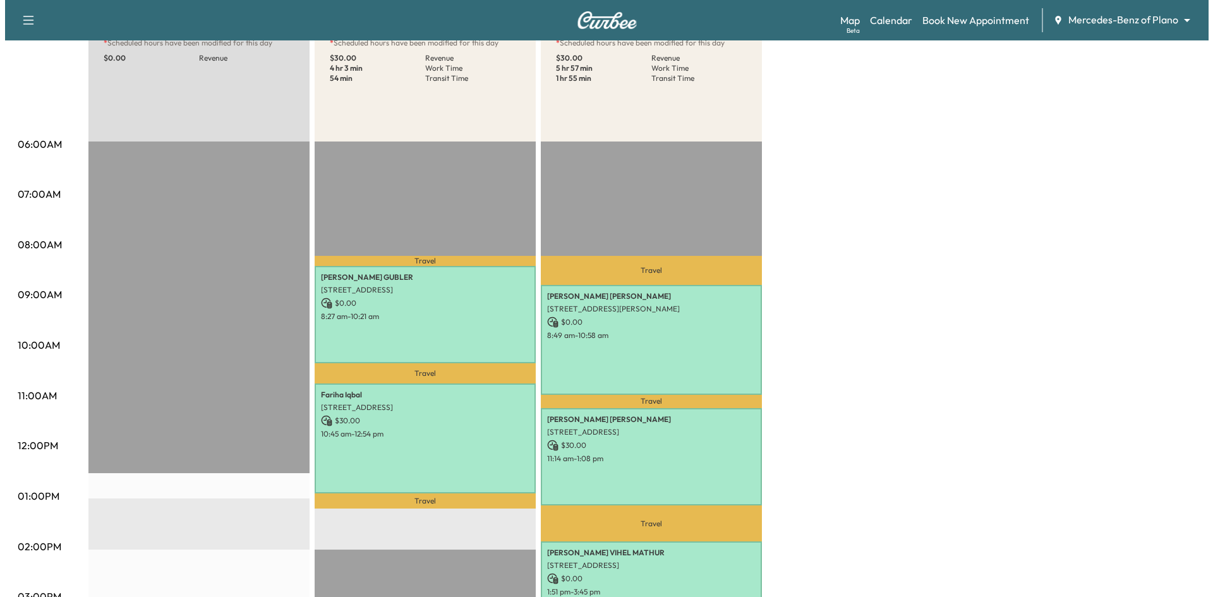
scroll to position [0, 0]
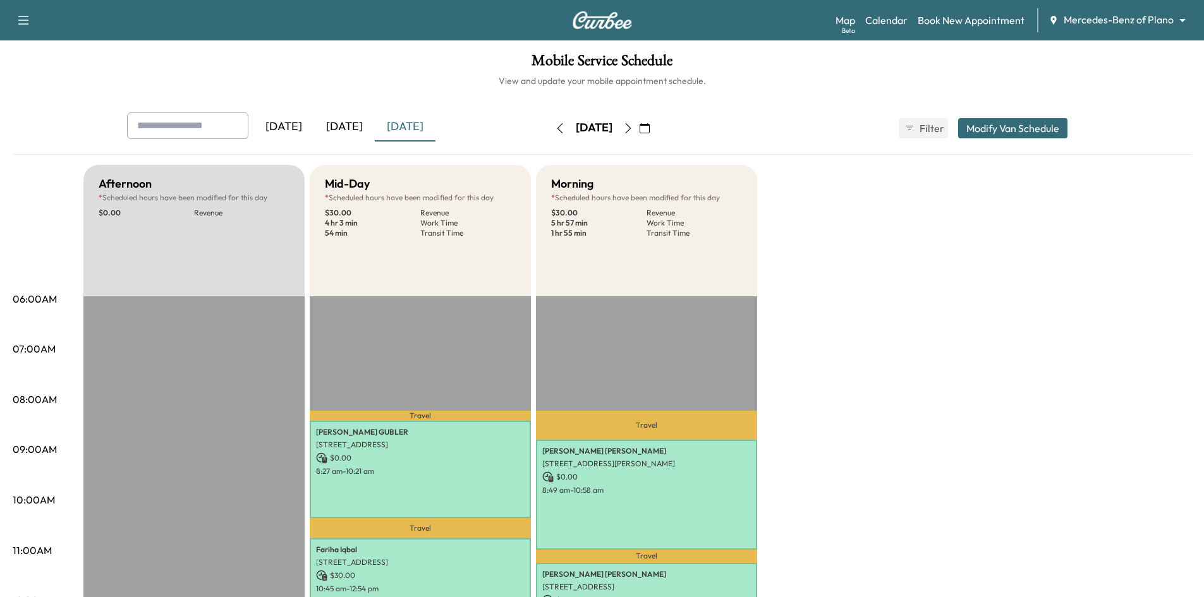
click at [633, 126] on icon "button" at bounding box center [628, 128] width 10 height 10
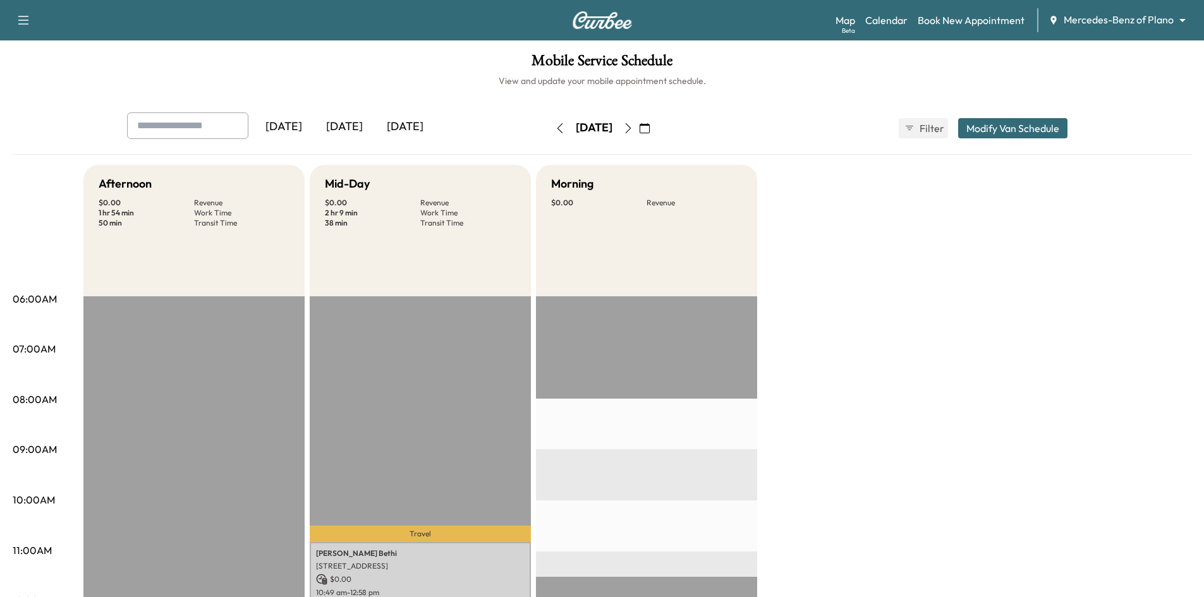
click at [633, 126] on icon "button" at bounding box center [628, 128] width 10 height 10
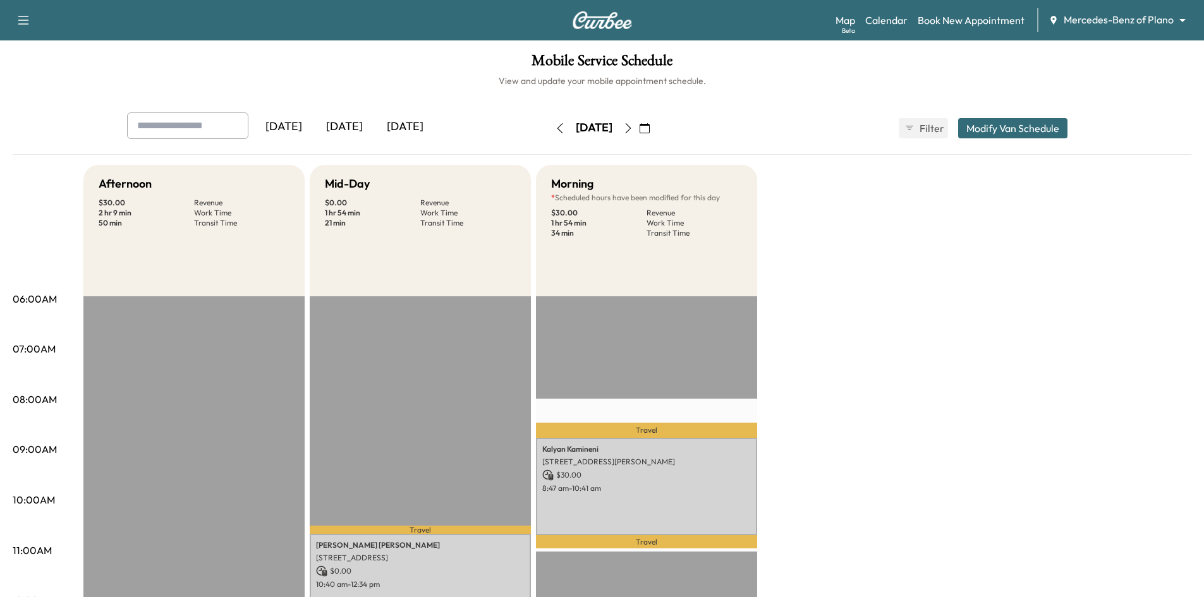
click at [633, 126] on icon "button" at bounding box center [628, 128] width 10 height 10
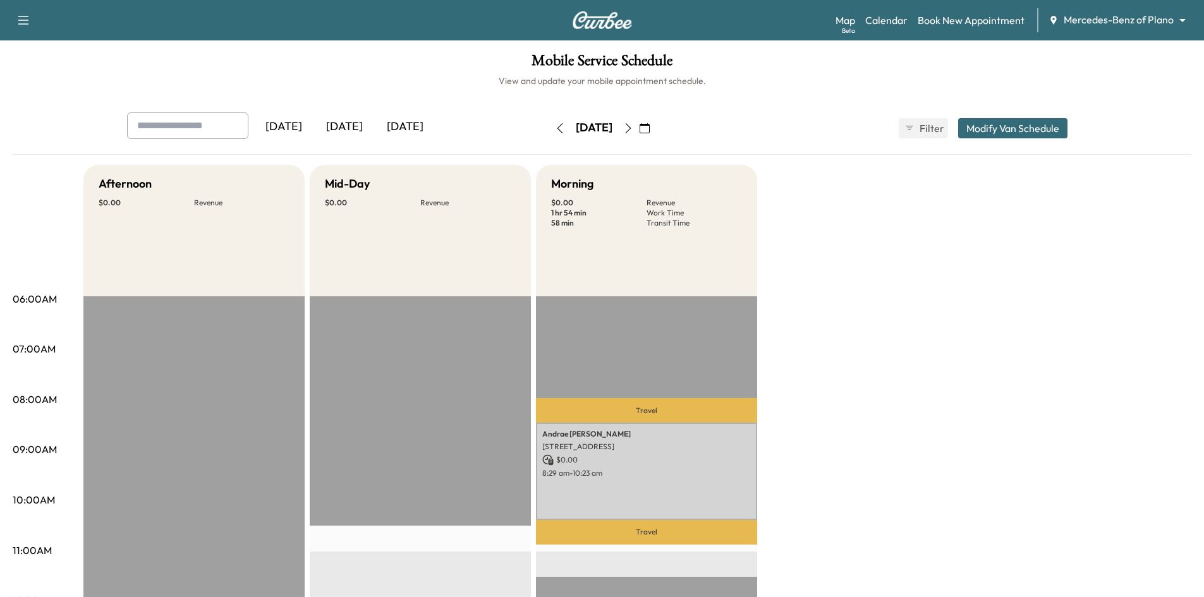
click at [549, 122] on button "button" at bounding box center [559, 128] width 21 height 20
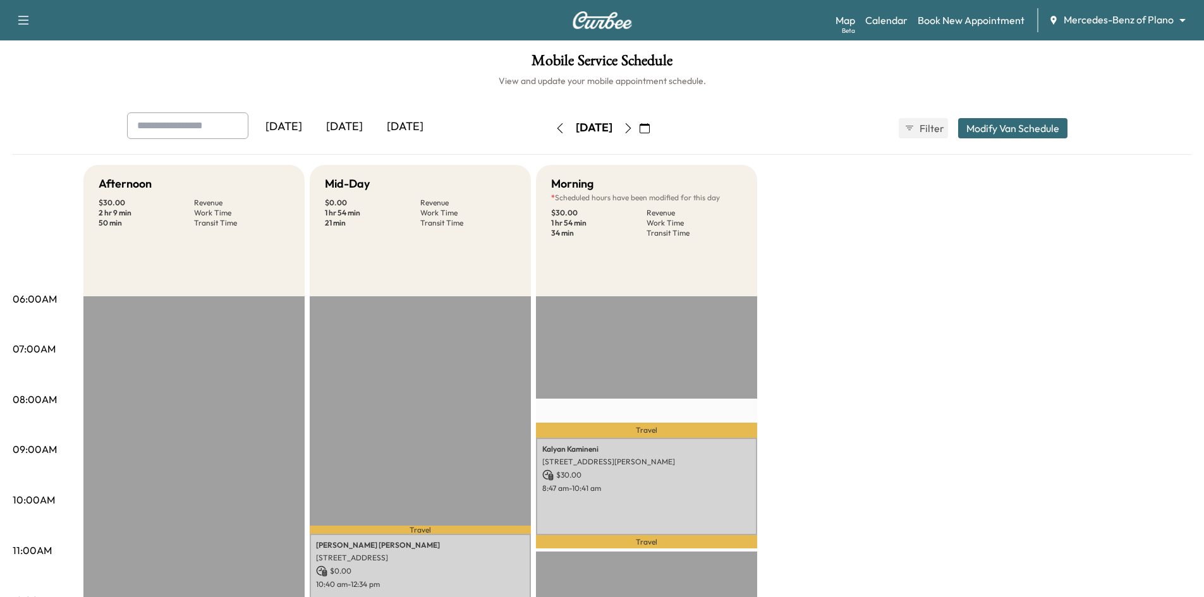
click at [555, 129] on icon "button" at bounding box center [560, 128] width 10 height 10
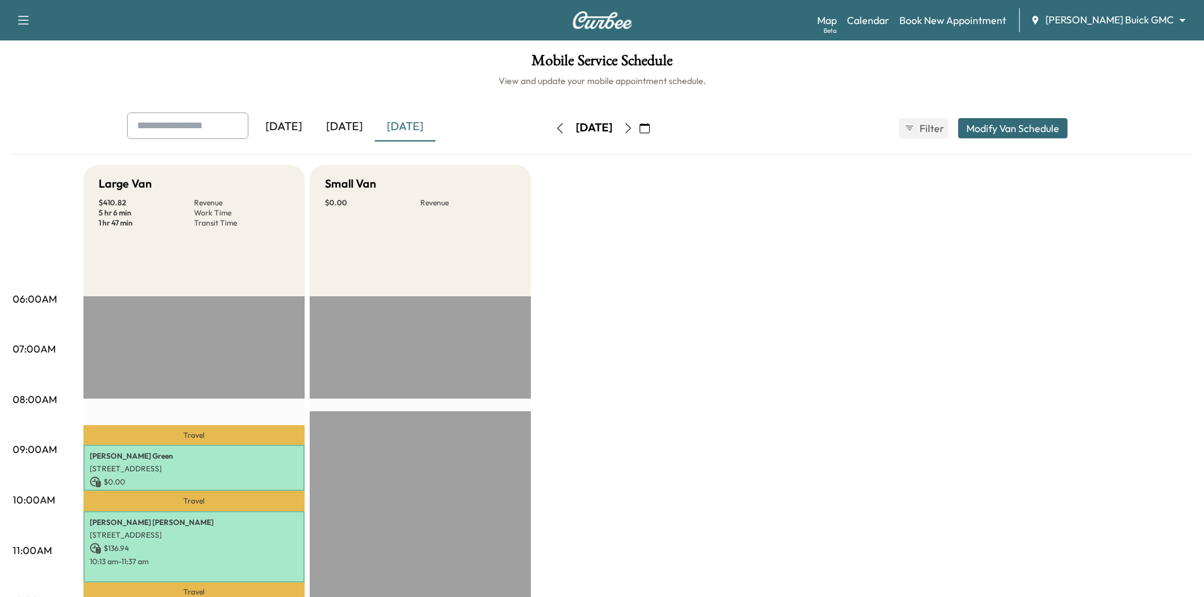
drag, startPoint x: 1117, startPoint y: 33, endPoint x: 1109, endPoint y: 13, distance: 21.2
click at [1116, 32] on div "Support Log Out Map Beta Calendar Book New Appointment [PERSON_NAME] Buick GMC …" at bounding box center [602, 20] width 1204 height 40
click at [1108, 13] on body "Support Log Out Map Beta Calendar Book New Appointment [PERSON_NAME] Buick GMC …" at bounding box center [602, 298] width 1204 height 597
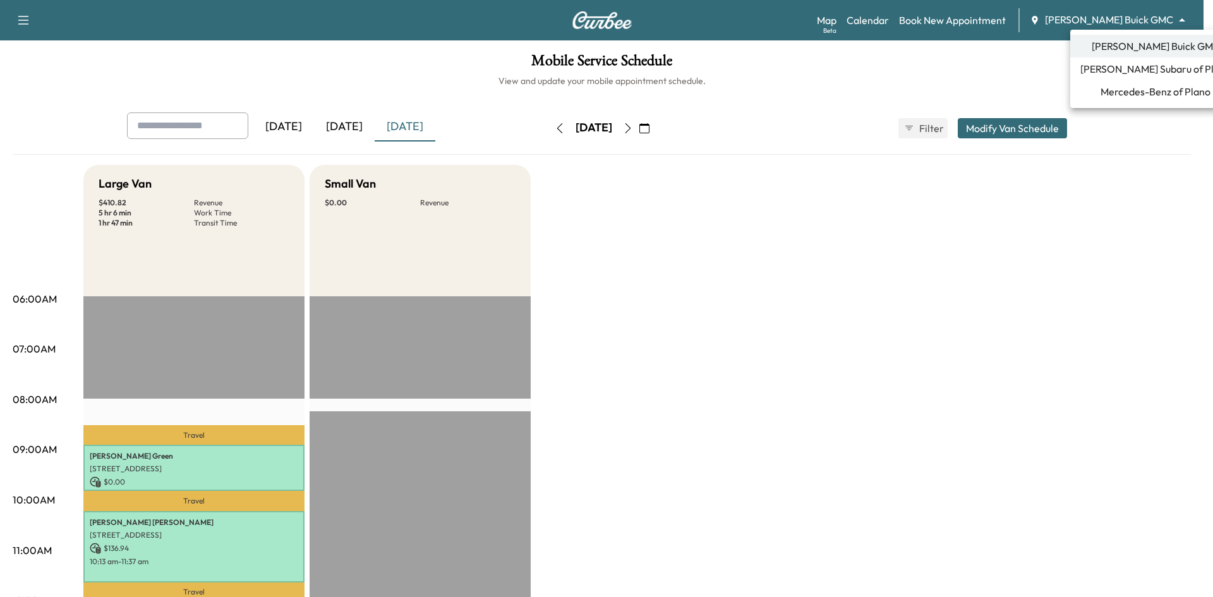
click at [1119, 64] on span "[PERSON_NAME] Subaru of Plano" at bounding box center [1155, 68] width 150 height 15
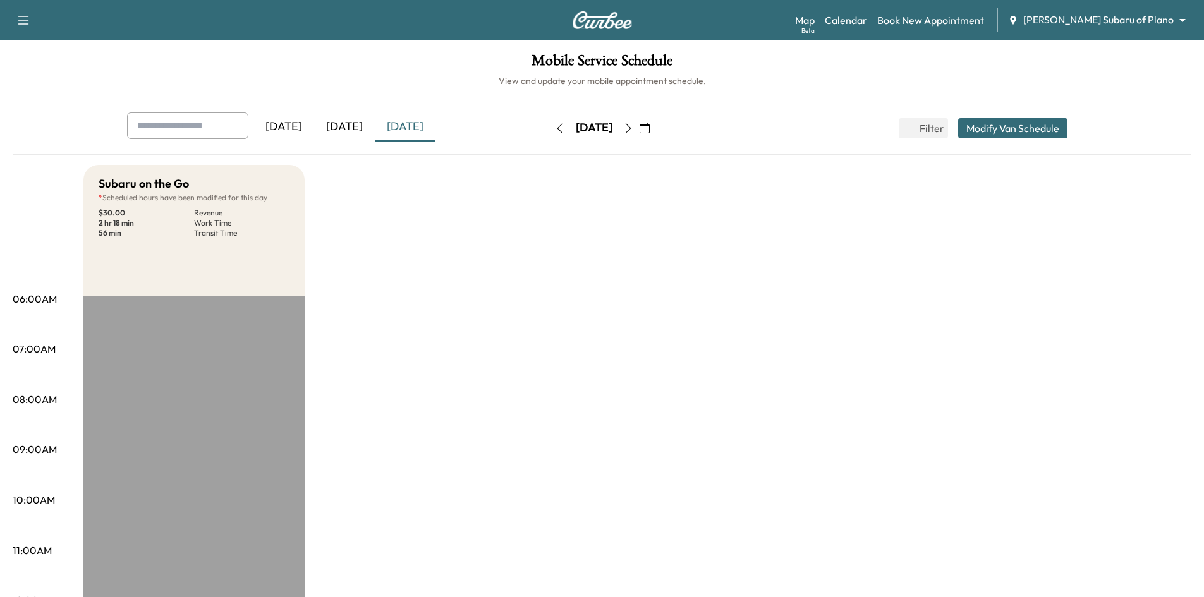
click at [354, 126] on div "[DATE]" at bounding box center [344, 126] width 61 height 29
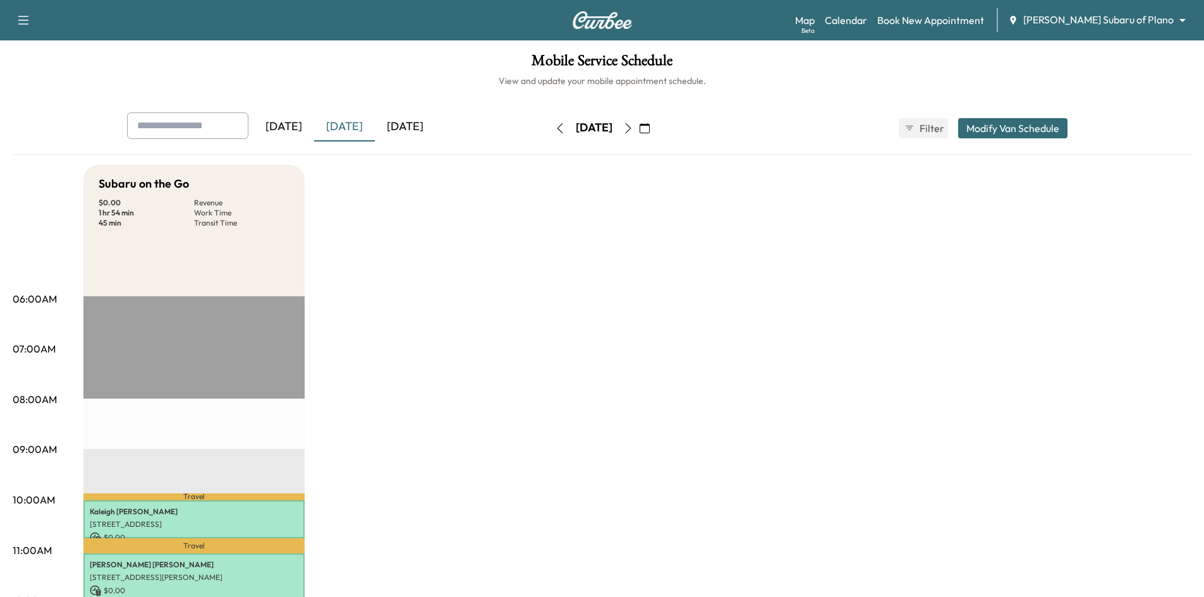
click at [395, 126] on div "[DATE]" at bounding box center [405, 126] width 61 height 29
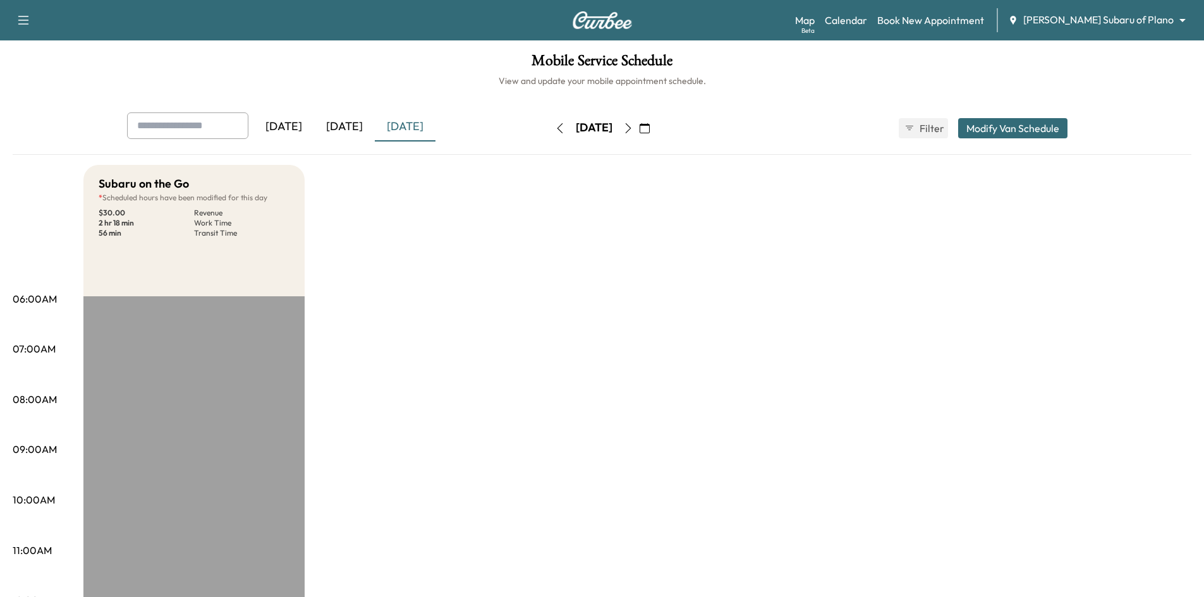
click at [633, 130] on icon "button" at bounding box center [628, 128] width 10 height 10
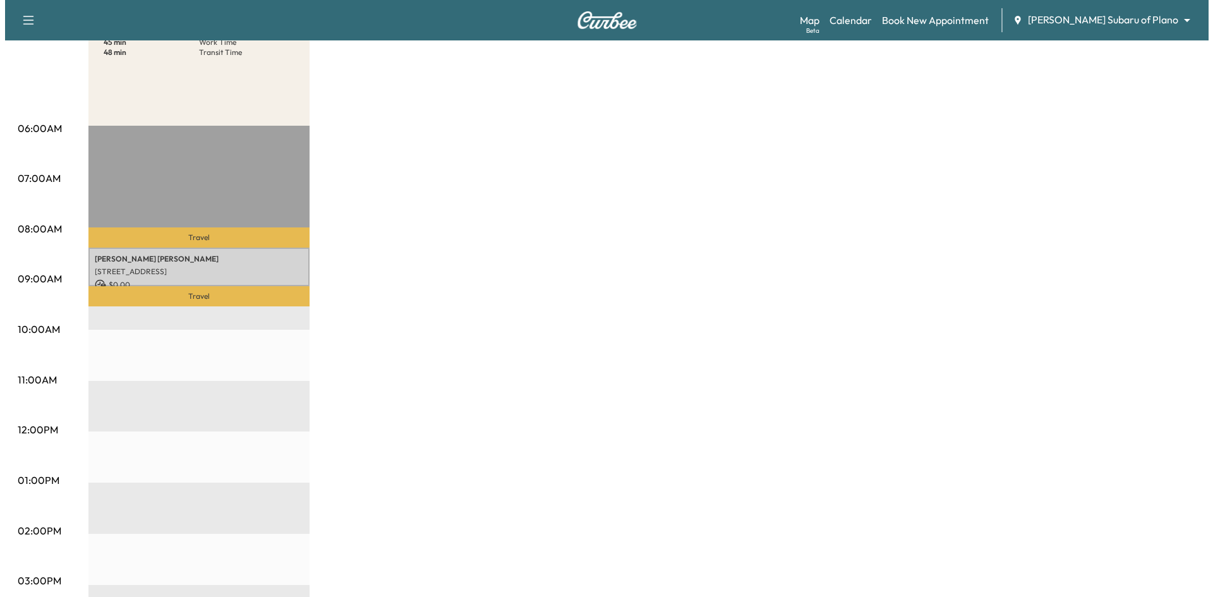
scroll to position [190, 0]
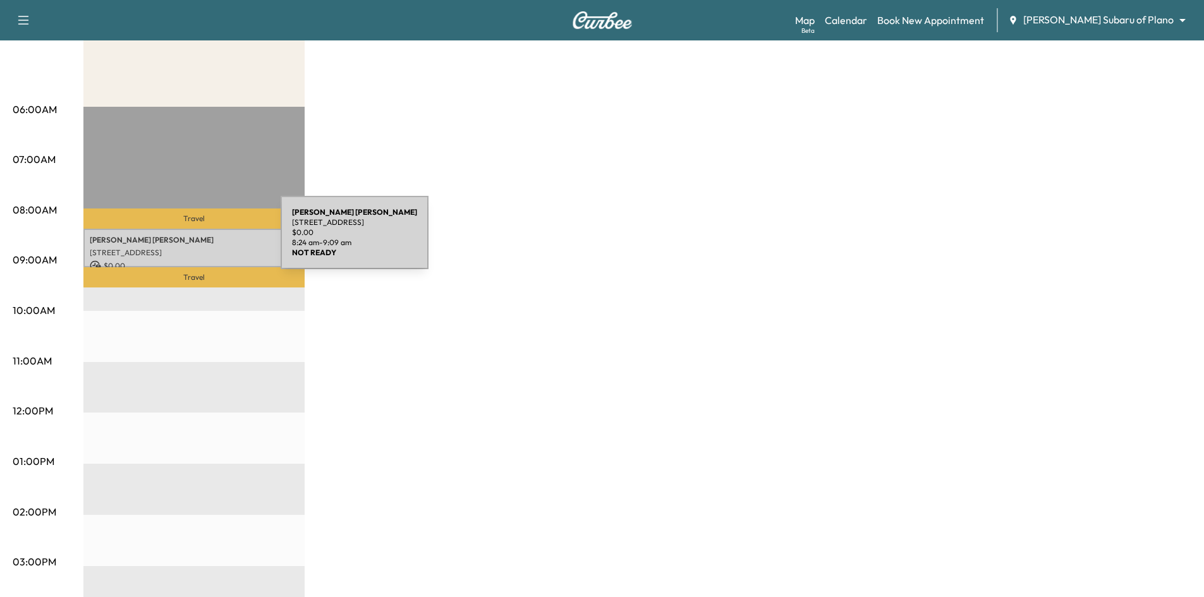
click at [186, 240] on p "[PERSON_NAME]" at bounding box center [194, 240] width 208 height 10
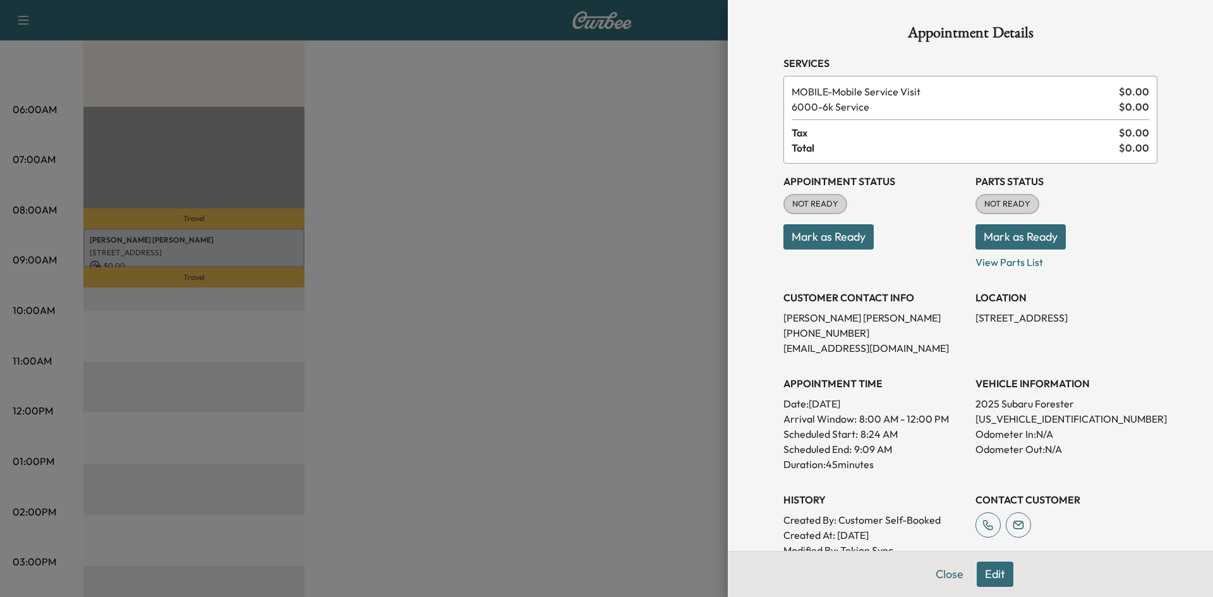
click at [523, 284] on div at bounding box center [606, 298] width 1213 height 597
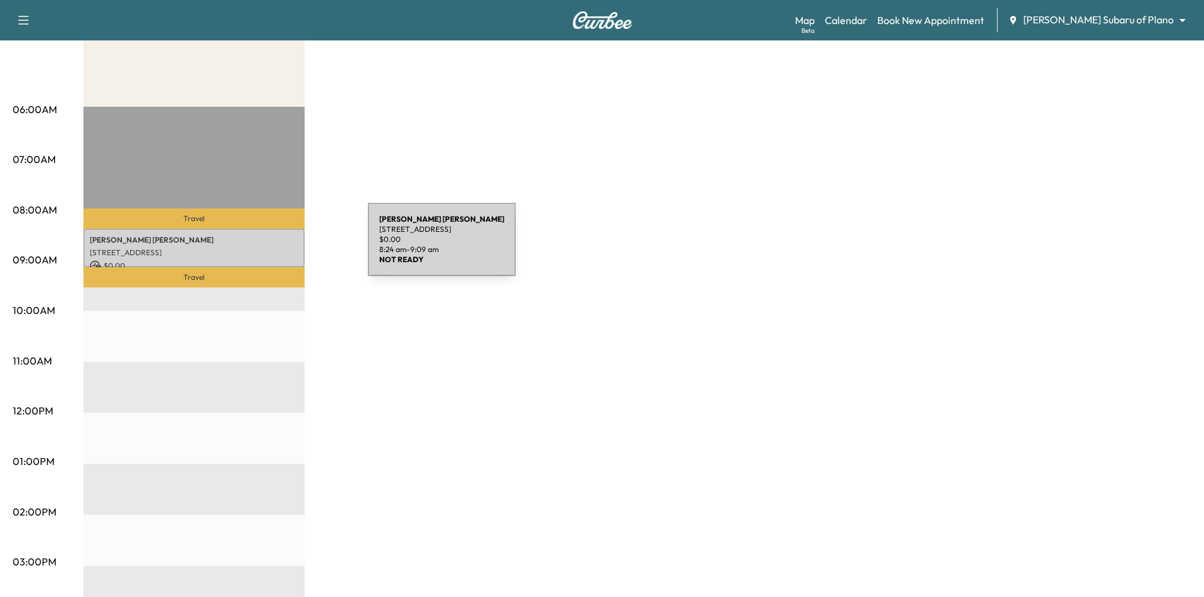
click at [273, 248] on p "[STREET_ADDRESS]" at bounding box center [194, 253] width 208 height 10
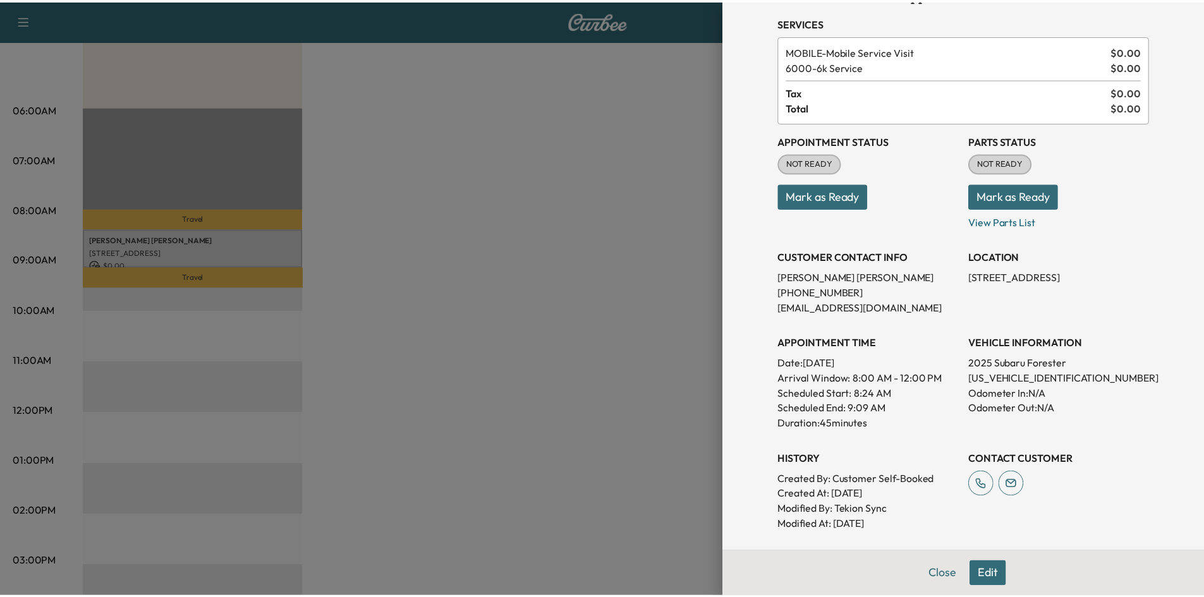
scroll to position [63, 0]
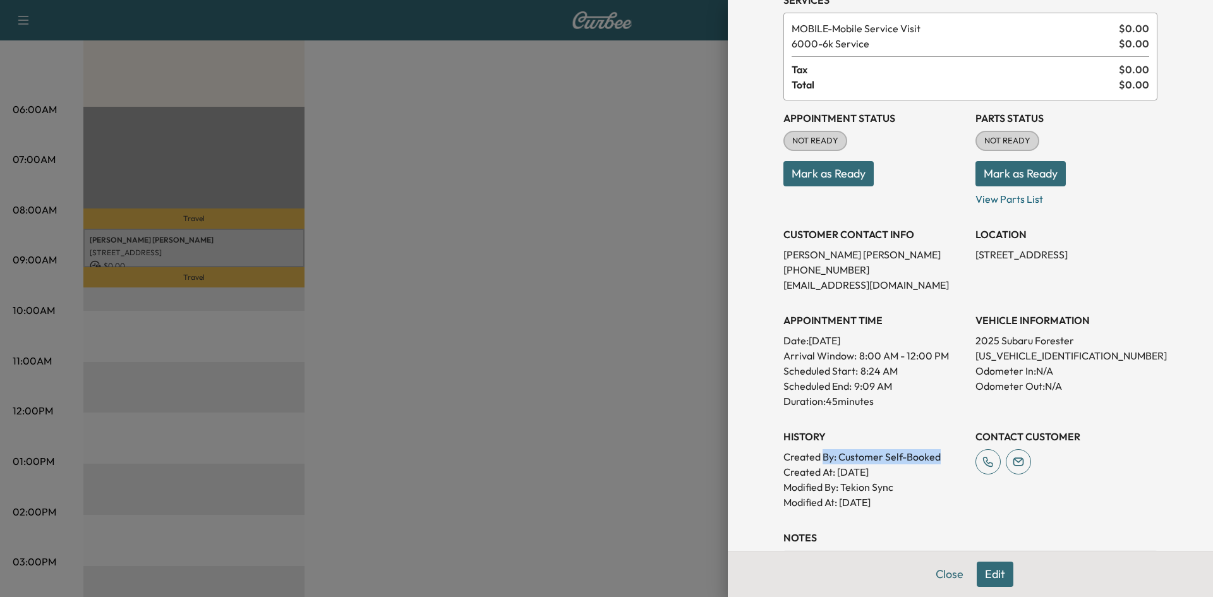
drag, startPoint x: 818, startPoint y: 447, endPoint x: 929, endPoint y: 469, distance: 113.3
click at [936, 464] on div "History Created By : Customer Self-Booked Created At : [DATE] Modified By : Tek…" at bounding box center [874, 464] width 182 height 91
click at [909, 483] on p "Modified By : Tekion Sync" at bounding box center [874, 487] width 182 height 15
click at [905, 434] on h3 "History" at bounding box center [874, 436] width 182 height 15
click at [497, 281] on div at bounding box center [606, 298] width 1213 height 597
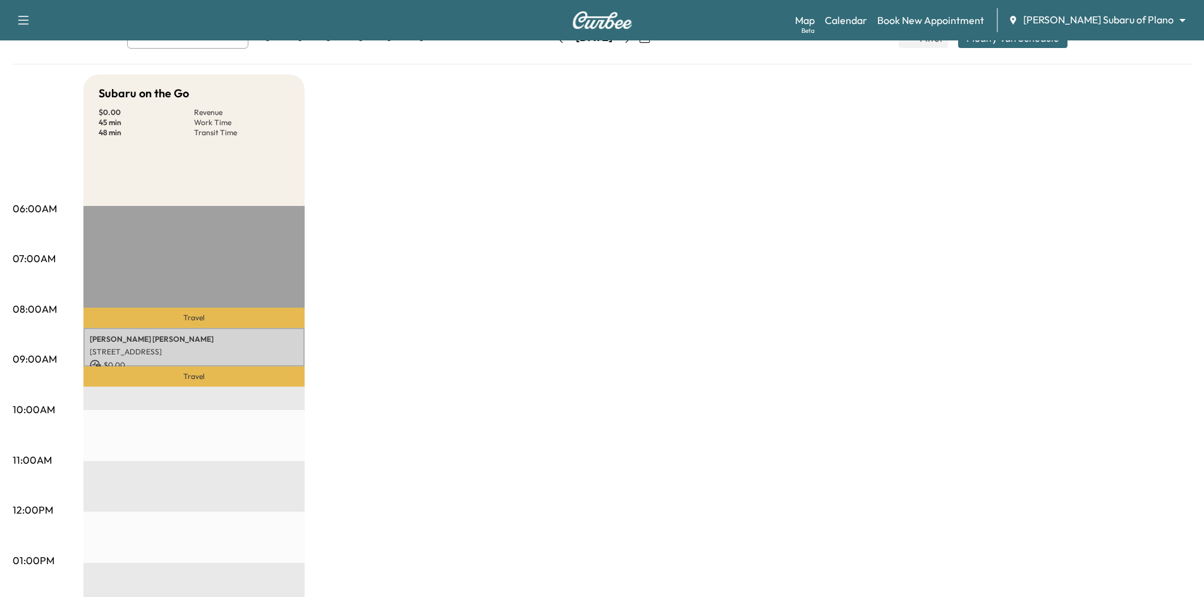
scroll to position [0, 0]
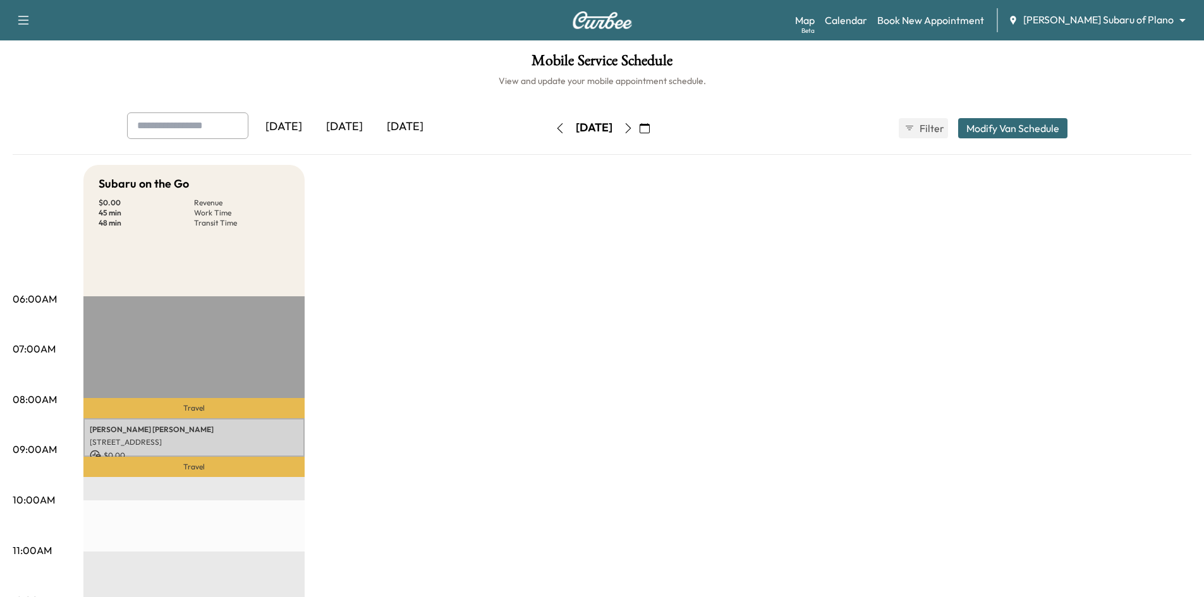
click at [639, 126] on button "button" at bounding box center [627, 128] width 21 height 20
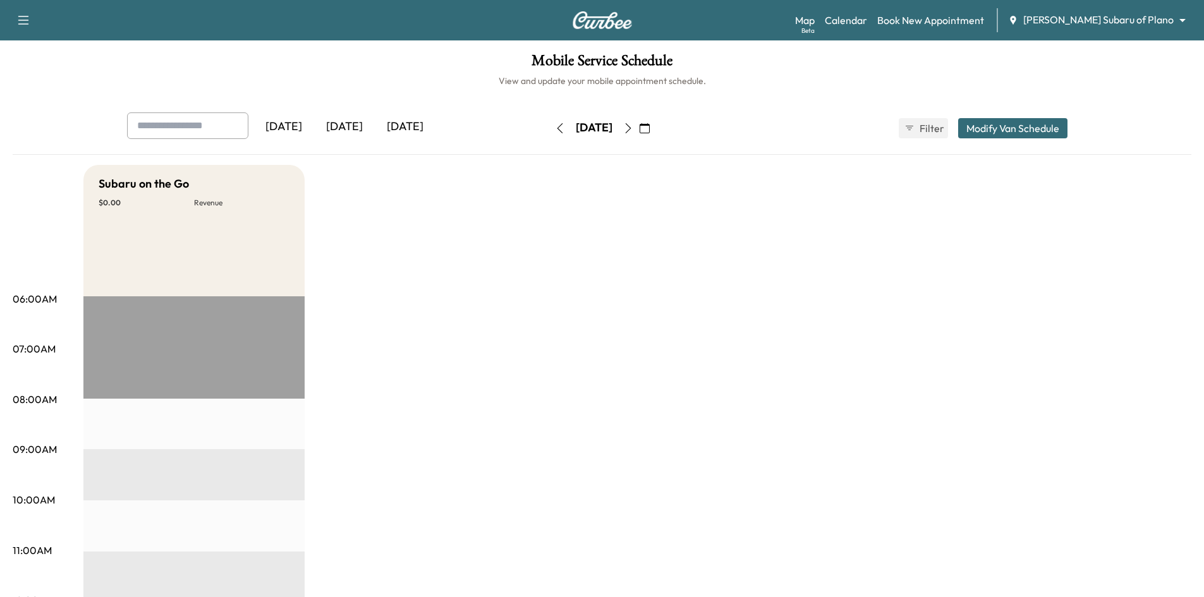
click at [549, 131] on button "button" at bounding box center [559, 128] width 21 height 20
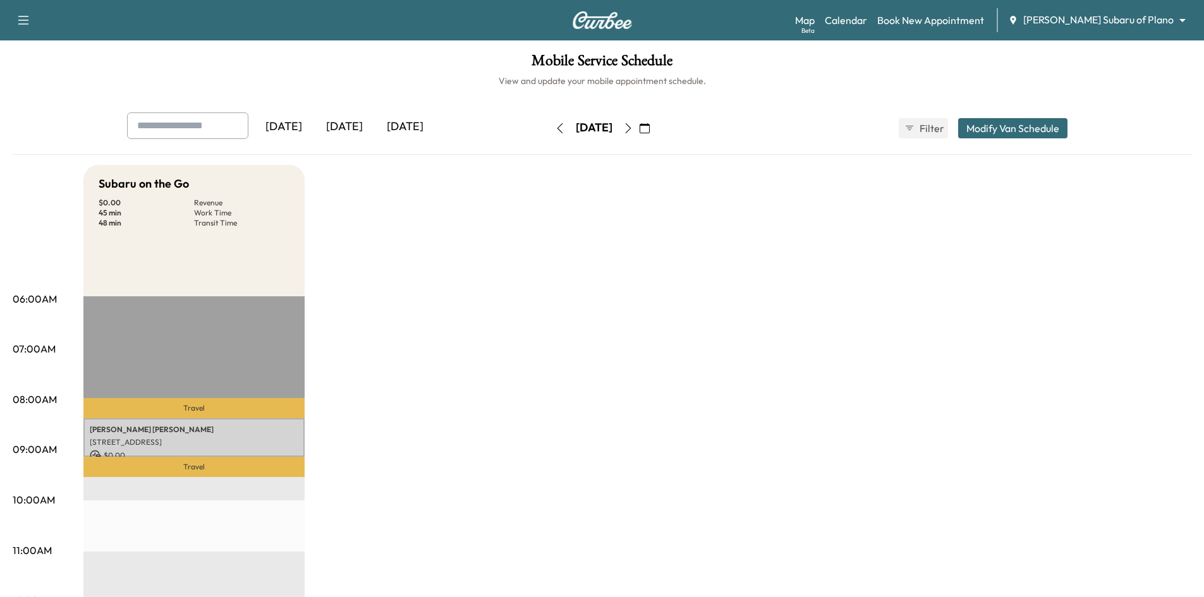
click at [555, 128] on icon "button" at bounding box center [560, 128] width 10 height 10
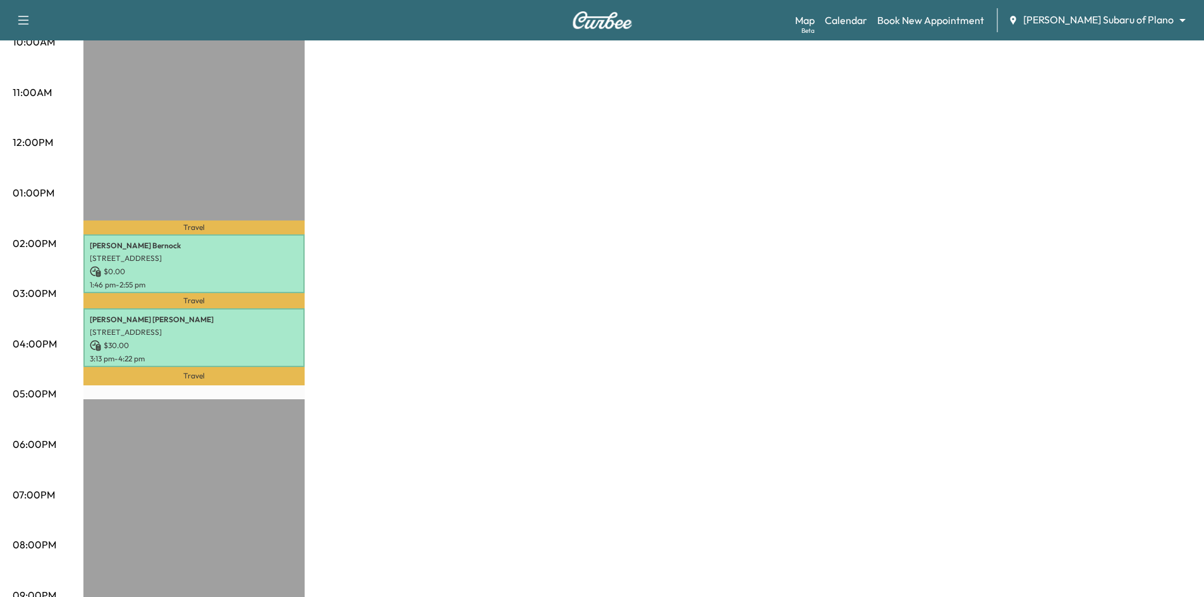
scroll to position [528, 0]
